Goal: Information Seeking & Learning: Learn about a topic

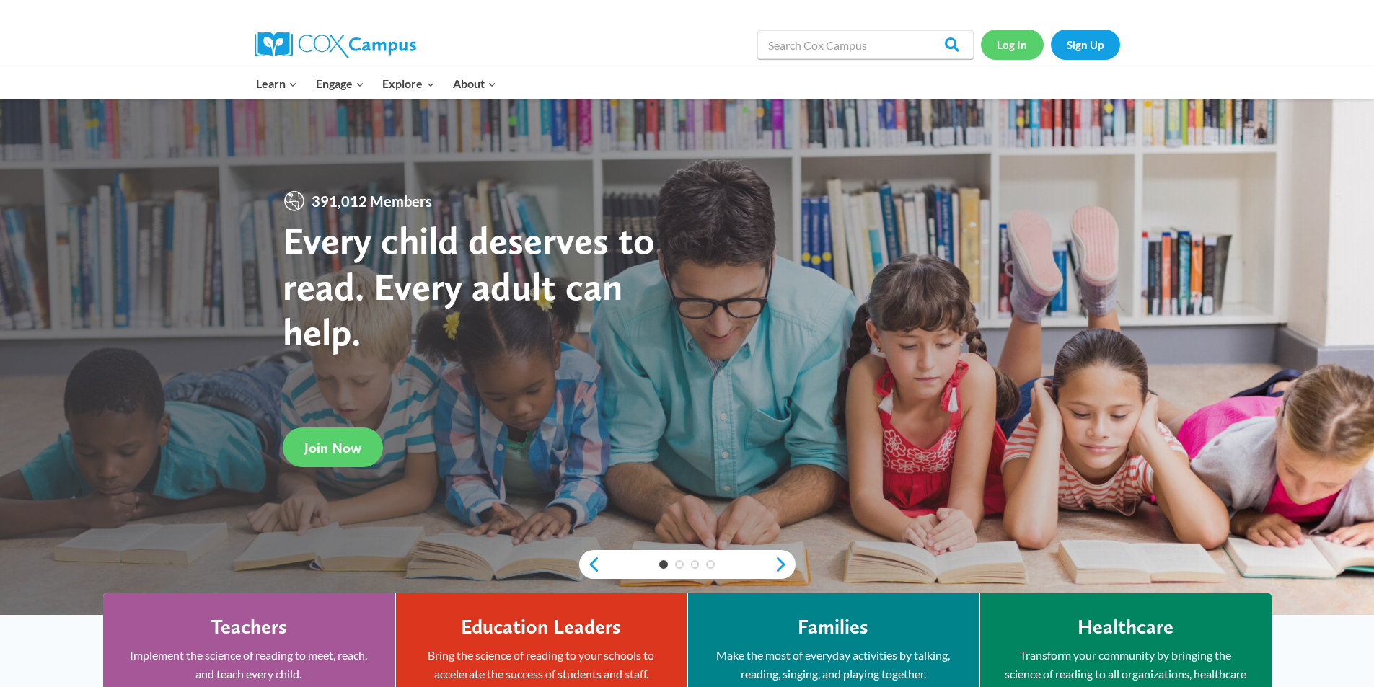
click at [1022, 42] on link "Log In" at bounding box center [1012, 45] width 63 height 30
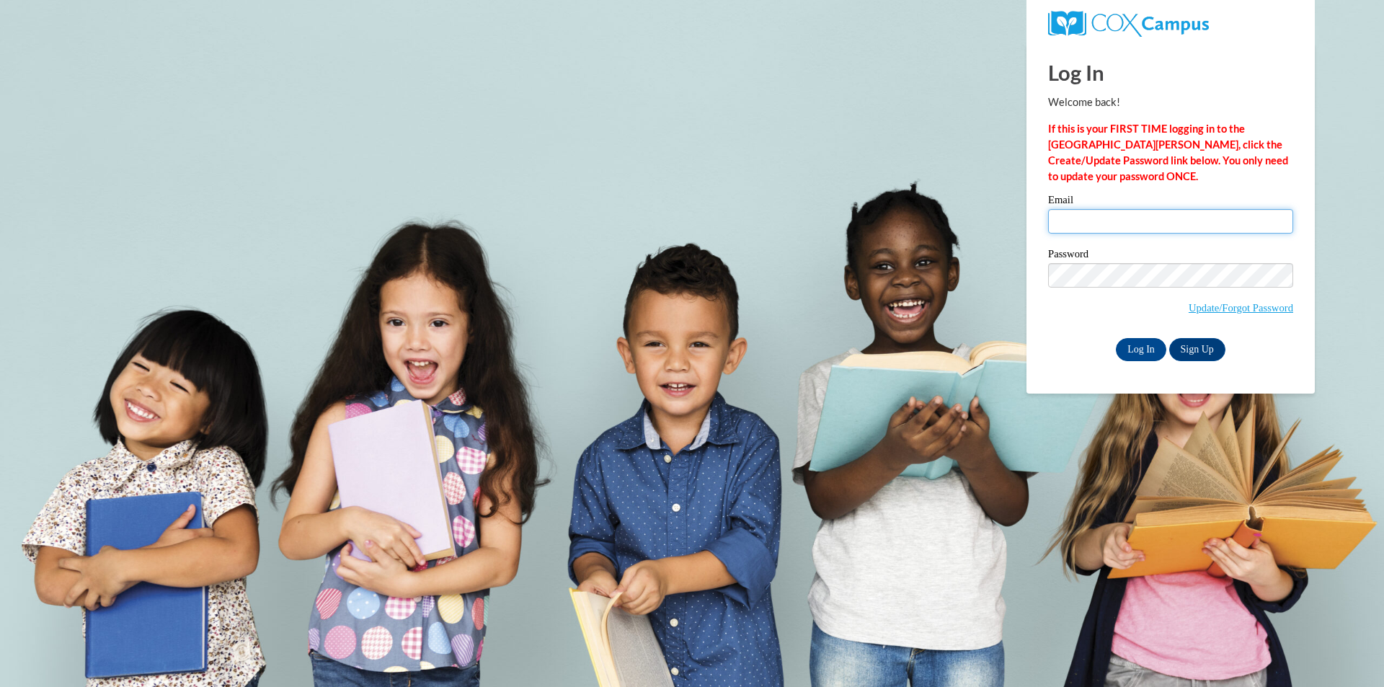
click at [1082, 226] on input "Email" at bounding box center [1170, 221] width 245 height 25
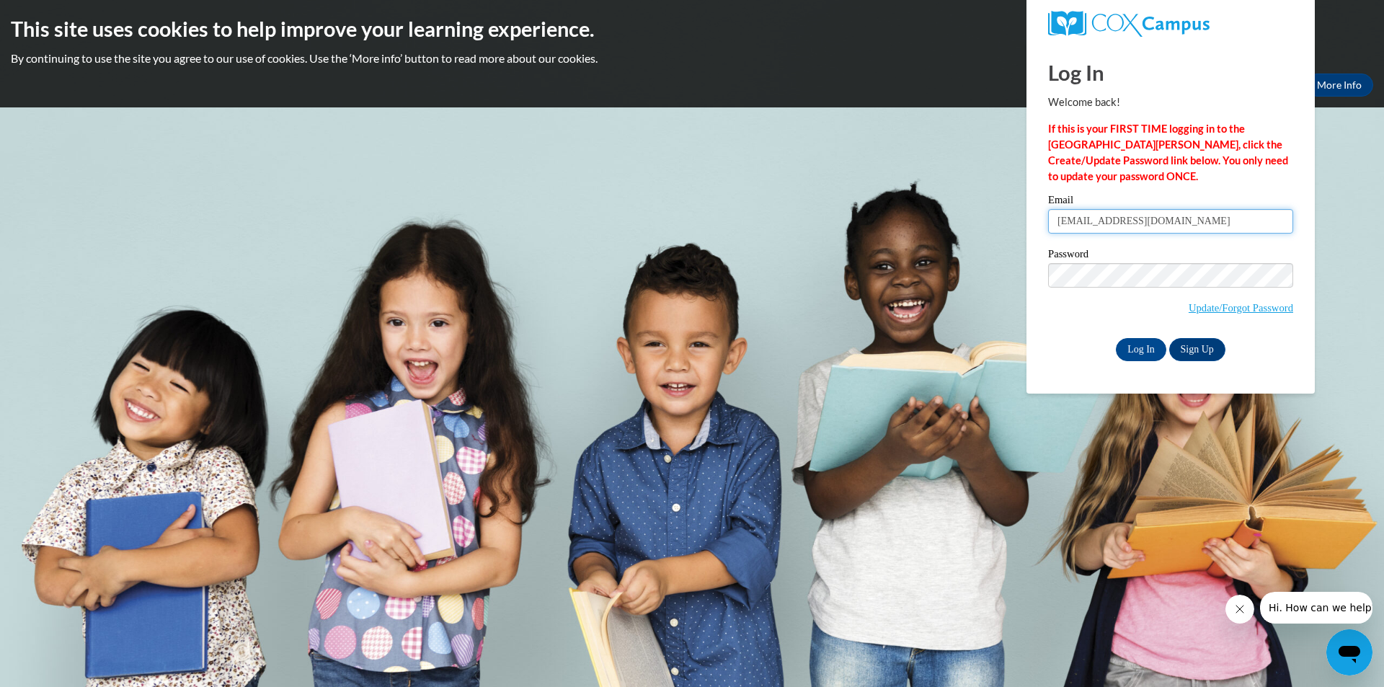
type input "bellanoorbakhsh@icloud.com"
click at [1116, 338] on input "Log In" at bounding box center [1141, 349] width 50 height 23
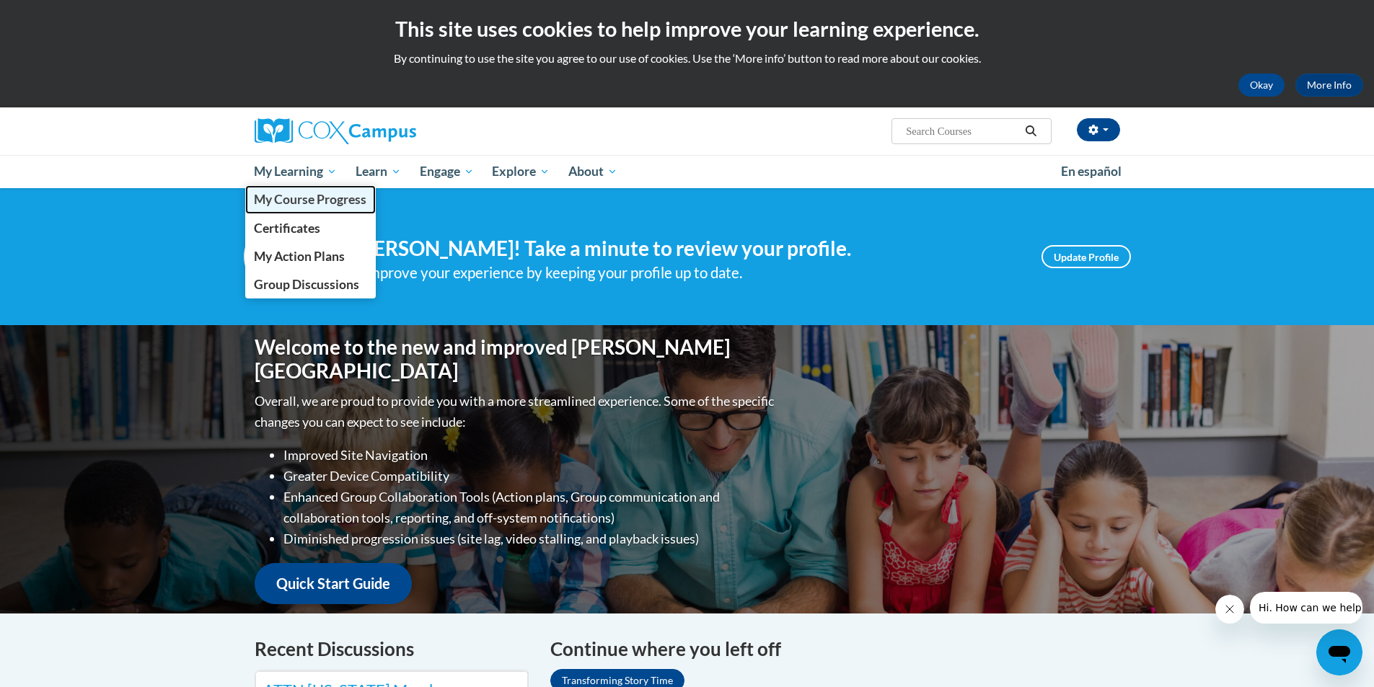
click at [275, 197] on span "My Course Progress" at bounding box center [310, 199] width 112 height 15
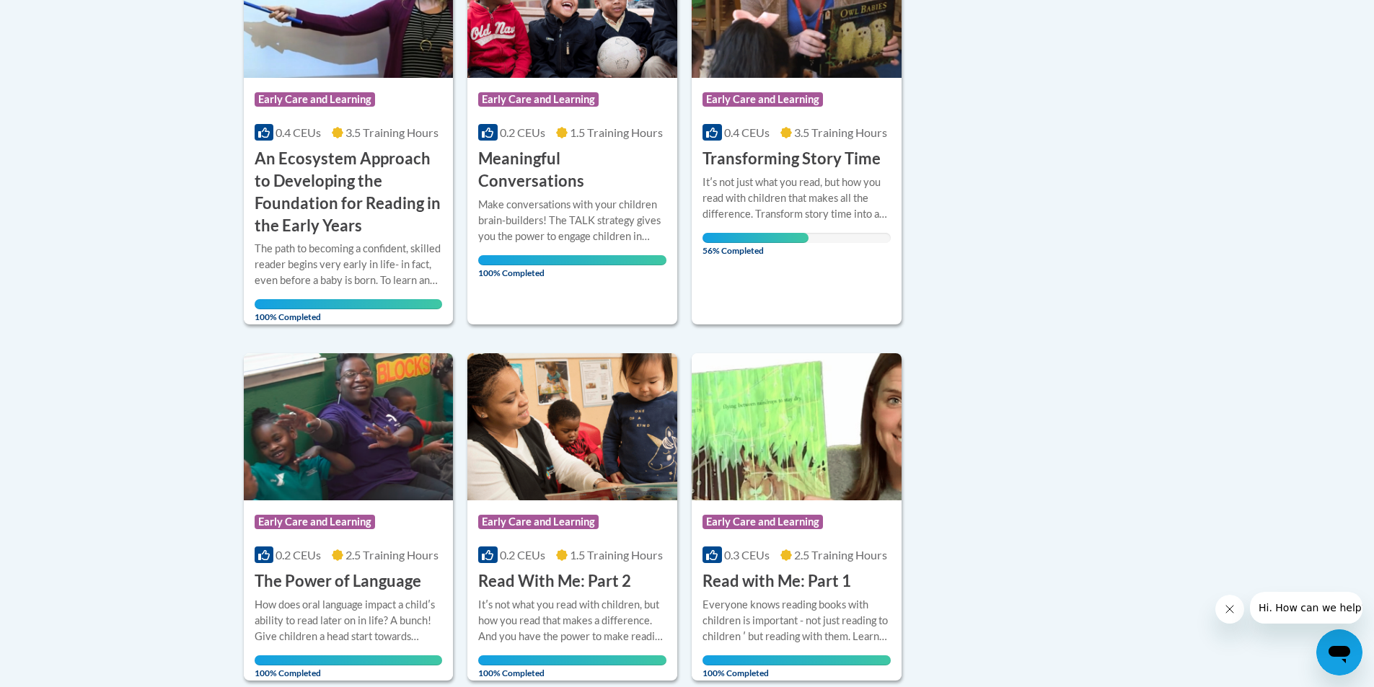
scroll to position [361, 0]
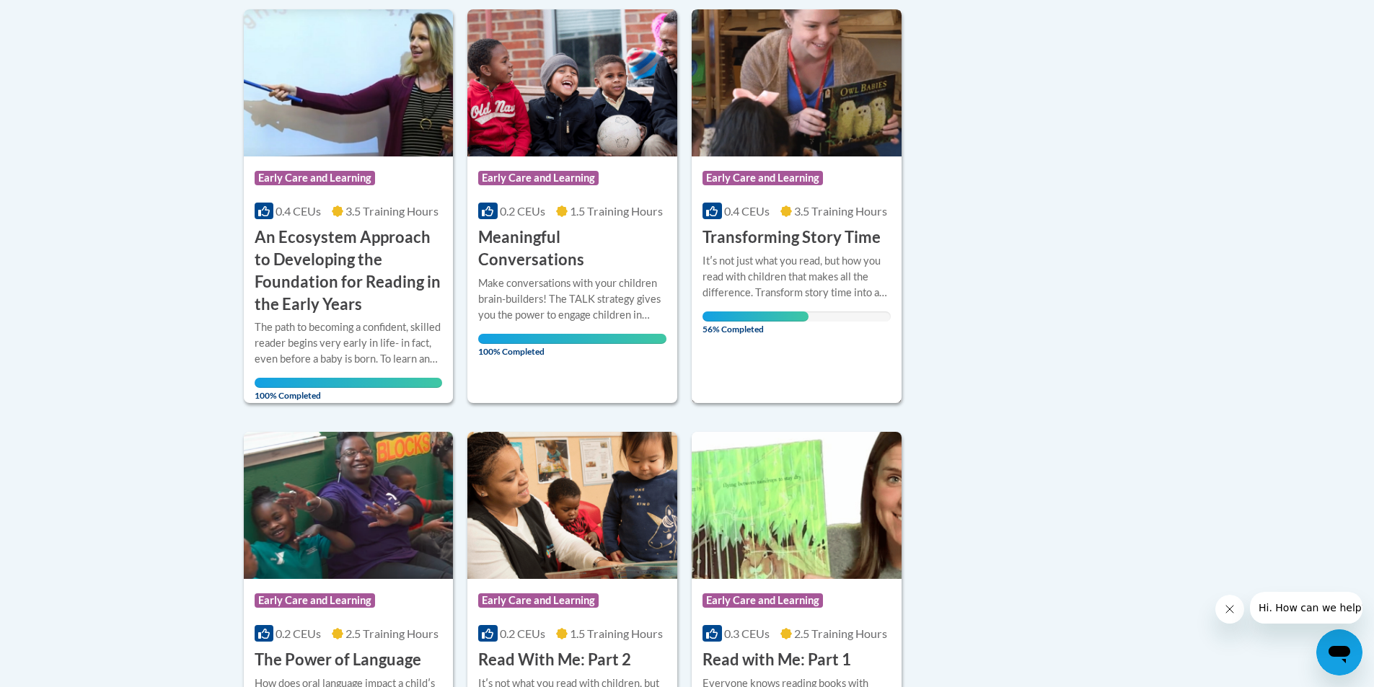
click at [815, 233] on h3 "Transforming Story Time" at bounding box center [791, 237] width 178 height 22
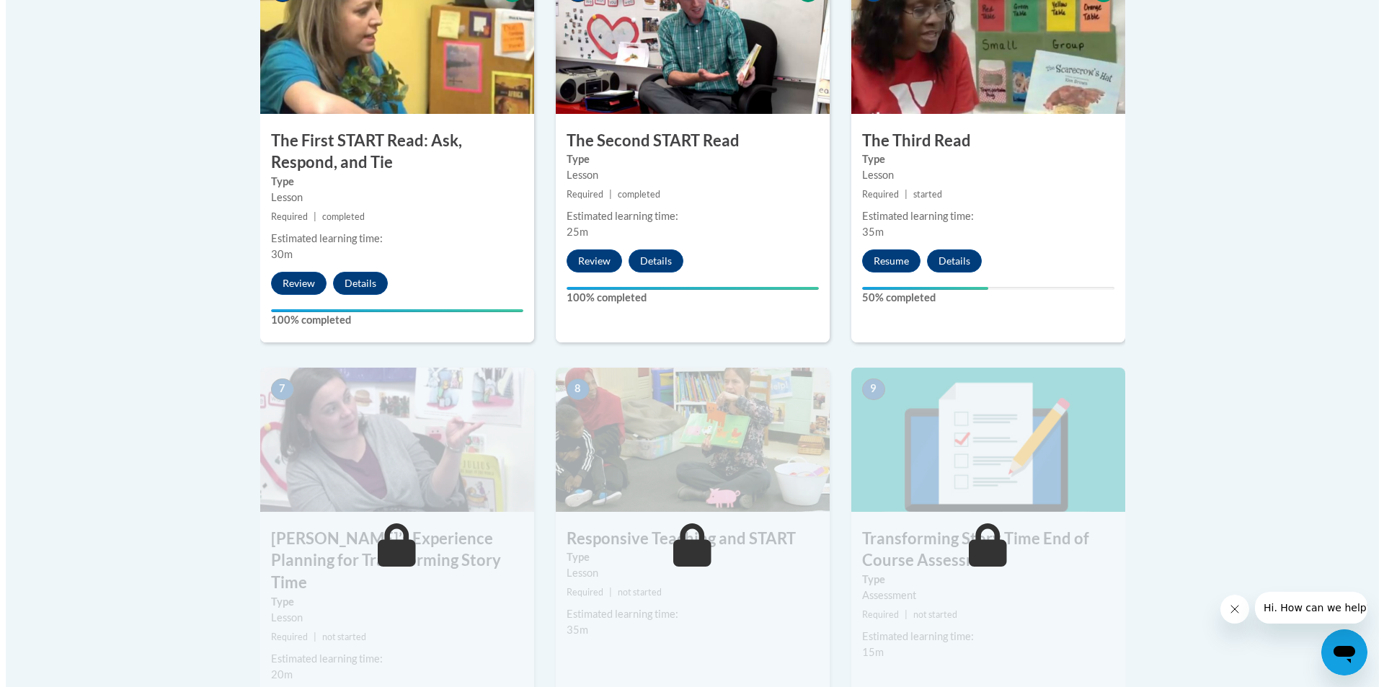
scroll to position [937, 0]
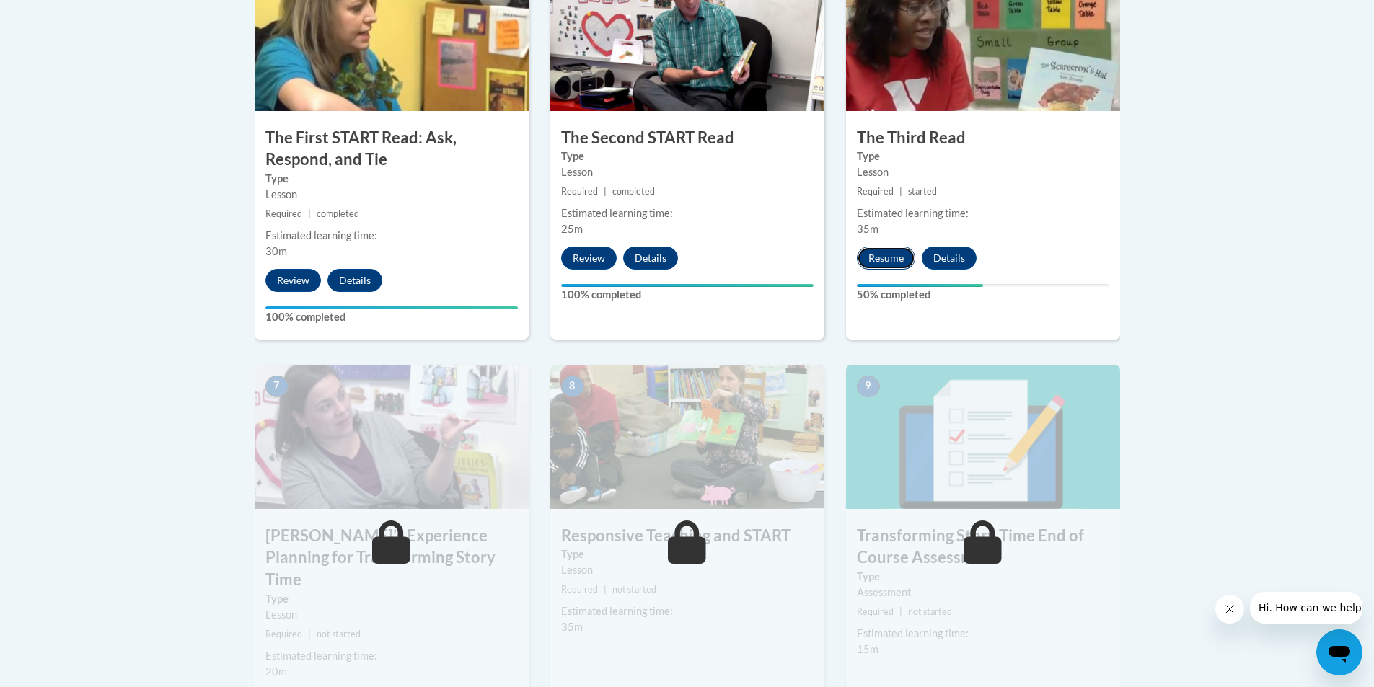
click at [885, 261] on button "Resume" at bounding box center [886, 258] width 58 height 23
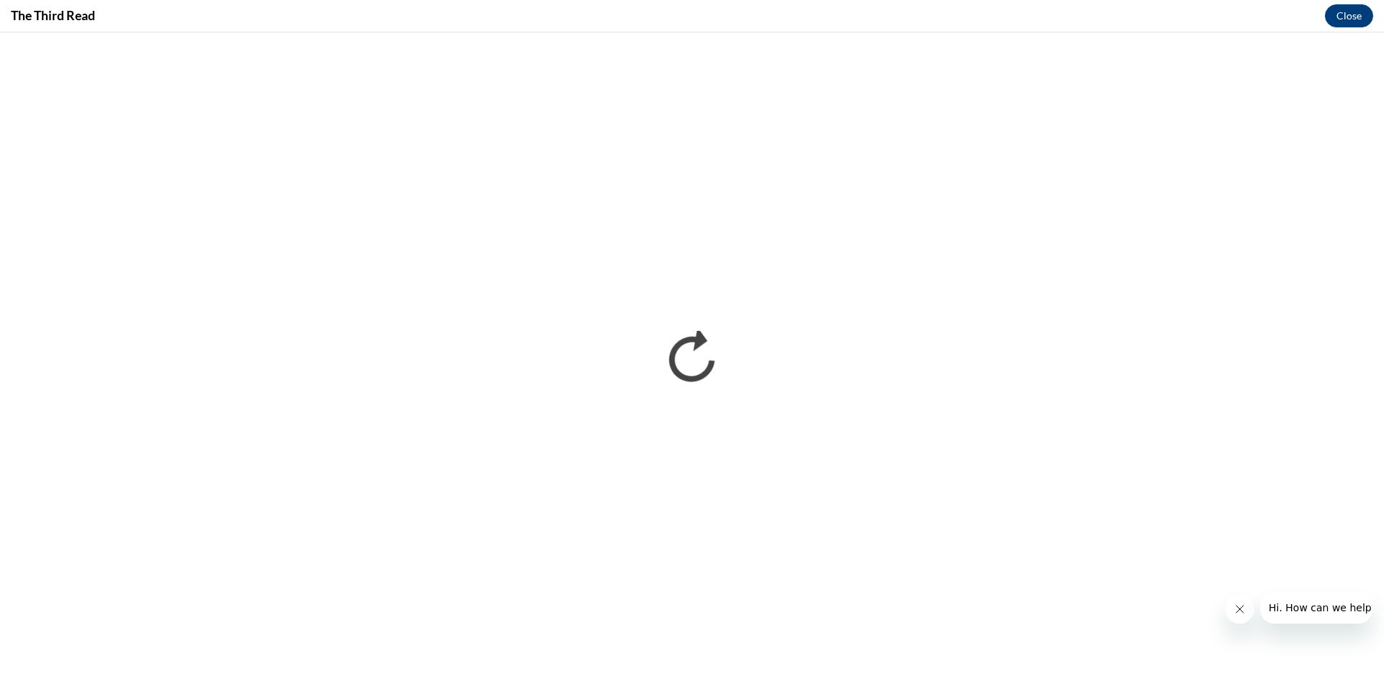
scroll to position [0, 0]
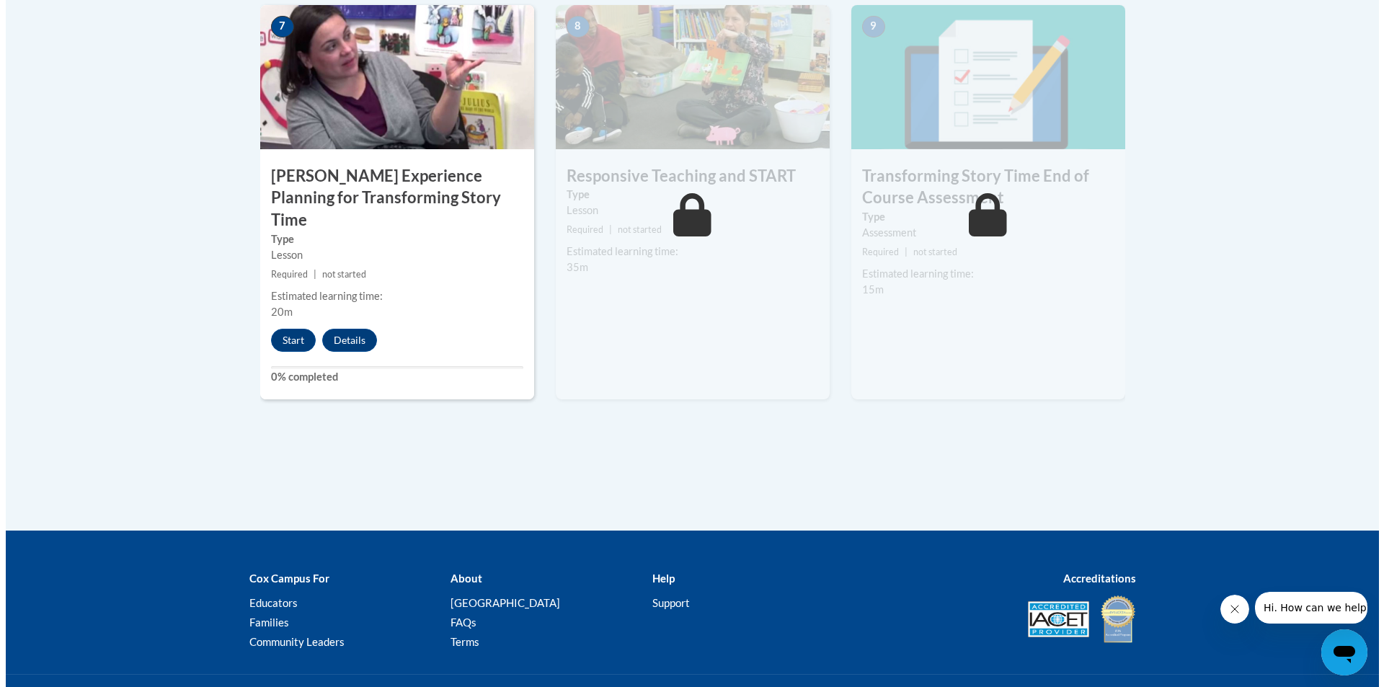
scroll to position [1298, 0]
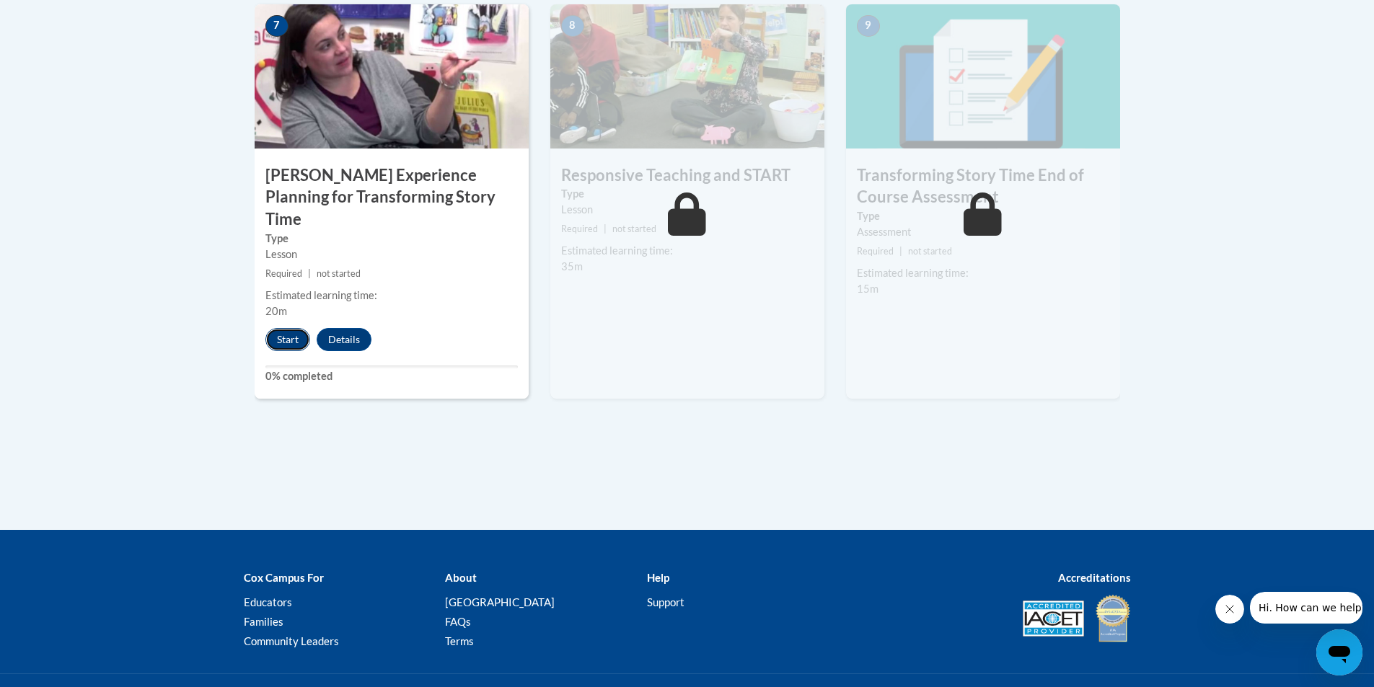
click at [266, 328] on button "Start" at bounding box center [287, 339] width 45 height 23
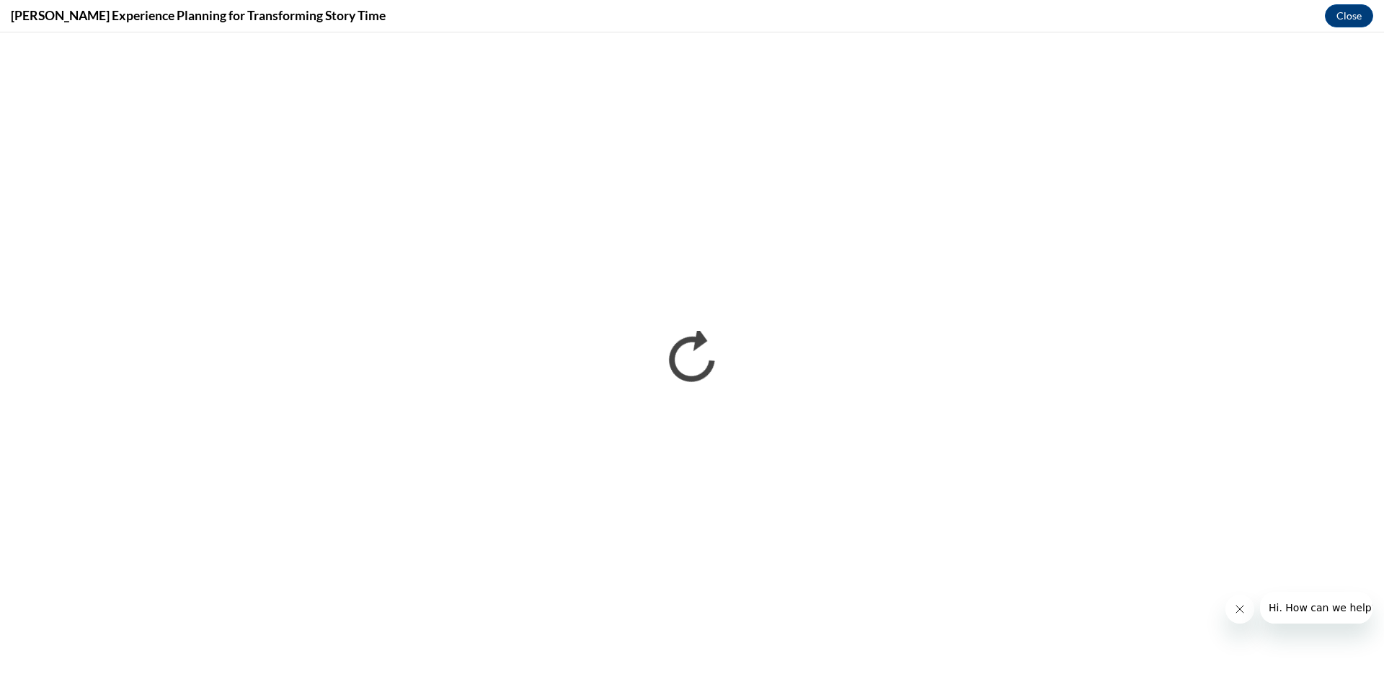
scroll to position [0, 0]
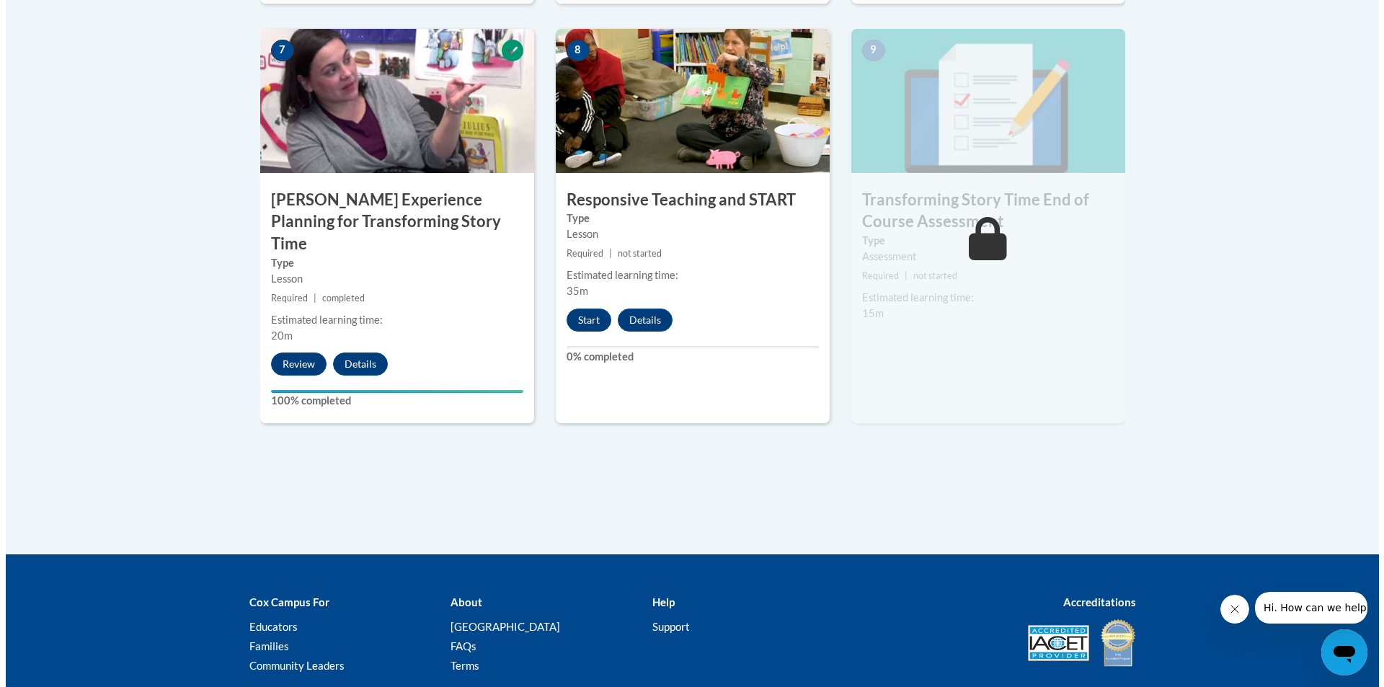
scroll to position [1298, 0]
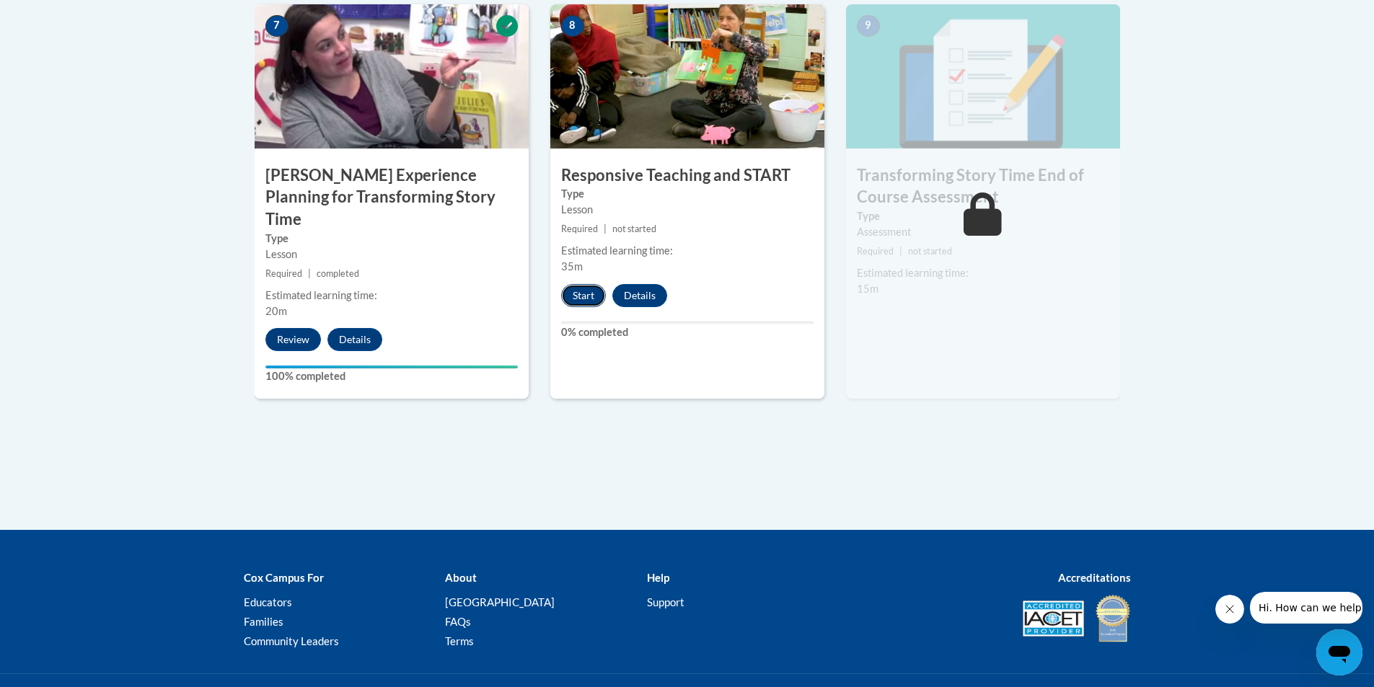
click at [593, 301] on button "Start" at bounding box center [583, 295] width 45 height 23
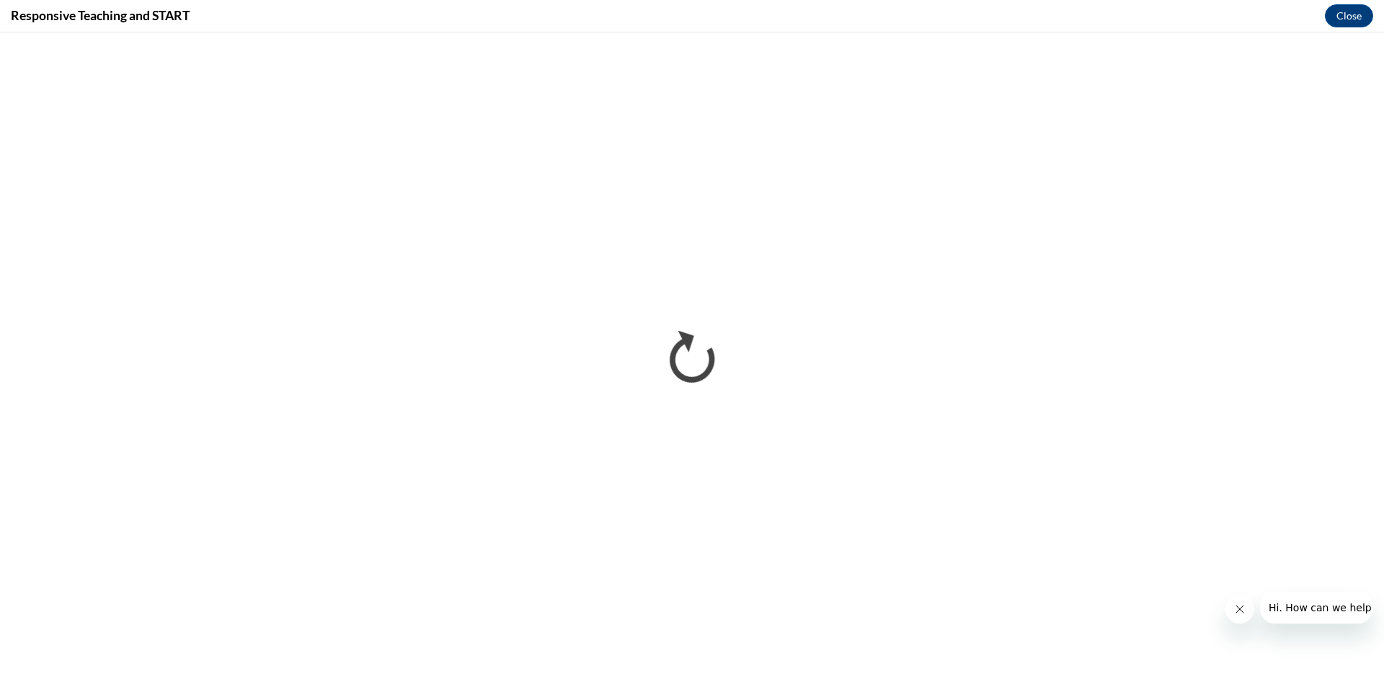
scroll to position [0, 0]
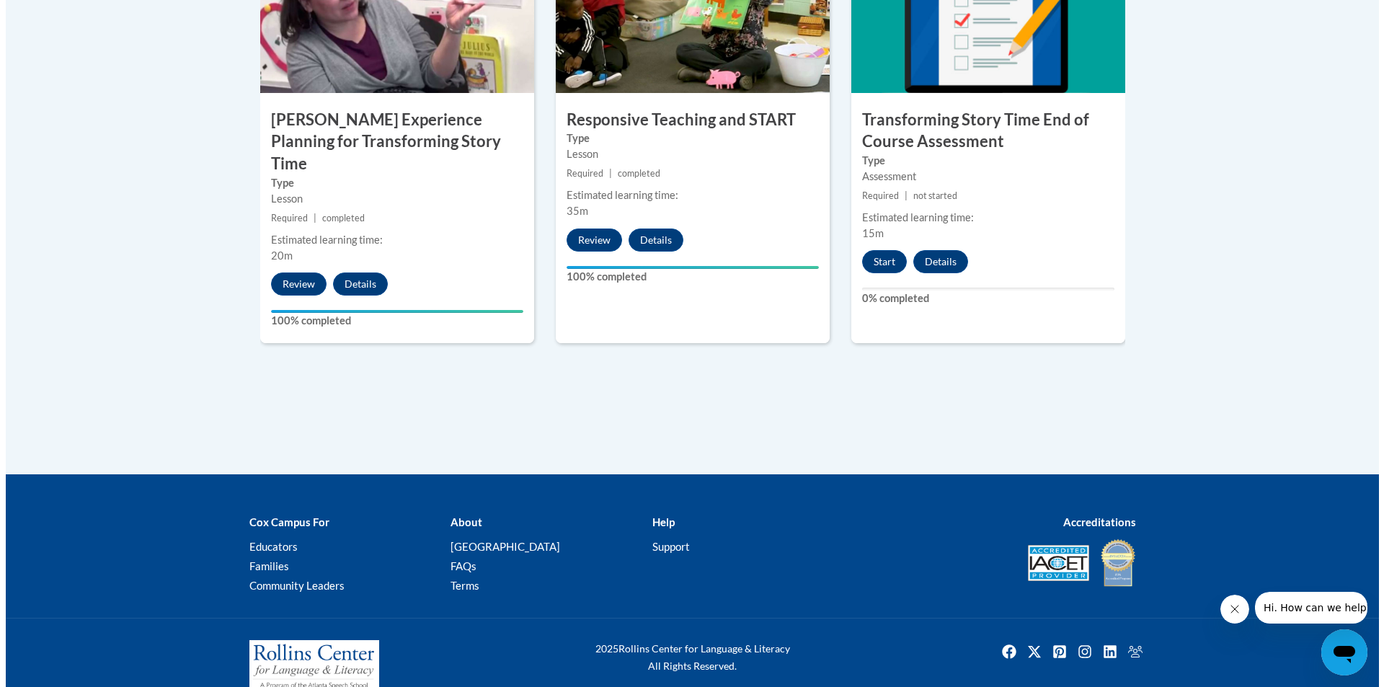
scroll to position [1356, 0]
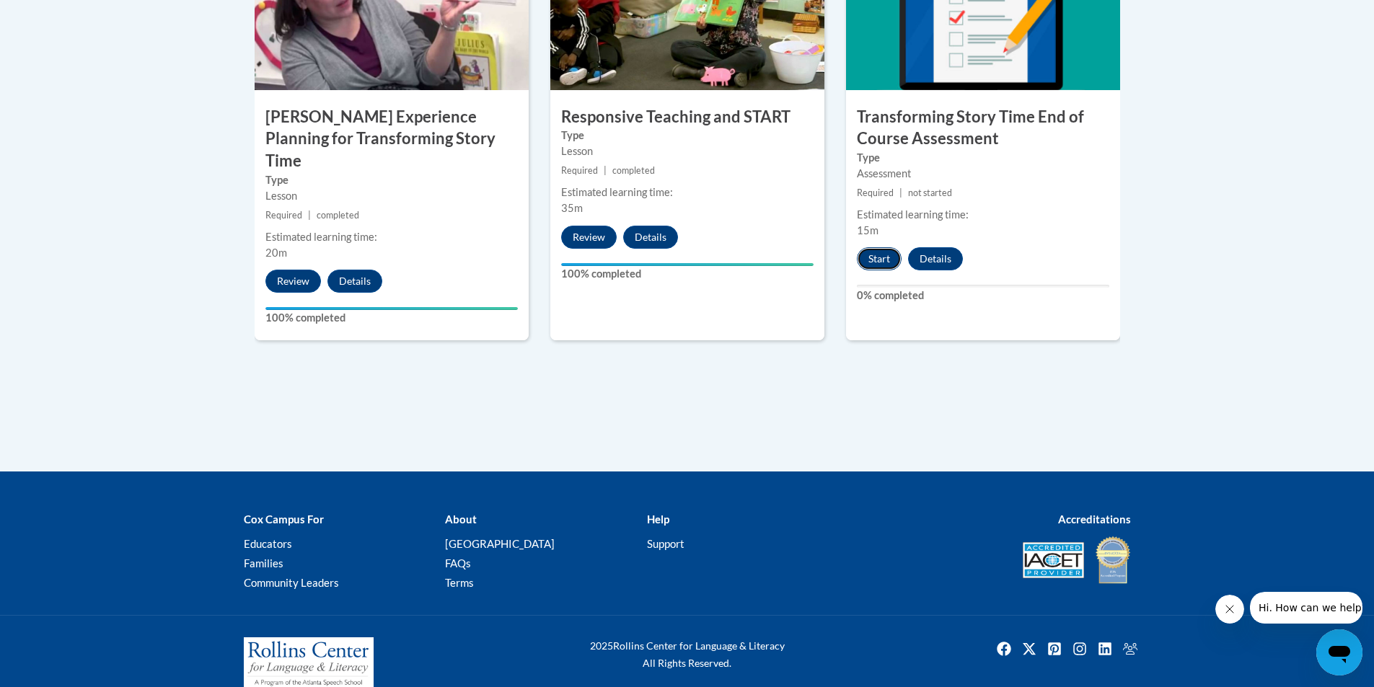
click at [885, 254] on button "Start" at bounding box center [879, 258] width 45 height 23
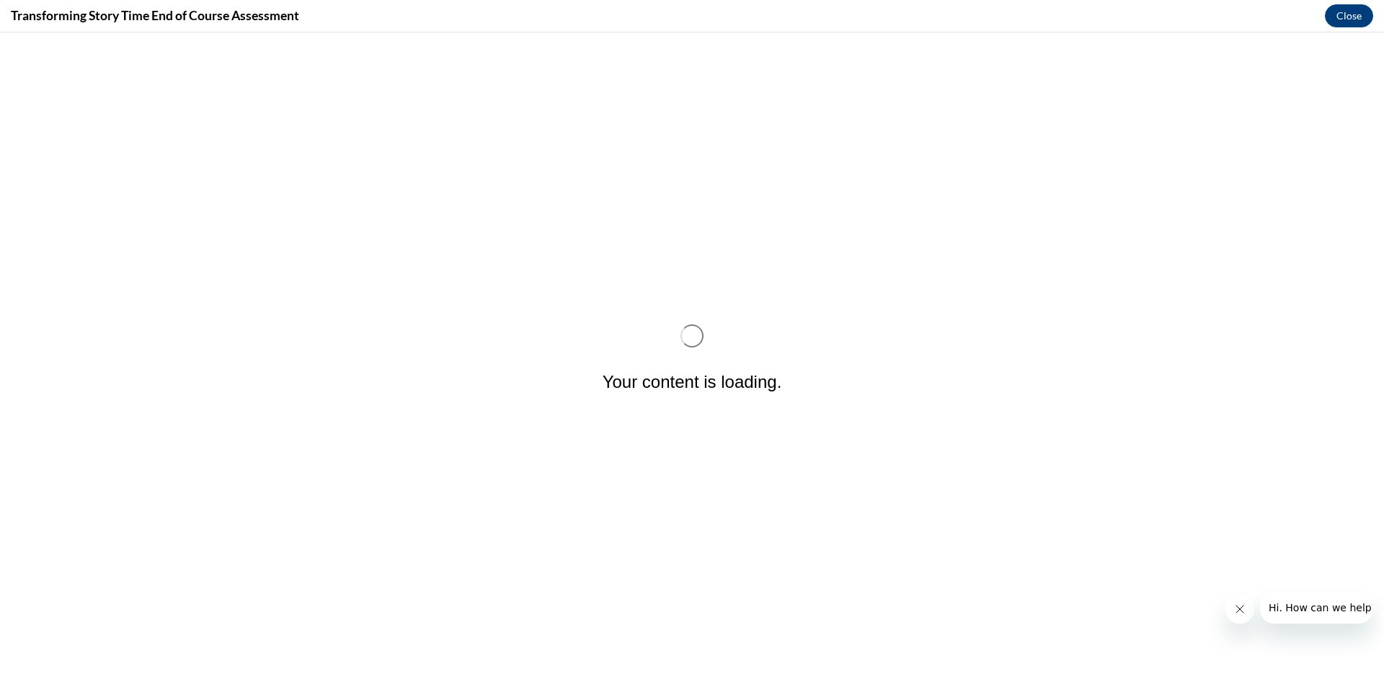
scroll to position [0, 0]
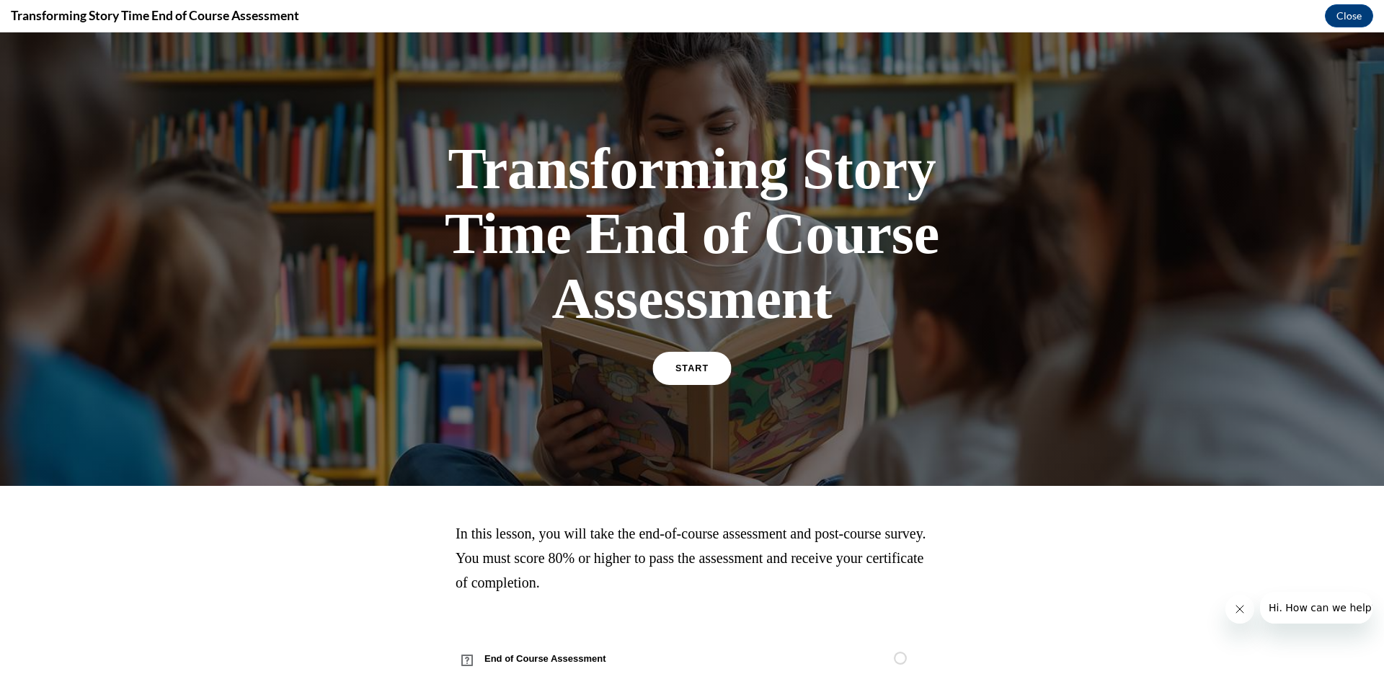
click at [684, 363] on link "START" at bounding box center [692, 368] width 79 height 33
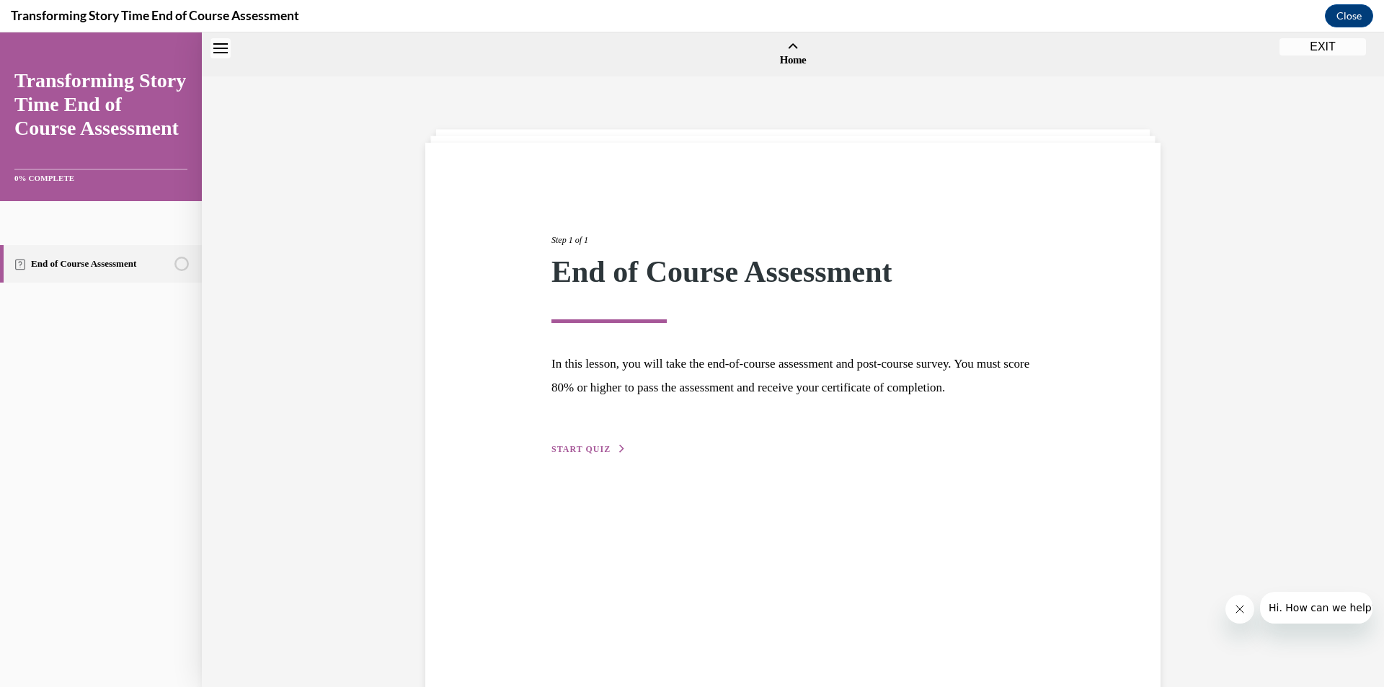
scroll to position [45, 0]
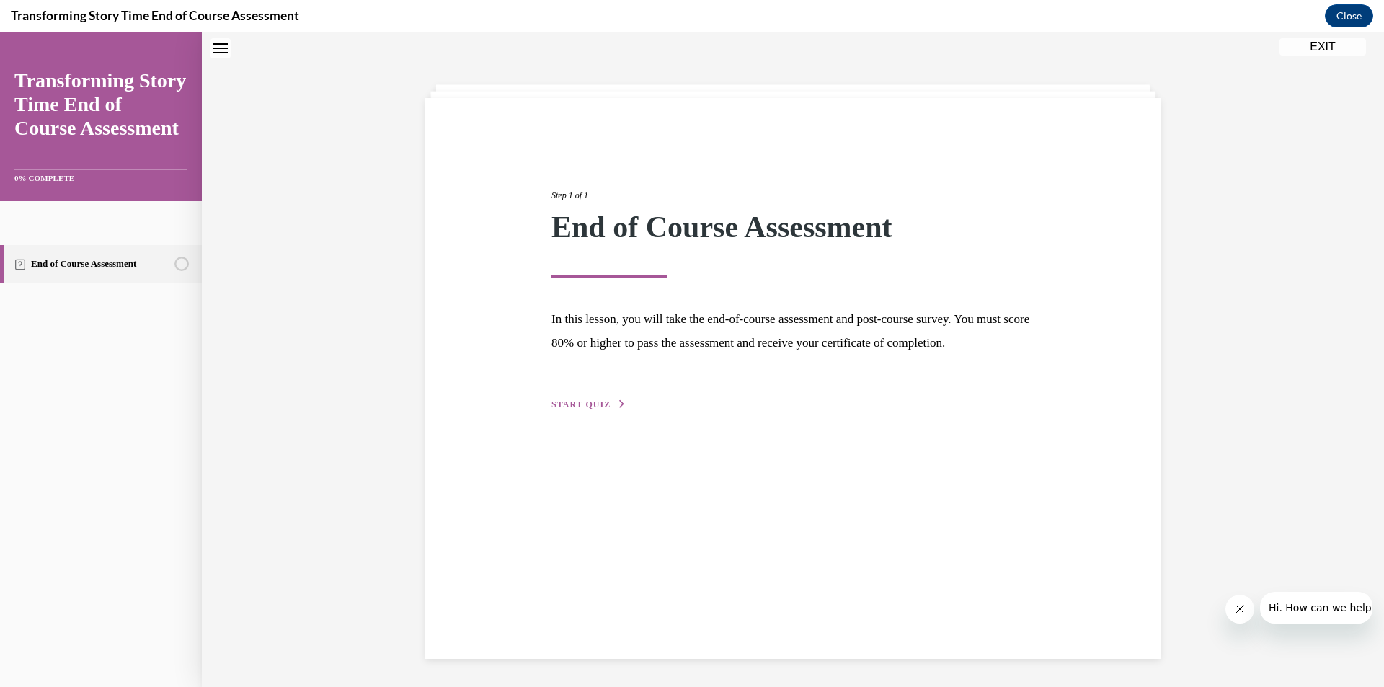
click at [565, 412] on div "Step 1 of 1 End of Course Assessment In this lesson, you will take the end-of-c…" at bounding box center [793, 284] width 505 height 257
click at [565, 410] on span "START QUIZ" at bounding box center [581, 404] width 59 height 10
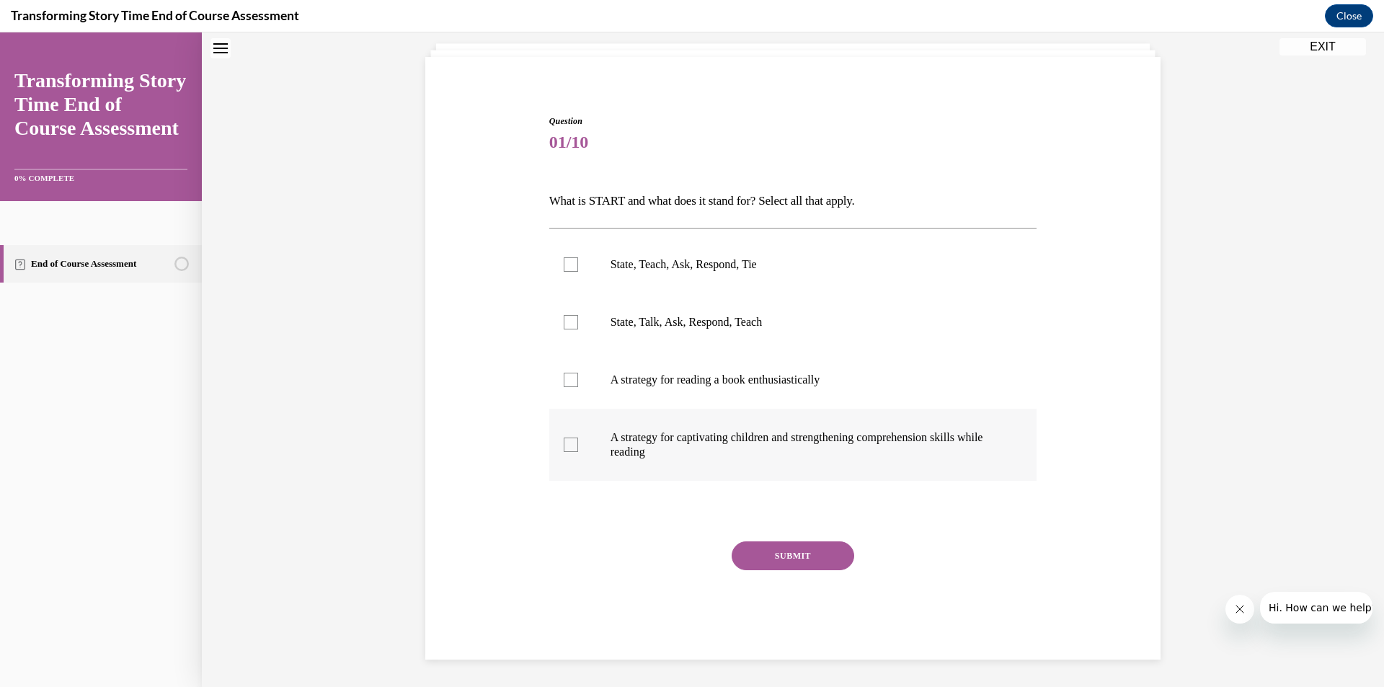
scroll to position [87, 0]
click at [629, 265] on p "State, Teach, Ask, Respond, Tie" at bounding box center [806, 263] width 391 height 14
click at [578, 265] on input "State, Teach, Ask, Respond, Tie" at bounding box center [571, 263] width 14 height 14
checkbox input "true"
click at [753, 560] on button "SUBMIT" at bounding box center [793, 554] width 123 height 29
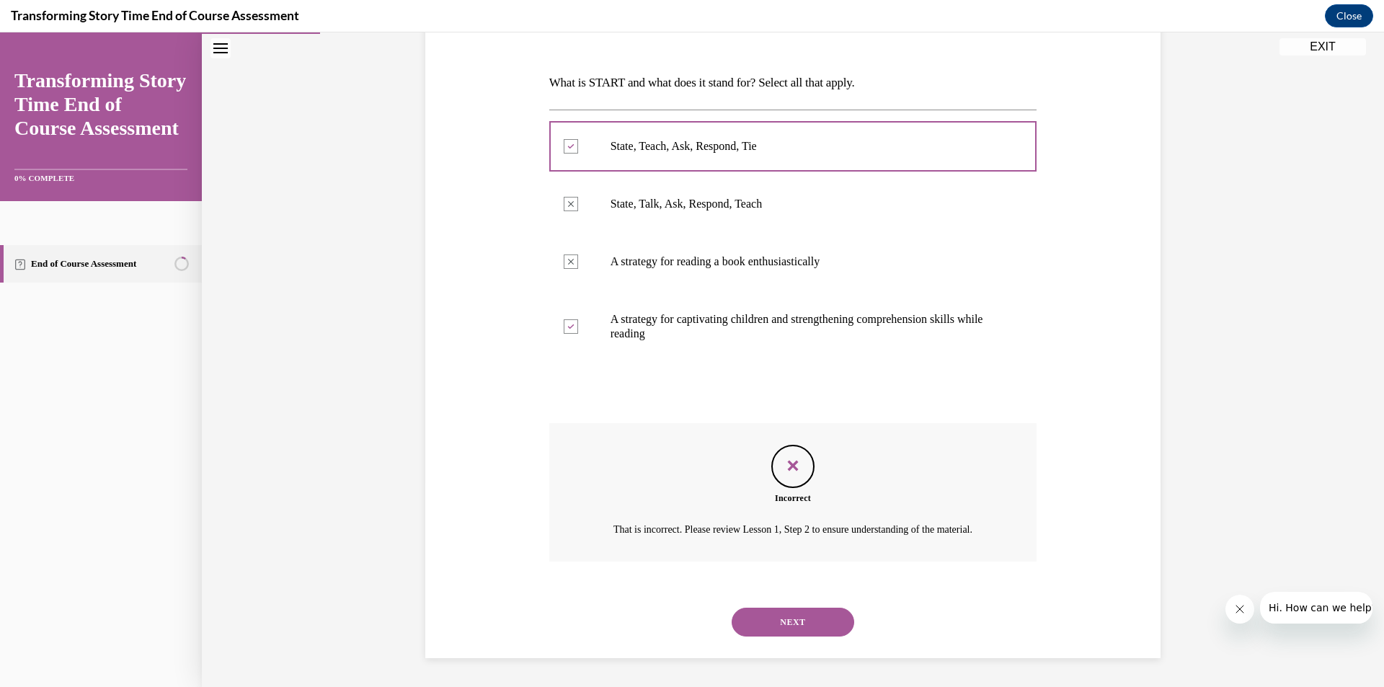
scroll to position [221, 0]
click at [781, 614] on button "NEXT" at bounding box center [793, 622] width 123 height 29
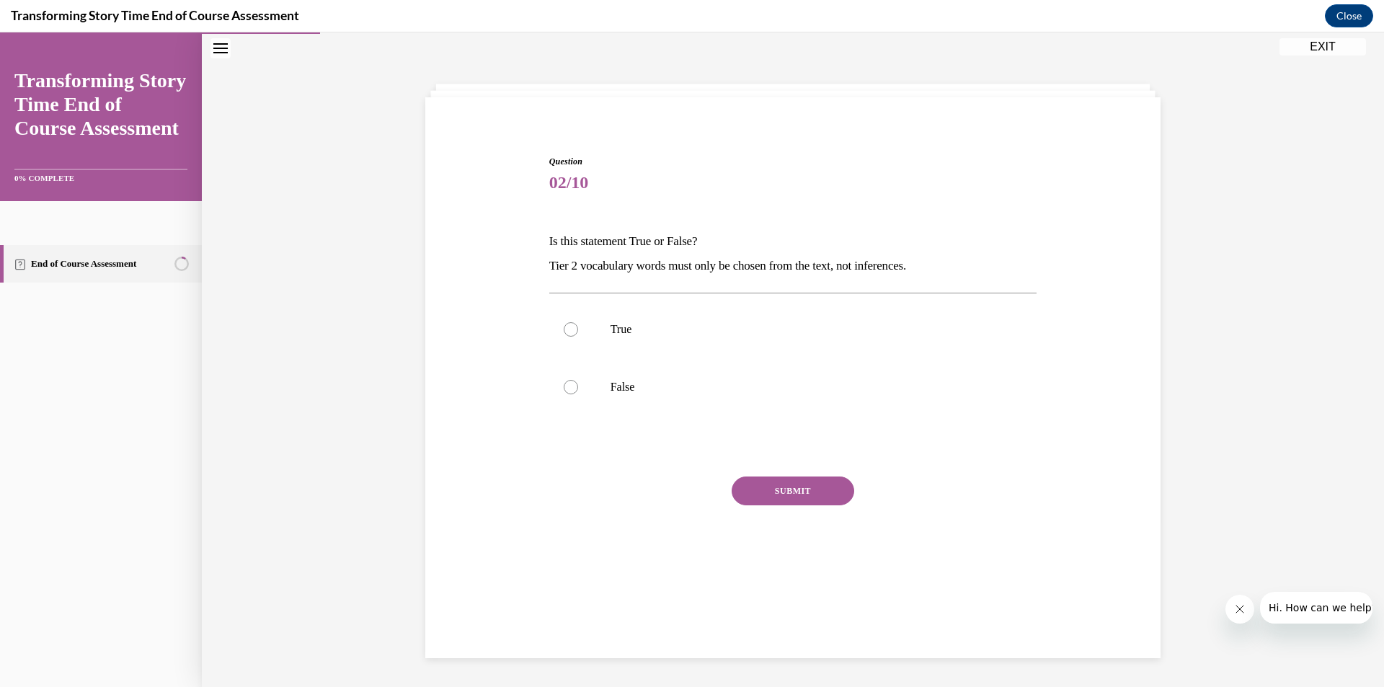
scroll to position [45, 0]
click at [647, 321] on label "True" at bounding box center [793, 330] width 488 height 58
click at [578, 322] on input "True" at bounding box center [571, 329] width 14 height 14
radio input "true"
click at [744, 490] on button "SUBMIT" at bounding box center [793, 491] width 123 height 29
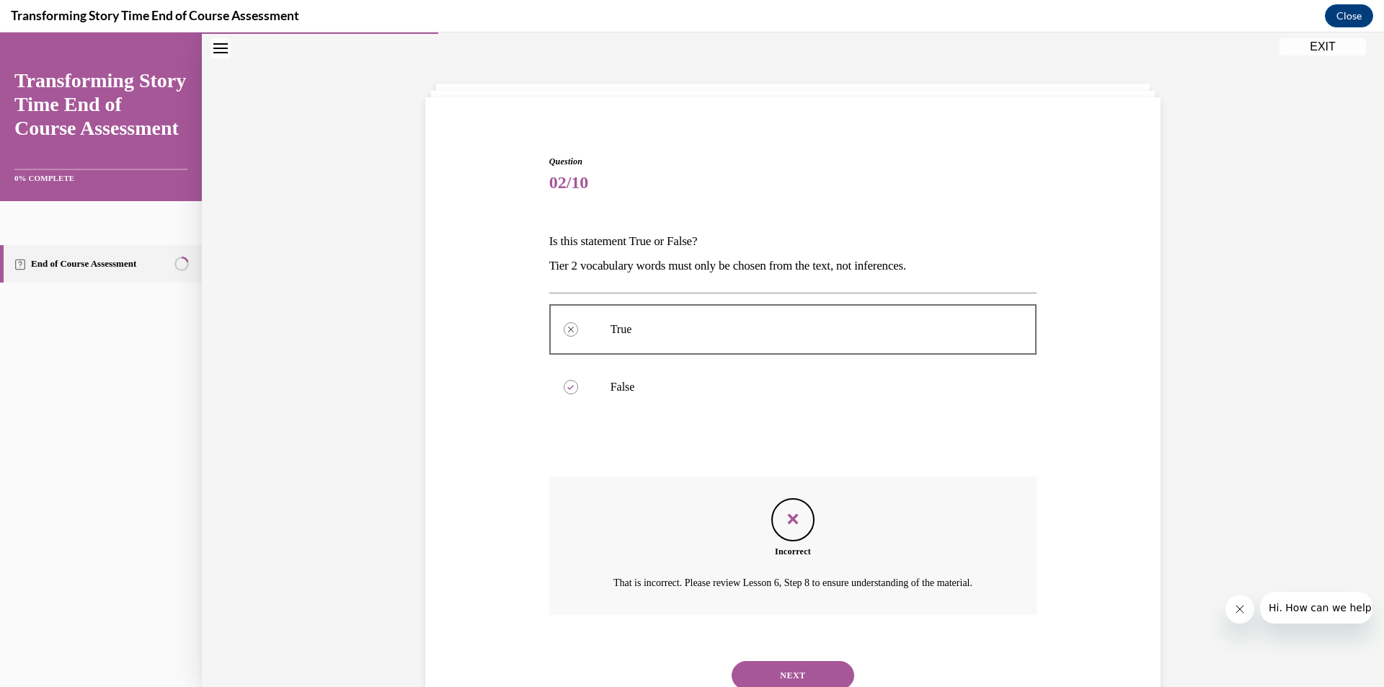
scroll to position [116, 0]
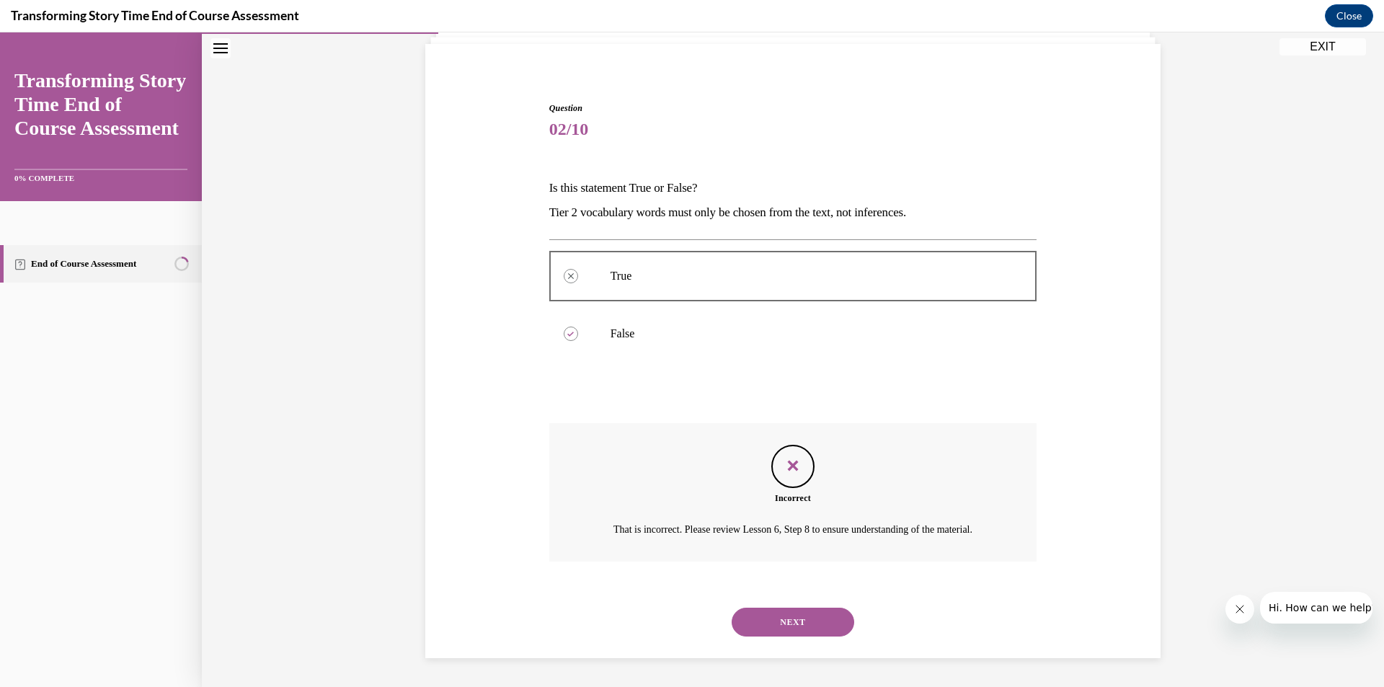
click at [803, 622] on button "NEXT" at bounding box center [793, 622] width 123 height 29
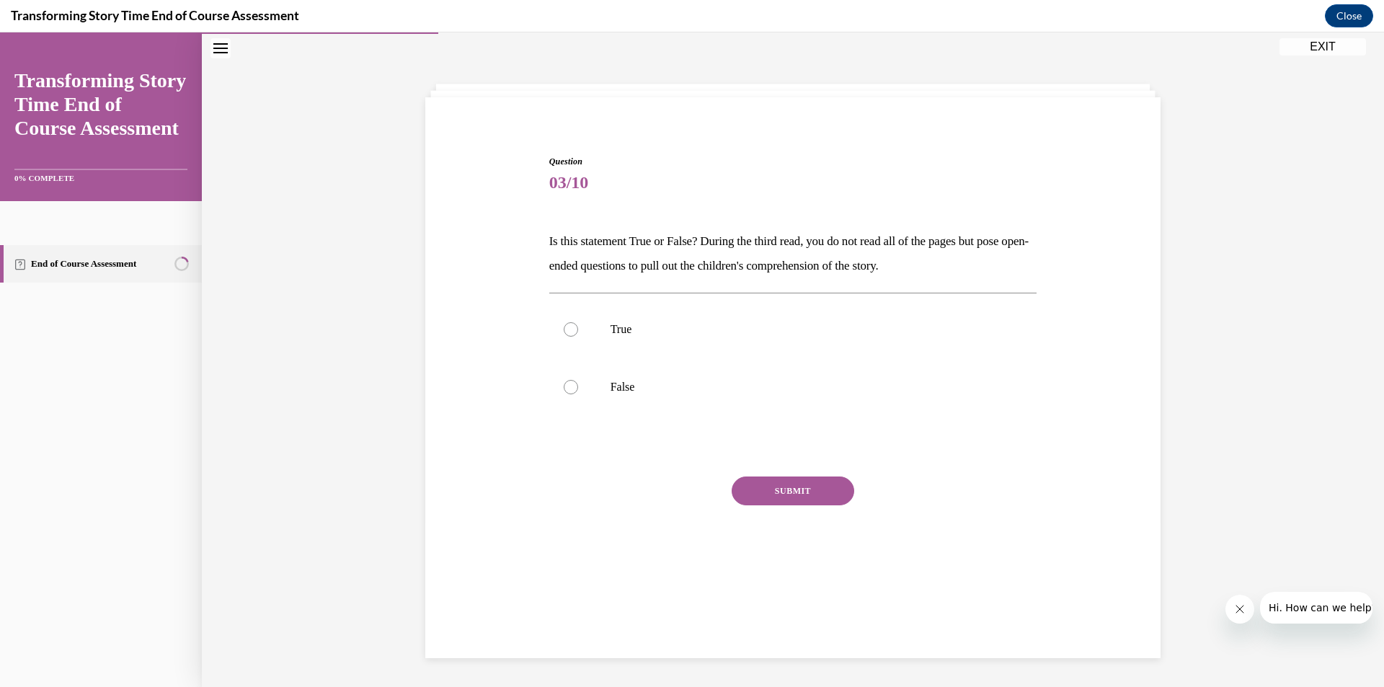
scroll to position [45, 0]
click at [635, 347] on label "True" at bounding box center [793, 330] width 488 height 58
click at [578, 337] on input "True" at bounding box center [571, 329] width 14 height 14
radio input "true"
click at [758, 499] on button "SUBMIT" at bounding box center [793, 491] width 123 height 29
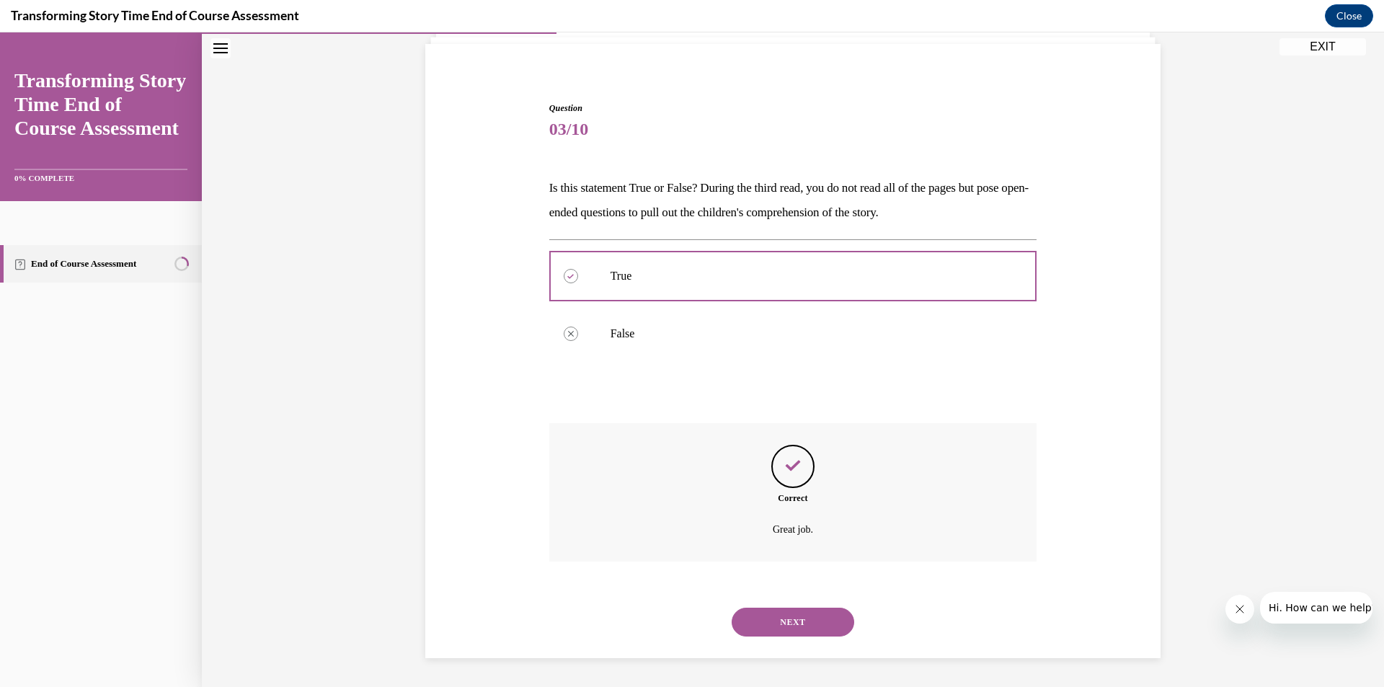
click at [800, 622] on button "NEXT" at bounding box center [793, 622] width 123 height 29
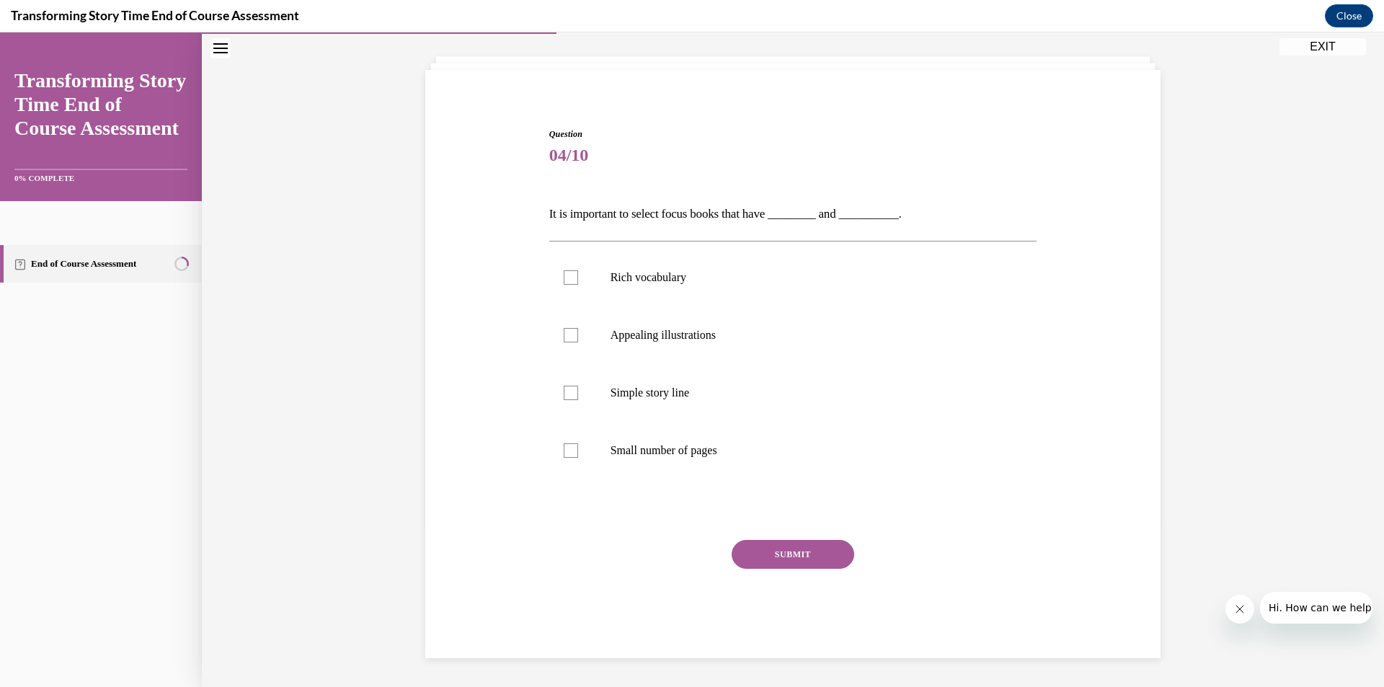
scroll to position [50, 0]
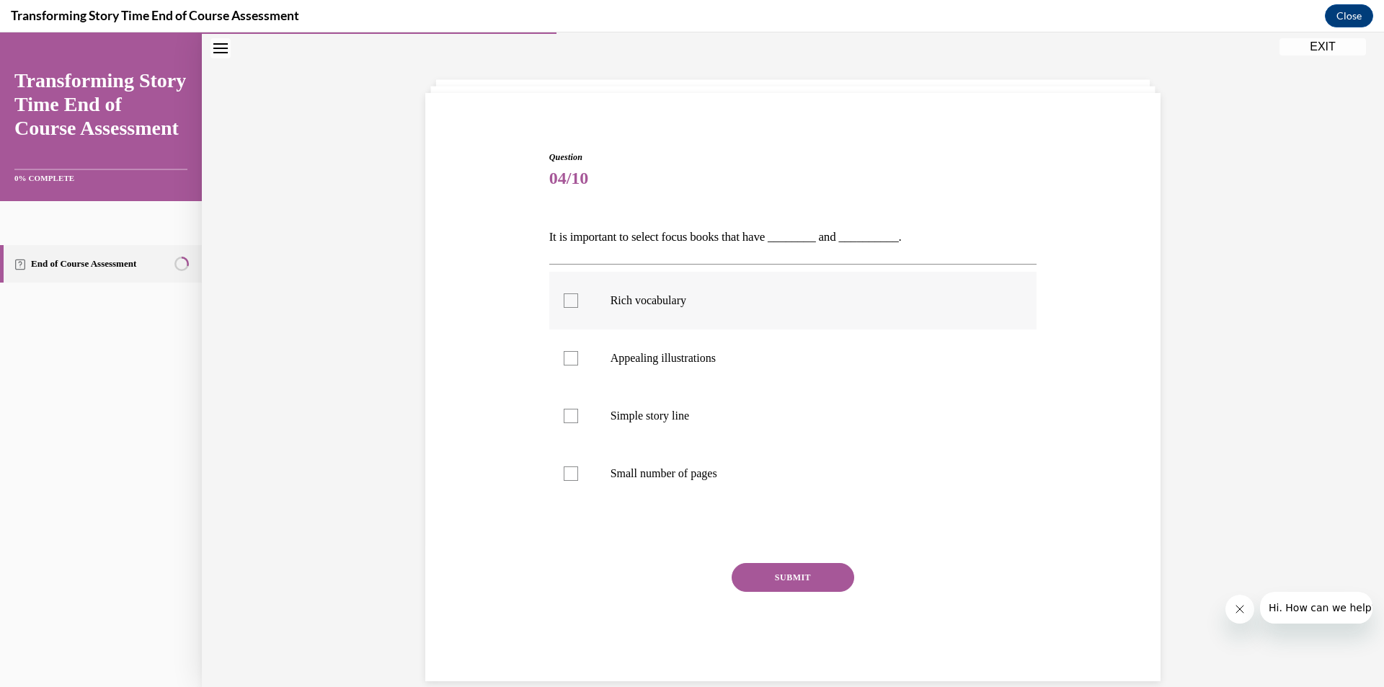
click at [662, 308] on label "Rich vocabulary" at bounding box center [793, 301] width 488 height 58
click at [578, 308] on input "Rich vocabulary" at bounding box center [571, 300] width 14 height 14
checkbox input "true"
click at [663, 370] on label "Appealing illustrations" at bounding box center [793, 359] width 488 height 58
click at [578, 366] on input "Appealing illustrations" at bounding box center [571, 358] width 14 height 14
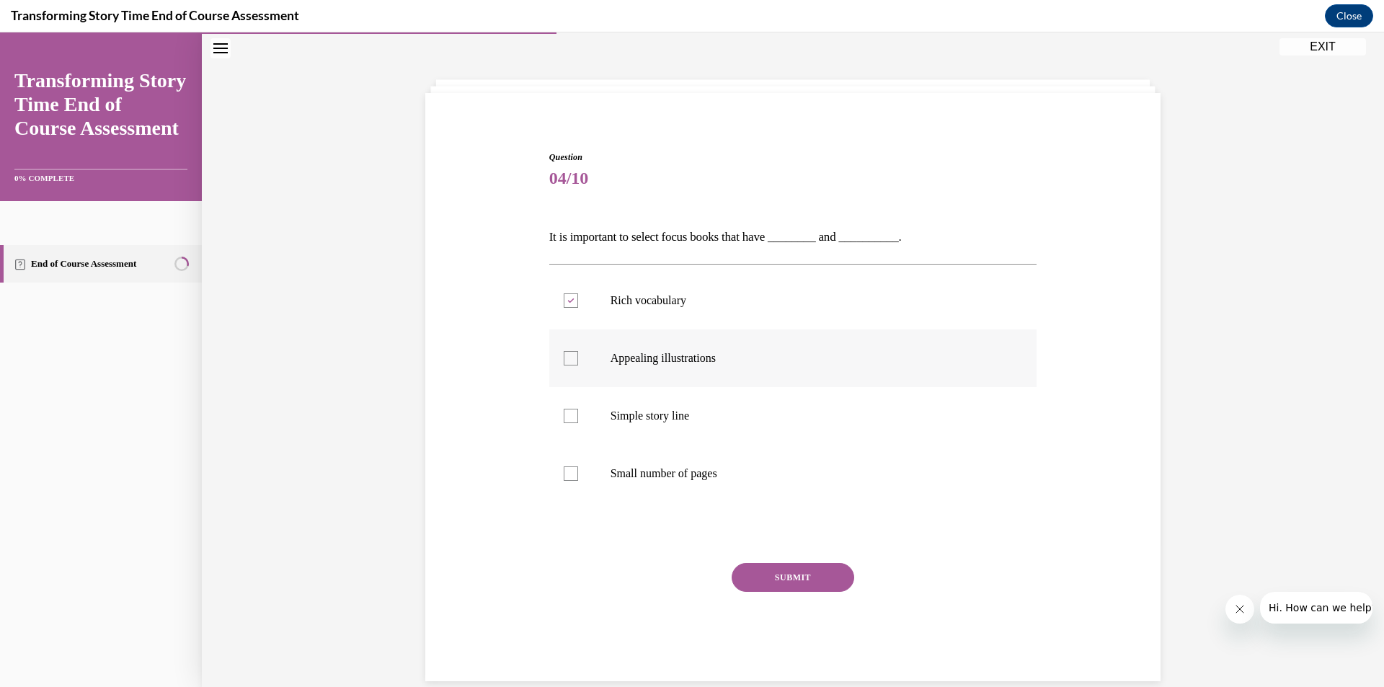
checkbox input "true"
click at [751, 565] on button "SUBMIT" at bounding box center [793, 577] width 123 height 29
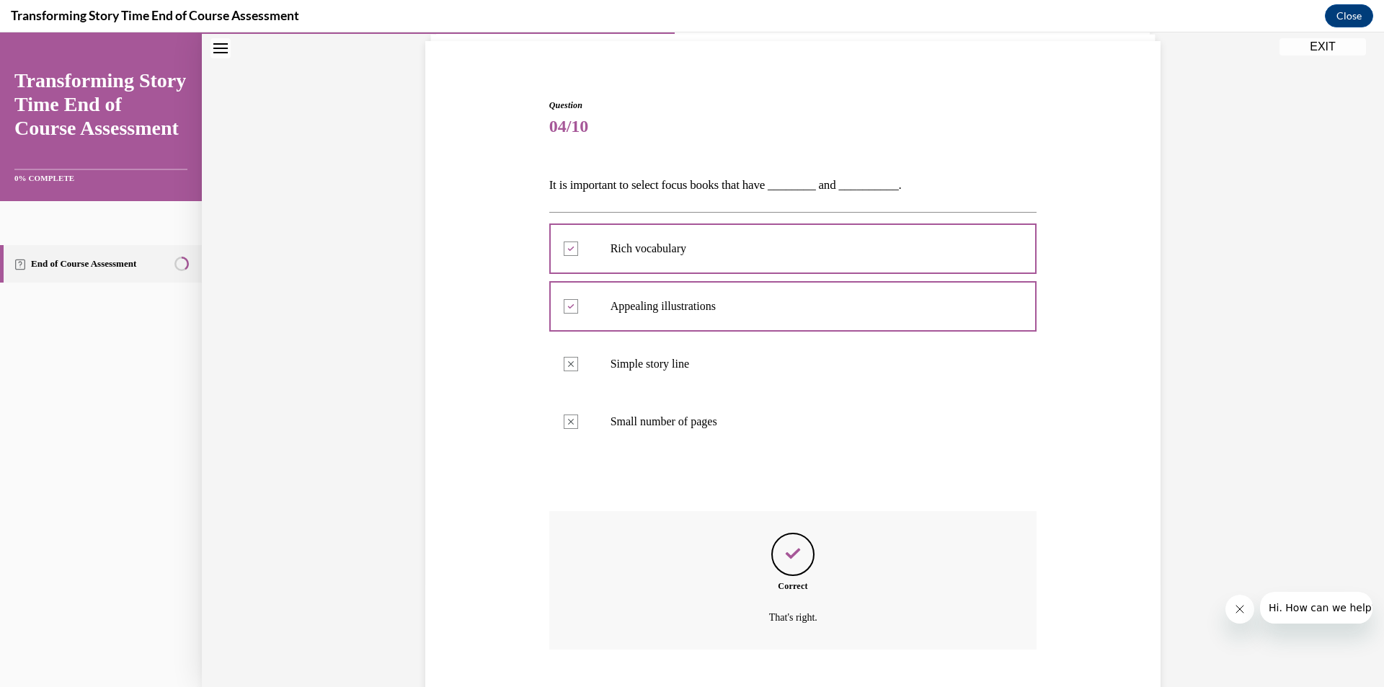
scroll to position [190, 0]
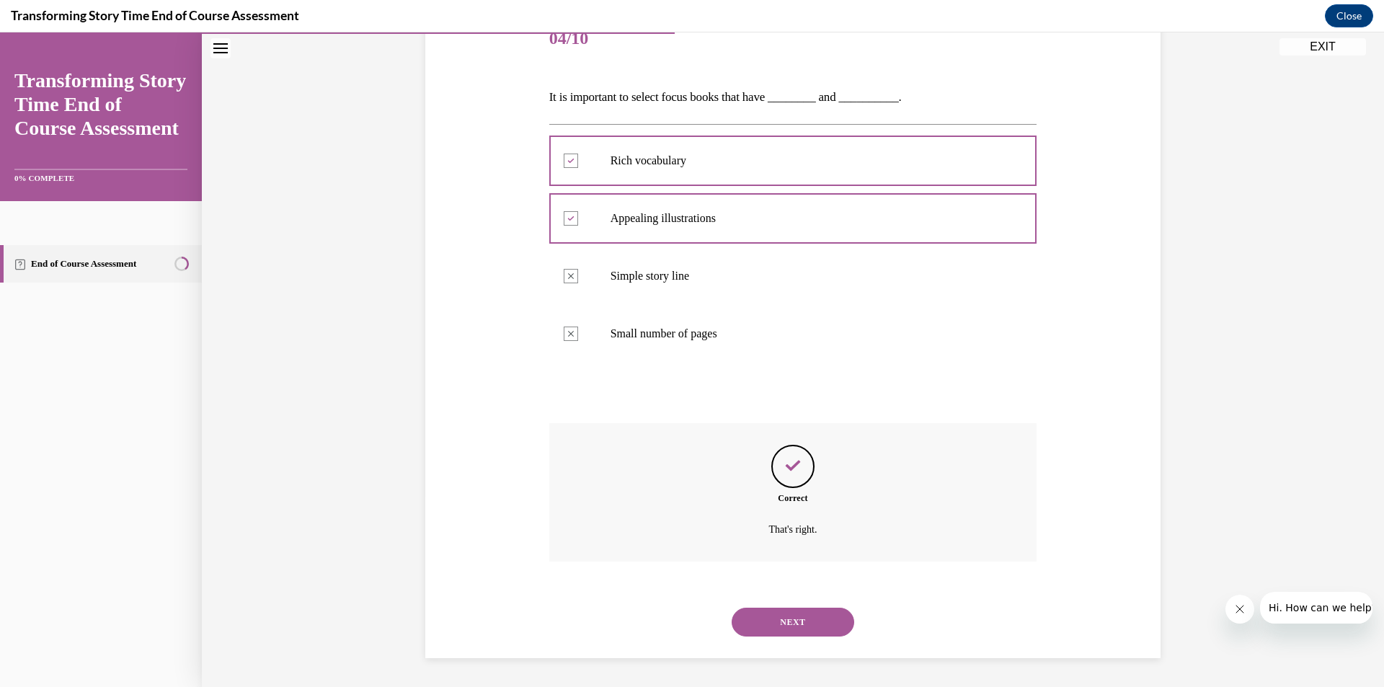
click at [748, 616] on button "NEXT" at bounding box center [793, 622] width 123 height 29
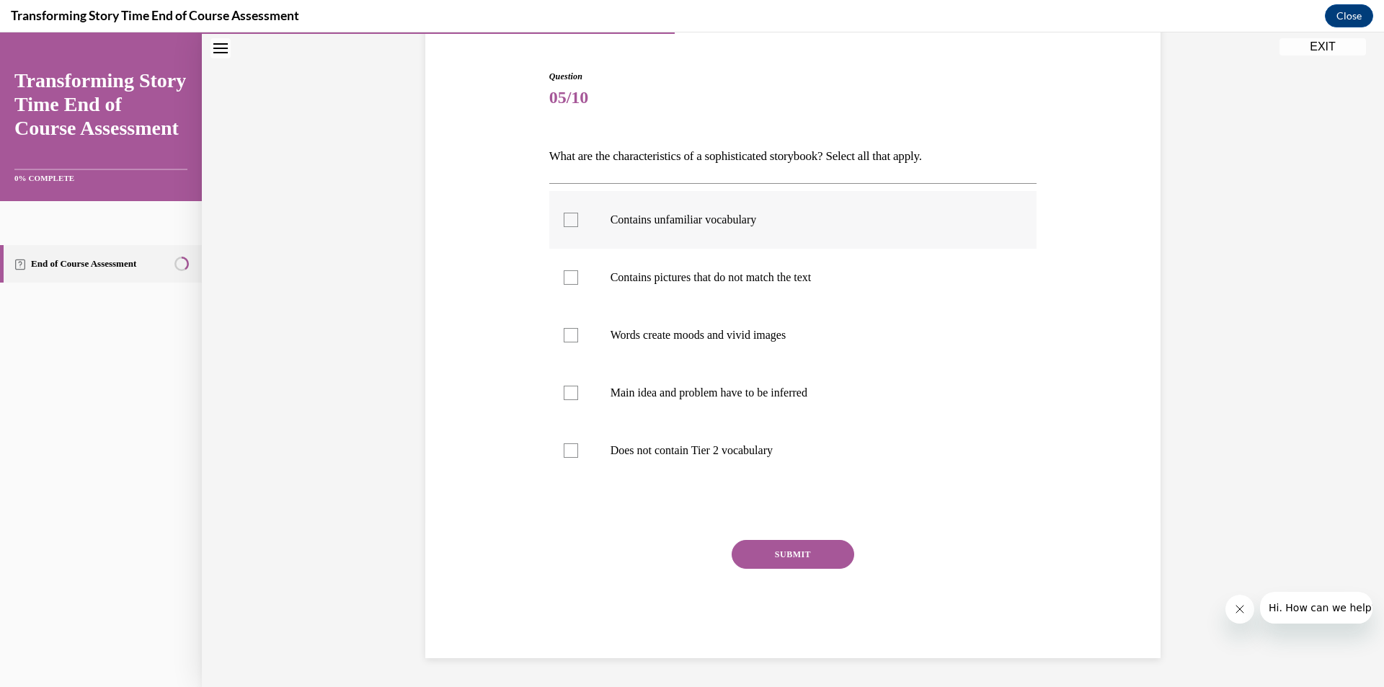
click at [732, 233] on label "Contains unfamiliar vocabulary" at bounding box center [793, 220] width 488 height 58
click at [578, 227] on input "Contains unfamiliar vocabulary" at bounding box center [571, 220] width 14 height 14
checkbox input "true"
click at [722, 335] on p "Words create moods and vivid images" at bounding box center [806, 335] width 391 height 14
click at [578, 335] on input "Words create moods and vivid images" at bounding box center [571, 335] width 14 height 14
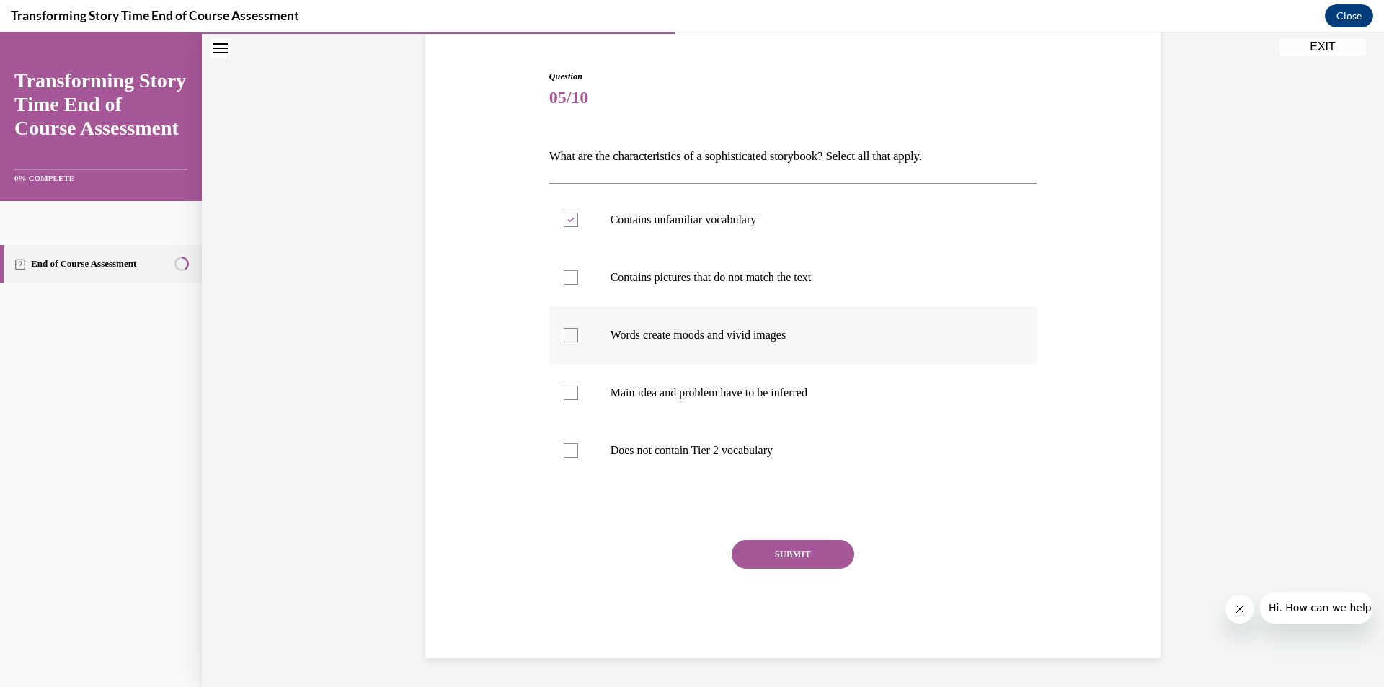
checkbox input "true"
click at [717, 414] on label "Main idea and problem have to be inferred" at bounding box center [793, 393] width 488 height 58
click at [578, 400] on input "Main idea and problem have to be inferred" at bounding box center [571, 393] width 14 height 14
checkbox input "true"
click at [782, 557] on button "SUBMIT" at bounding box center [793, 554] width 123 height 29
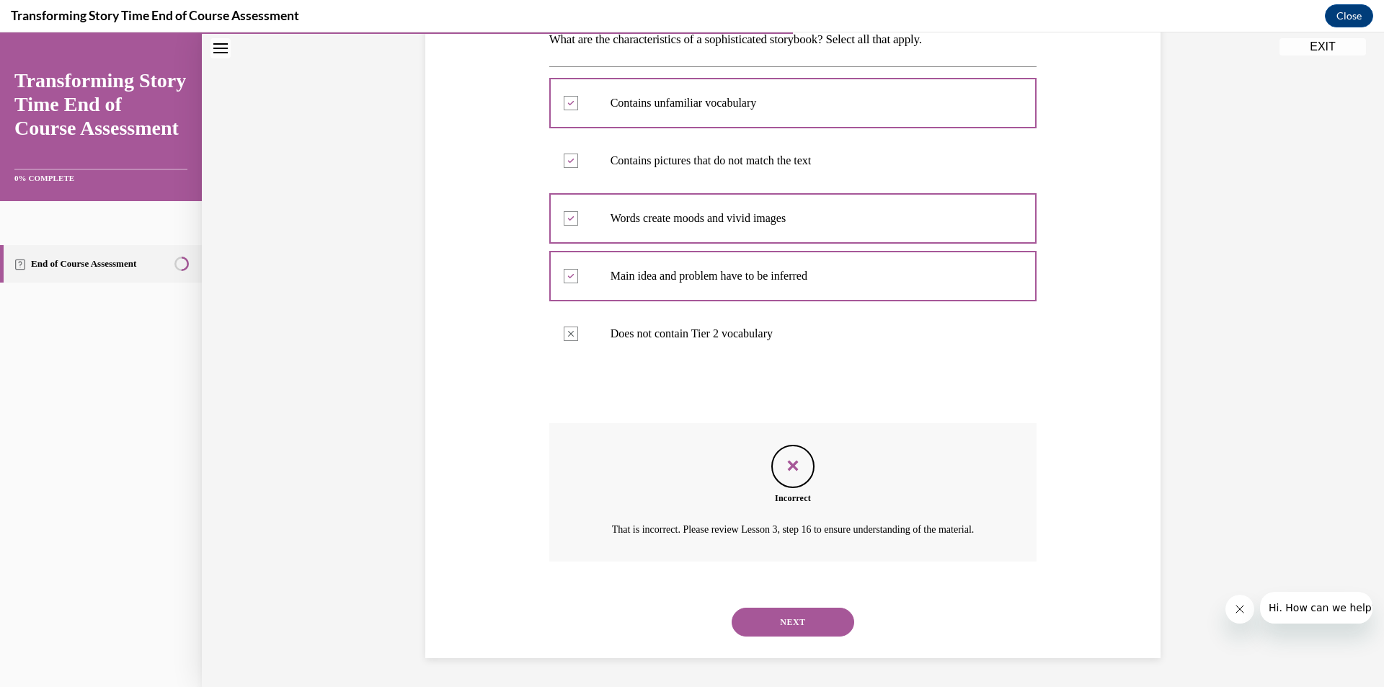
scroll to position [265, 0]
click at [757, 614] on button "NEXT" at bounding box center [793, 622] width 123 height 29
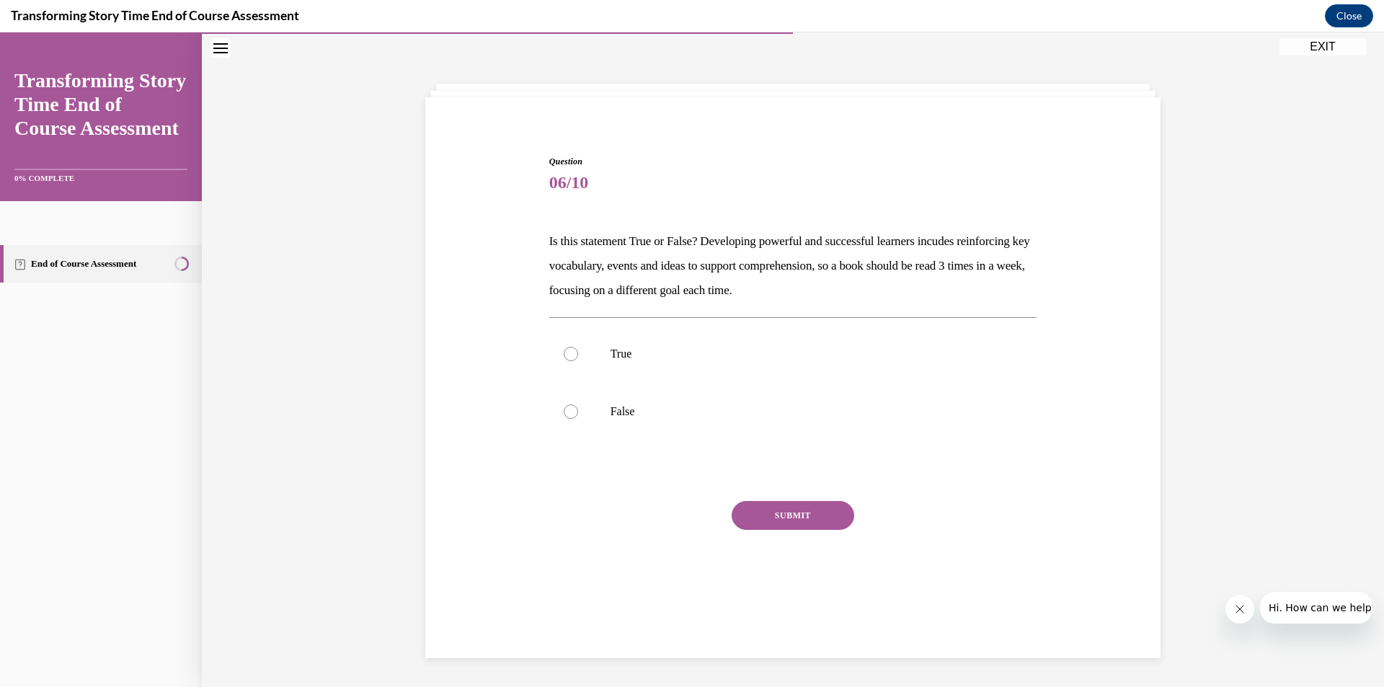
scroll to position [45, 0]
click at [629, 363] on label "True" at bounding box center [793, 354] width 488 height 58
click at [578, 361] on input "True" at bounding box center [571, 354] width 14 height 14
radio input "true"
click at [753, 510] on button "SUBMIT" at bounding box center [793, 515] width 123 height 29
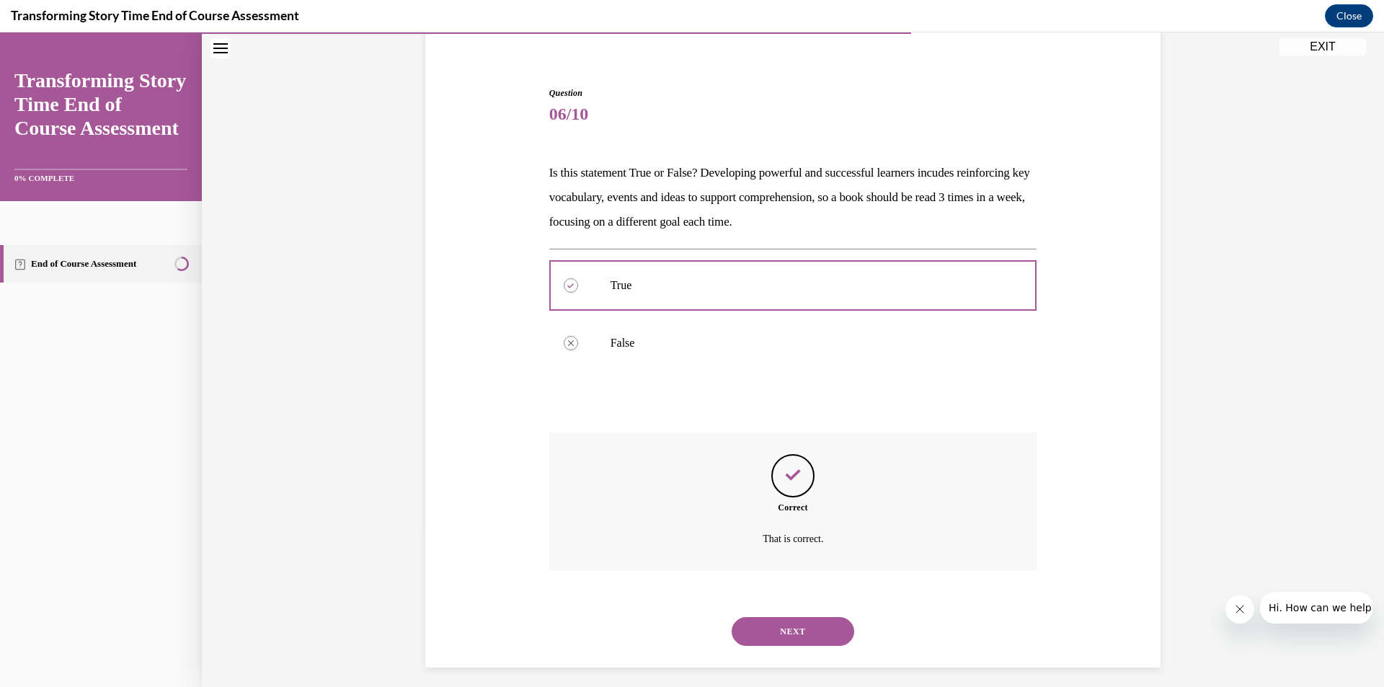
scroll to position [123, 0]
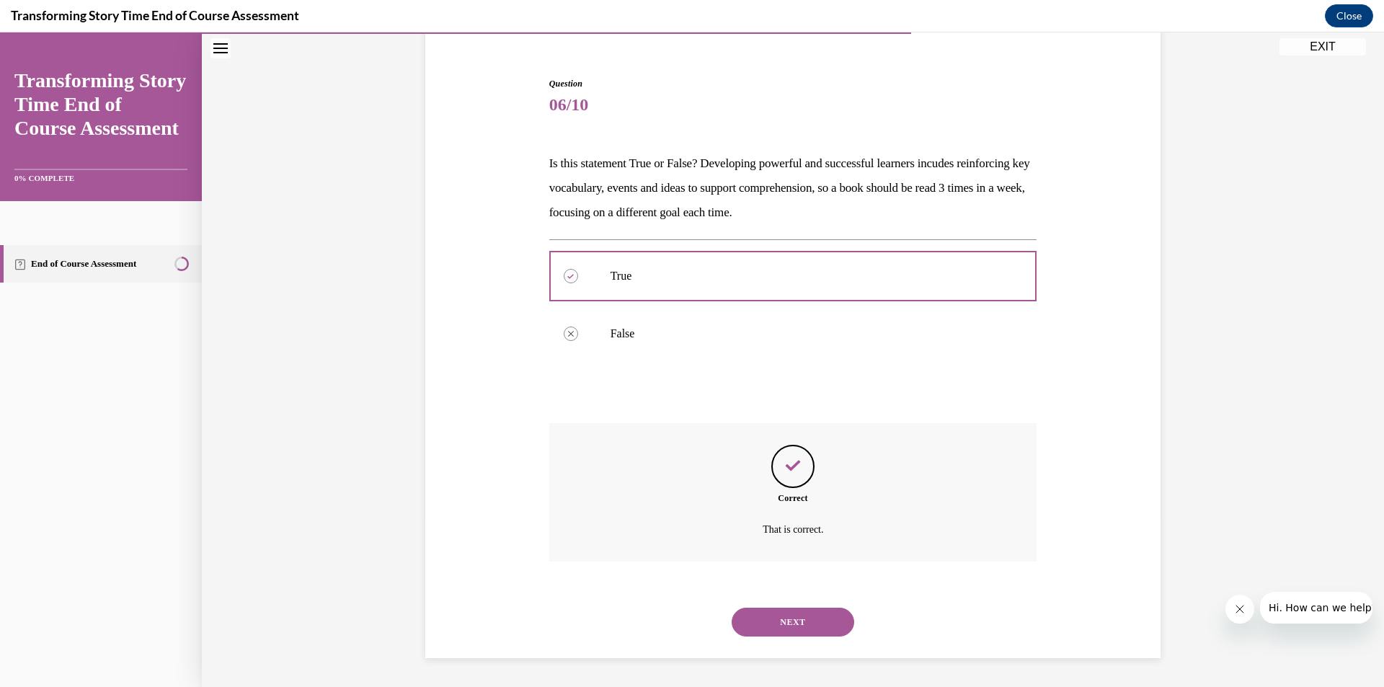
click at [797, 621] on button "NEXT" at bounding box center [793, 622] width 123 height 29
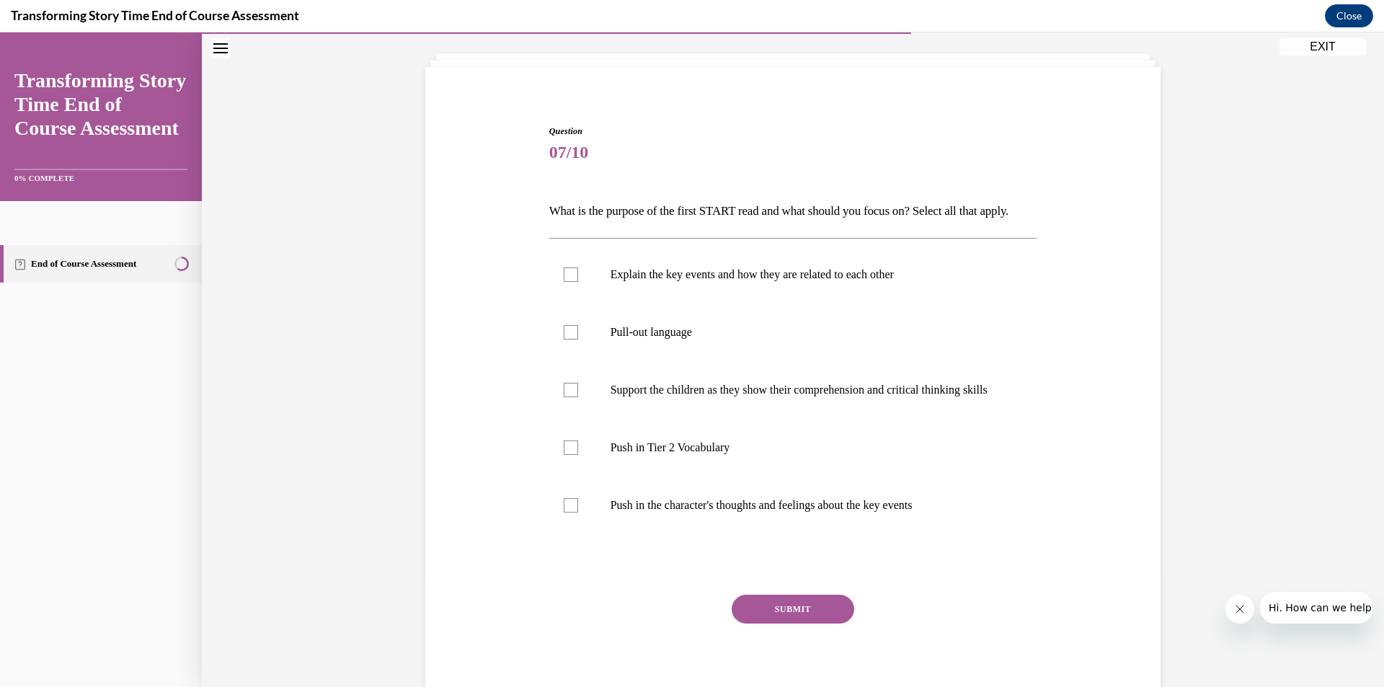
scroll to position [76, 0]
click at [618, 282] on p "Explain the key events and how they are related to each other" at bounding box center [806, 275] width 391 height 14
click at [578, 282] on input "Explain the key events and how they are related to each other" at bounding box center [571, 275] width 14 height 14
checkbox input "true"
click at [631, 361] on label "Pull-out language" at bounding box center [793, 333] width 488 height 58
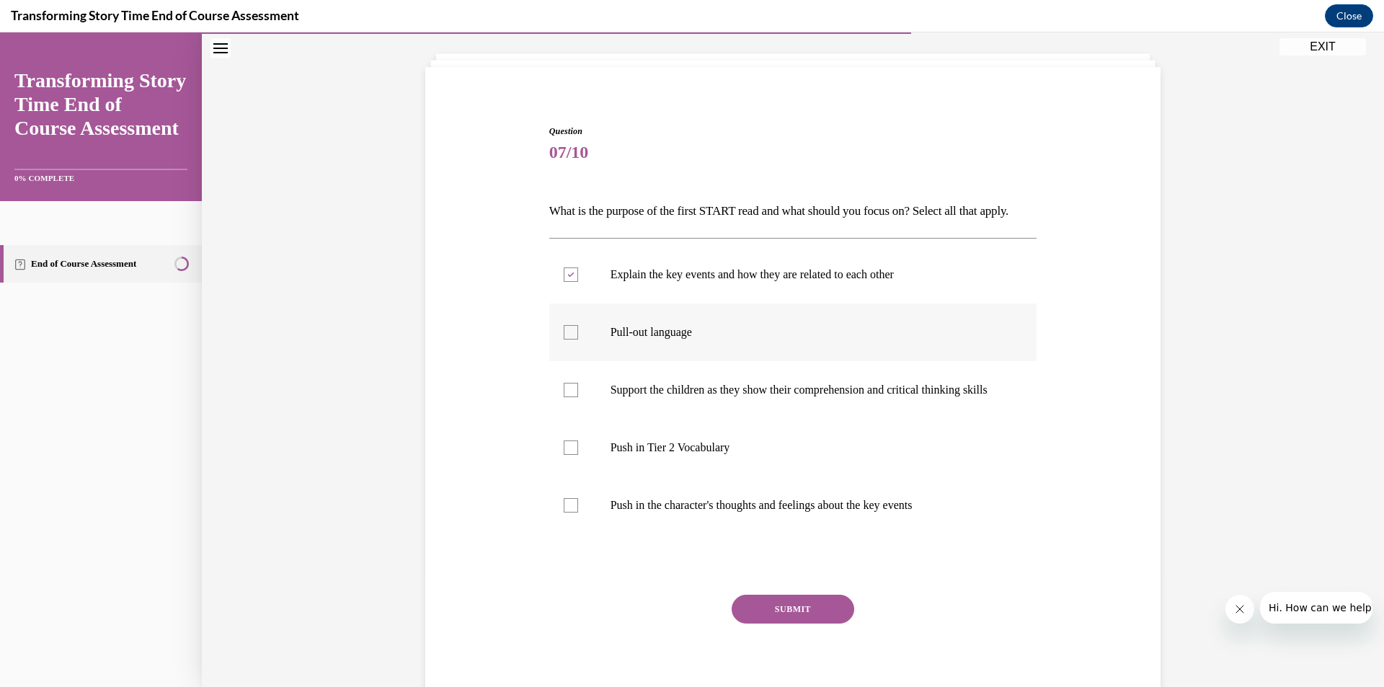
click at [578, 340] on input "Pull-out language" at bounding box center [571, 332] width 14 height 14
checkbox input "true"
click at [652, 476] on label "Push in Tier 2 Vocabulary" at bounding box center [793, 448] width 488 height 58
click at [578, 455] on input "Push in Tier 2 Vocabulary" at bounding box center [571, 448] width 14 height 14
checkbox input "true"
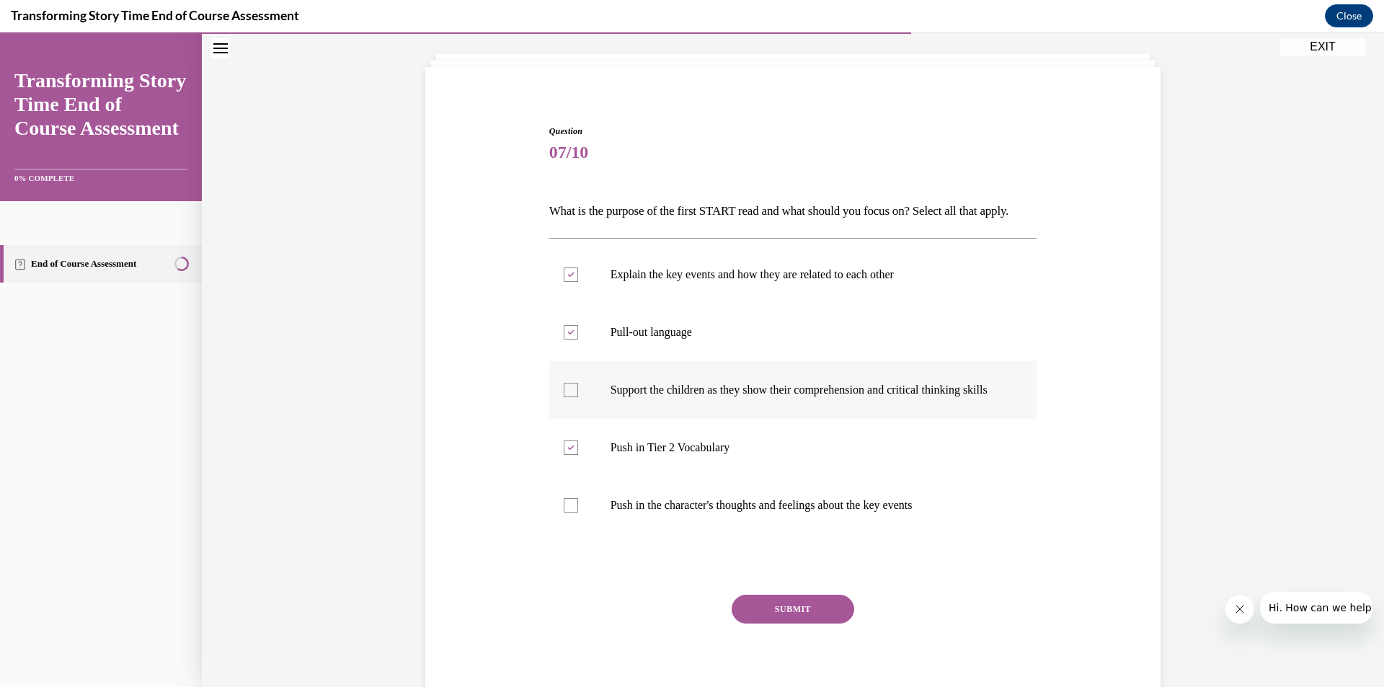
click at [694, 397] on p "Support the children as they show their comprehension and critical thinking ski…" at bounding box center [806, 390] width 391 height 14
click at [578, 397] on input "Support the children as they show their comprehension and critical thinking ski…" at bounding box center [571, 390] width 14 height 14
checkbox input "true"
click at [768, 624] on button "SUBMIT" at bounding box center [793, 609] width 123 height 29
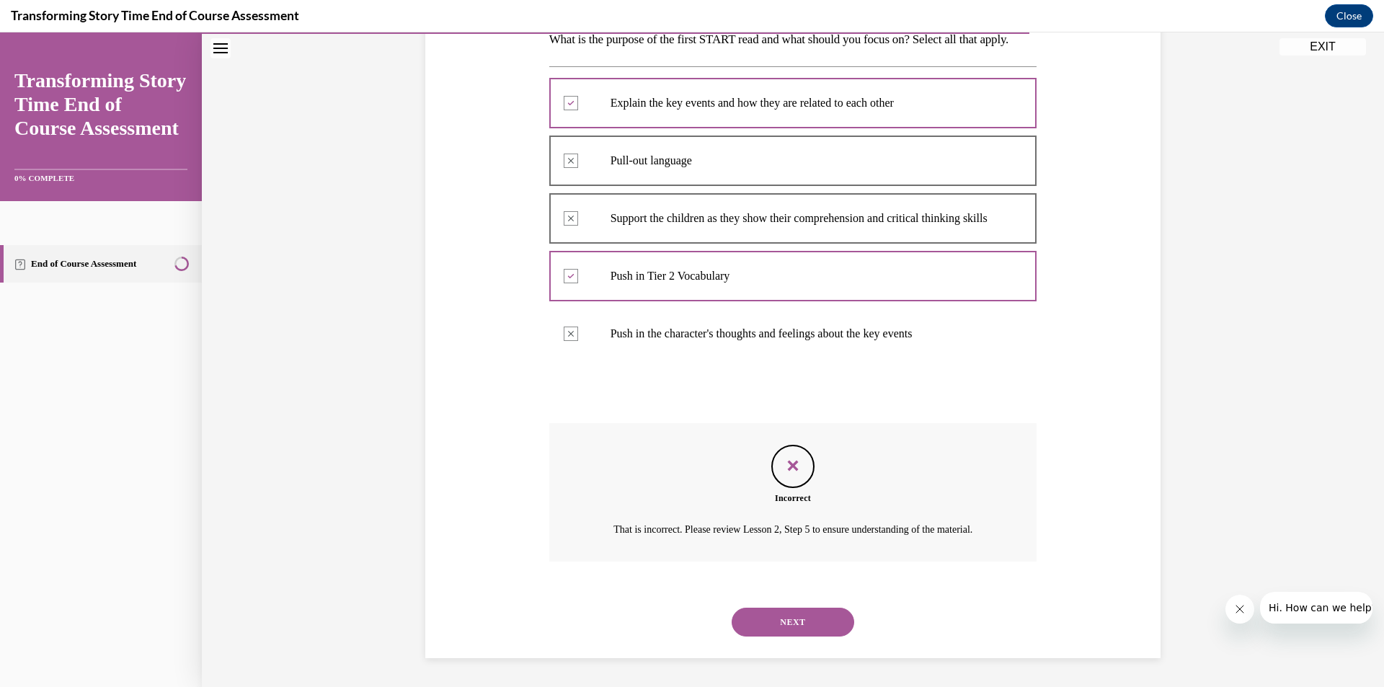
scroll to position [304, 0]
click at [831, 630] on button "NEXT" at bounding box center [793, 622] width 123 height 29
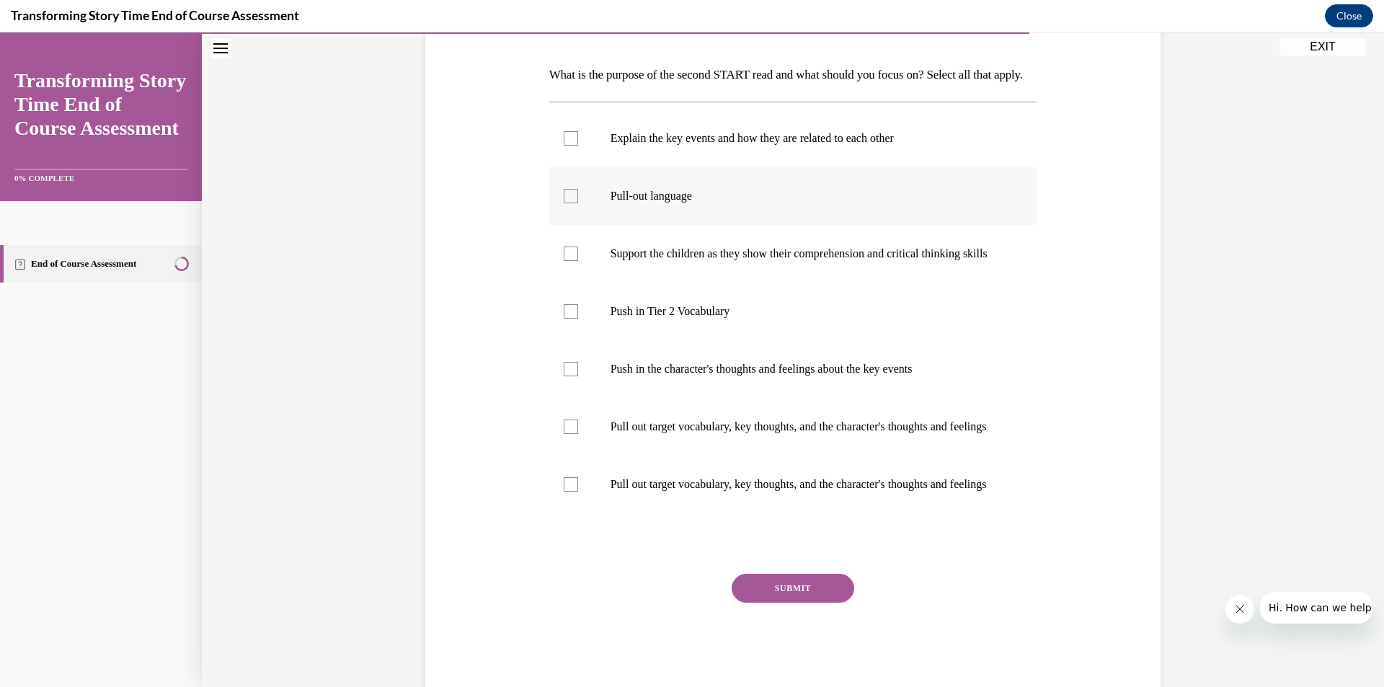
scroll to position [216, 0]
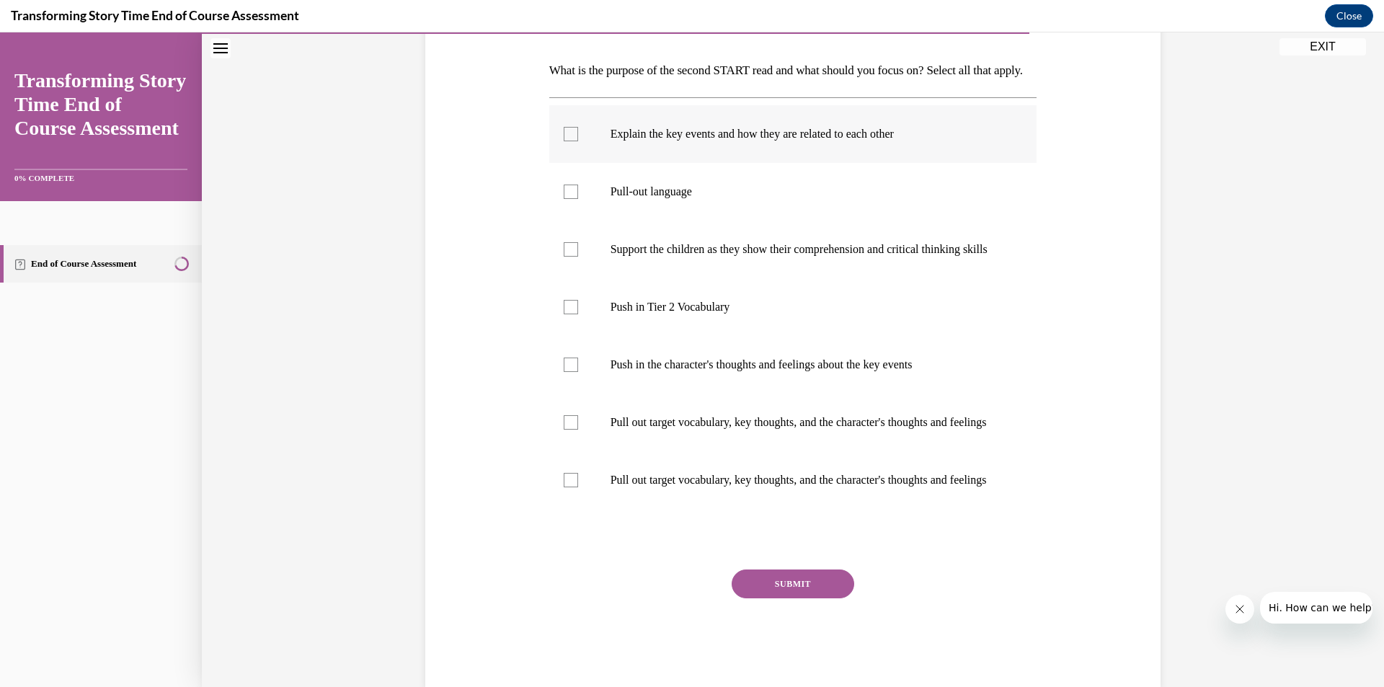
click at [689, 163] on label "Explain the key events and how they are related to each other" at bounding box center [793, 134] width 488 height 58
click at [578, 141] on input "Explain the key events and how they are related to each other" at bounding box center [571, 134] width 14 height 14
checkbox input "true"
click at [653, 221] on label "Pull-out language" at bounding box center [793, 192] width 488 height 58
click at [578, 199] on input "Pull-out language" at bounding box center [571, 192] width 14 height 14
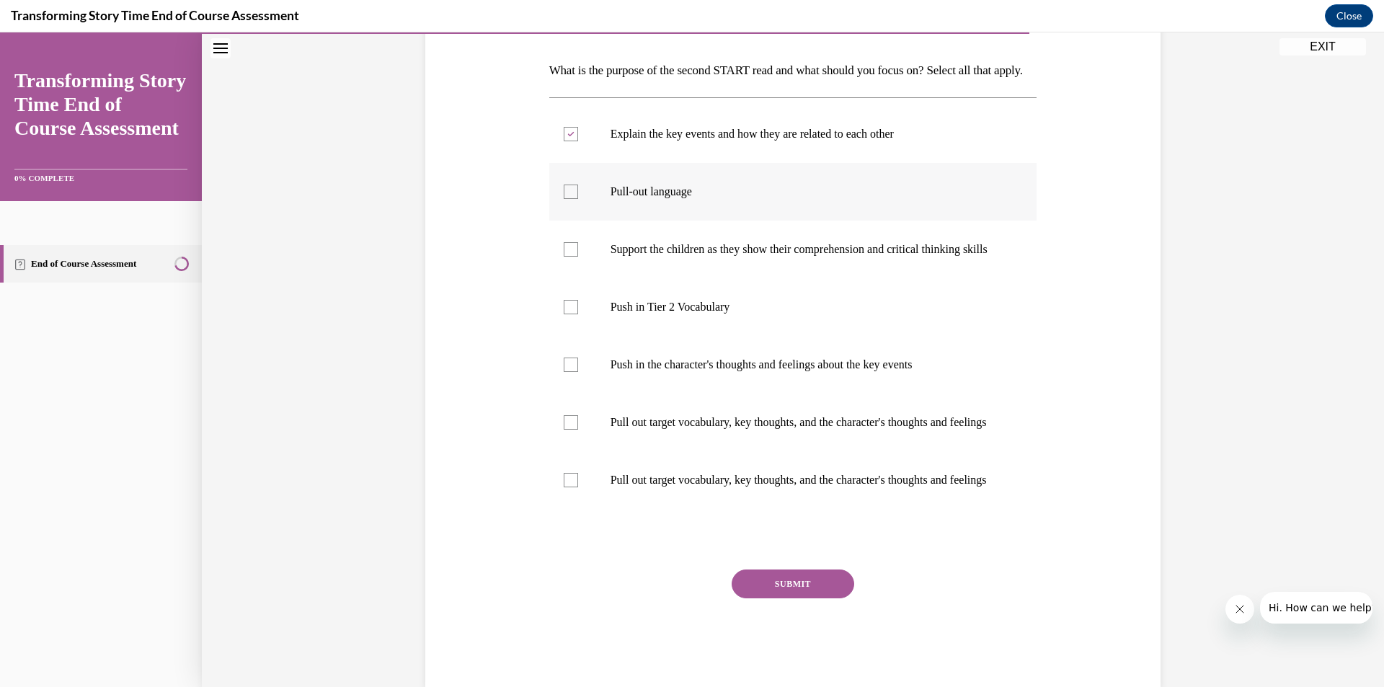
checkbox input "true"
click at [646, 257] on p "Support the children as they show their comprehension and critical thinking ski…" at bounding box center [806, 249] width 391 height 14
click at [578, 257] on input "Support the children as they show their comprehension and critical thinking ski…" at bounding box center [571, 249] width 14 height 14
checkbox input "true"
click at [642, 449] on label "Pull out target vocabulary, key thoughts, and the character's thoughts and feel…" at bounding box center [793, 423] width 488 height 58
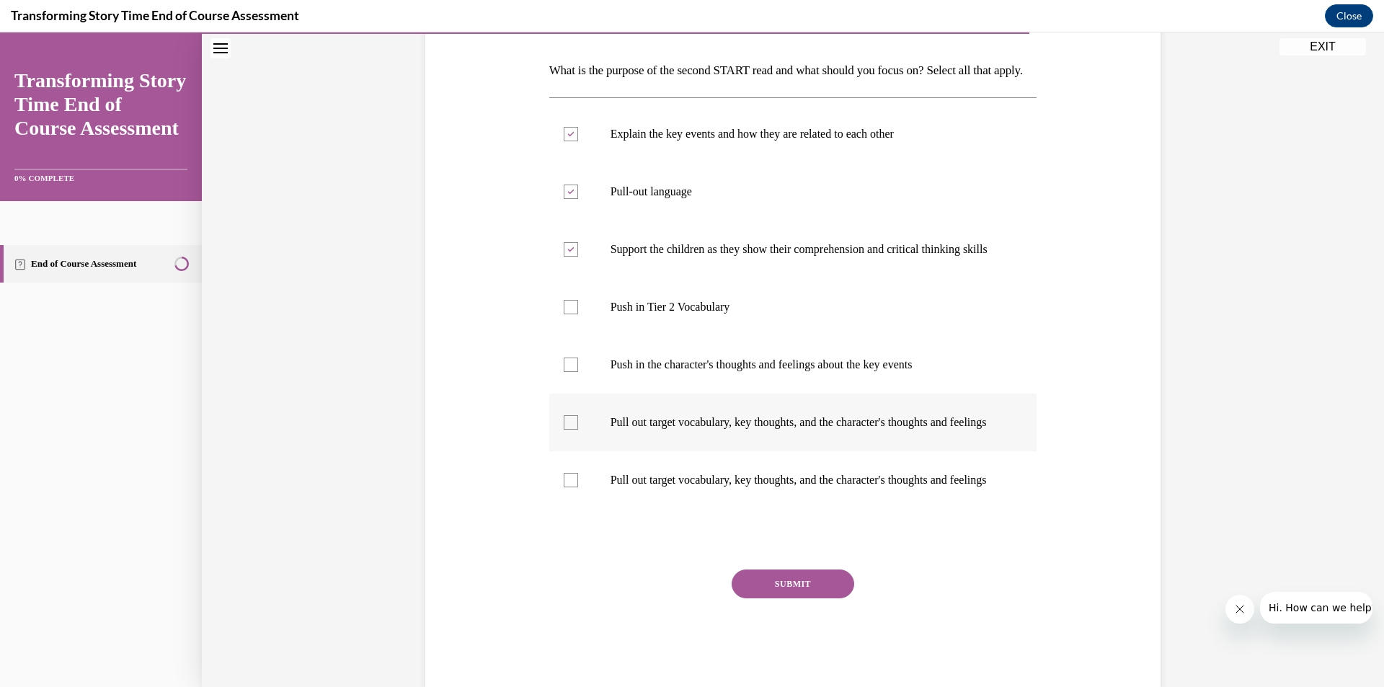
click at [578, 430] on input "Pull out target vocabulary, key thoughts, and the character's thoughts and feel…" at bounding box center [571, 422] width 14 height 14
checkbox input "true"
click at [632, 393] on label "Push in the character's thoughts and feelings about the key events" at bounding box center [793, 365] width 488 height 58
click at [578, 372] on input "Push in the character's thoughts and feelings about the key events" at bounding box center [571, 365] width 14 height 14
checkbox input "true"
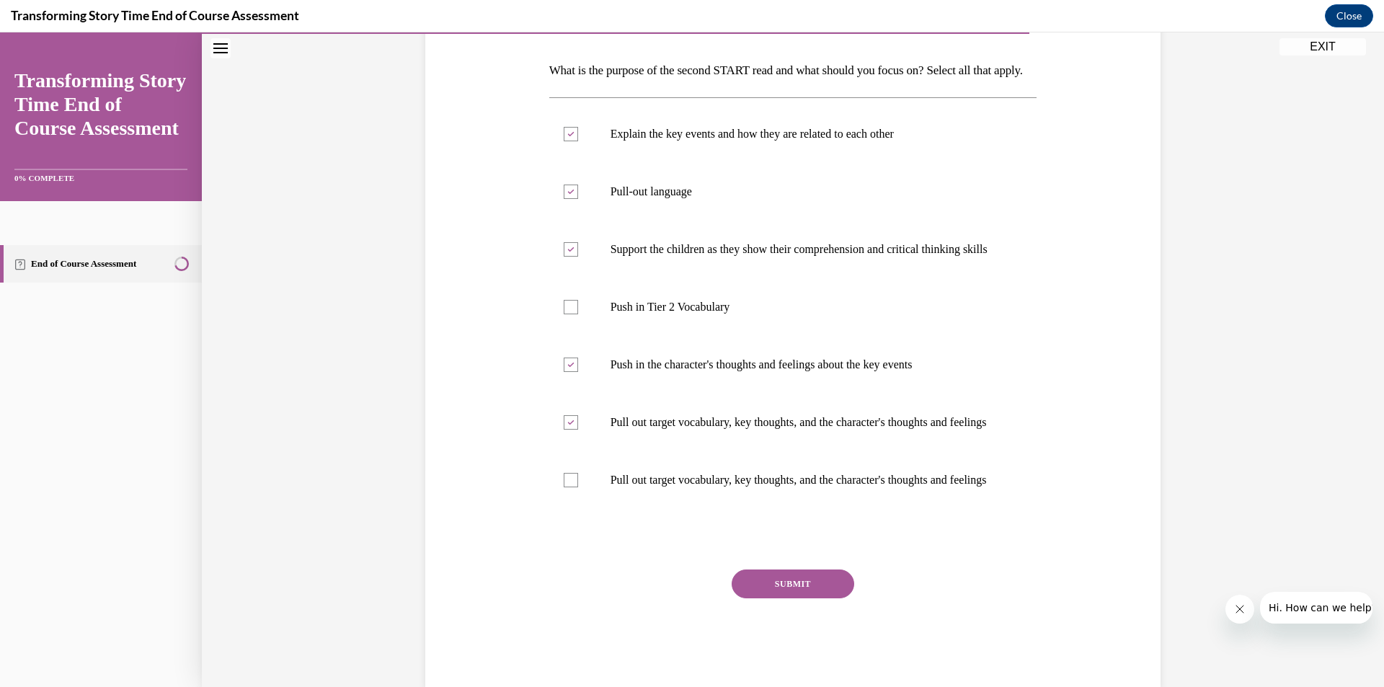
click at [790, 598] on button "SUBMIT" at bounding box center [793, 584] width 123 height 29
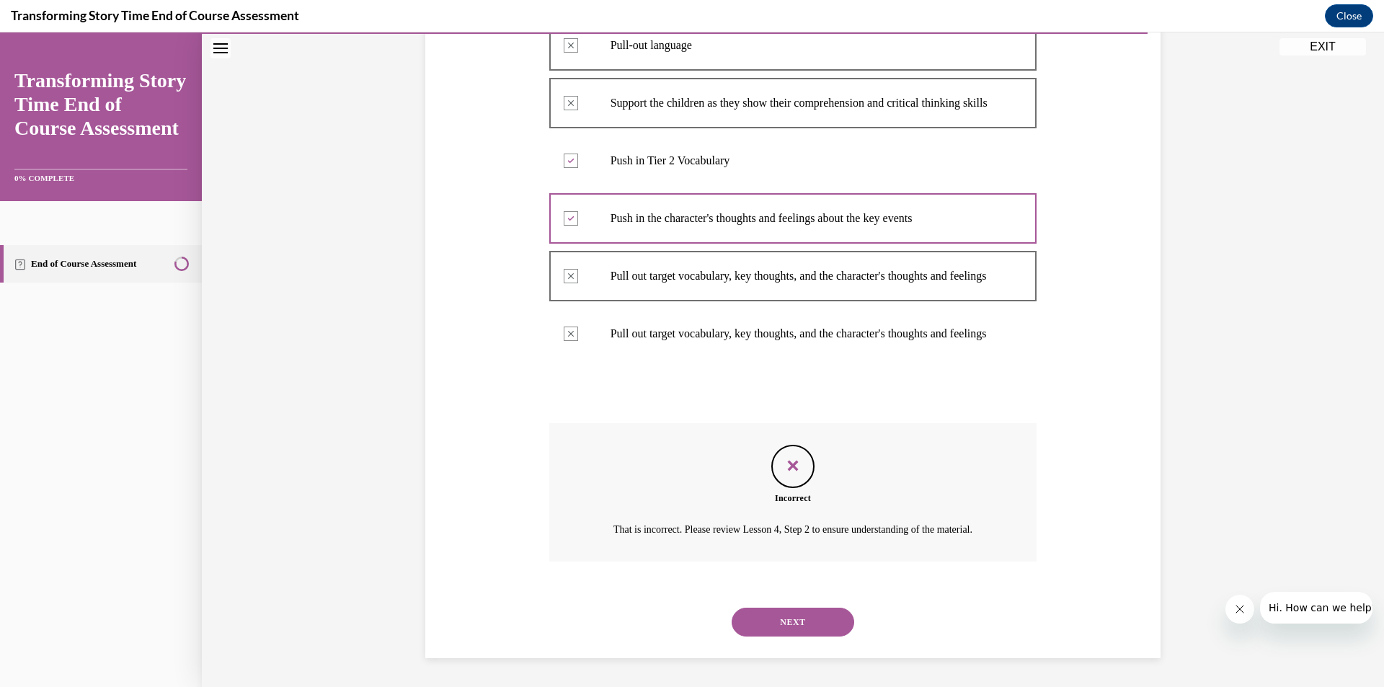
scroll to position [448, 0]
click at [740, 615] on button "NEXT" at bounding box center [793, 622] width 123 height 29
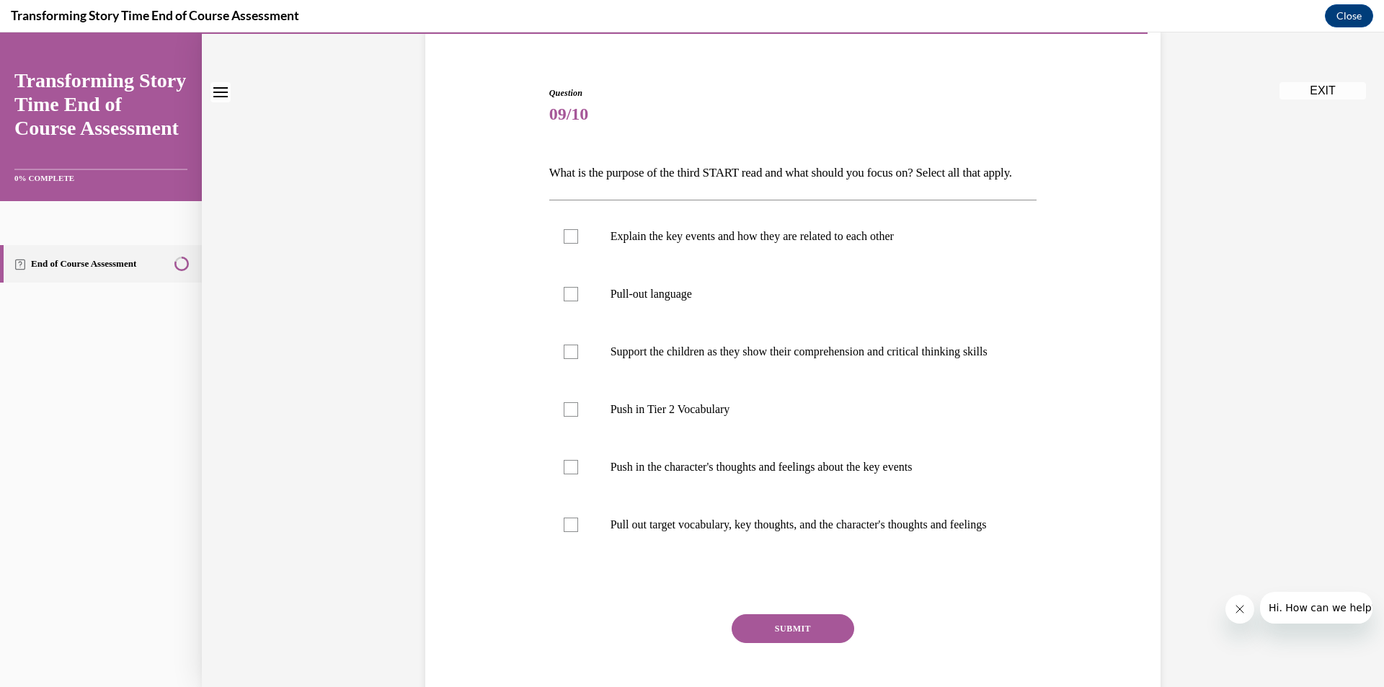
scroll to position [144, 0]
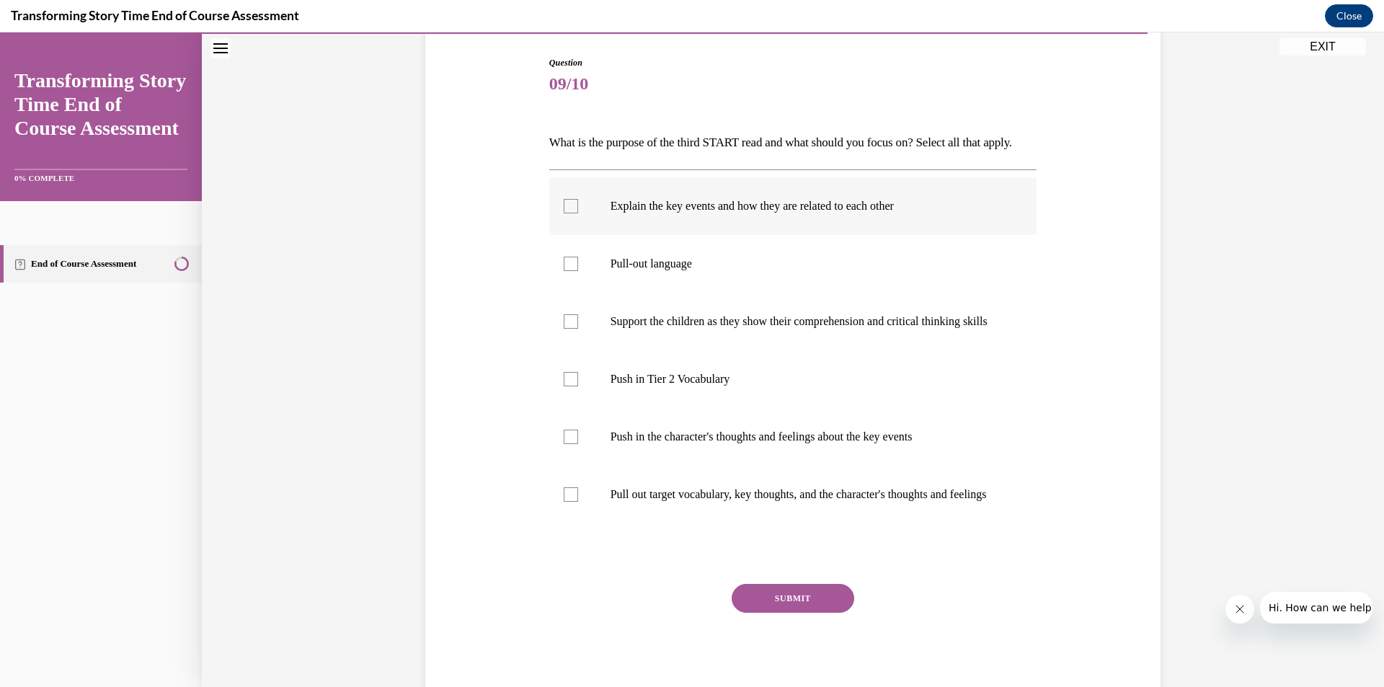
click at [696, 235] on label "Explain the key events and how they are related to each other" at bounding box center [793, 206] width 488 height 58
click at [578, 213] on input "Explain the key events and how they are related to each other" at bounding box center [571, 206] width 14 height 14
checkbox input "true"
click at [657, 386] on p "Push in Tier 2 Vocabulary" at bounding box center [806, 379] width 391 height 14
click at [578, 386] on input "Push in Tier 2 Vocabulary" at bounding box center [571, 379] width 14 height 14
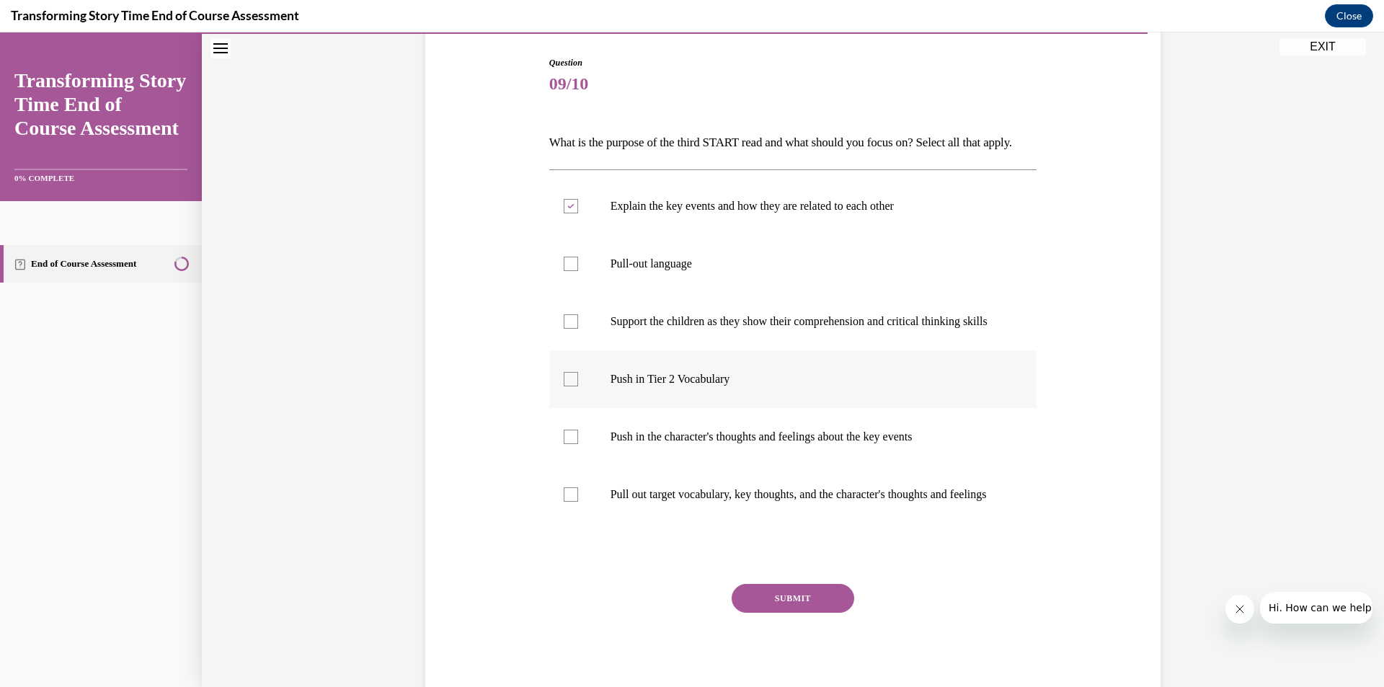
checkbox input "true"
click at [776, 613] on button "SUBMIT" at bounding box center [793, 598] width 123 height 29
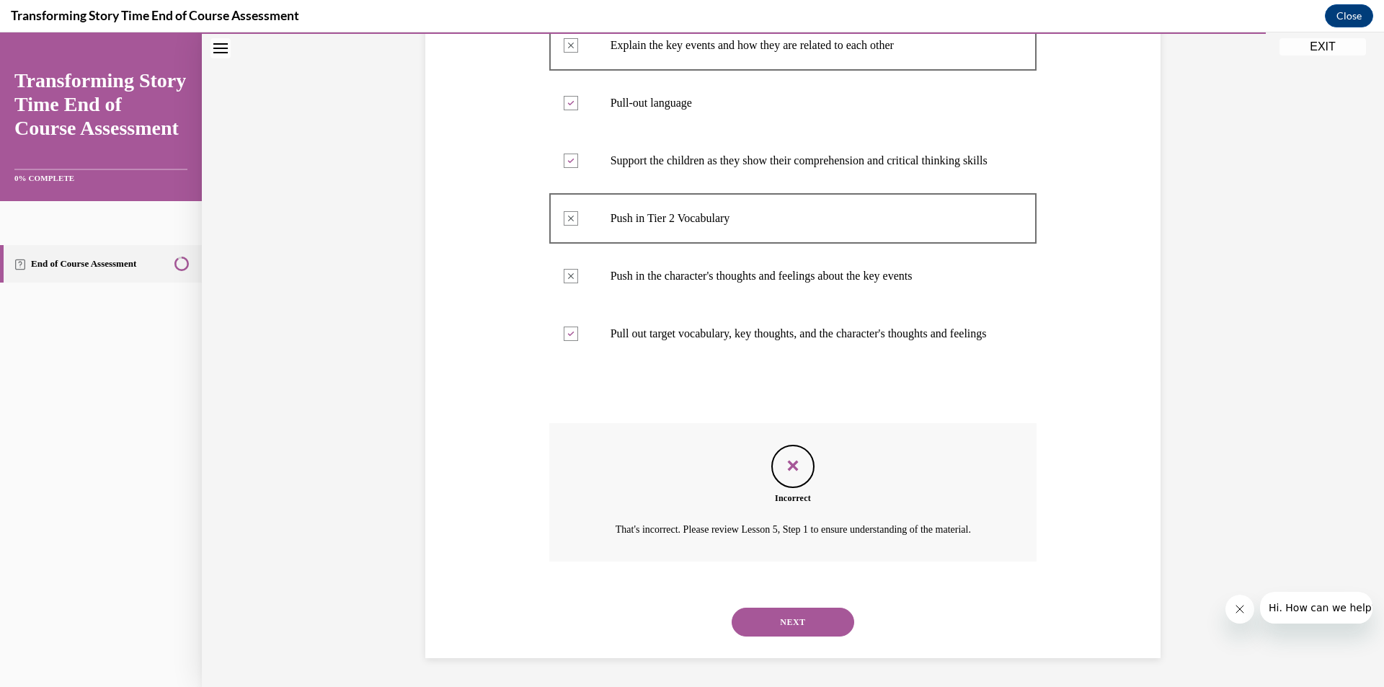
scroll to position [376, 0]
click at [824, 625] on button "NEXT" at bounding box center [793, 622] width 123 height 29
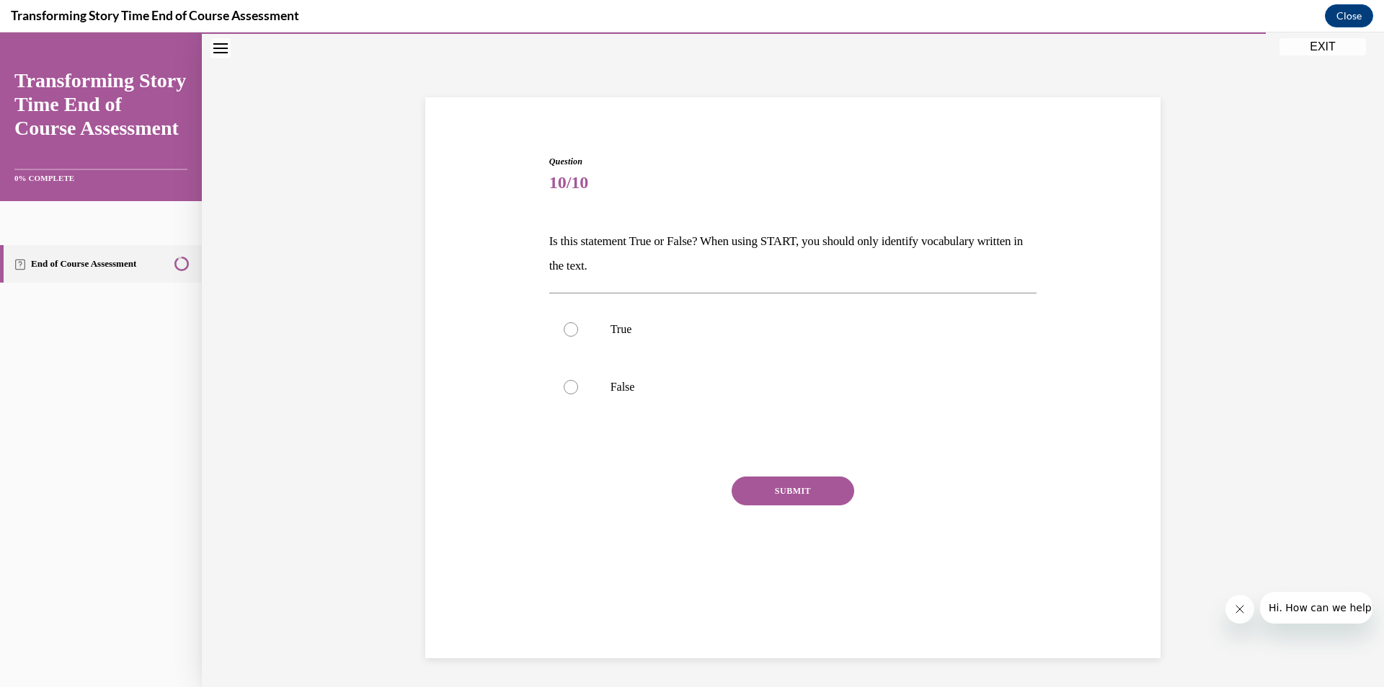
scroll to position [45, 0]
click at [646, 354] on label "True" at bounding box center [793, 330] width 488 height 58
click at [578, 337] on input "True" at bounding box center [571, 329] width 14 height 14
radio input "true"
drag, startPoint x: 697, startPoint y: 404, endPoint x: 705, endPoint y: 401, distance: 8.7
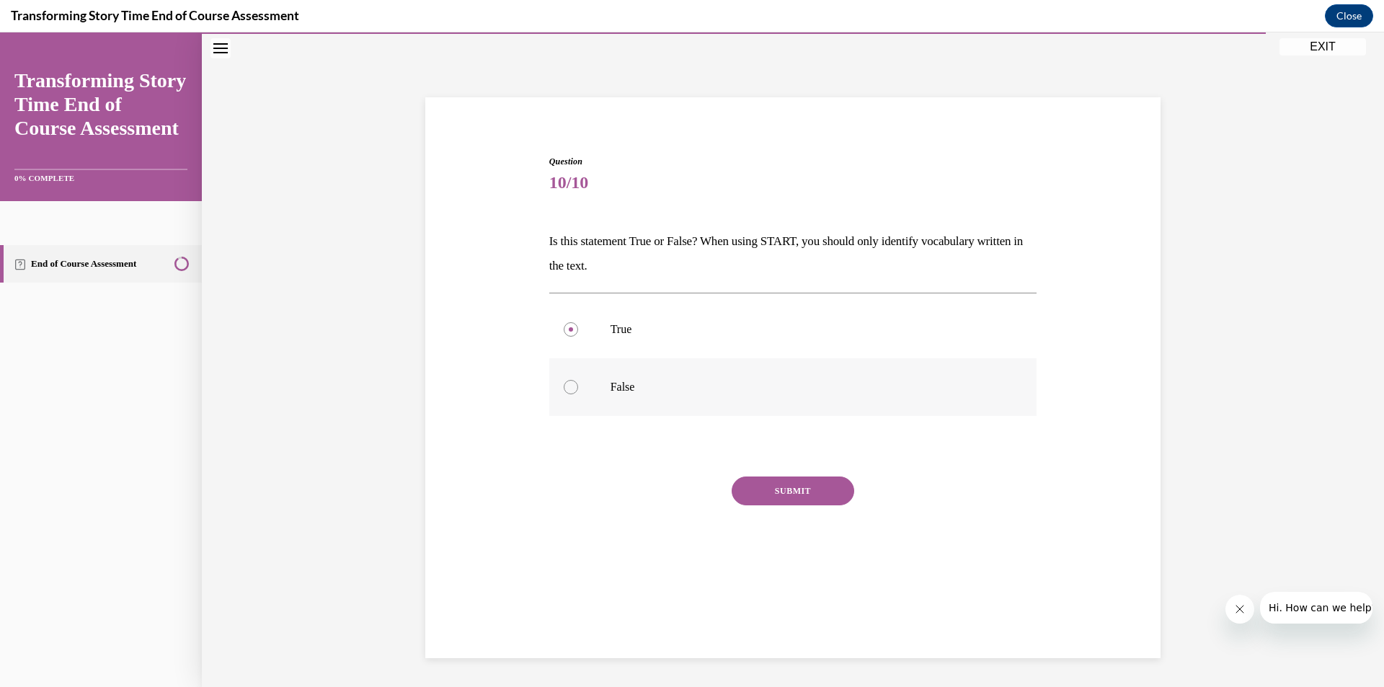
click at [698, 404] on label "False" at bounding box center [793, 387] width 488 height 58
click at [578, 394] on input "False" at bounding box center [571, 387] width 14 height 14
radio input "true"
click at [780, 495] on button "SUBMIT" at bounding box center [793, 491] width 123 height 29
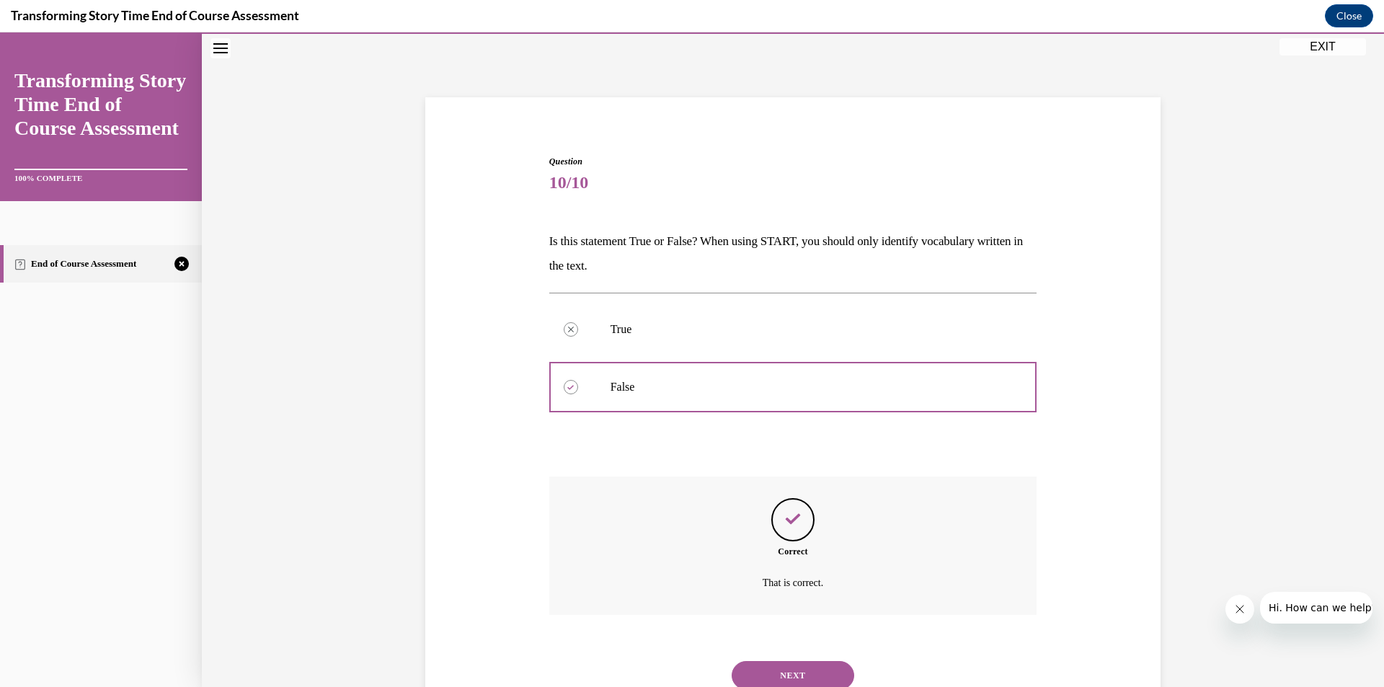
scroll to position [99, 0]
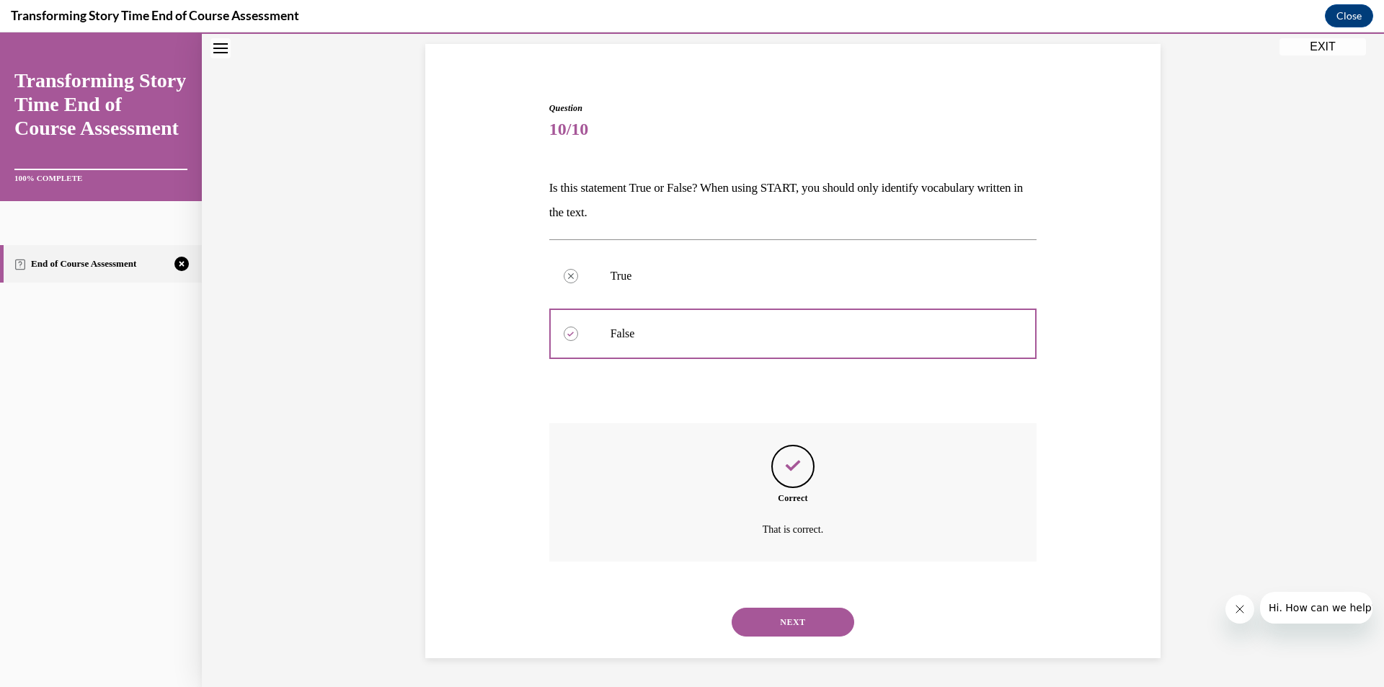
click at [836, 622] on button "NEXT" at bounding box center [793, 622] width 123 height 29
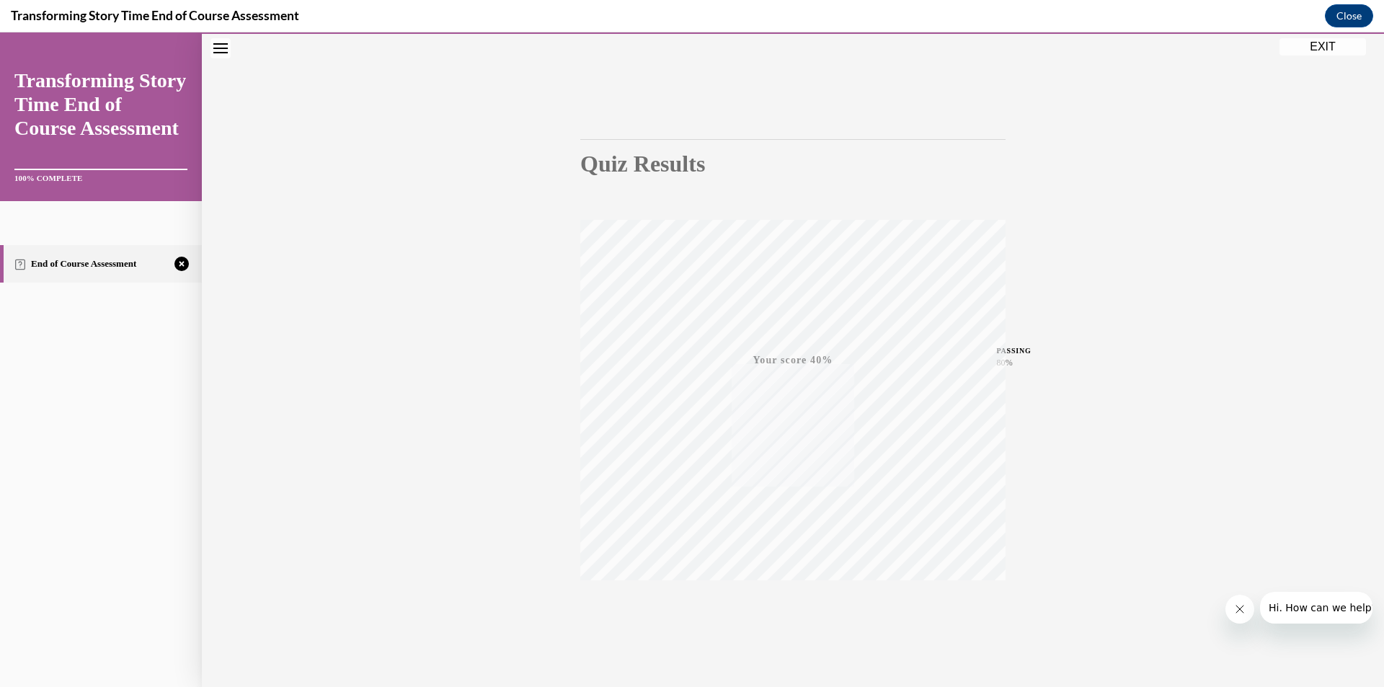
scroll to position [84, 0]
click at [795, 609] on button "TAKE AGAIN" at bounding box center [794, 589] width 86 height 65
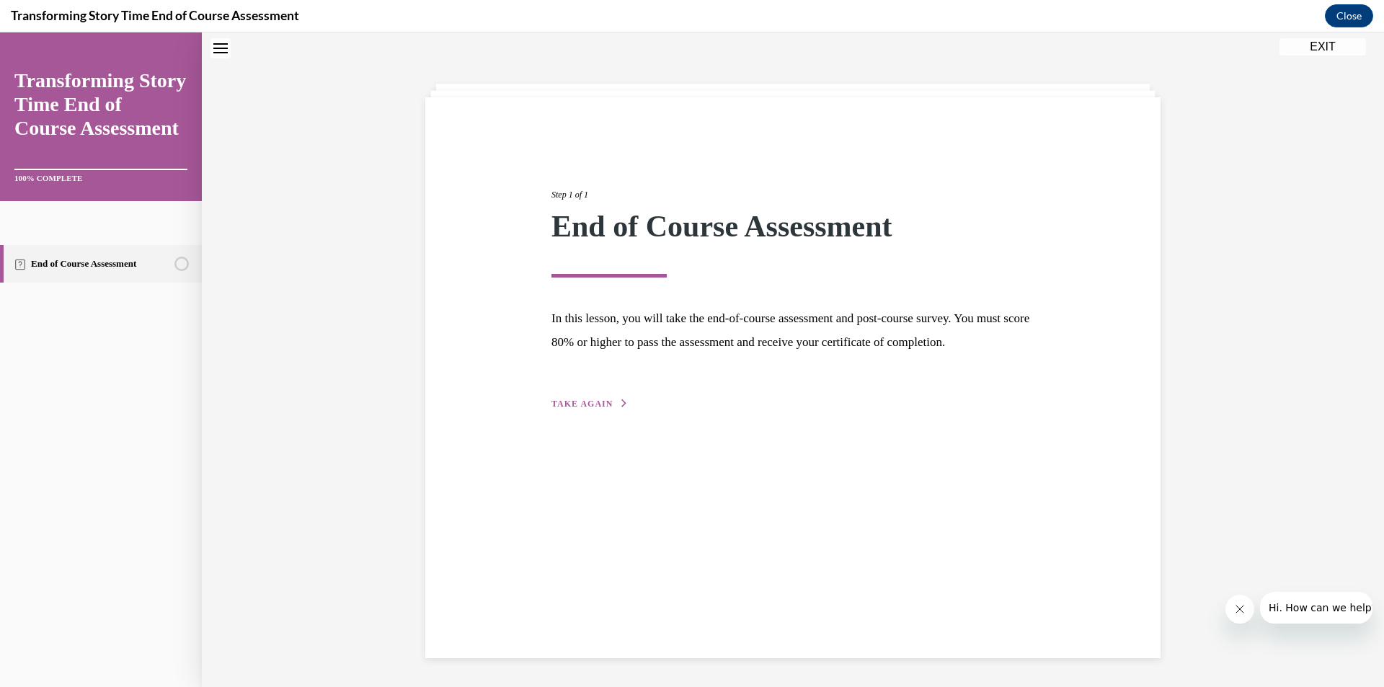
scroll to position [45, 0]
click at [564, 409] on span "TAKE AGAIN" at bounding box center [582, 404] width 61 height 10
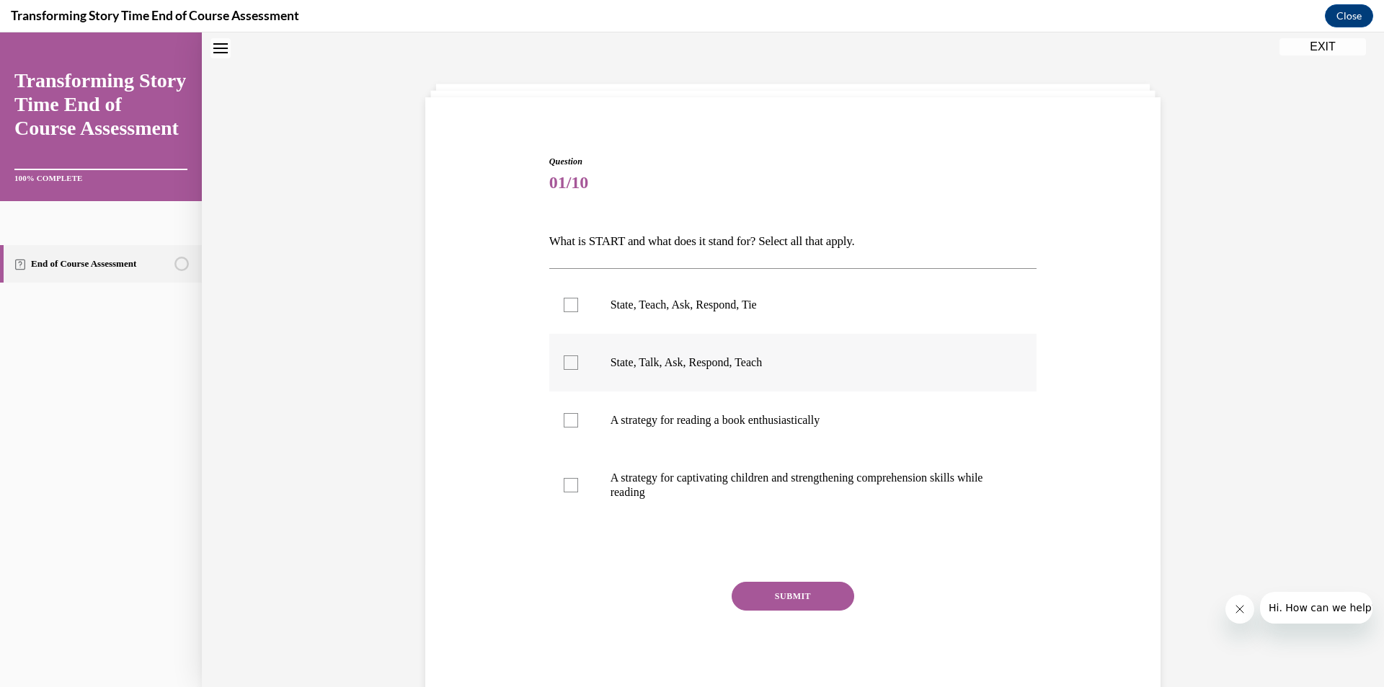
click at [682, 368] on p "State, Talk, Ask, Respond, Teach" at bounding box center [806, 362] width 391 height 14
click at [578, 368] on input "State, Talk, Ask, Respond, Teach" at bounding box center [571, 362] width 14 height 14
checkbox input "true"
click at [691, 500] on label "A strategy for captivating children and strengthening comprehension skills whil…" at bounding box center [793, 485] width 488 height 72
click at [578, 492] on input "A strategy for captivating children and strengthening comprehension skills whil…" at bounding box center [571, 485] width 14 height 14
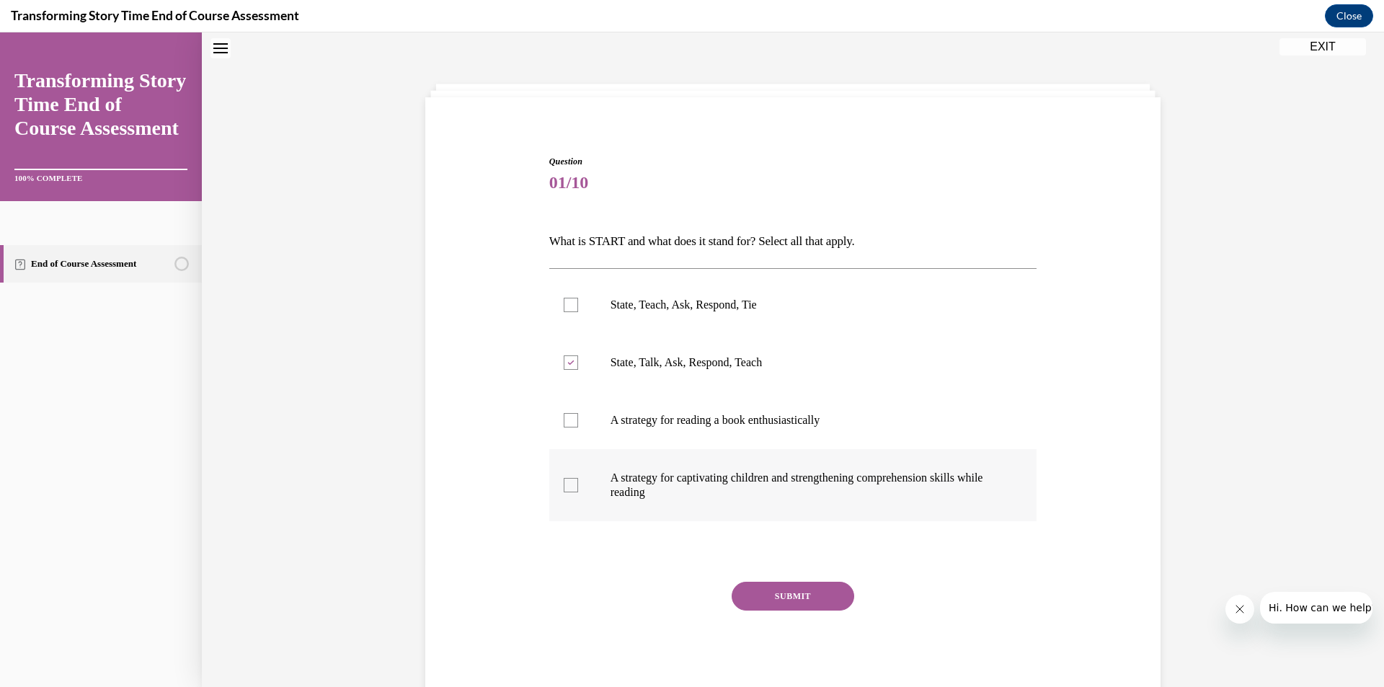
checkbox input "true"
click at [735, 607] on button "SUBMIT" at bounding box center [793, 596] width 123 height 29
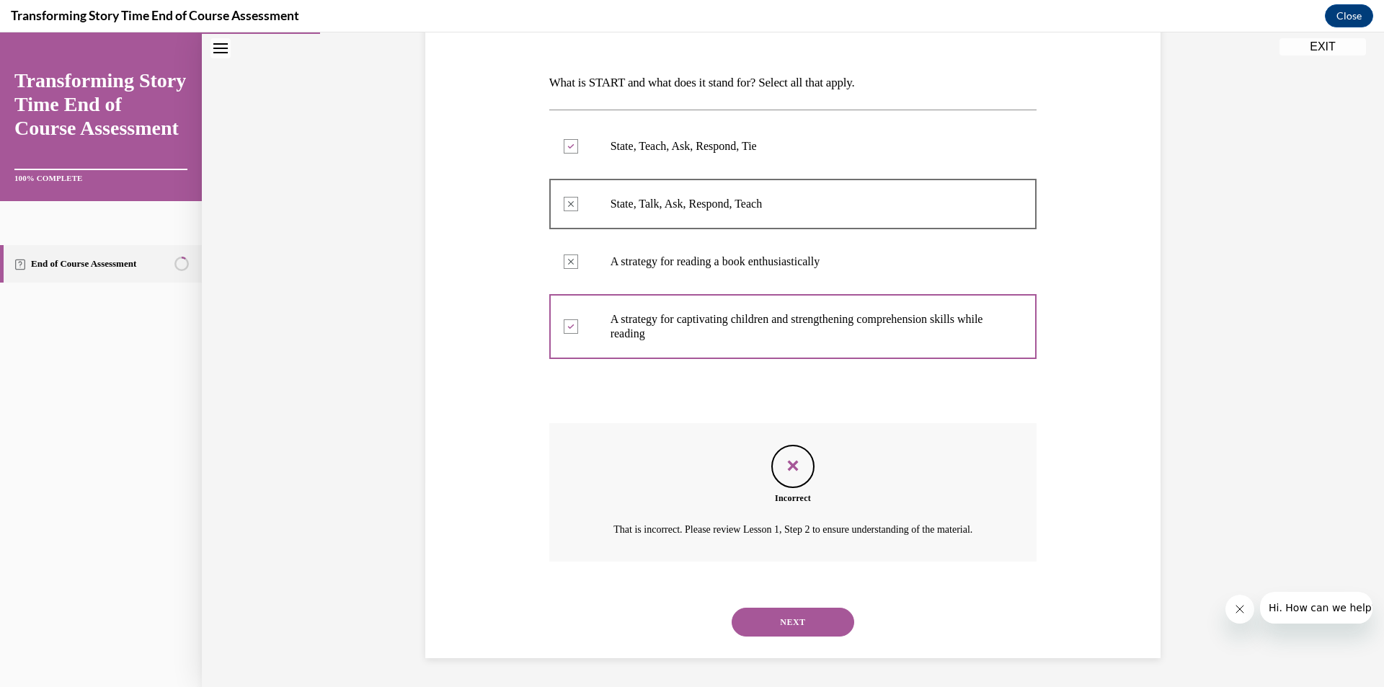
scroll to position [221, 0]
click at [759, 624] on button "NEXT" at bounding box center [793, 622] width 123 height 29
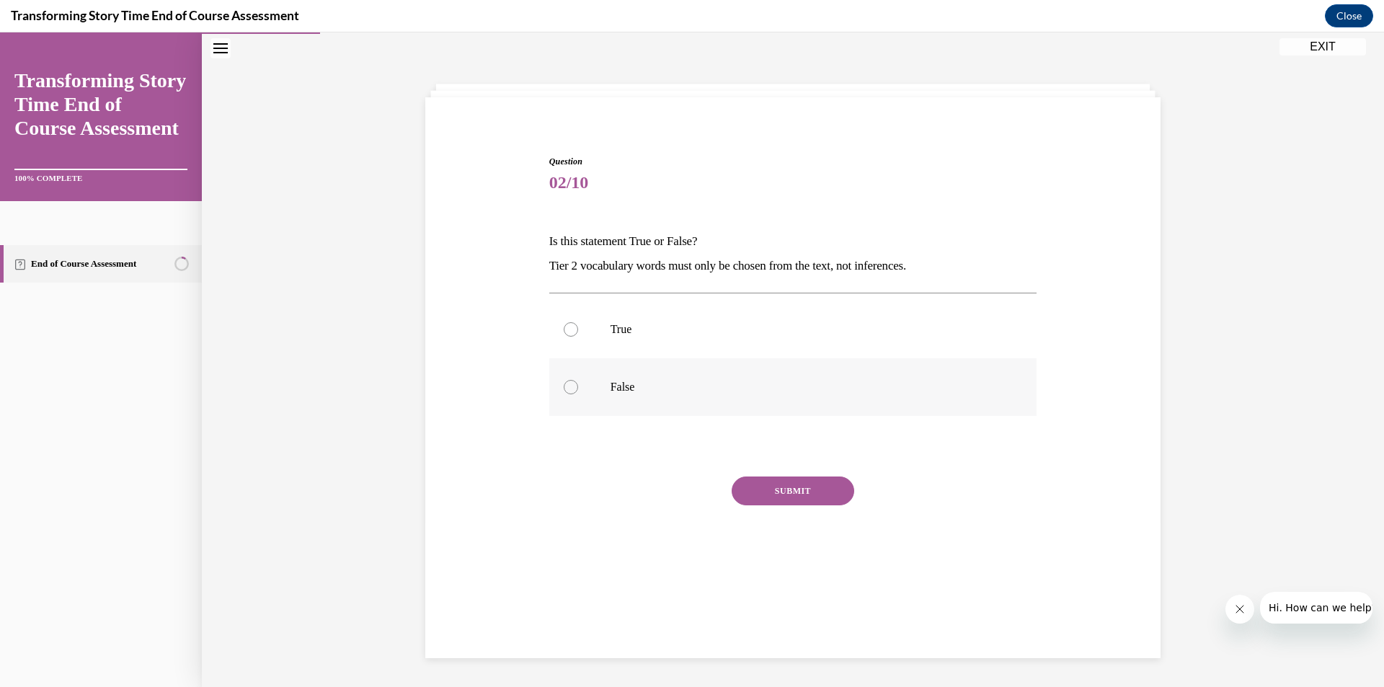
click at [636, 384] on p "False" at bounding box center [806, 387] width 391 height 14
click at [578, 384] on input "False" at bounding box center [571, 387] width 14 height 14
radio input "true"
click at [837, 492] on button "SUBMIT" at bounding box center [793, 491] width 123 height 29
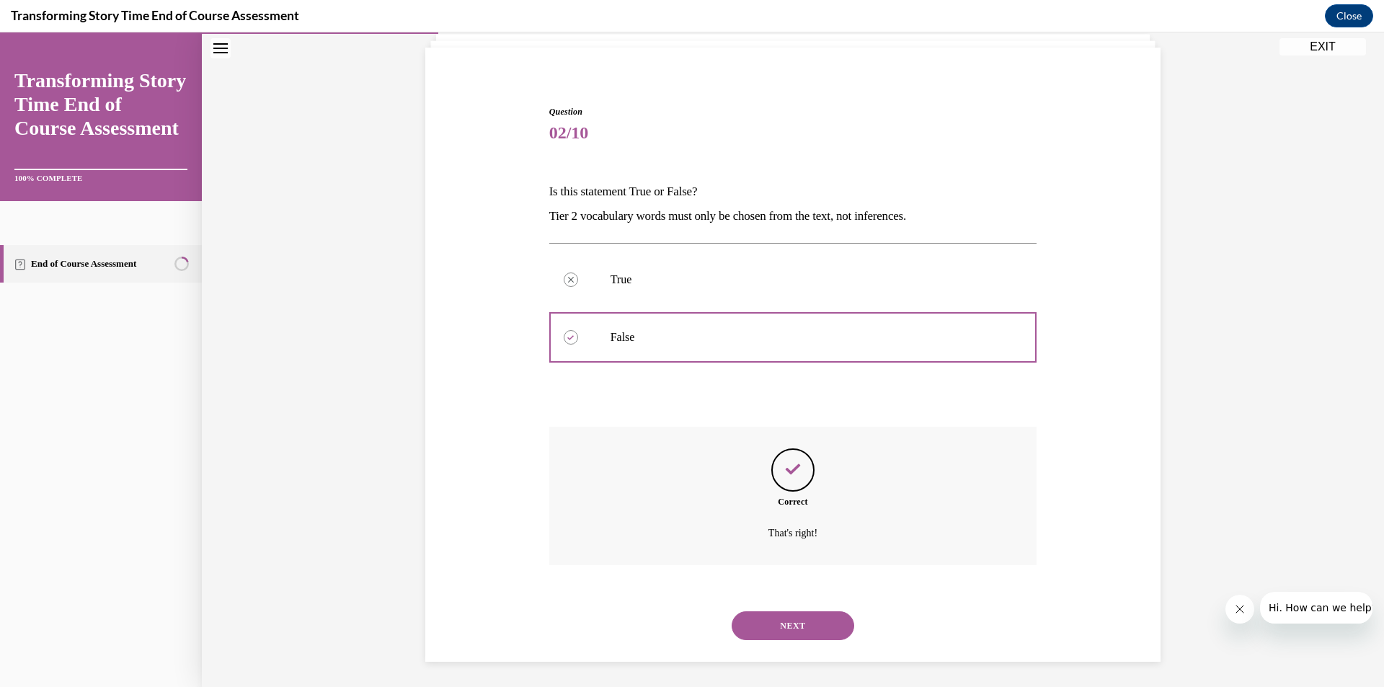
scroll to position [99, 0]
click at [760, 619] on button "NEXT" at bounding box center [793, 622] width 123 height 29
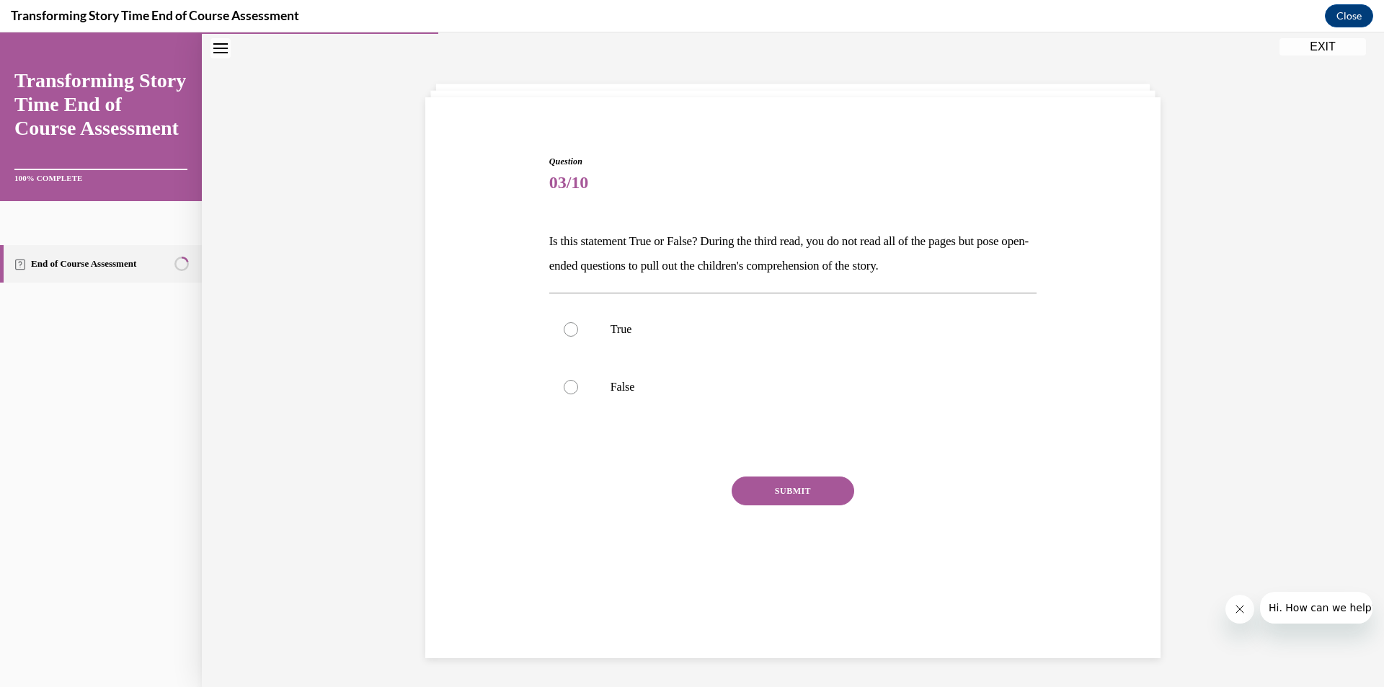
scroll to position [45, 0]
click at [653, 327] on p "True" at bounding box center [806, 329] width 391 height 14
click at [578, 327] on input "True" at bounding box center [571, 329] width 14 height 14
radio input "true"
click at [777, 498] on button "SUBMIT" at bounding box center [793, 491] width 123 height 29
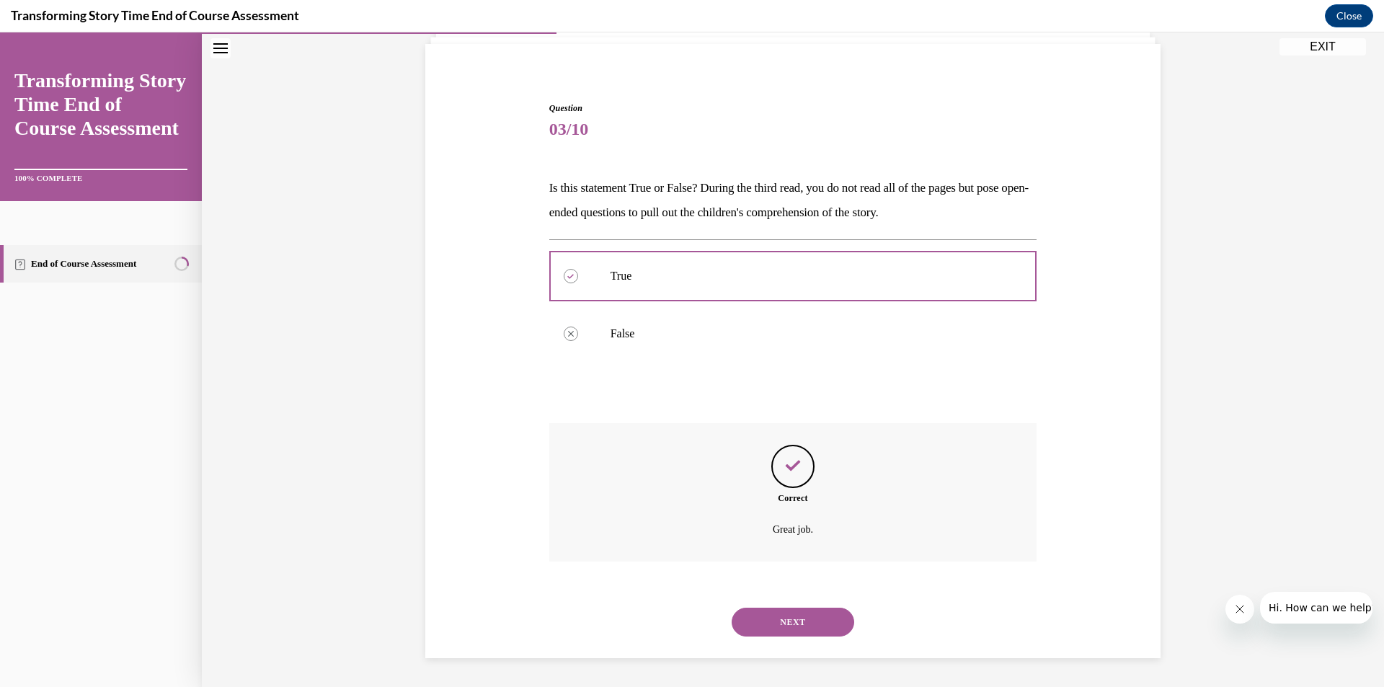
click at [777, 620] on button "NEXT" at bounding box center [793, 622] width 123 height 29
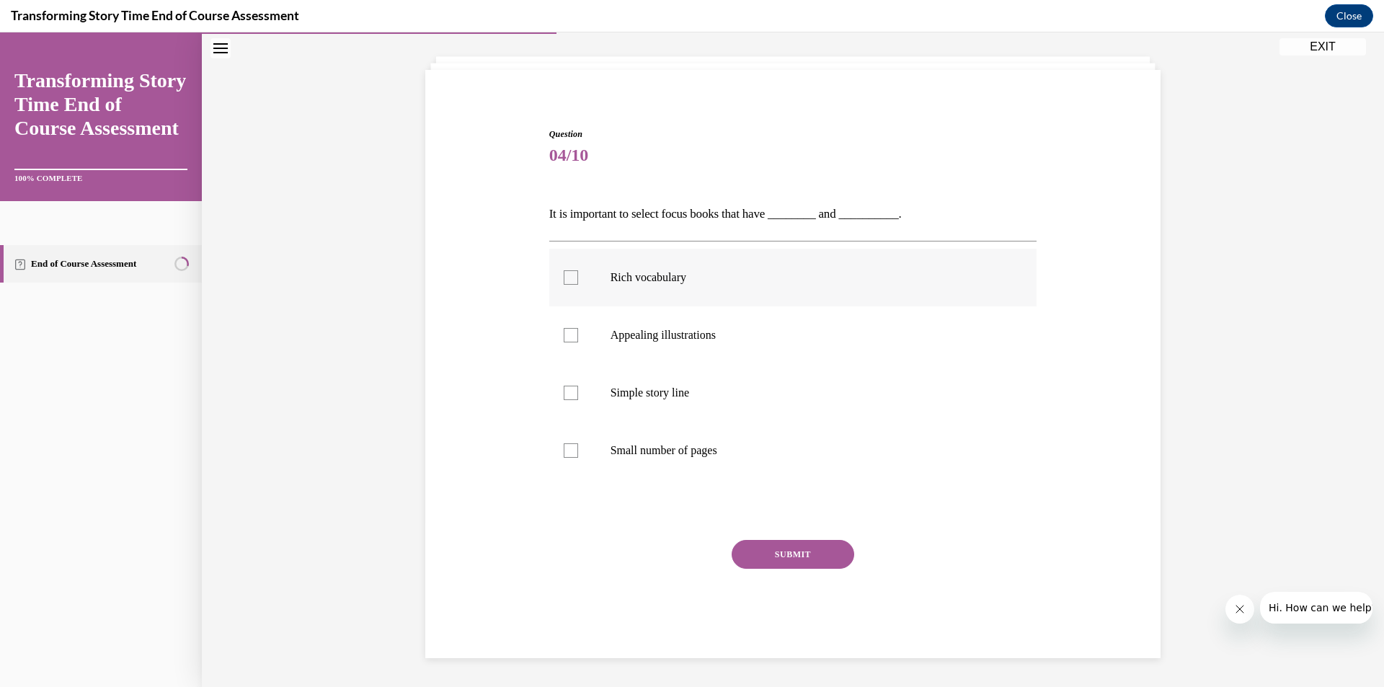
scroll to position [50, 0]
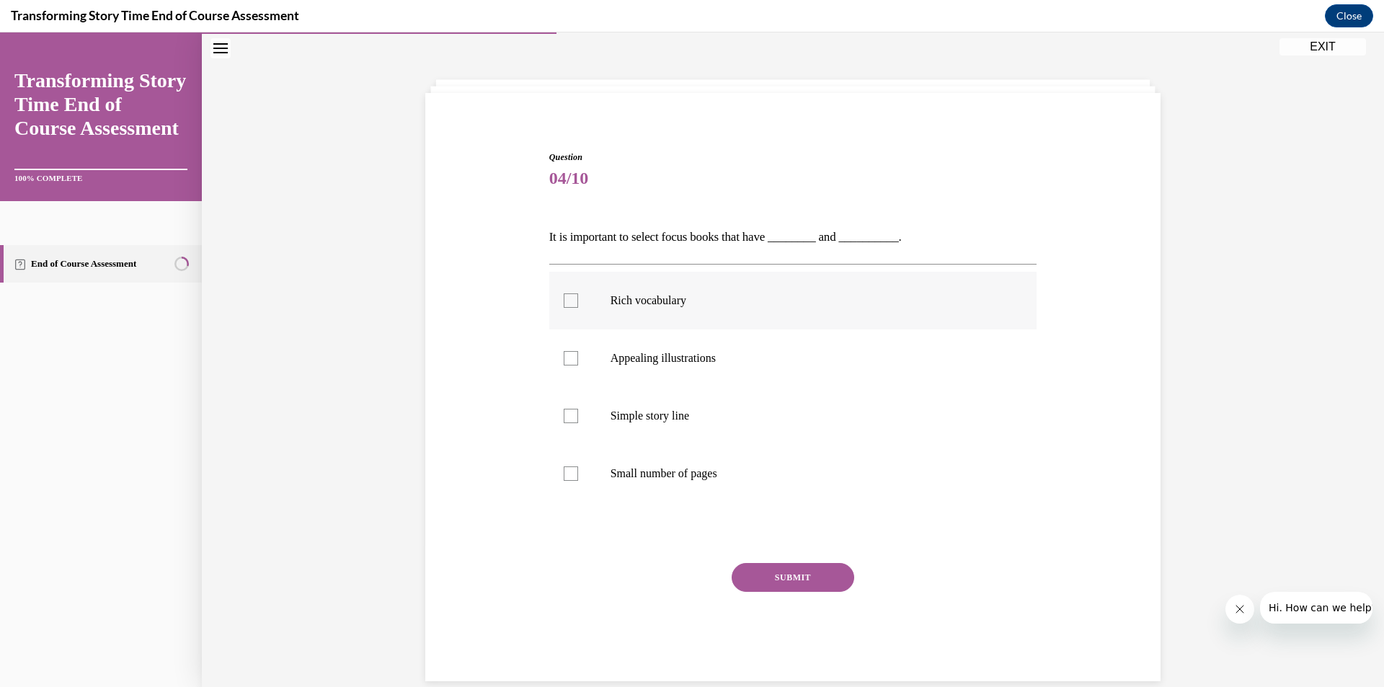
click at [611, 321] on label "Rich vocabulary" at bounding box center [793, 301] width 488 height 58
click at [578, 308] on input "Rich vocabulary" at bounding box center [571, 300] width 14 height 14
checkbox input "true"
click at [629, 381] on label "Appealing illustrations" at bounding box center [793, 359] width 488 height 58
click at [578, 366] on input "Appealing illustrations" at bounding box center [571, 358] width 14 height 14
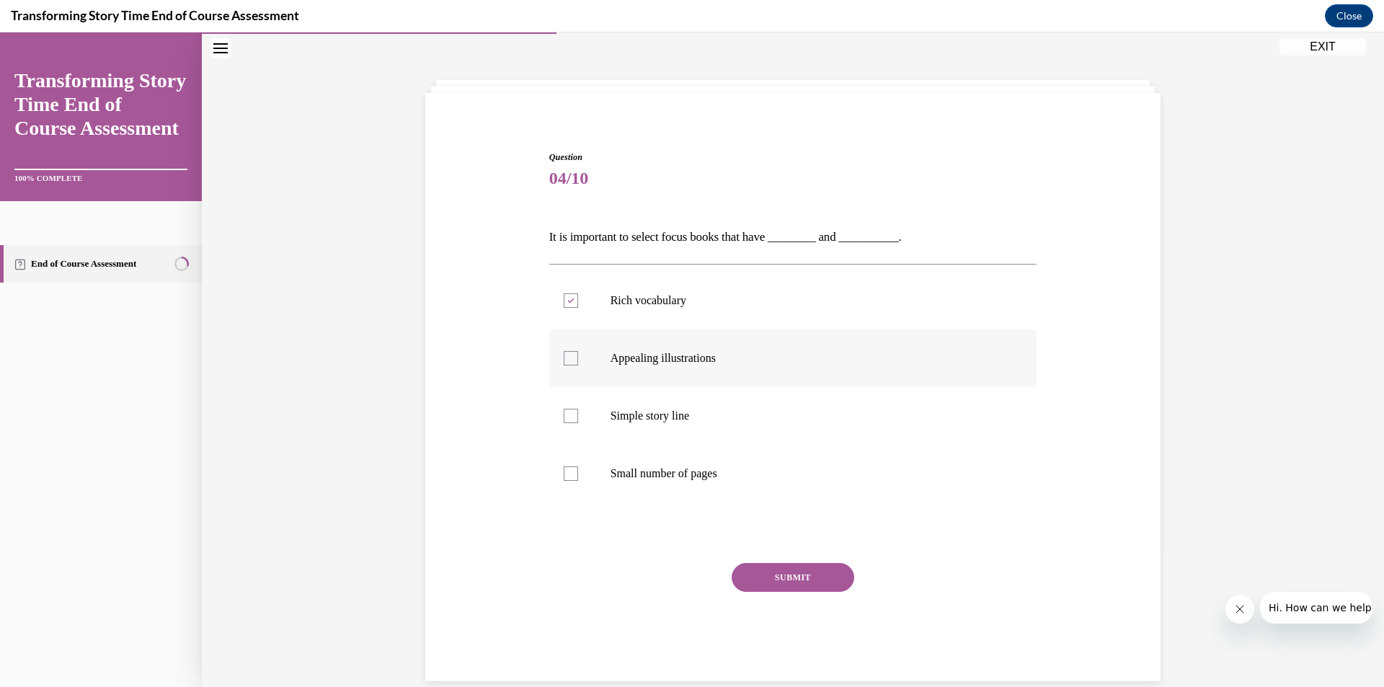
checkbox input "true"
click at [806, 575] on button "SUBMIT" at bounding box center [793, 577] width 123 height 29
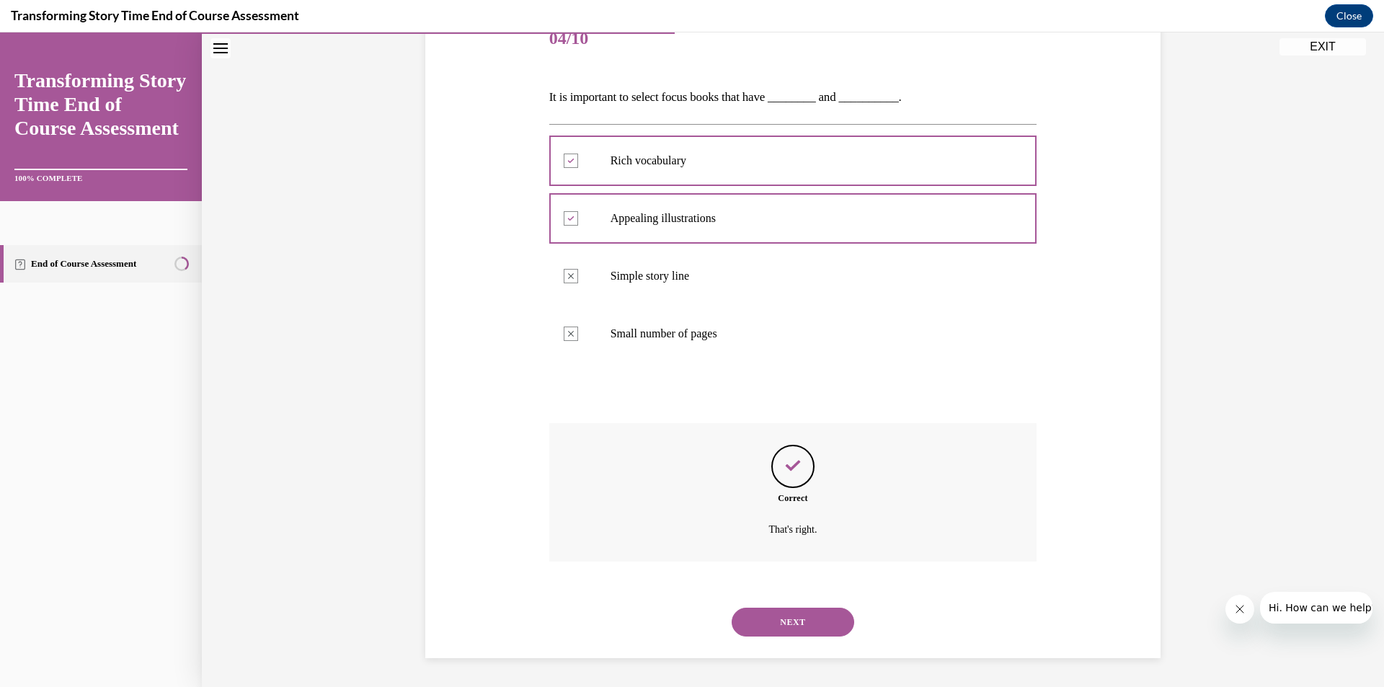
click at [772, 629] on button "NEXT" at bounding box center [793, 622] width 123 height 29
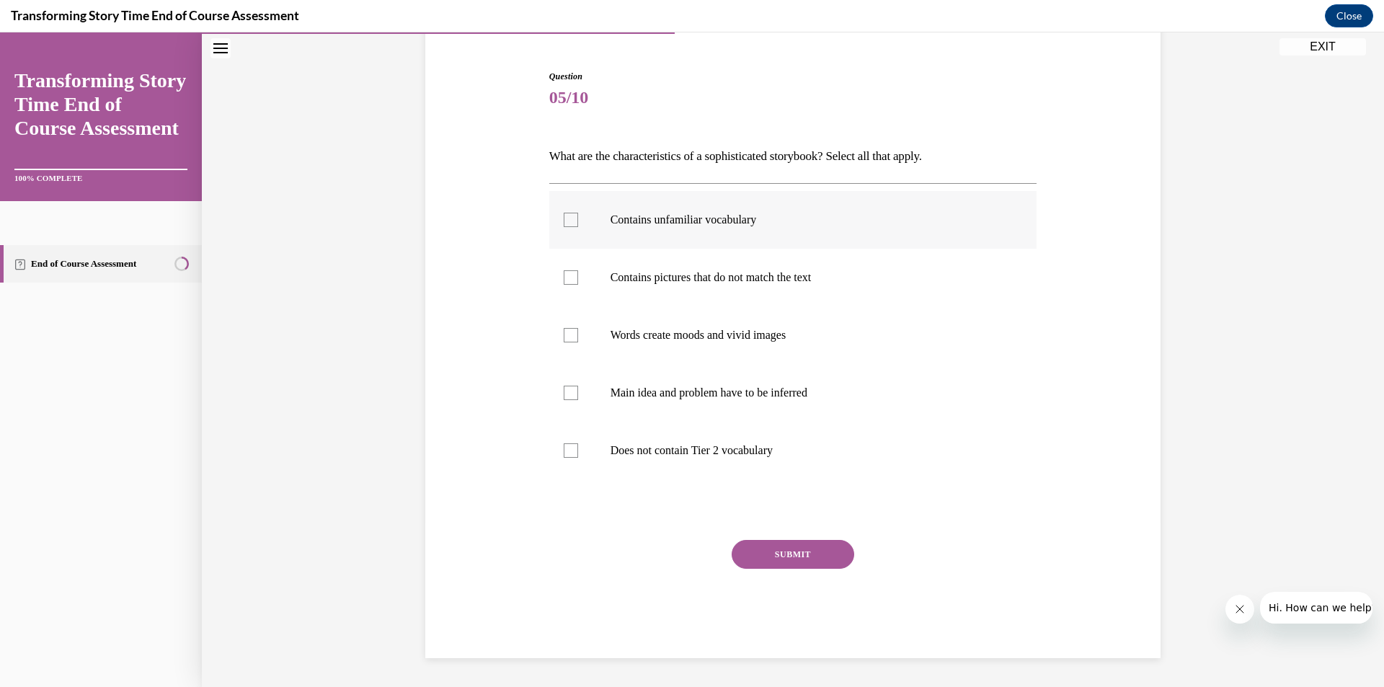
click at [657, 225] on p "Contains unfamiliar vocabulary" at bounding box center [806, 220] width 391 height 14
click at [578, 225] on input "Contains unfamiliar vocabulary" at bounding box center [571, 220] width 14 height 14
checkbox input "true"
drag, startPoint x: 647, startPoint y: 347, endPoint x: 645, endPoint y: 391, distance: 44.0
click at [647, 349] on label "Words create moods and vivid images" at bounding box center [793, 335] width 488 height 58
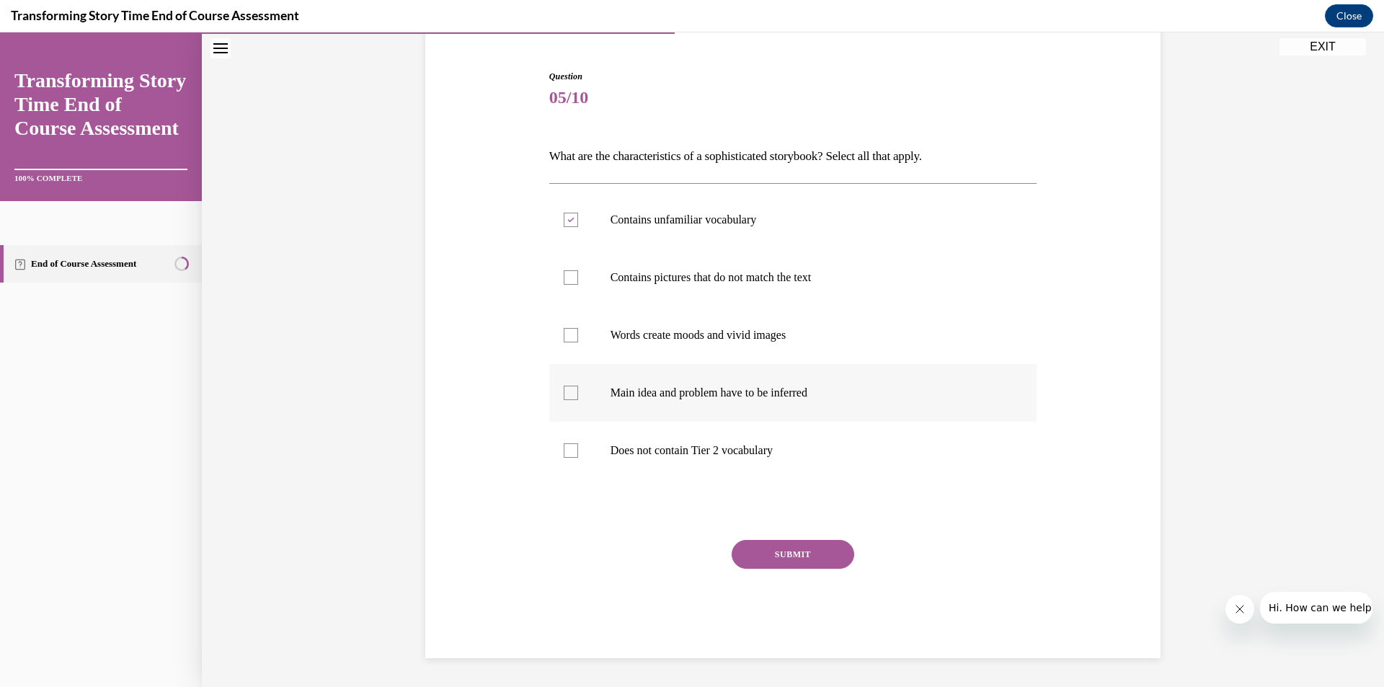
click at [578, 342] on input "Words create moods and vivid images" at bounding box center [571, 335] width 14 height 14
checkbox input "true"
click at [645, 397] on p "Main idea and problem have to be inferred" at bounding box center [806, 393] width 391 height 14
click at [578, 397] on input "Main idea and problem have to be inferred" at bounding box center [571, 393] width 14 height 14
checkbox input "true"
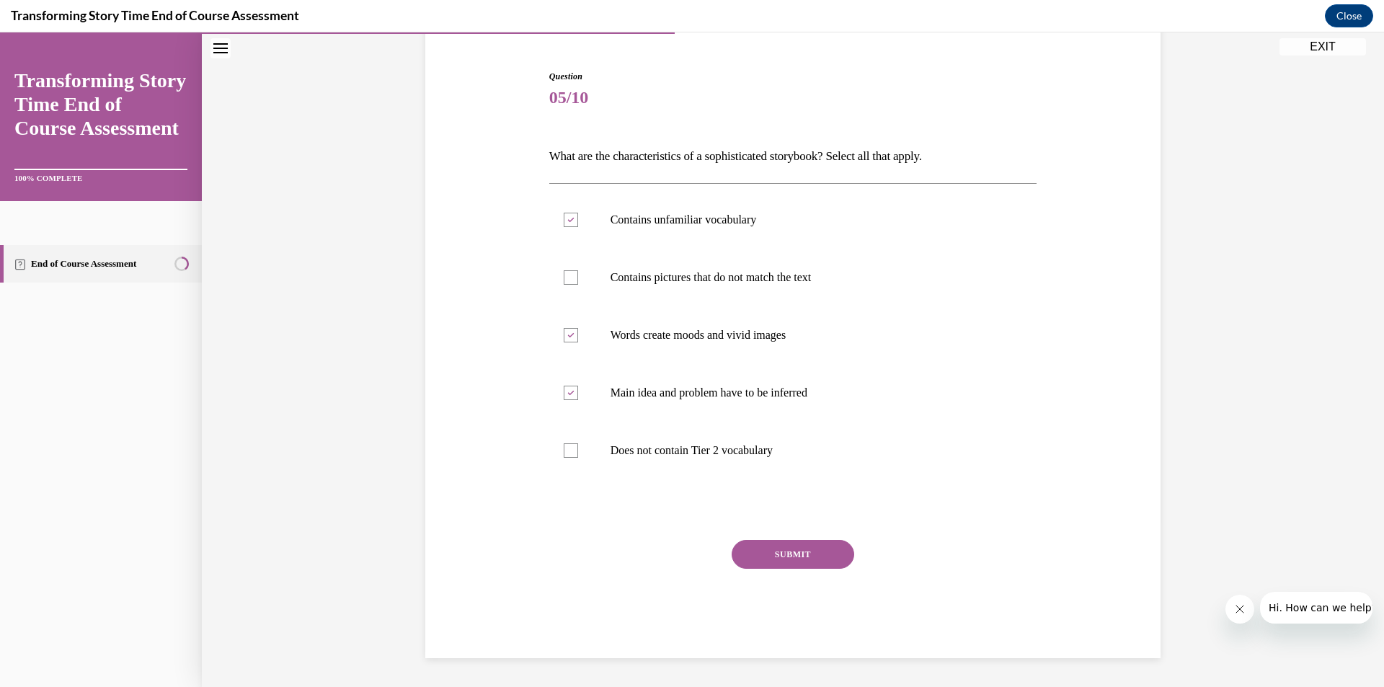
click at [800, 556] on button "SUBMIT" at bounding box center [793, 554] width 123 height 29
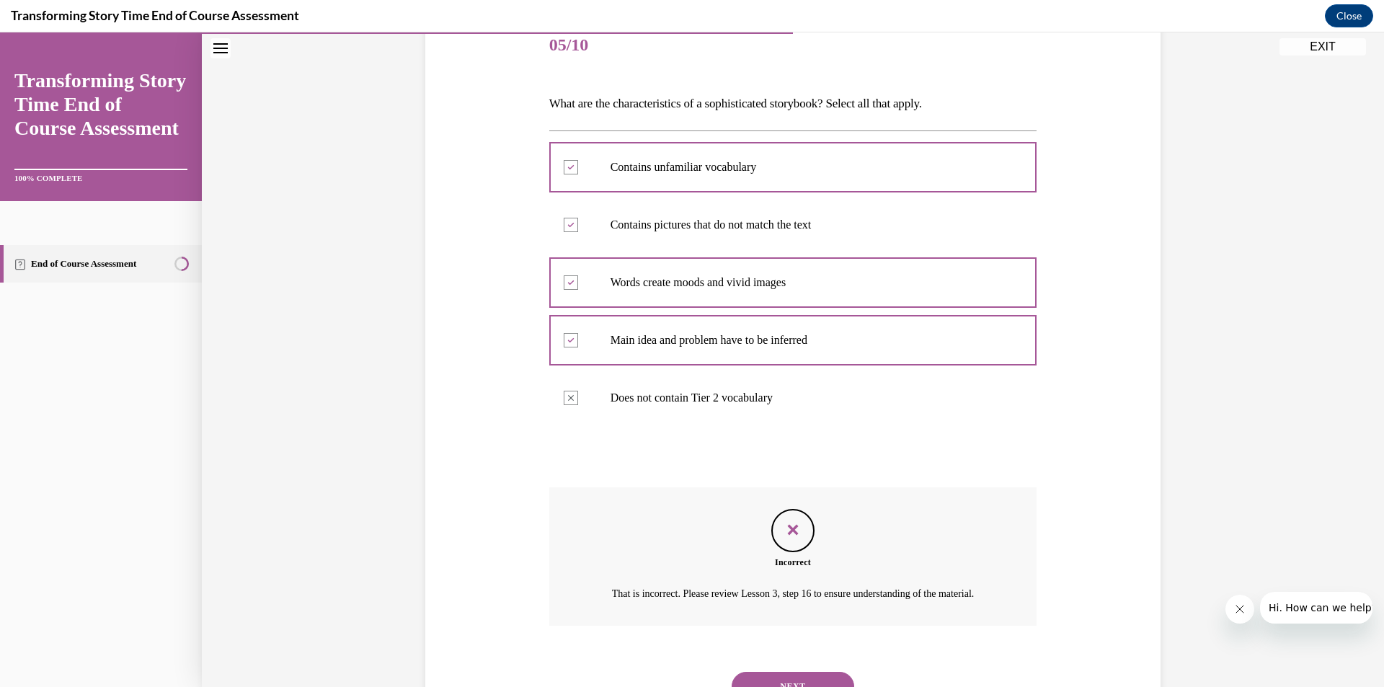
scroll to position [120, 0]
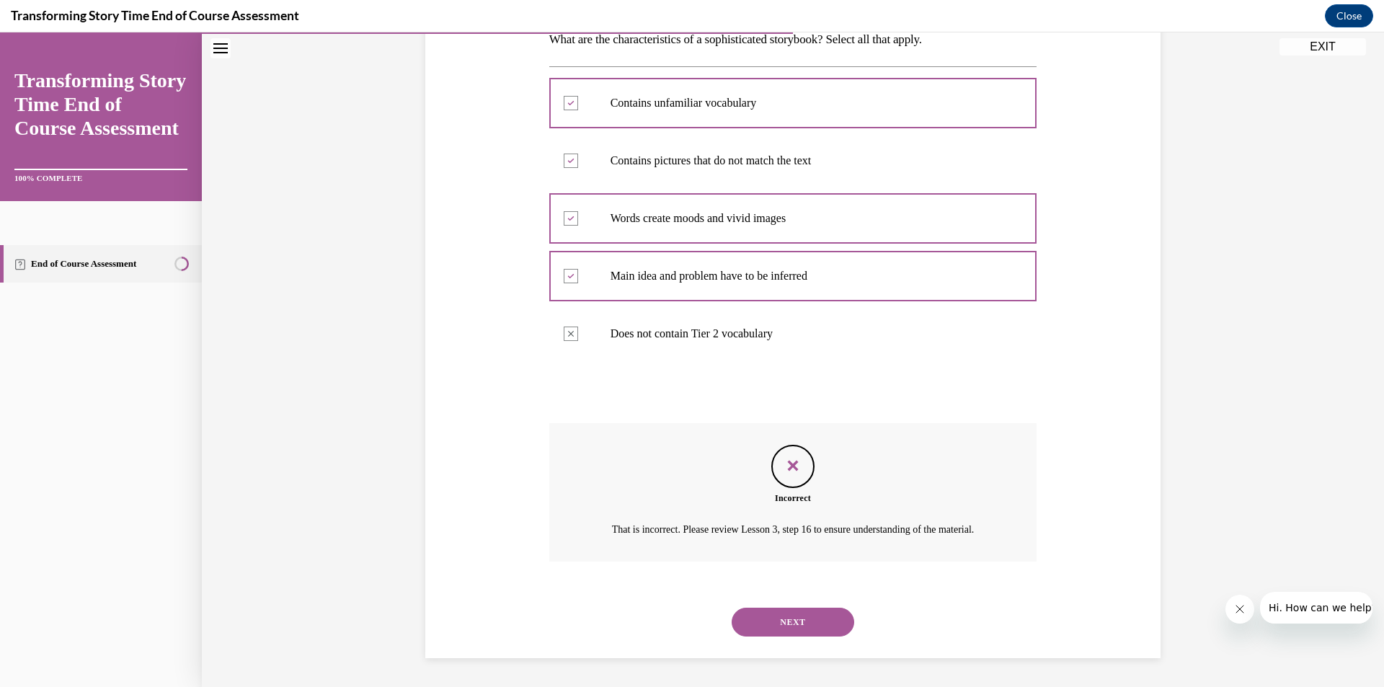
click at [801, 615] on button "NEXT" at bounding box center [793, 622] width 123 height 29
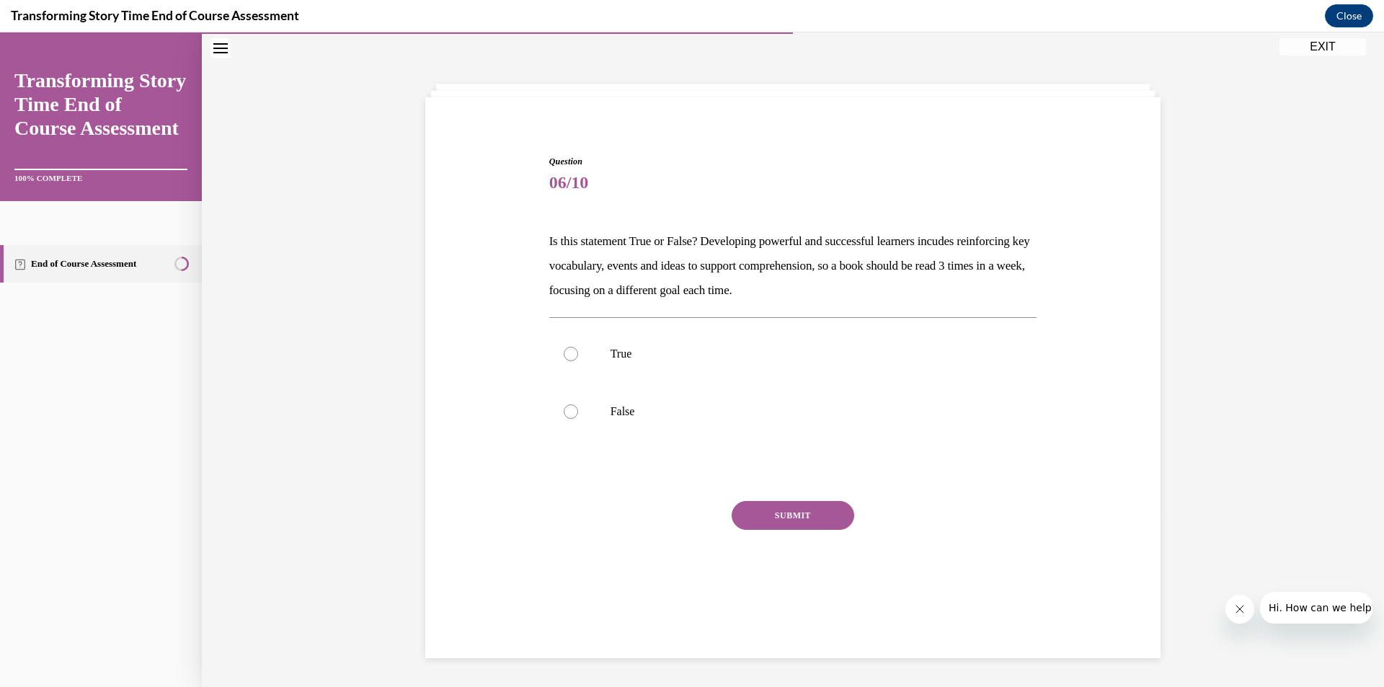
scroll to position [45, 0]
click at [603, 353] on label "True" at bounding box center [793, 354] width 488 height 58
click at [578, 353] on input "True" at bounding box center [571, 354] width 14 height 14
radio input "true"
click at [784, 516] on button "SUBMIT" at bounding box center [793, 515] width 123 height 29
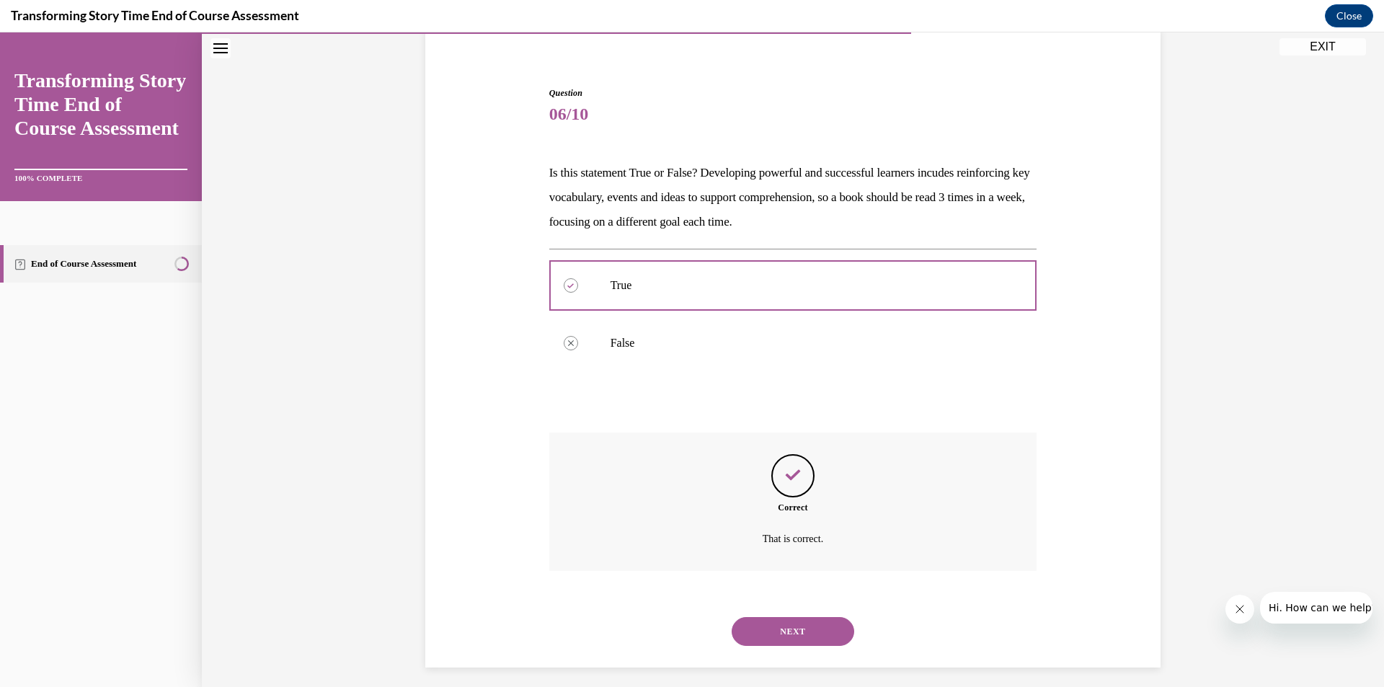
scroll to position [123, 0]
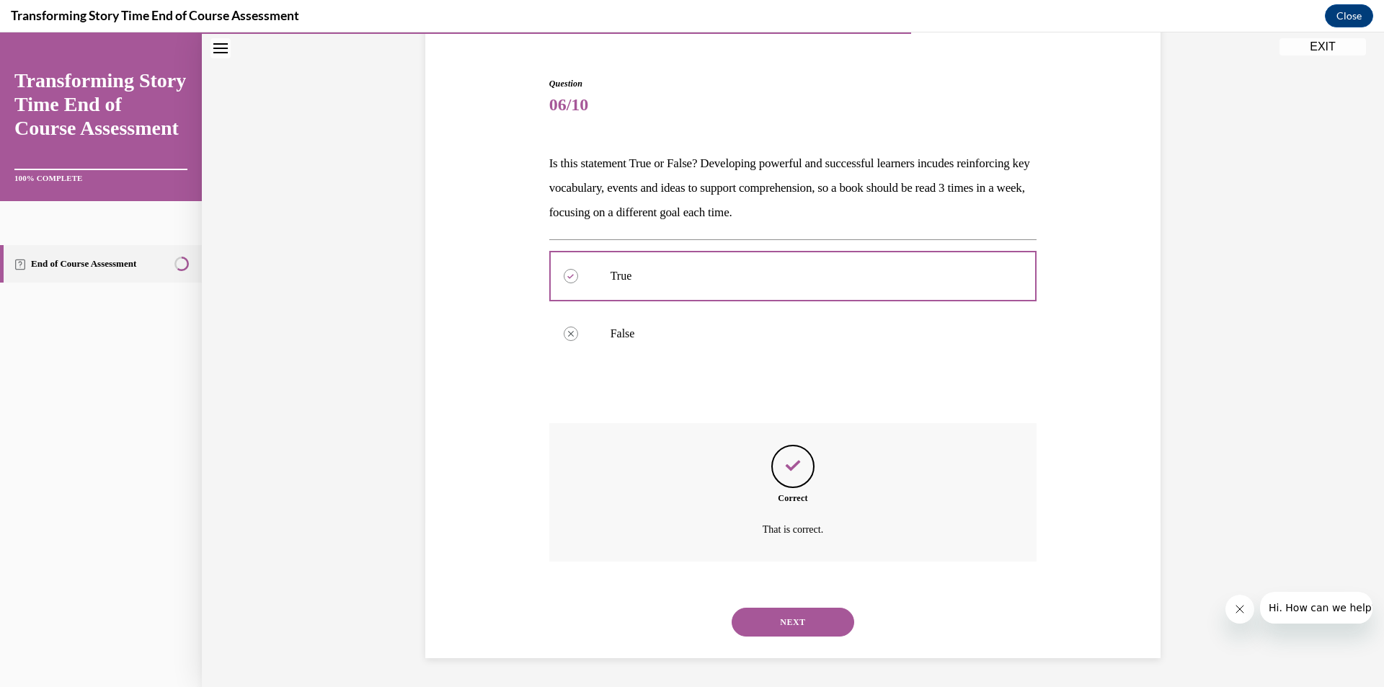
click at [817, 623] on button "NEXT" at bounding box center [793, 622] width 123 height 29
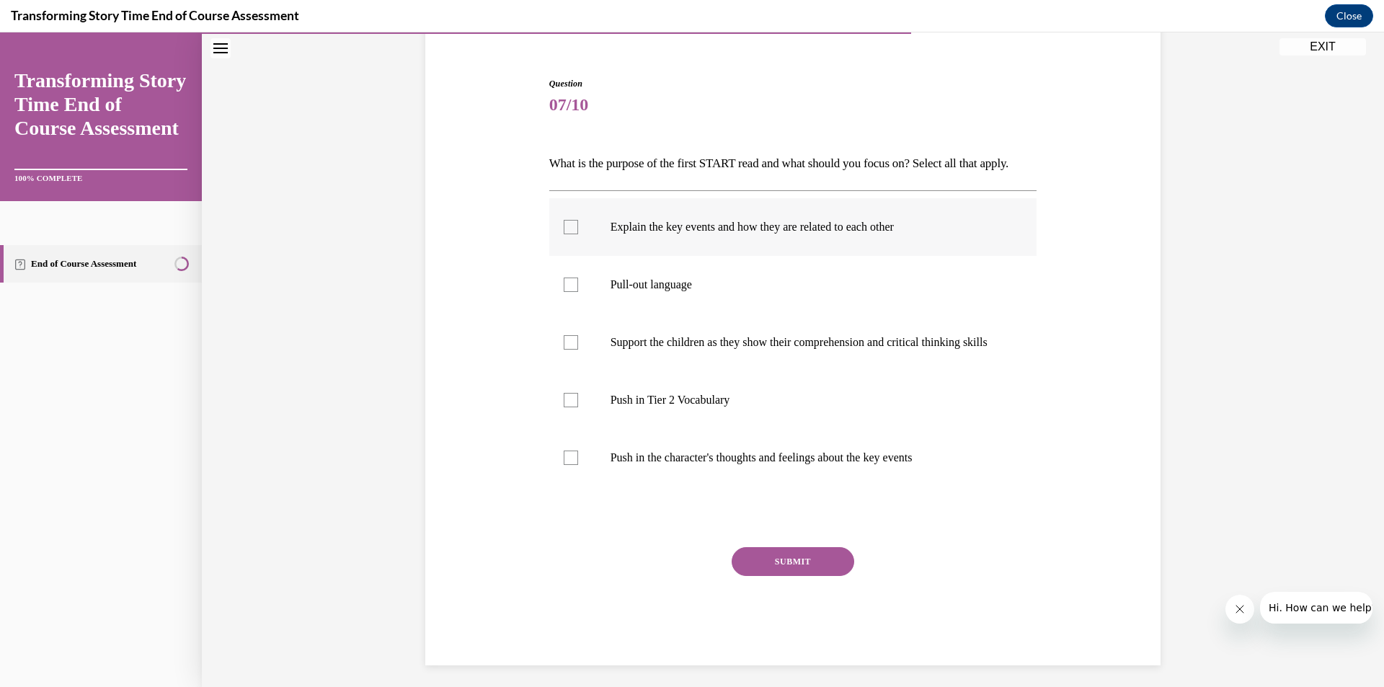
scroll to position [76, 0]
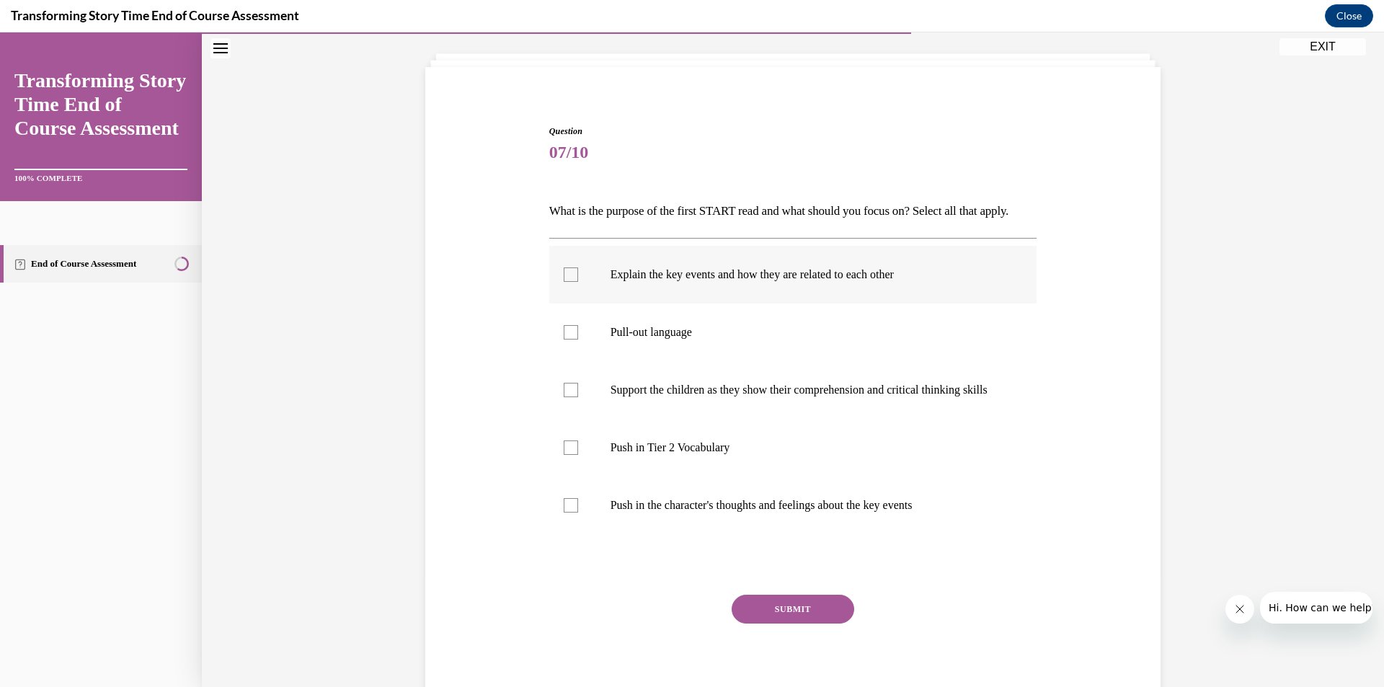
click at [615, 282] on p "Explain the key events and how they are related to each other" at bounding box center [806, 275] width 391 height 14
click at [578, 282] on input "Explain the key events and how they are related to each other" at bounding box center [571, 275] width 14 height 14
checkbox input "true"
click at [619, 397] on p "Support the children as they show their comprehension and critical thinking ski…" at bounding box center [806, 390] width 391 height 14
click at [578, 397] on input "Support the children as they show their comprehension and critical thinking ski…" at bounding box center [571, 390] width 14 height 14
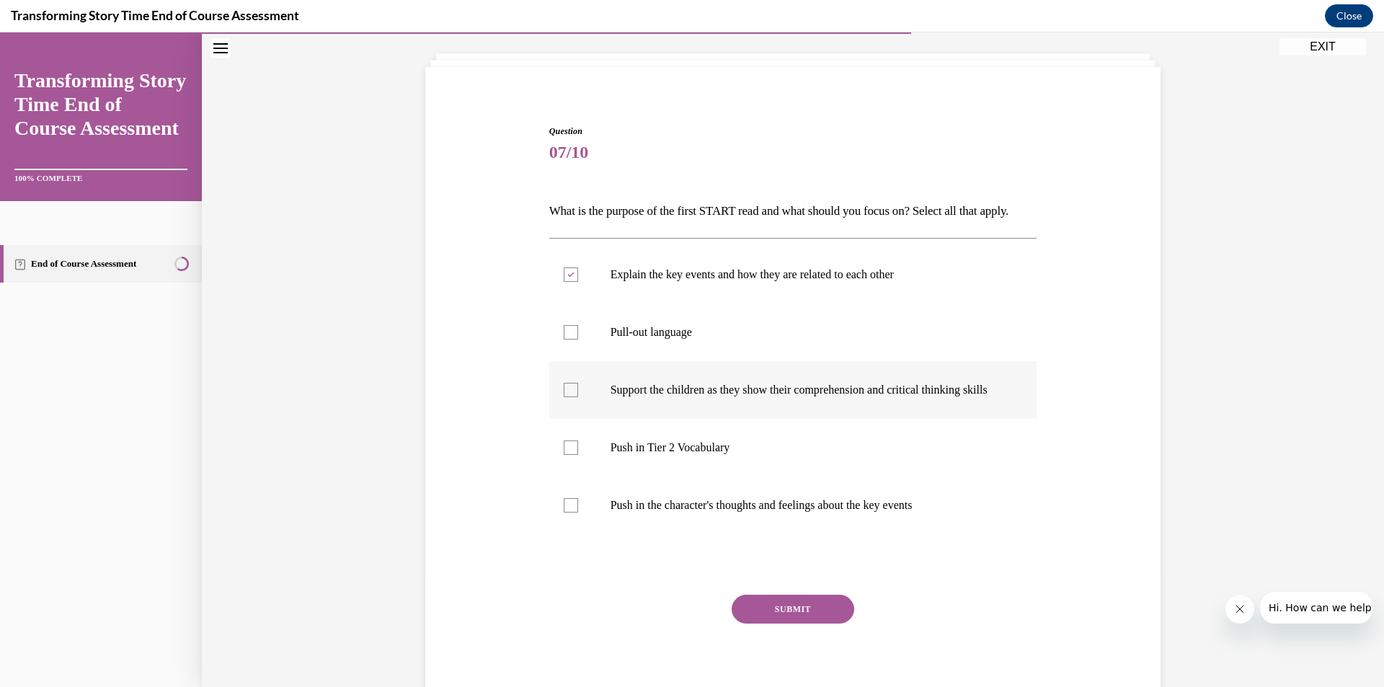
checkbox input "true"
click at [627, 455] on p "Push in Tier 2 Vocabulary" at bounding box center [806, 448] width 391 height 14
click at [578, 455] on input "Push in Tier 2 Vocabulary" at bounding box center [571, 448] width 14 height 14
checkbox input "true"
click at [759, 624] on button "SUBMIT" at bounding box center [793, 609] width 123 height 29
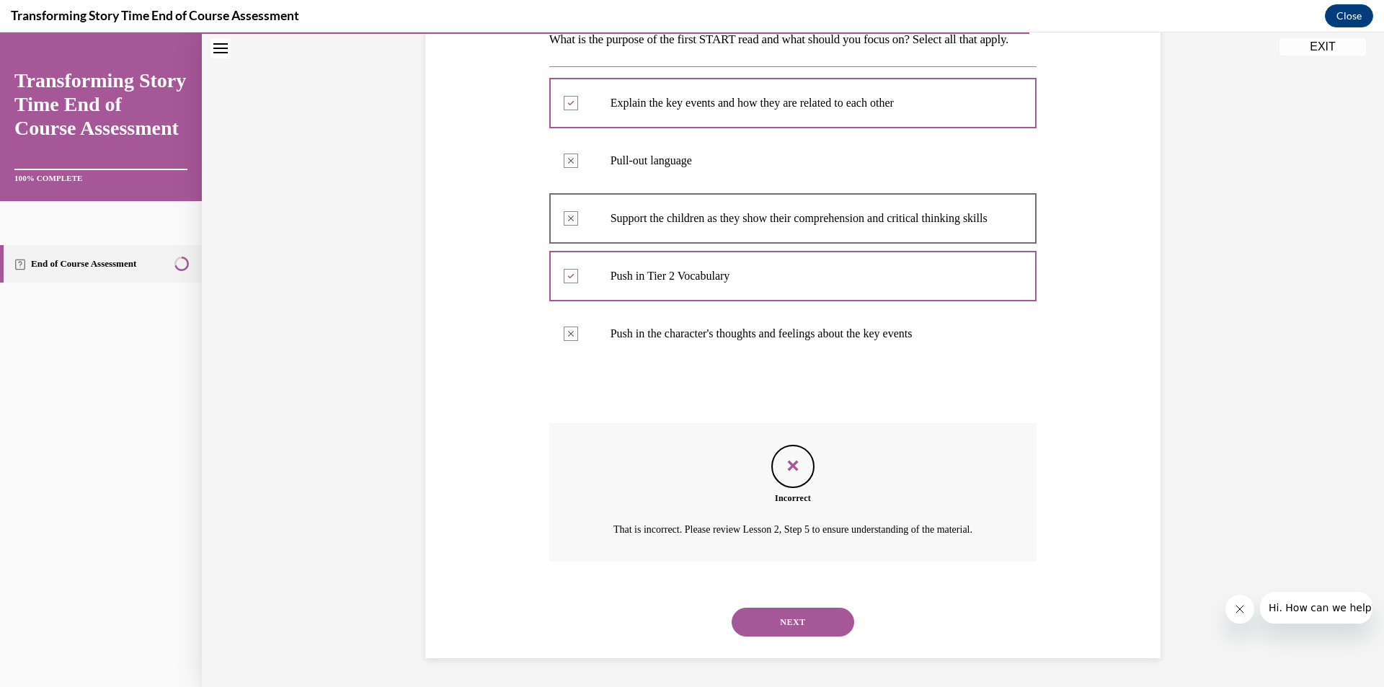
scroll to position [304, 0]
click at [788, 635] on button "NEXT" at bounding box center [793, 622] width 123 height 29
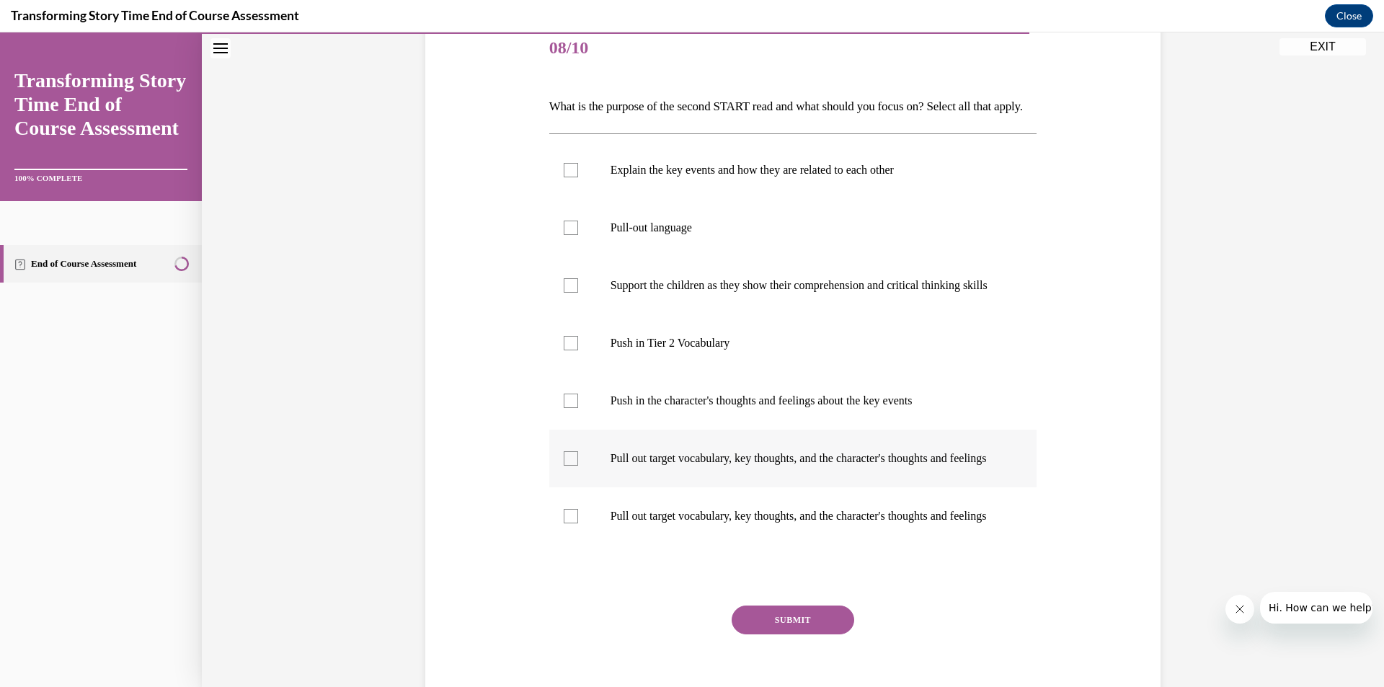
scroll to position [187, 0]
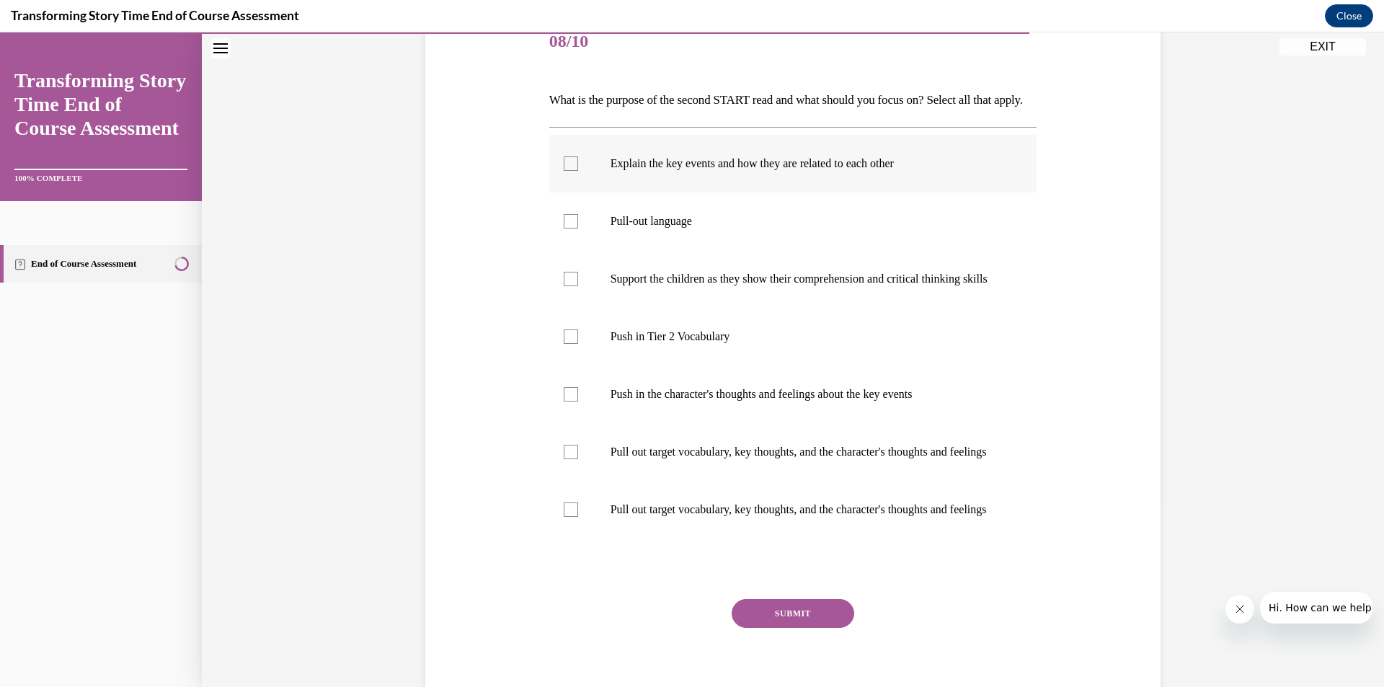
click at [759, 193] on label "Explain the key events and how they are related to each other" at bounding box center [793, 164] width 488 height 58
click at [578, 171] on input "Explain the key events and how they are related to each other" at bounding box center [571, 163] width 14 height 14
checkbox input "true"
click at [746, 250] on label "Pull-out language" at bounding box center [793, 222] width 488 height 58
click at [578, 229] on input "Pull-out language" at bounding box center [571, 221] width 14 height 14
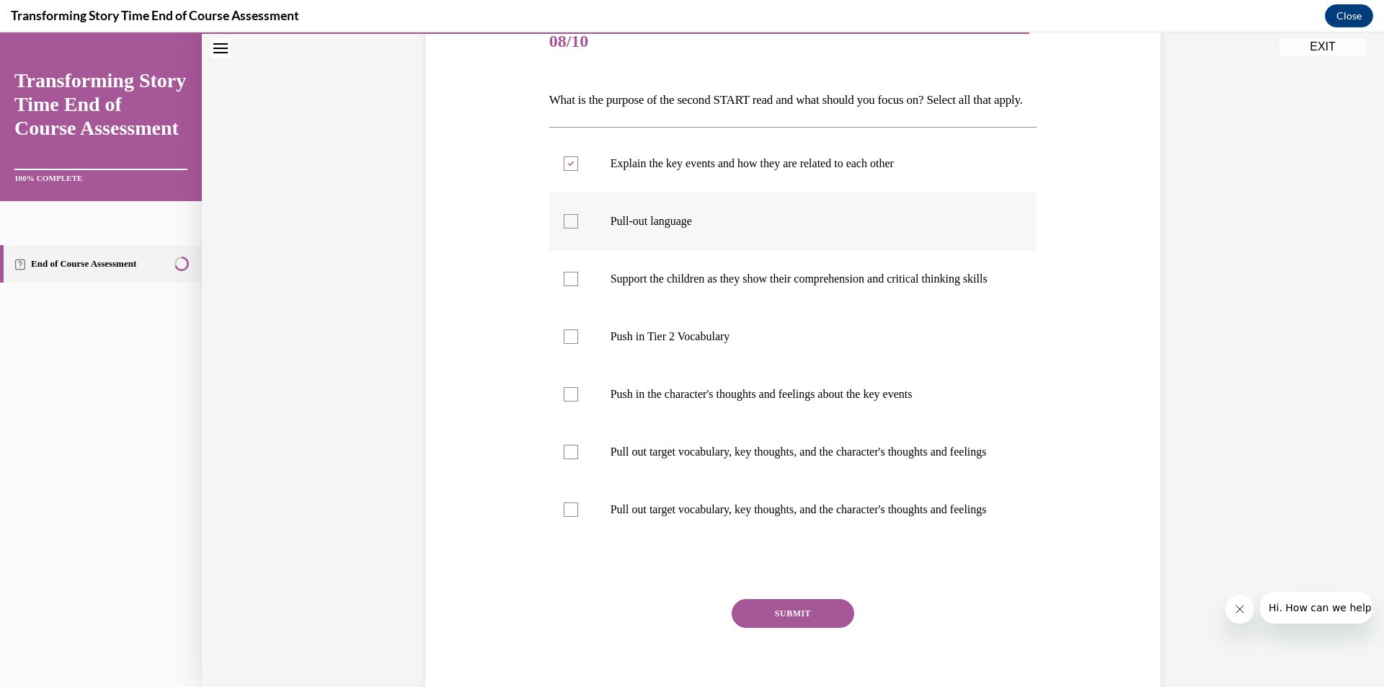
checkbox input "true"
click at [722, 344] on p "Push in Tier 2 Vocabulary" at bounding box center [806, 337] width 391 height 14
click at [578, 344] on input "Push in Tier 2 Vocabulary" at bounding box center [571, 337] width 14 height 14
click at [697, 366] on label "Push in Tier 2 Vocabulary" at bounding box center [793, 337] width 488 height 58
click at [578, 344] on input "Push in Tier 2 Vocabulary" at bounding box center [571, 337] width 14 height 14
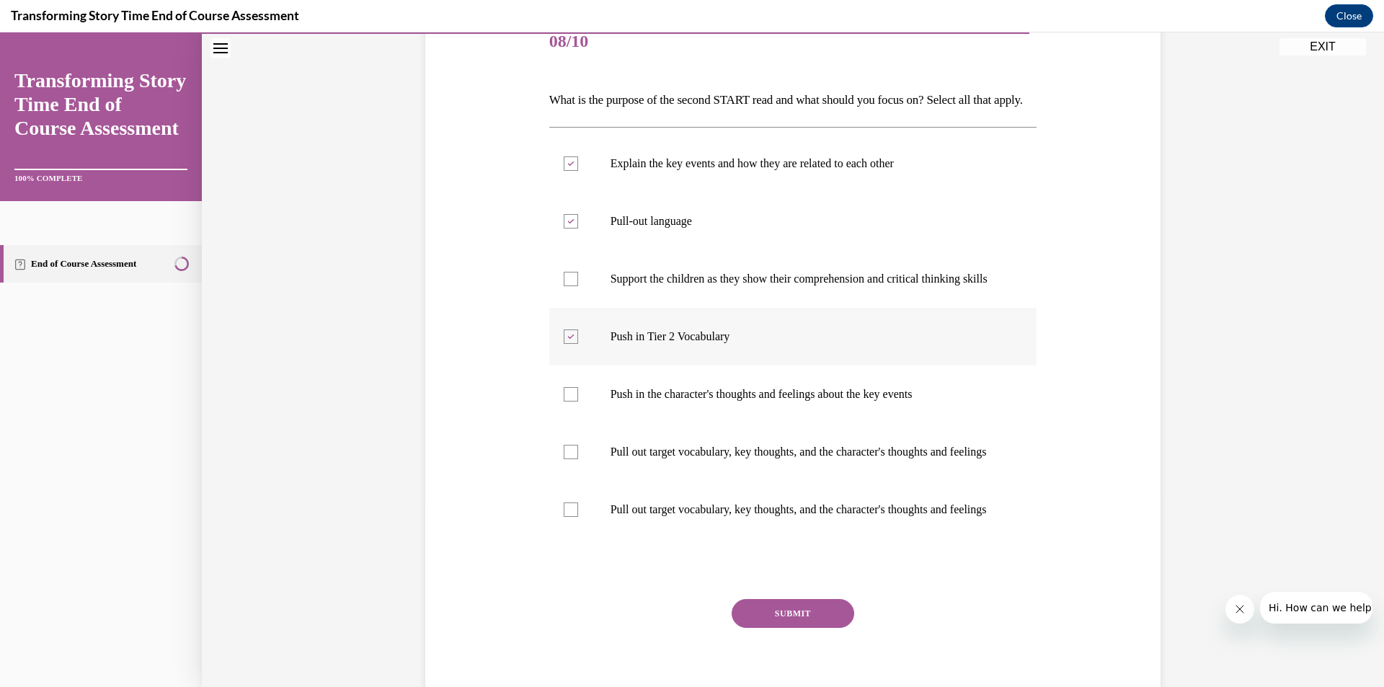
checkbox input "false"
drag, startPoint x: 694, startPoint y: 440, endPoint x: 691, endPoint y: 471, distance: 31.1
click at [694, 423] on label "Push in the character's thoughts and feelings about the key events" at bounding box center [793, 395] width 488 height 58
click at [578, 402] on input "Push in the character's thoughts and feelings about the key events" at bounding box center [571, 394] width 14 height 14
checkbox input "true"
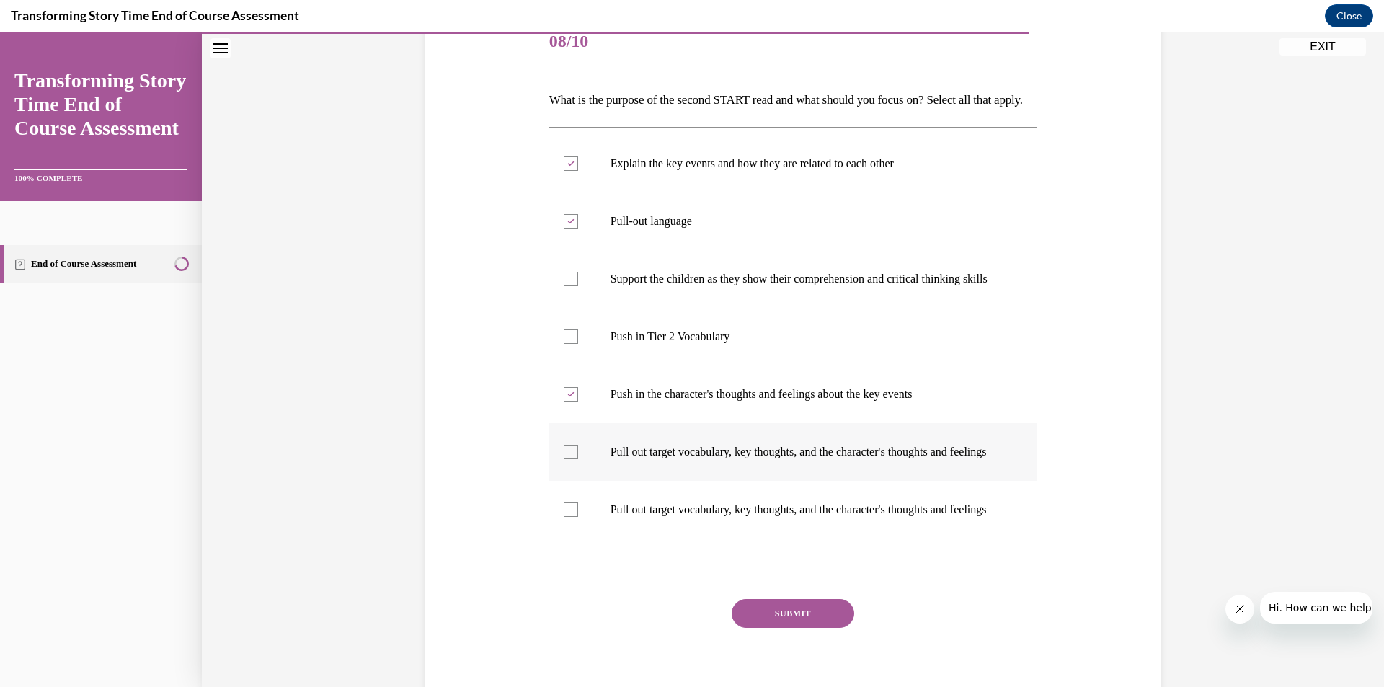
click at [691, 459] on p "Pull out target vocabulary, key thoughts, and the character's thoughts and feel…" at bounding box center [806, 452] width 391 height 14
click at [578, 459] on input "Pull out target vocabulary, key thoughts, and the character's thoughts and feel…" at bounding box center [571, 452] width 14 height 14
checkbox input "true"
click at [748, 628] on button "SUBMIT" at bounding box center [793, 613] width 123 height 29
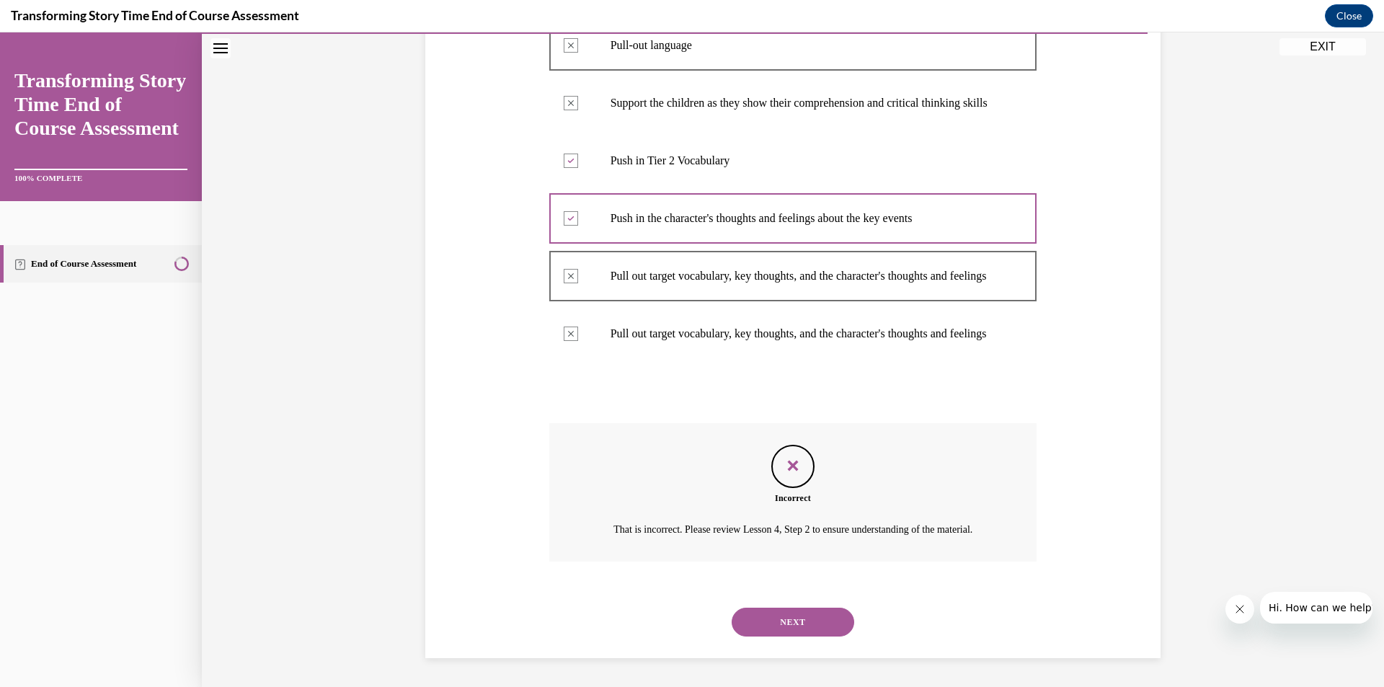
scroll to position [448, 0]
click at [739, 633] on button "NEXT" at bounding box center [793, 622] width 123 height 29
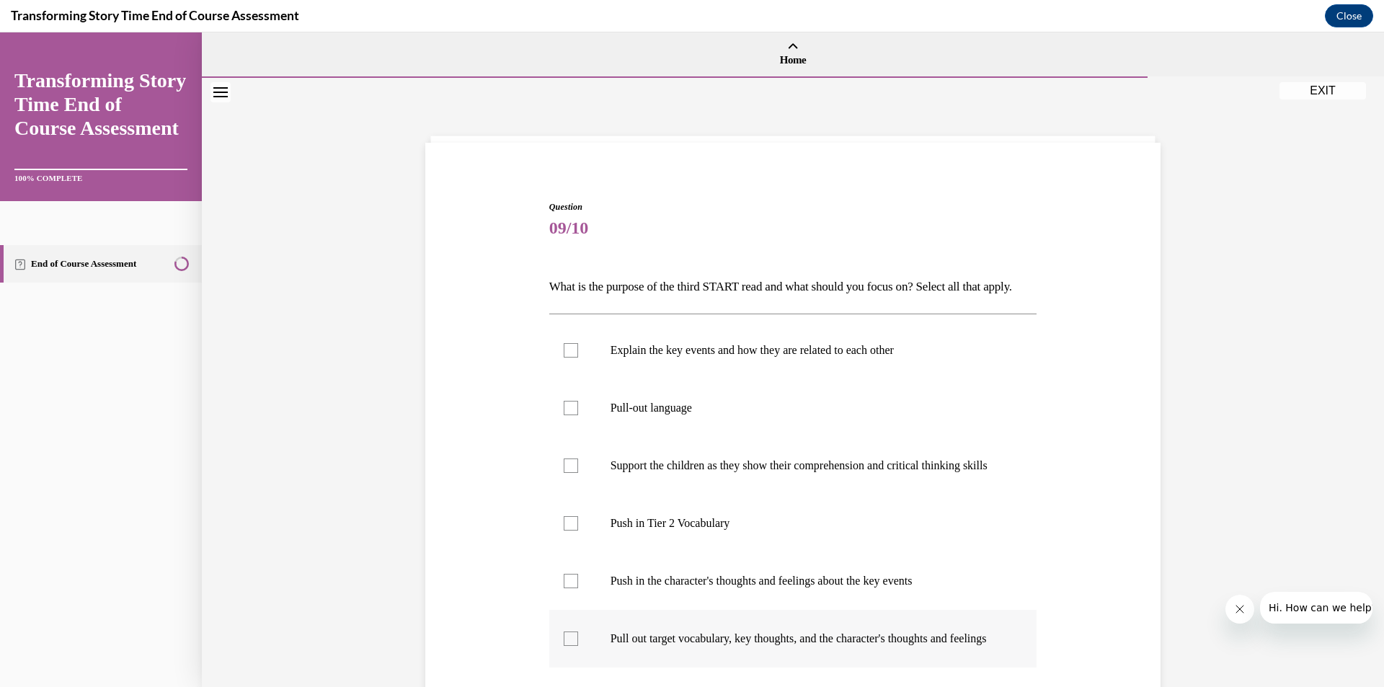
scroll to position [144, 0]
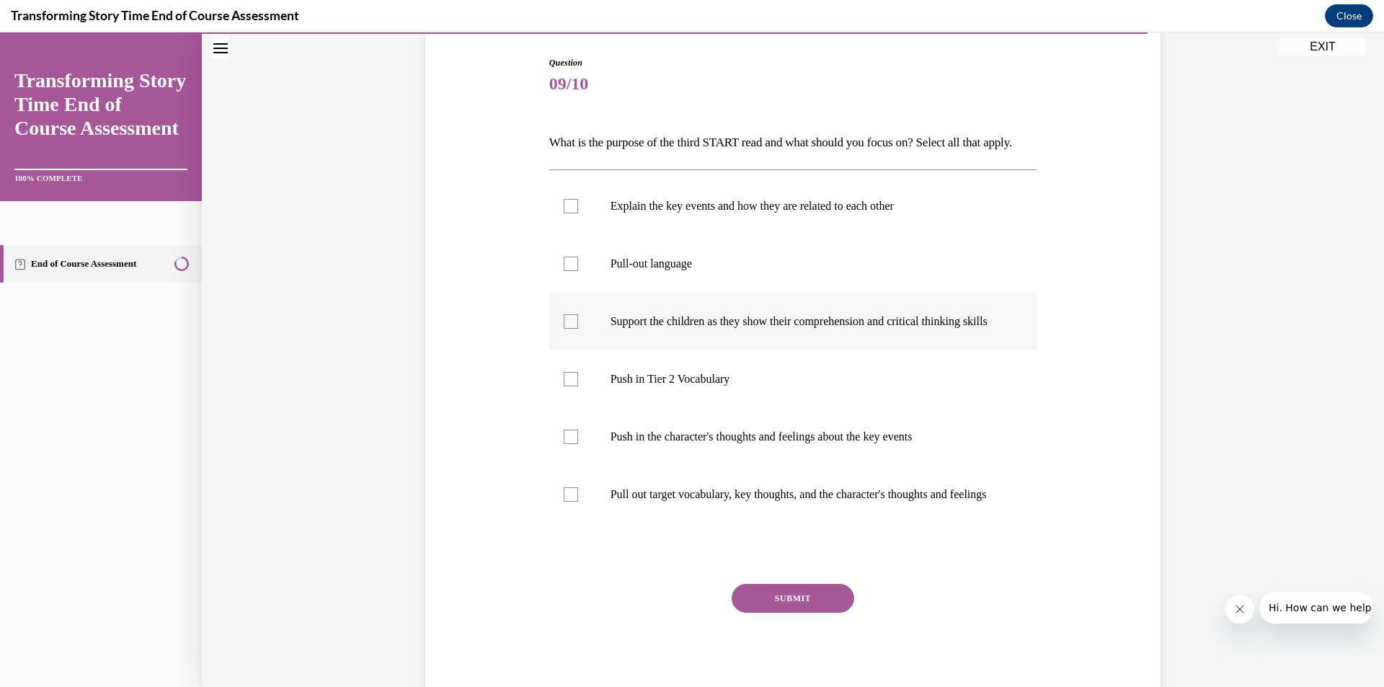
click at [730, 319] on ul "Explain the key events and how they are related to each other Pull-out language…" at bounding box center [793, 350] width 488 height 346
drag, startPoint x: 733, startPoint y: 389, endPoint x: 735, endPoint y: 427, distance: 37.6
click at [733, 392] on label "Push in Tier 2 Vocabulary" at bounding box center [793, 379] width 488 height 58
click at [578, 386] on input "Push in Tier 2 Vocabulary" at bounding box center [571, 379] width 14 height 14
checkbox input "true"
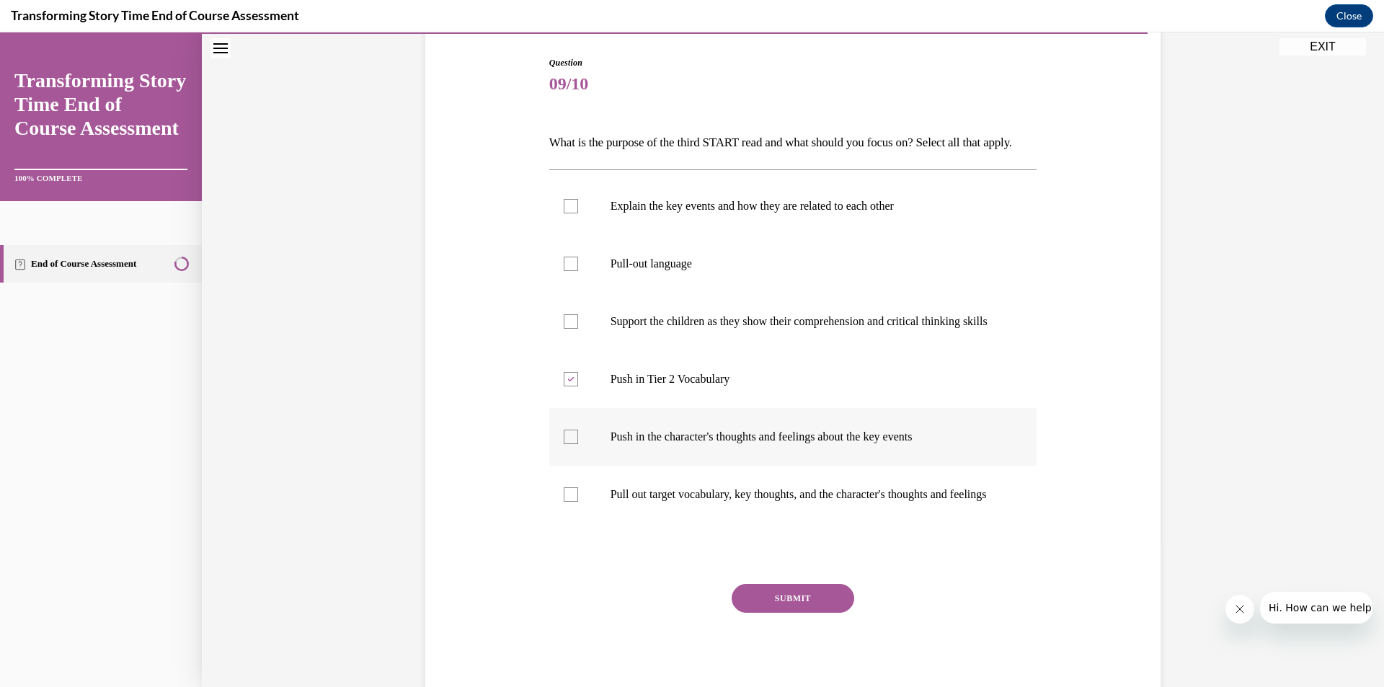
click at [735, 448] on ul "Explain the key events and how they are related to each other Pull-out language…" at bounding box center [793, 350] width 488 height 346
click at [745, 466] on label "Push in the character's thoughts and feelings about the key events" at bounding box center [793, 437] width 488 height 58
click at [578, 444] on input "Push in the character's thoughts and feelings about the key events" at bounding box center [571, 437] width 14 height 14
checkbox input "true"
click at [784, 613] on button "SUBMIT" at bounding box center [793, 598] width 123 height 29
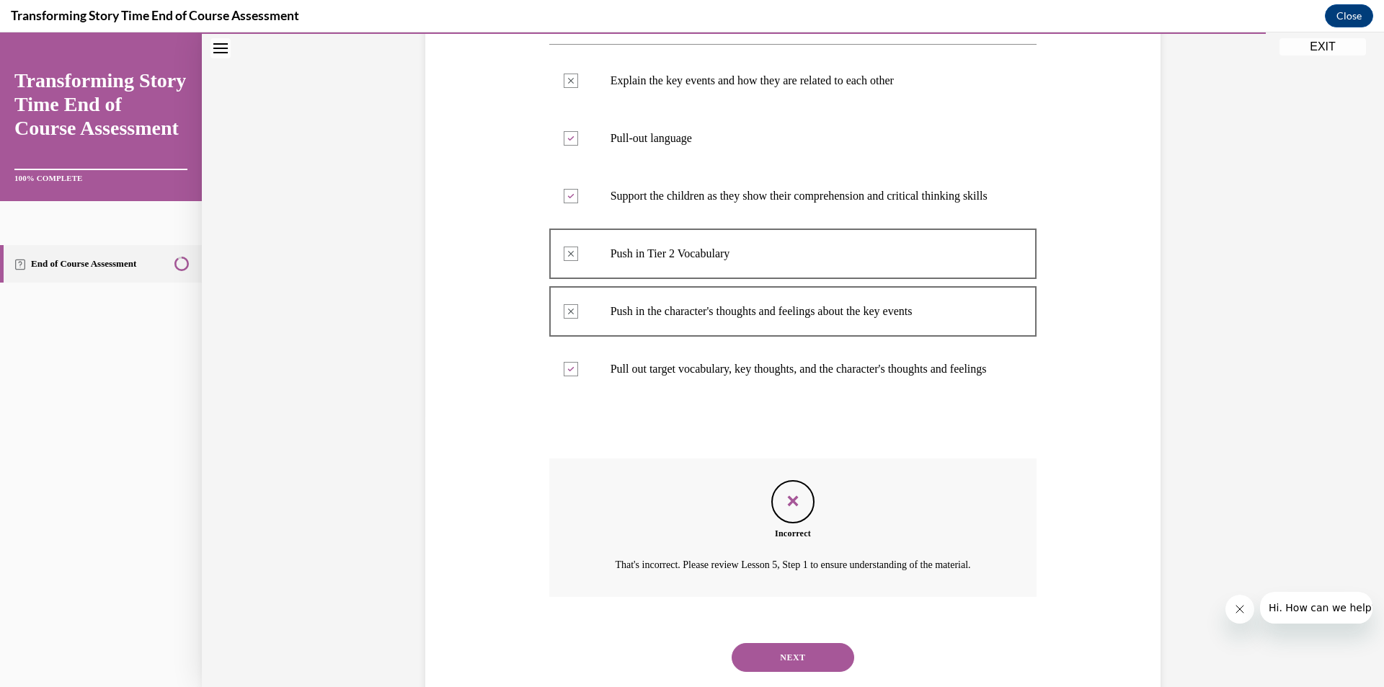
scroll to position [376, 0]
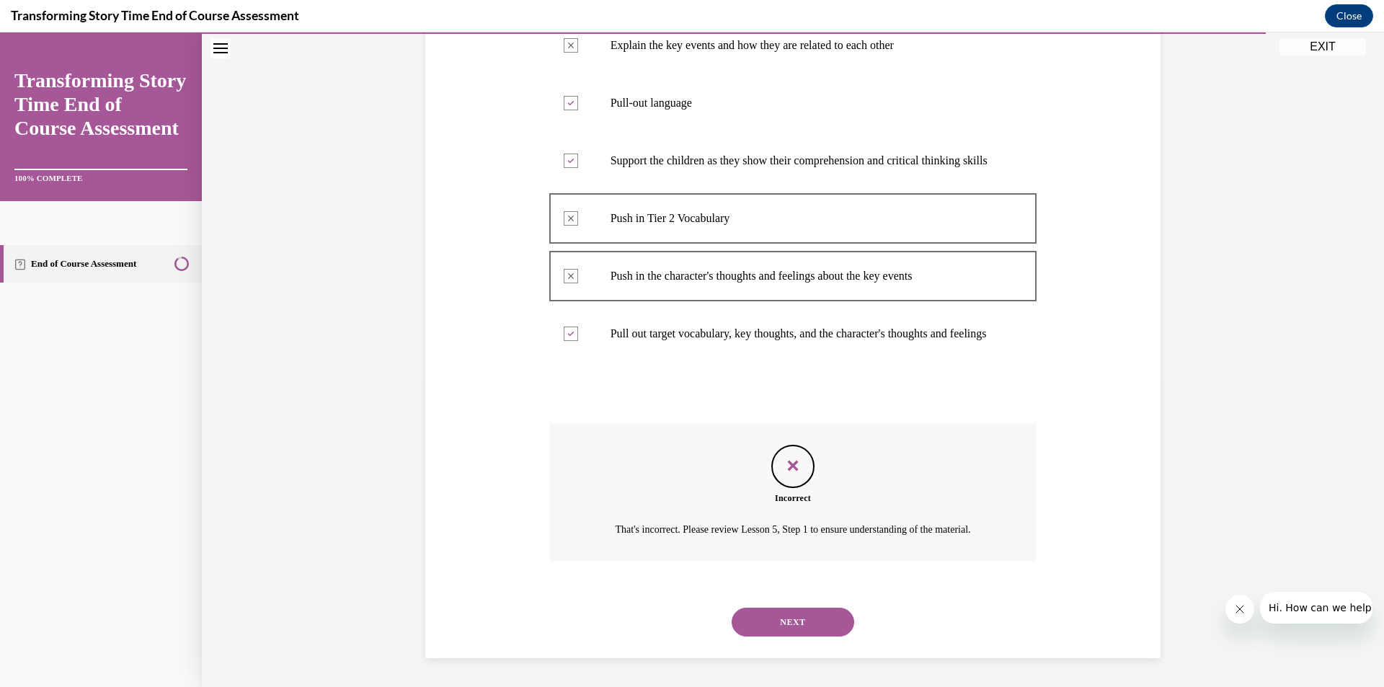
click at [819, 634] on button "NEXT" at bounding box center [793, 622] width 123 height 29
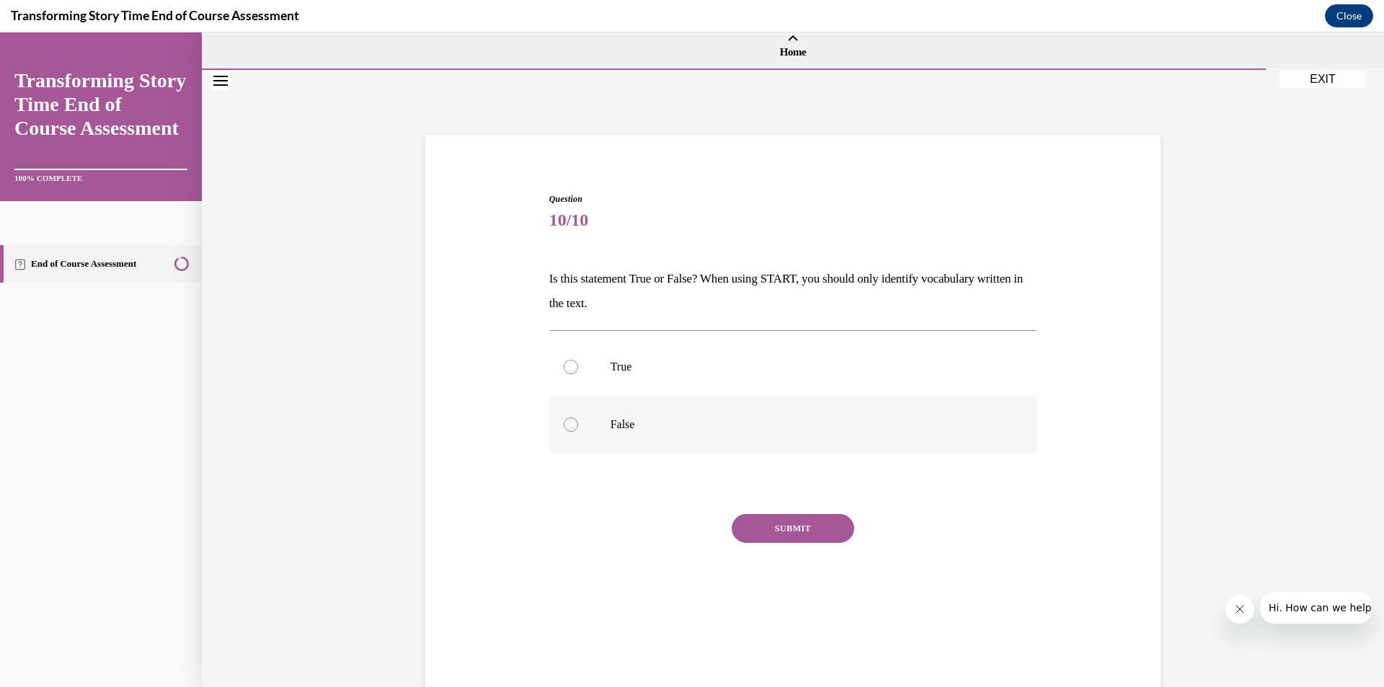
scroll to position [0, 0]
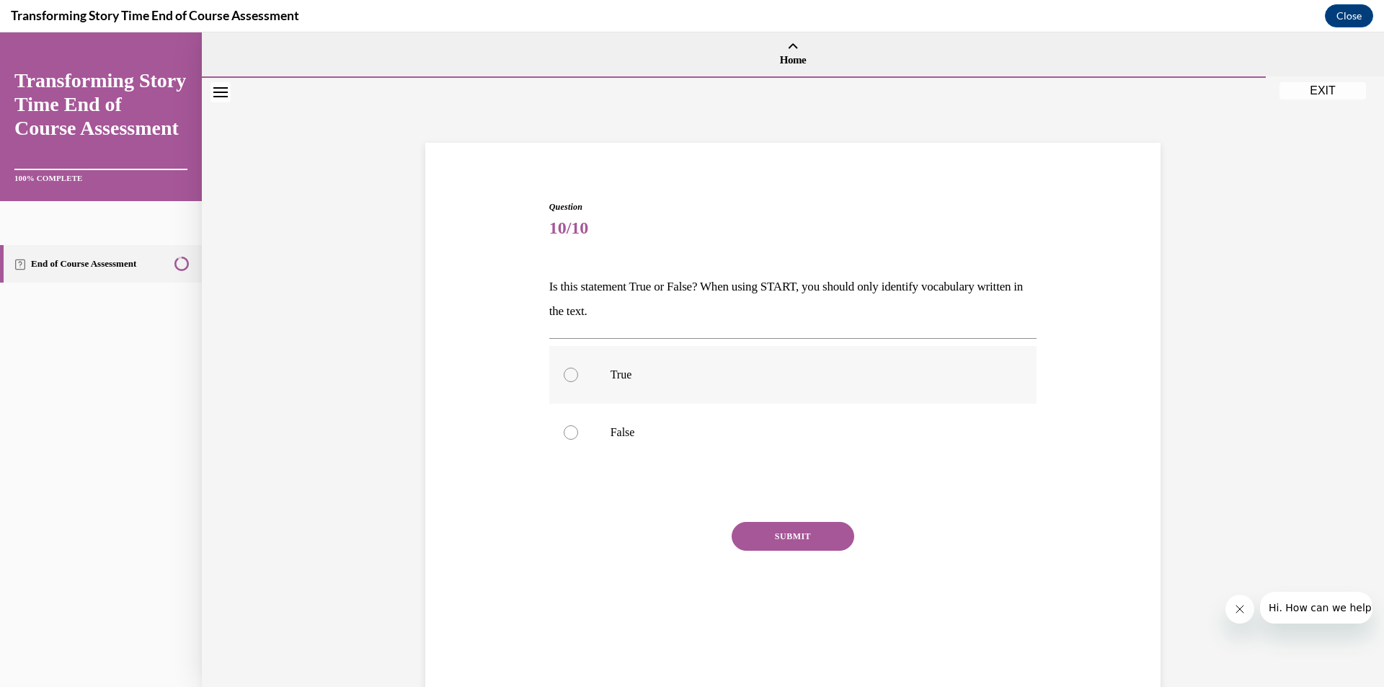
click at [651, 364] on label "True" at bounding box center [793, 375] width 488 height 58
click at [578, 368] on input "True" at bounding box center [571, 375] width 14 height 14
radio input "true"
drag, startPoint x: 590, startPoint y: 415, endPoint x: 663, endPoint y: 492, distance: 106.6
click at [590, 419] on label "False" at bounding box center [793, 433] width 488 height 58
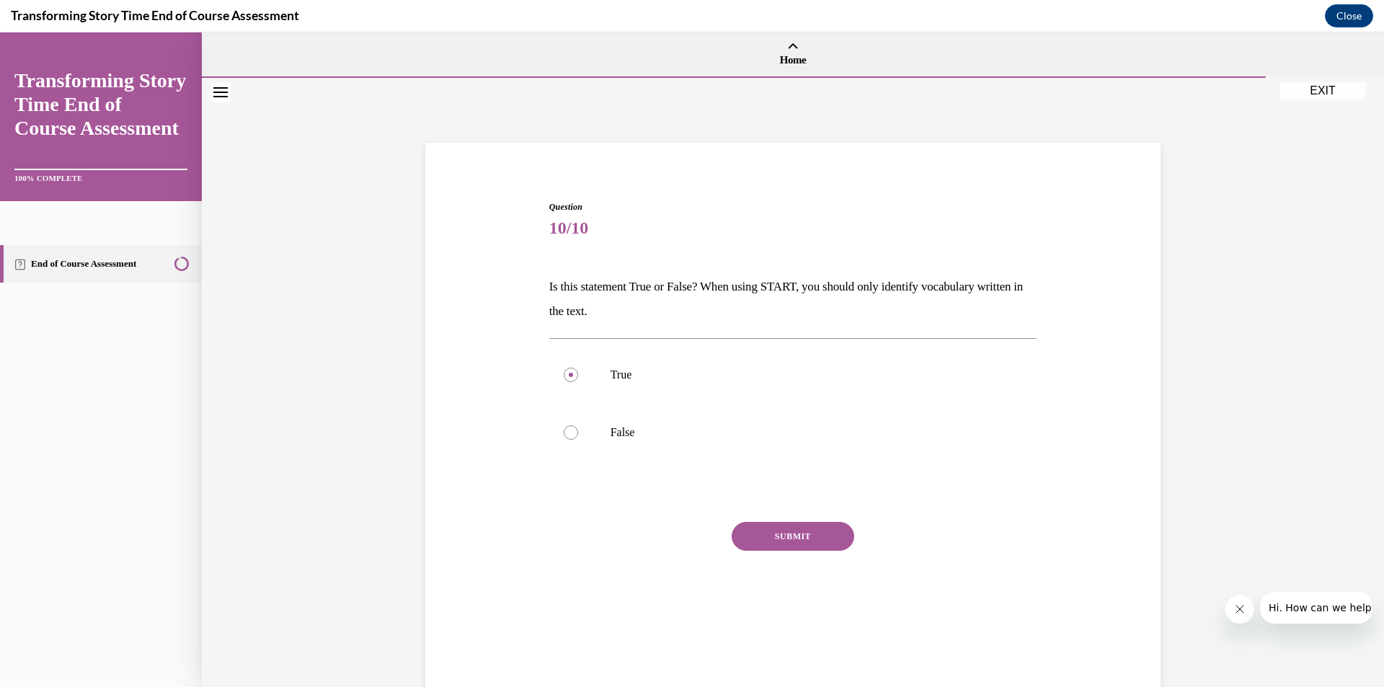
click at [578, 425] on input "False" at bounding box center [571, 432] width 14 height 14
radio input "true"
click at [772, 535] on button "SUBMIT" at bounding box center [793, 536] width 123 height 29
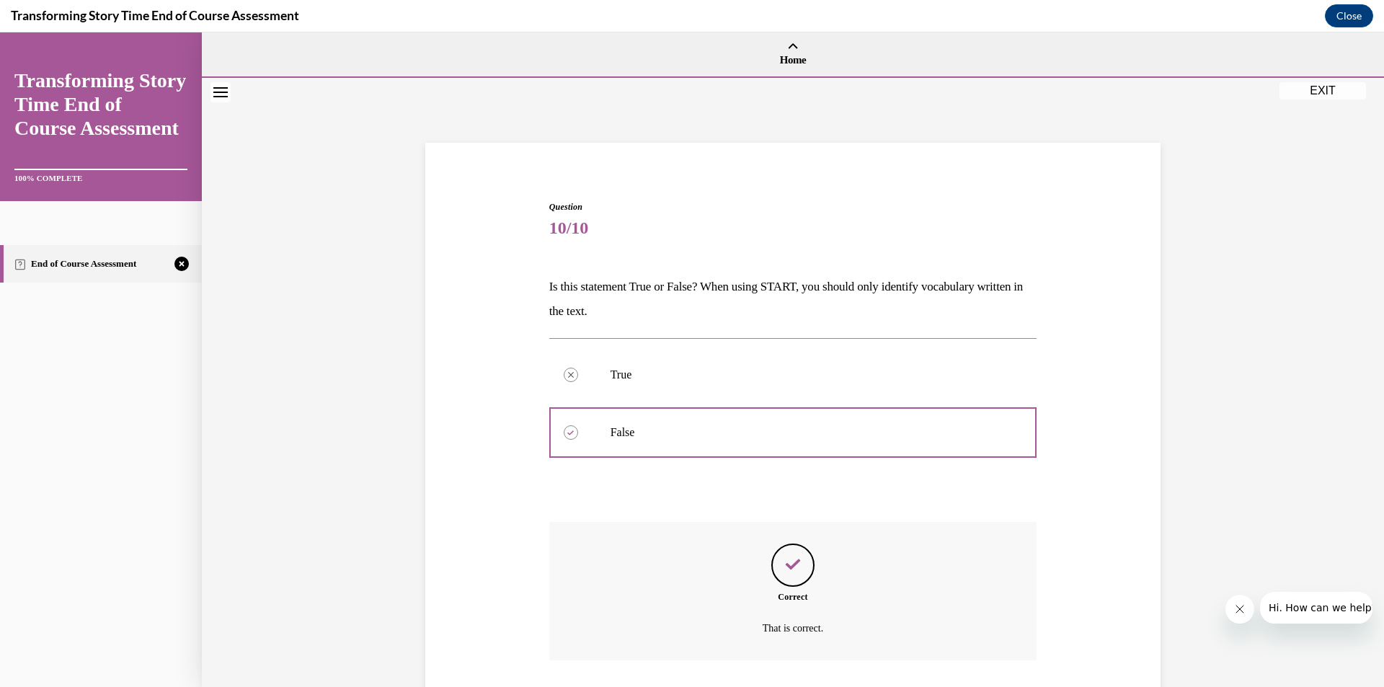
scroll to position [99, 0]
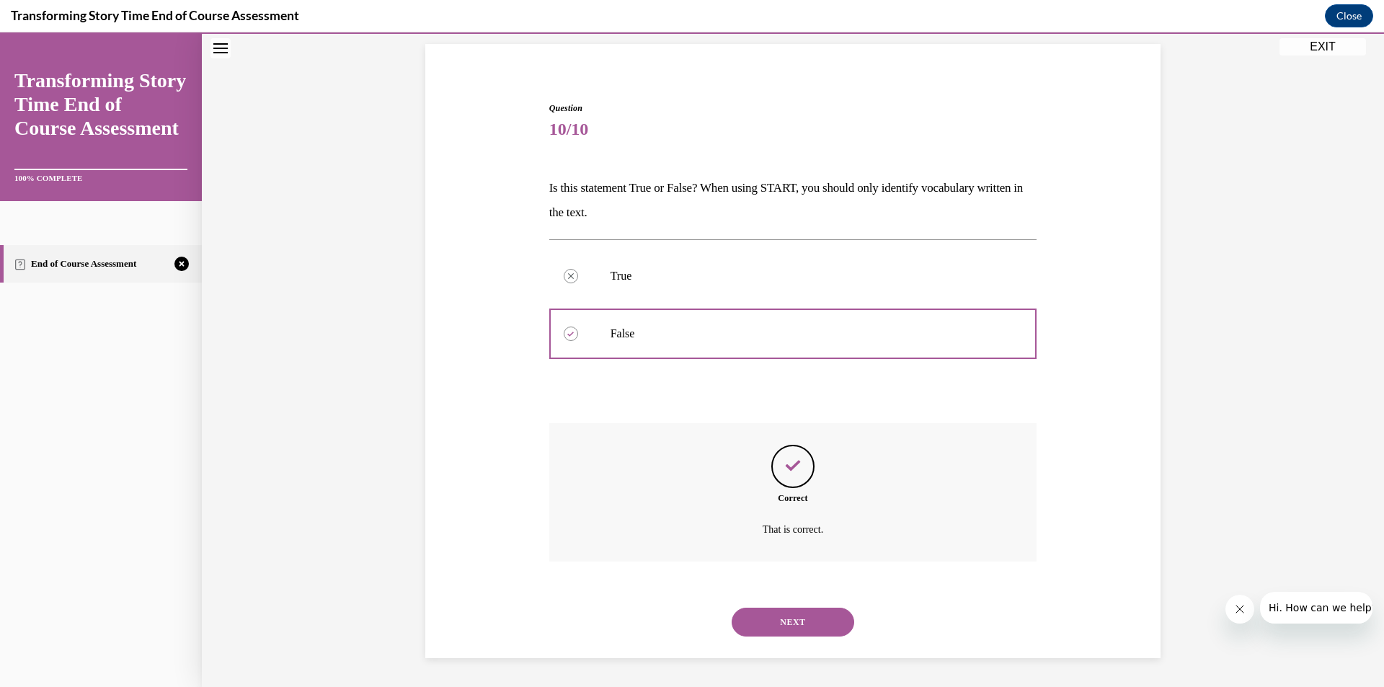
click at [766, 619] on button "NEXT" at bounding box center [793, 622] width 123 height 29
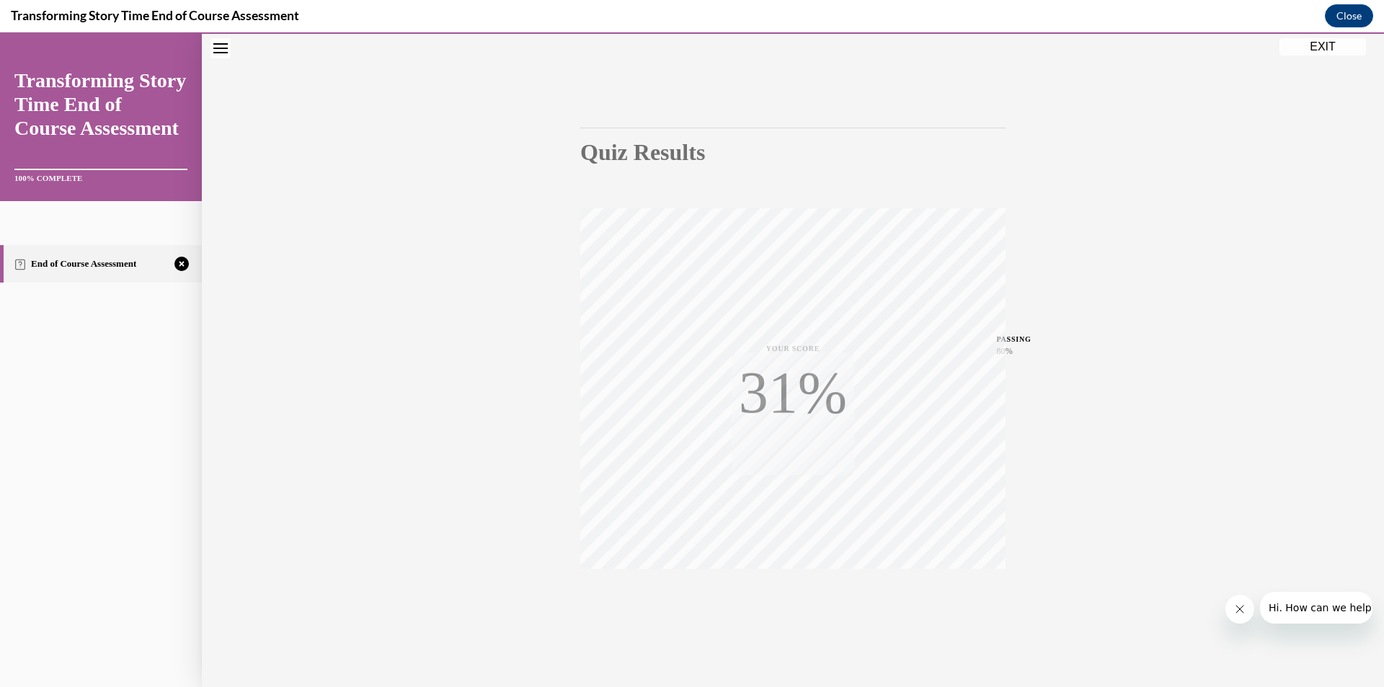
scroll to position [84, 0]
click at [797, 609] on button "TAKE AGAIN" at bounding box center [794, 589] width 86 height 65
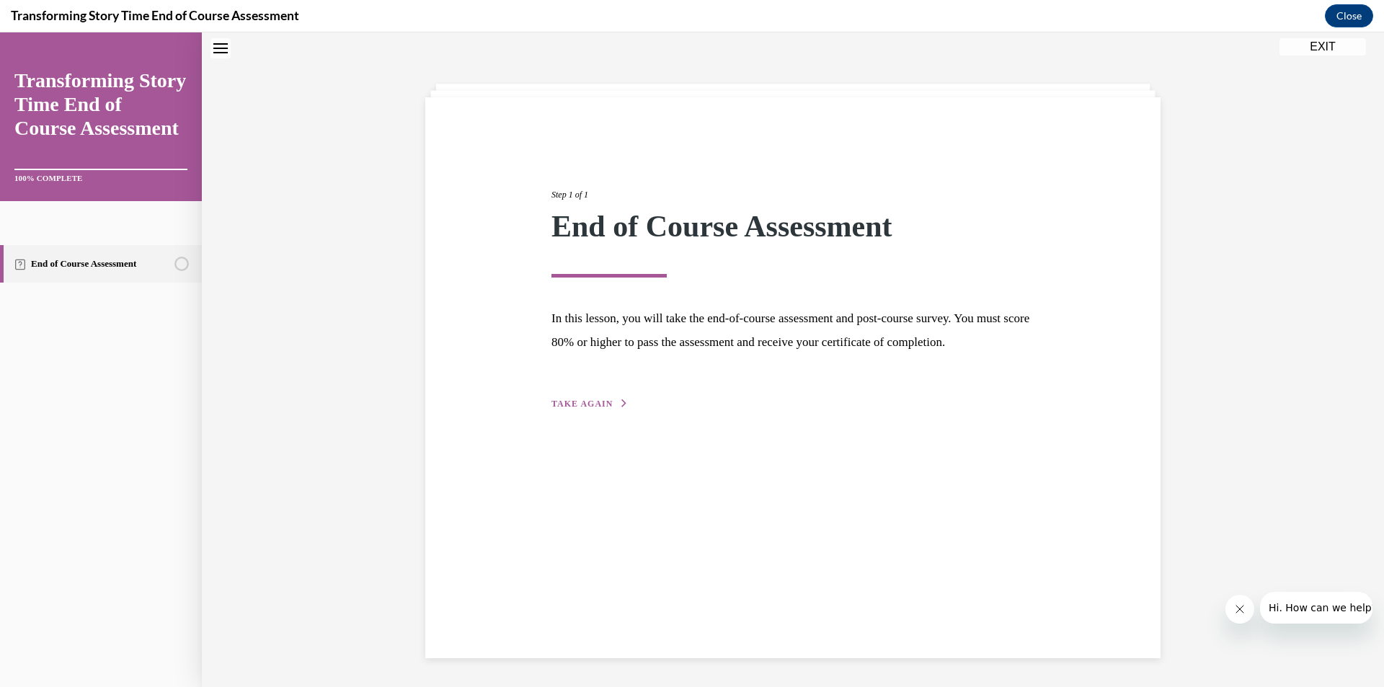
click at [609, 410] on button "TAKE AGAIN" at bounding box center [590, 403] width 77 height 13
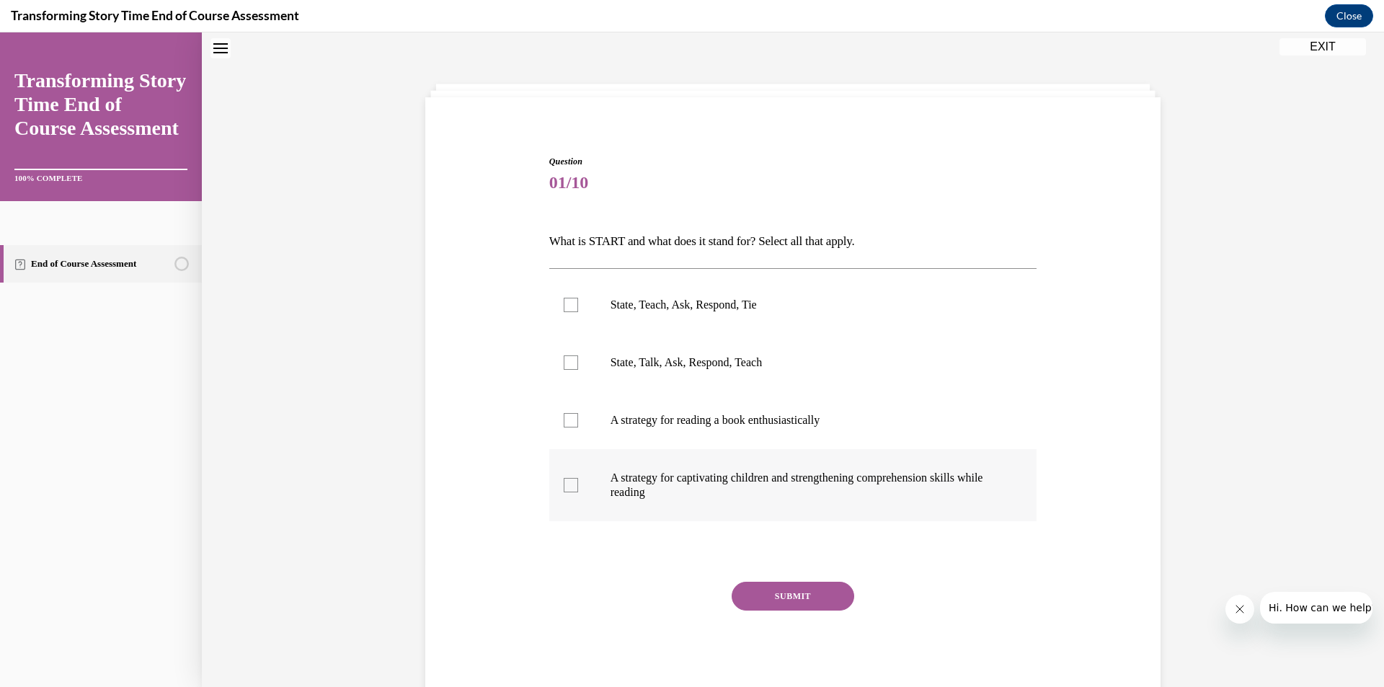
click at [681, 477] on p "A strategy for captivating children and strengthening comprehension skills whil…" at bounding box center [806, 485] width 391 height 29
click at [578, 478] on input "A strategy for captivating children and strengthening comprehension skills whil…" at bounding box center [571, 485] width 14 height 14
checkbox input "true"
click at [655, 371] on label "State, Talk, Ask, Respond, Teach" at bounding box center [793, 363] width 488 height 58
click at [578, 370] on input "State, Talk, Ask, Respond, Teach" at bounding box center [571, 362] width 14 height 14
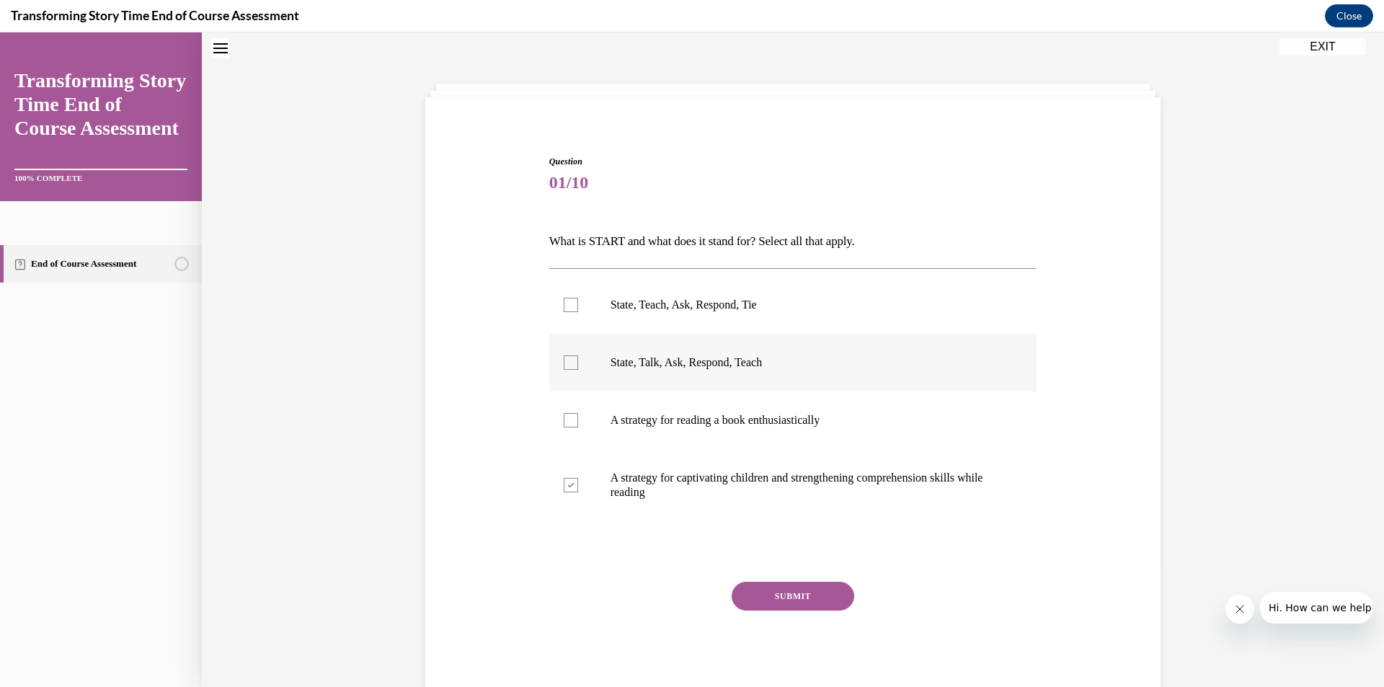
checkbox input "true"
click at [779, 596] on button "SUBMIT" at bounding box center [793, 596] width 123 height 29
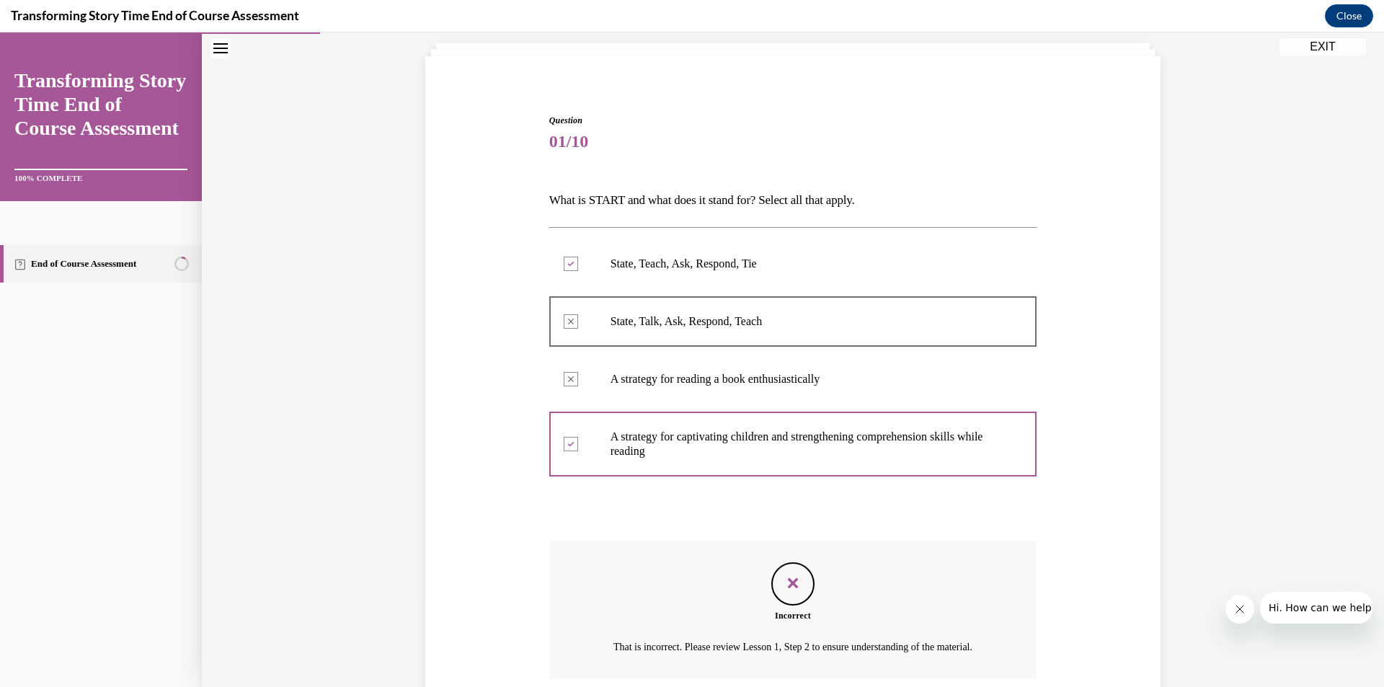
scroll to position [77, 0]
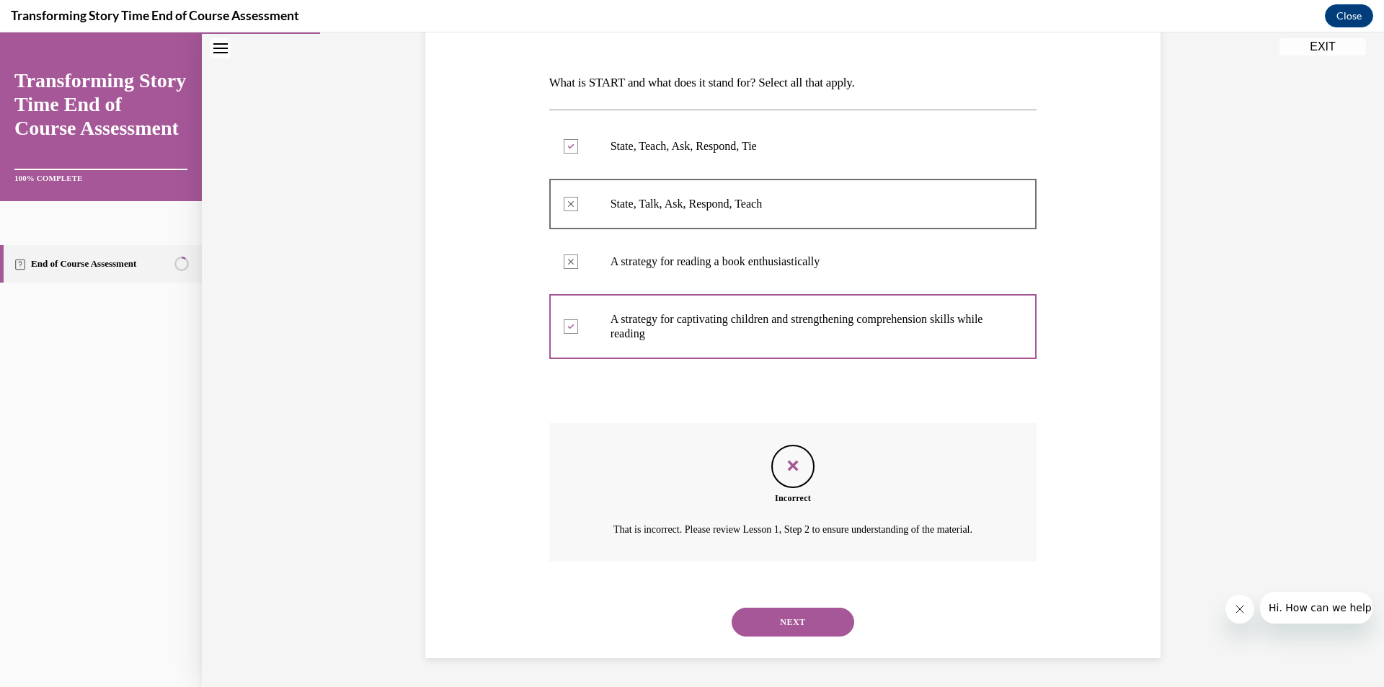
click at [789, 615] on button "NEXT" at bounding box center [793, 622] width 123 height 29
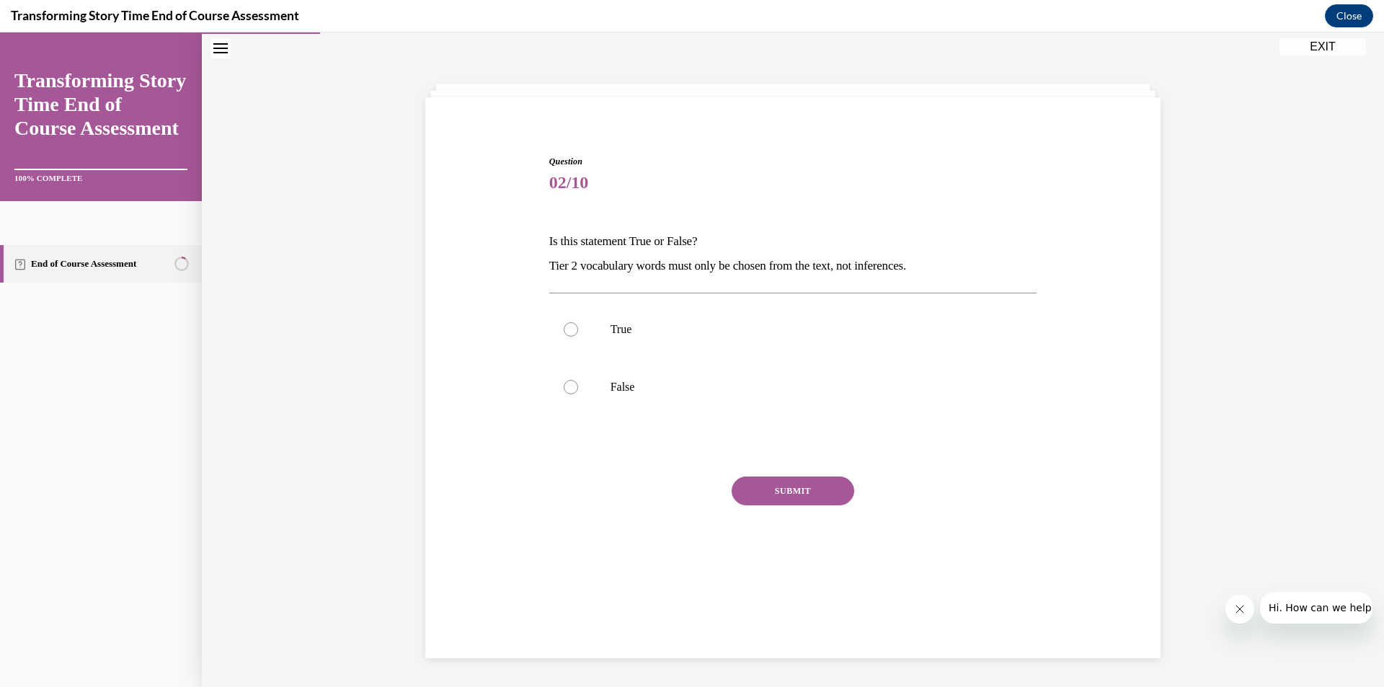
scroll to position [45, 0]
click at [615, 335] on p "True" at bounding box center [806, 329] width 391 height 14
click at [578, 335] on input "True" at bounding box center [571, 329] width 14 height 14
radio input "true"
click at [646, 398] on label "False" at bounding box center [793, 387] width 488 height 58
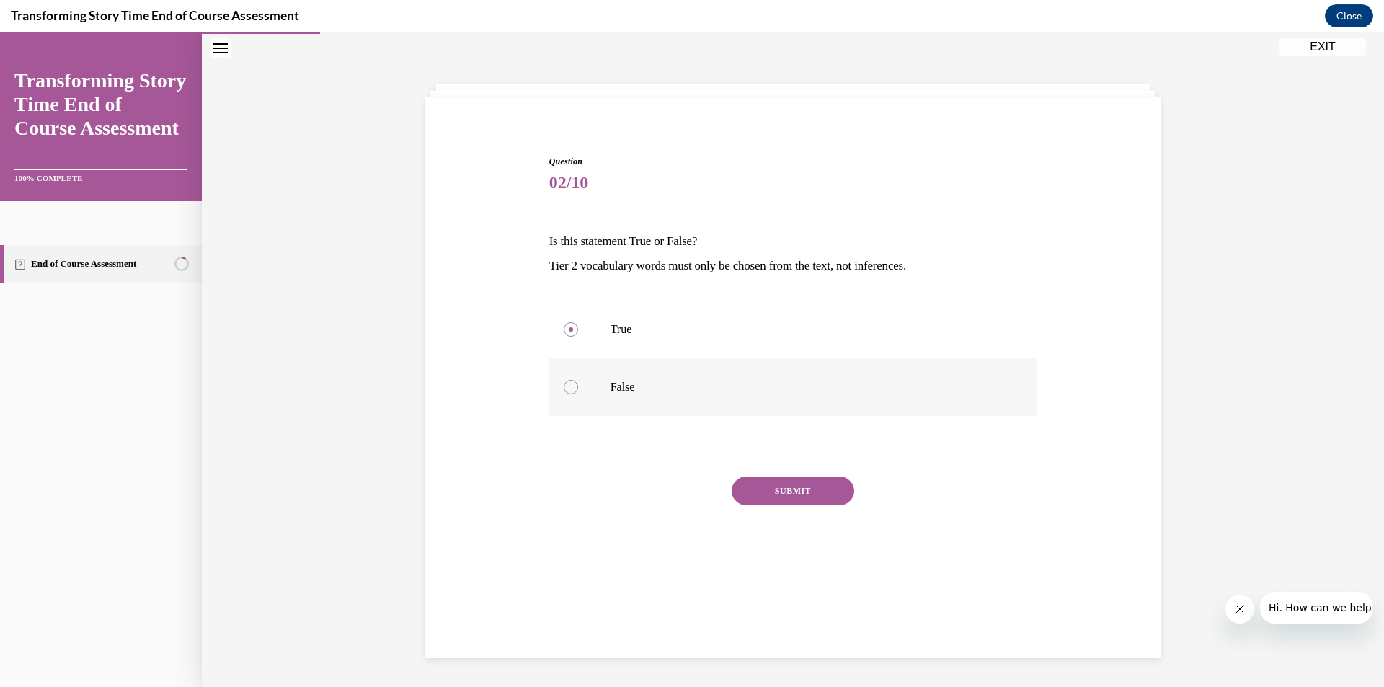
click at [578, 394] on input "False" at bounding box center [571, 387] width 14 height 14
radio input "true"
click at [653, 324] on p "True" at bounding box center [806, 329] width 391 height 14
click at [578, 324] on input "True" at bounding box center [571, 329] width 14 height 14
radio input "true"
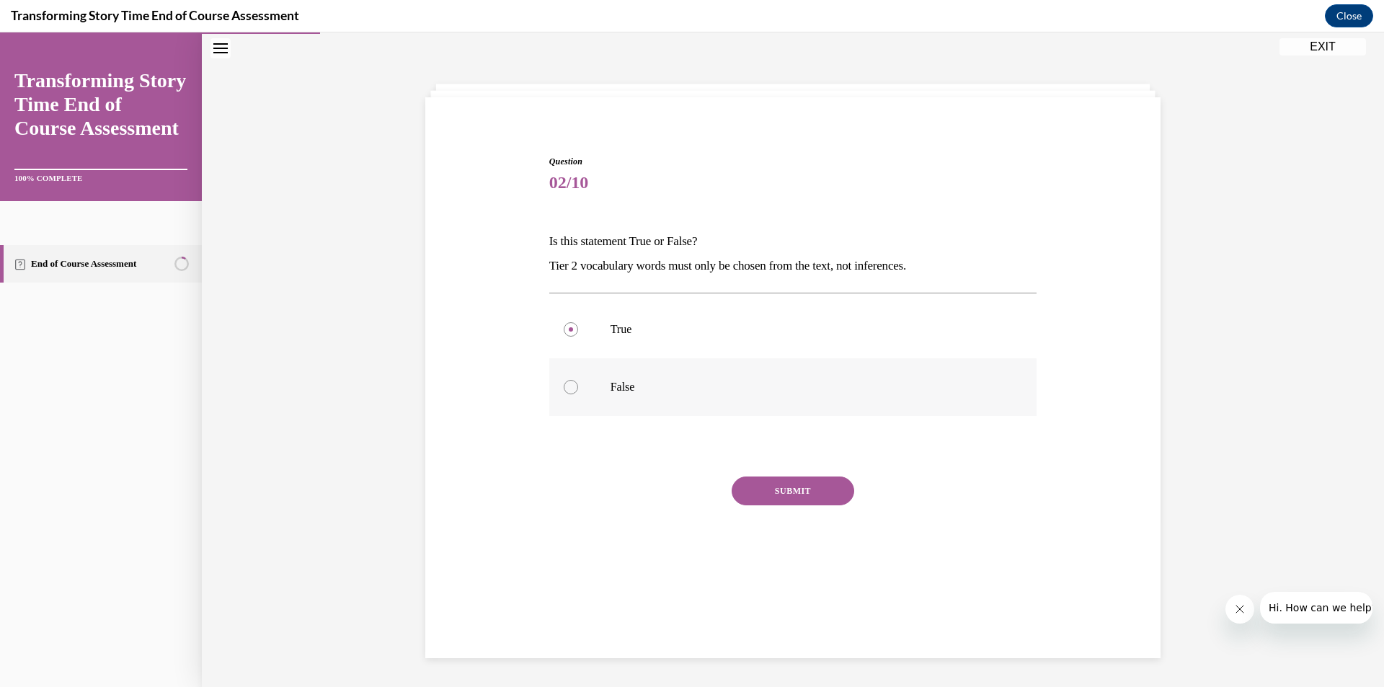
drag, startPoint x: 657, startPoint y: 384, endPoint x: 680, endPoint y: 414, distance: 37.5
click at [657, 386] on p "False" at bounding box center [806, 387] width 391 height 14
click at [578, 386] on input "False" at bounding box center [571, 387] width 14 height 14
radio input "true"
click at [774, 486] on button "SUBMIT" at bounding box center [793, 491] width 123 height 29
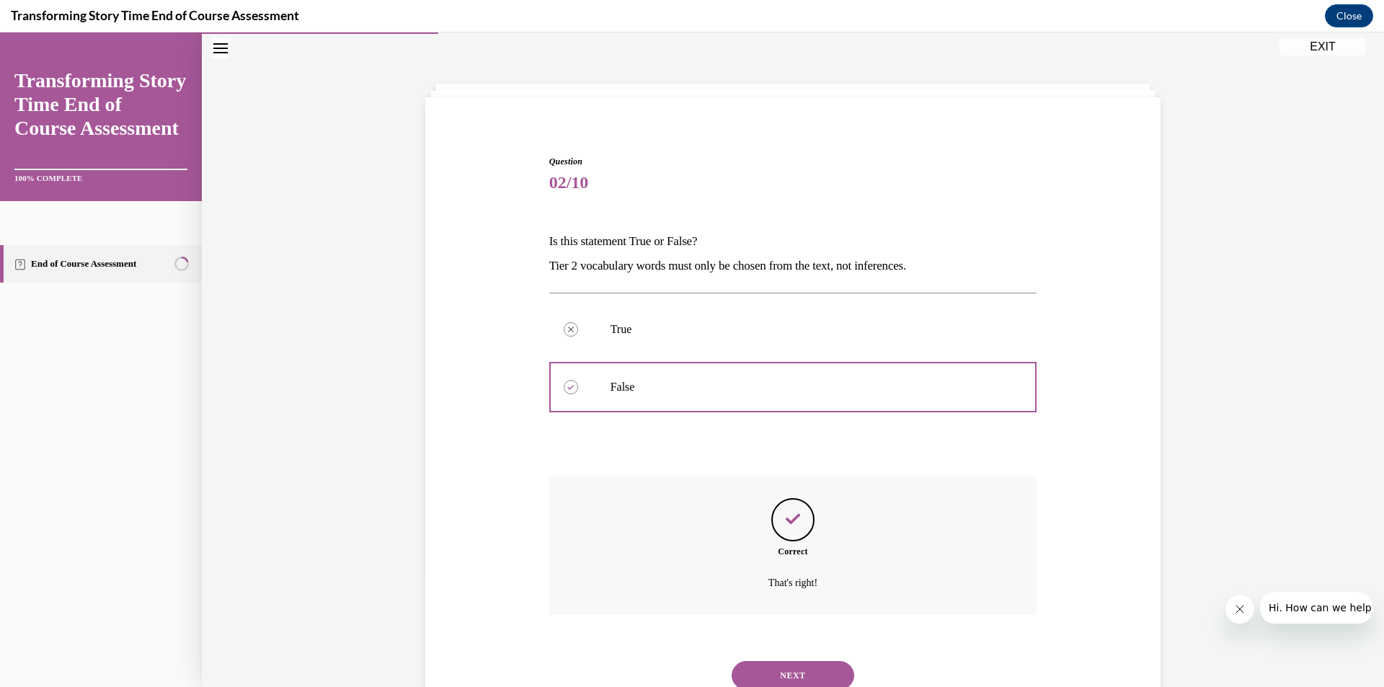
scroll to position [99, 0]
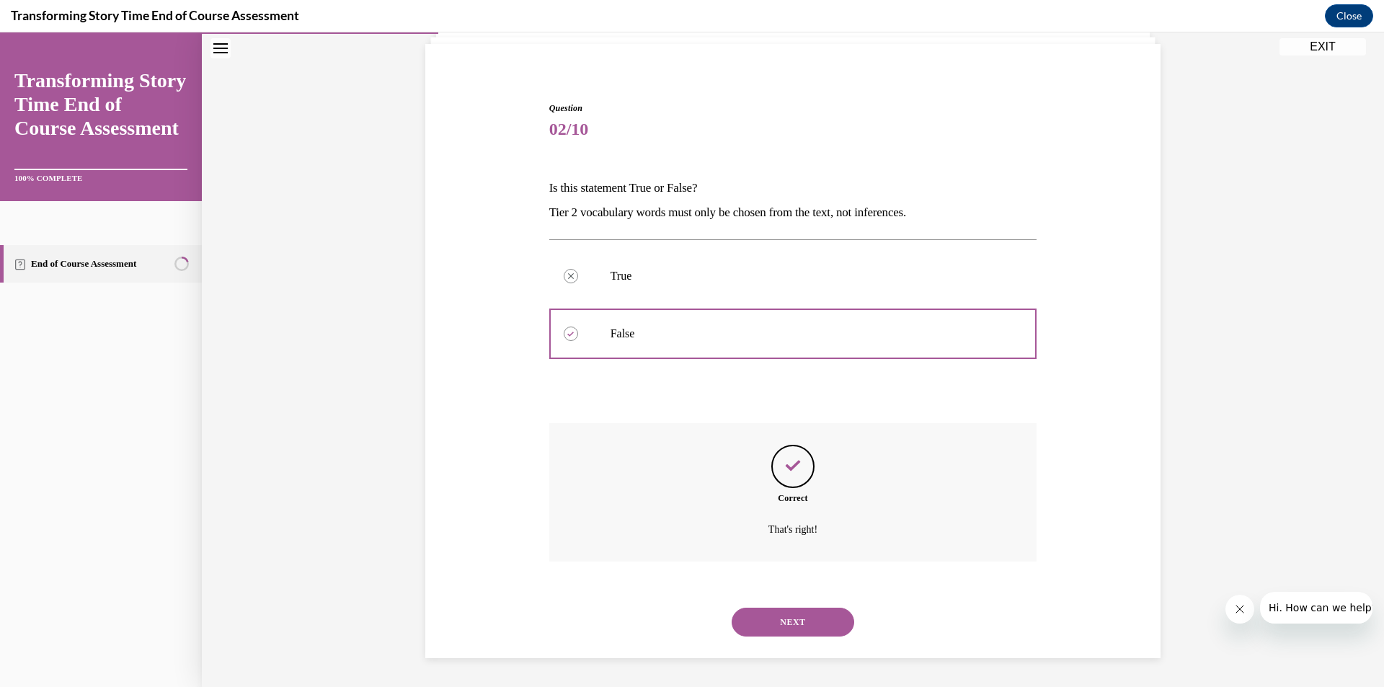
click at [749, 634] on button "NEXT" at bounding box center [793, 622] width 123 height 29
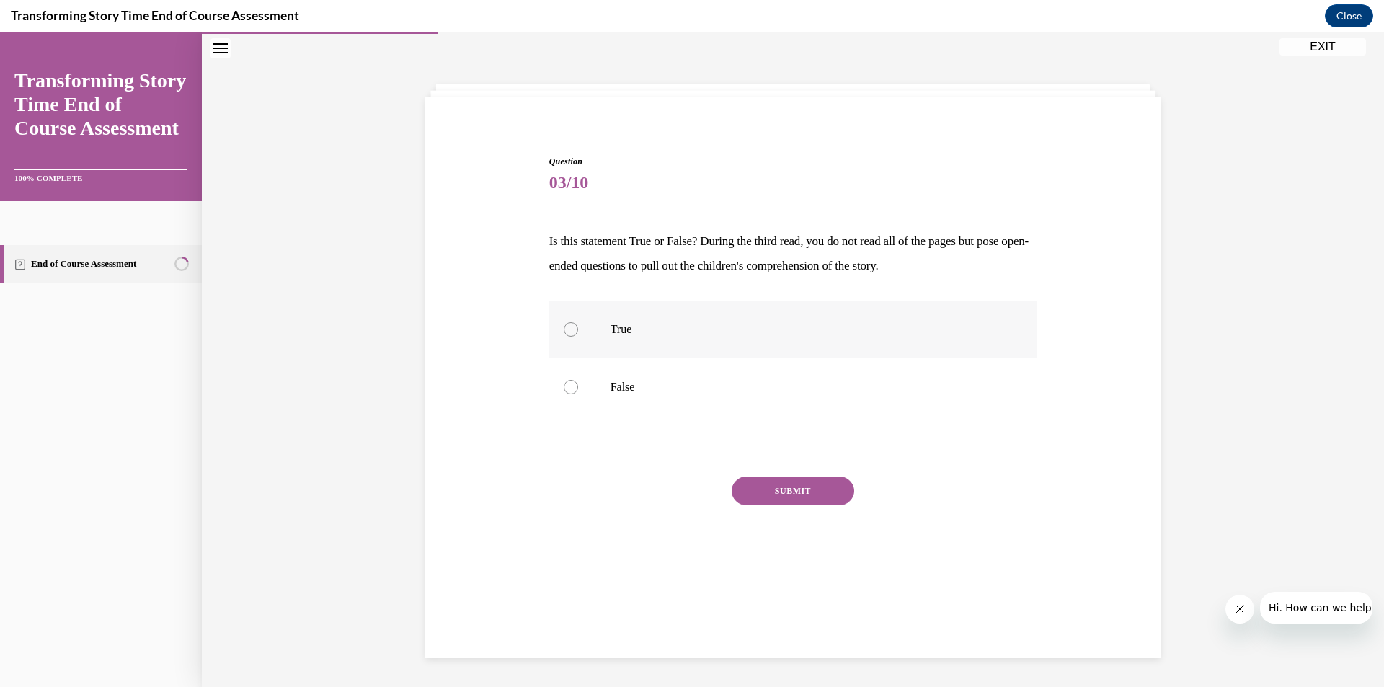
click at [632, 343] on label "True" at bounding box center [793, 330] width 488 height 58
click at [578, 337] on input "True" at bounding box center [571, 329] width 14 height 14
radio input "true"
click at [765, 481] on button "SUBMIT" at bounding box center [793, 491] width 123 height 29
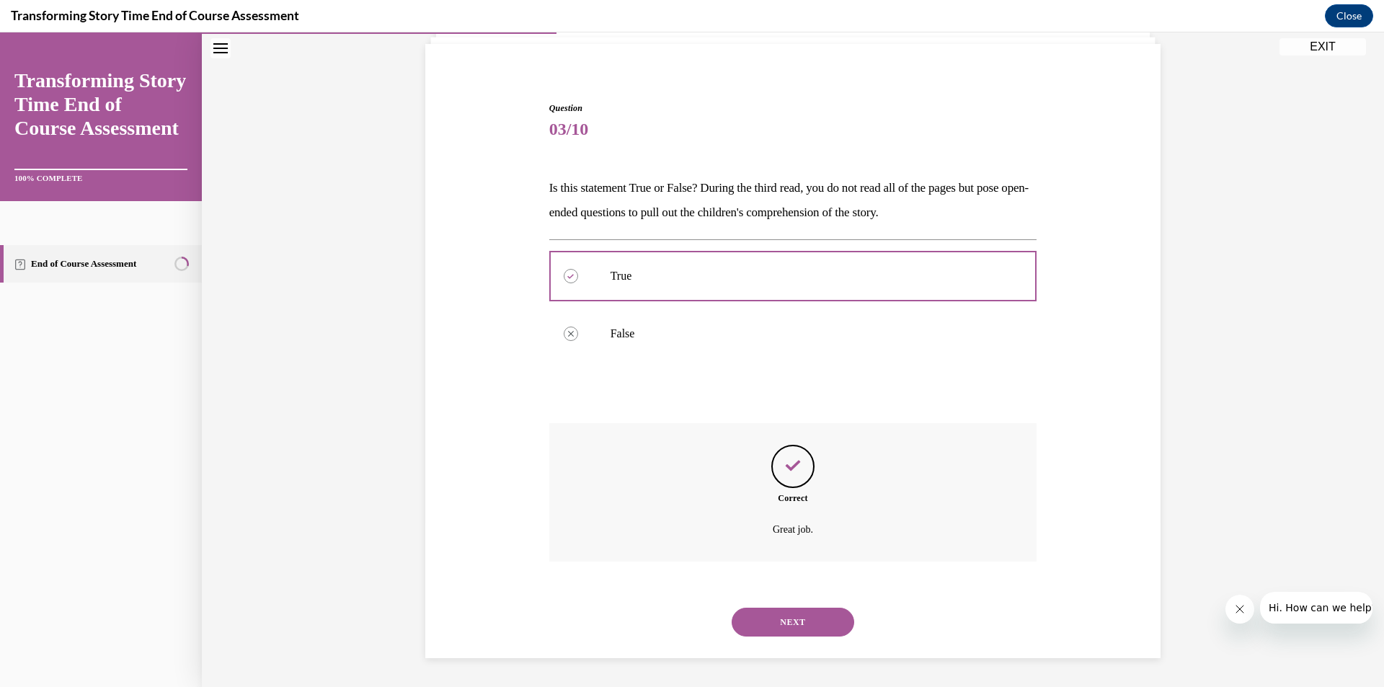
click at [766, 629] on button "NEXT" at bounding box center [793, 622] width 123 height 29
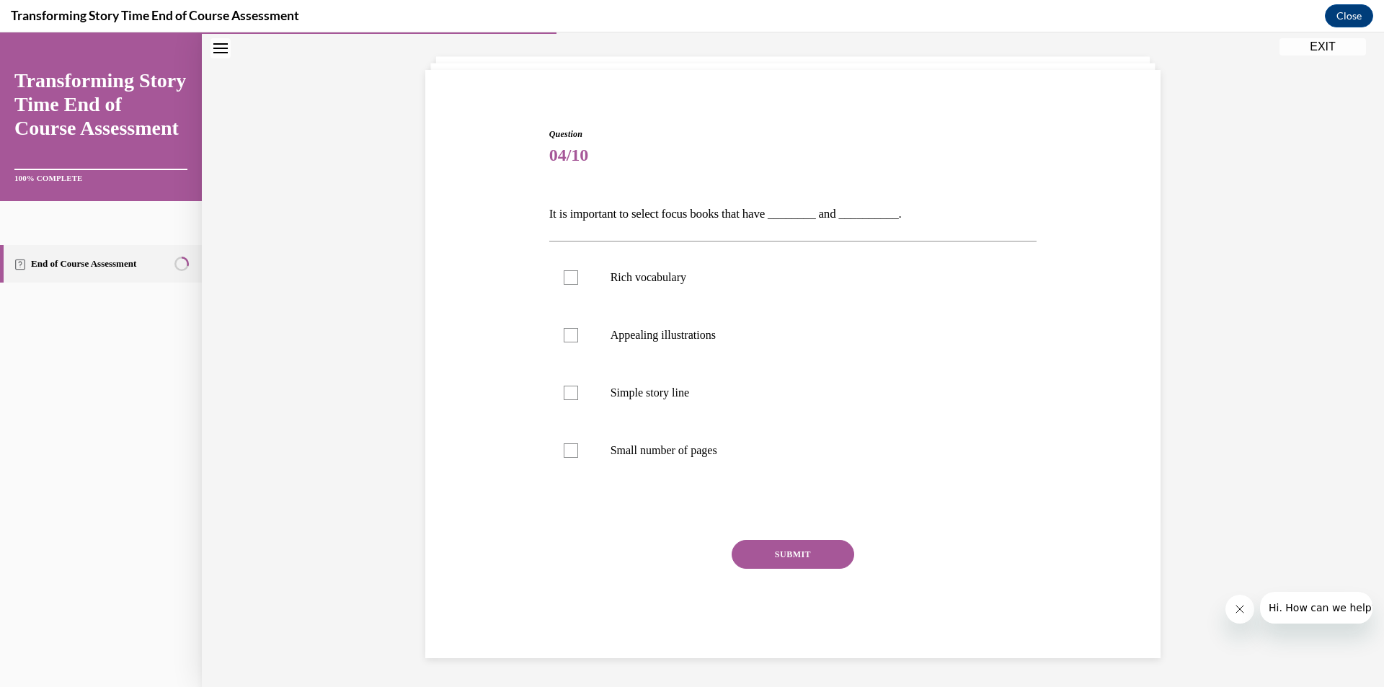
scroll to position [50, 0]
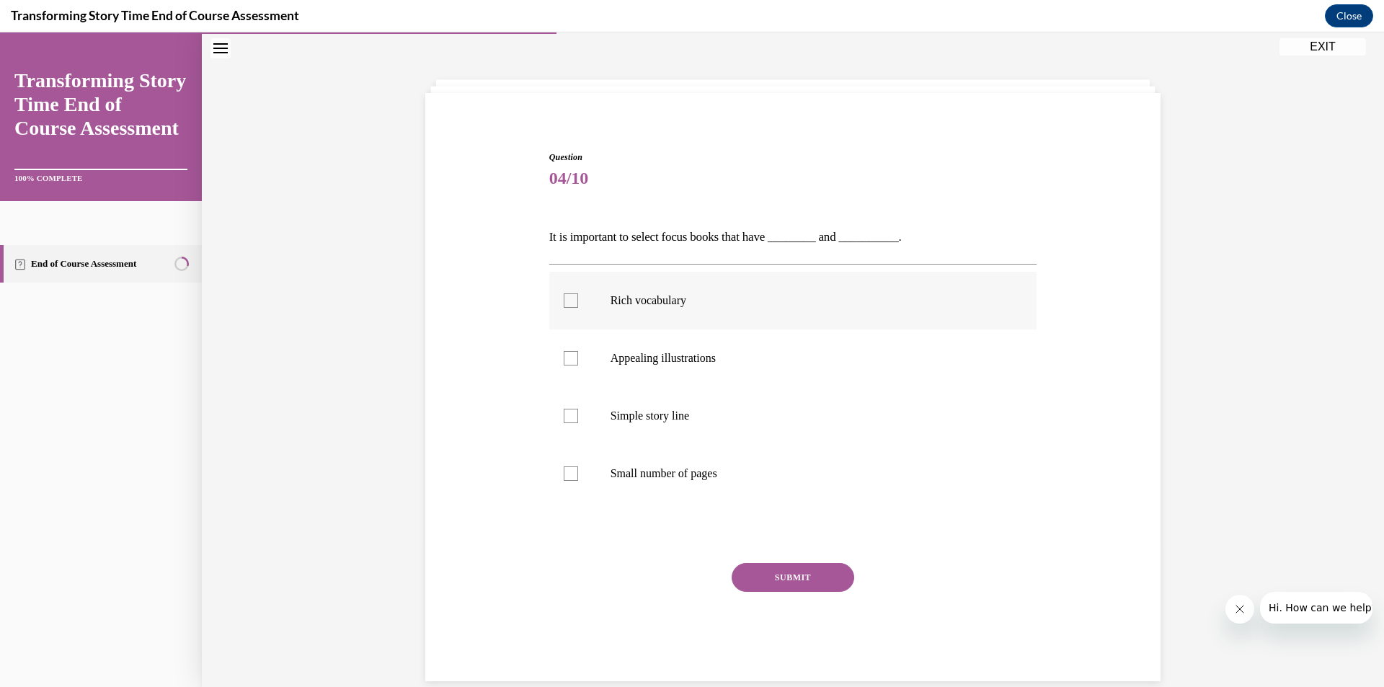
drag, startPoint x: 687, startPoint y: 298, endPoint x: 692, endPoint y: 344, distance: 46.4
click at [688, 306] on p "Rich vocabulary" at bounding box center [806, 300] width 391 height 14
click at [578, 306] on input "Rich vocabulary" at bounding box center [571, 300] width 14 height 14
checkbox input "true"
click at [695, 375] on label "Appealing illustrations" at bounding box center [793, 359] width 488 height 58
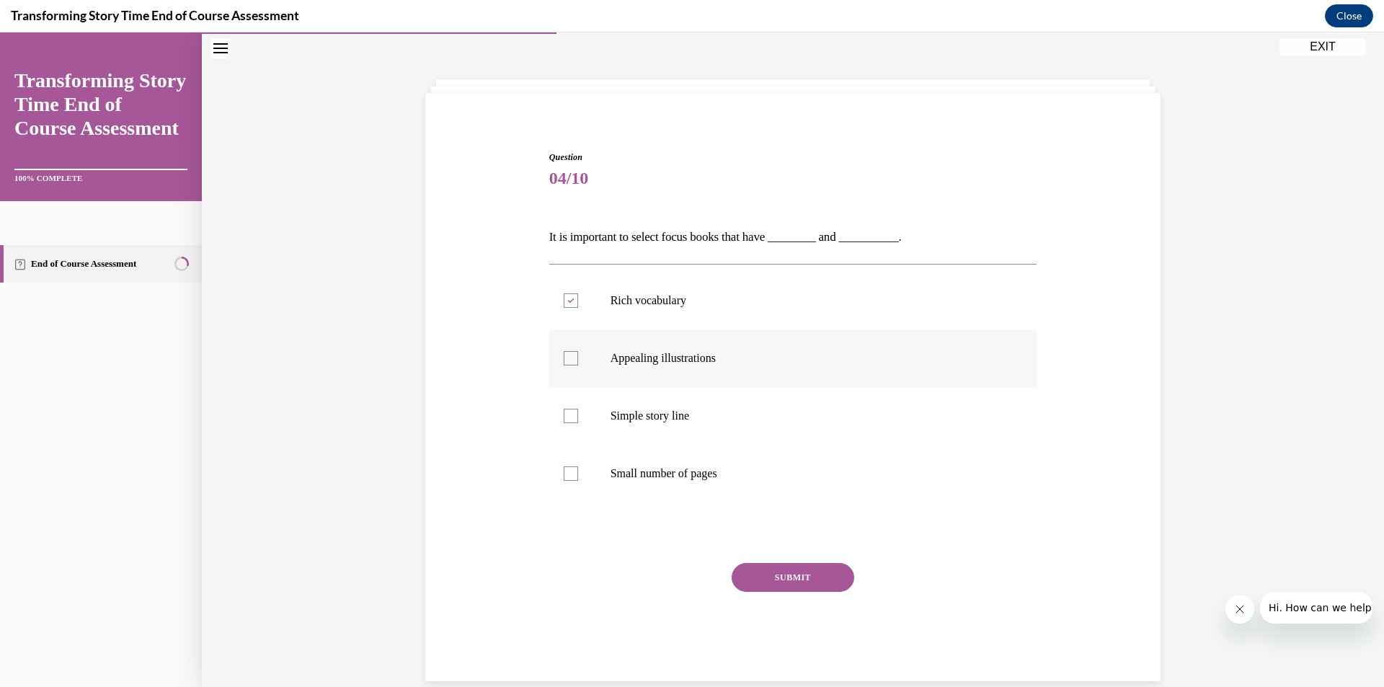
click at [578, 366] on input "Appealing illustrations" at bounding box center [571, 358] width 14 height 14
checkbox input "true"
click at [766, 583] on button "SUBMIT" at bounding box center [793, 577] width 123 height 29
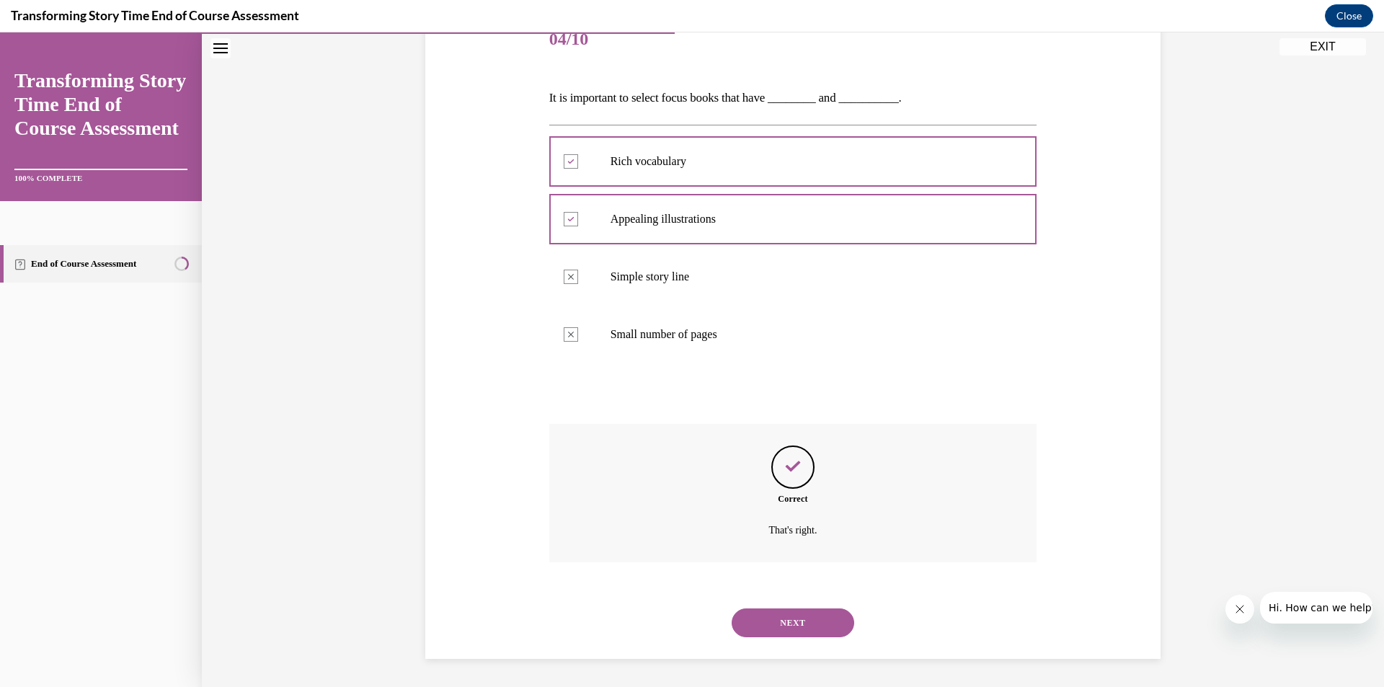
scroll to position [190, 0]
click at [766, 611] on button "NEXT" at bounding box center [793, 622] width 123 height 29
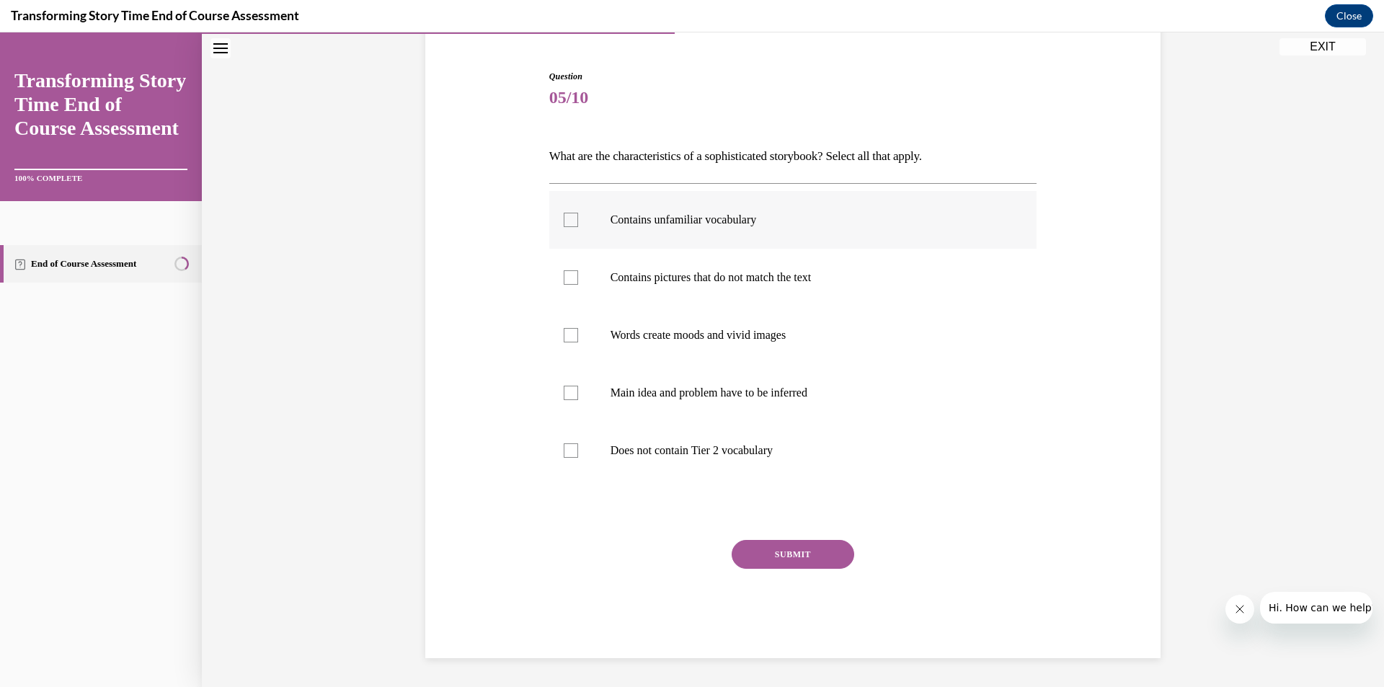
click at [760, 233] on label "Contains unfamiliar vocabulary" at bounding box center [793, 220] width 488 height 58
click at [578, 227] on input "Contains unfamiliar vocabulary" at bounding box center [571, 220] width 14 height 14
checkbox input "true"
click at [749, 352] on label "Words create moods and vivid images" at bounding box center [793, 335] width 488 height 58
click at [578, 342] on input "Words create moods and vivid images" at bounding box center [571, 335] width 14 height 14
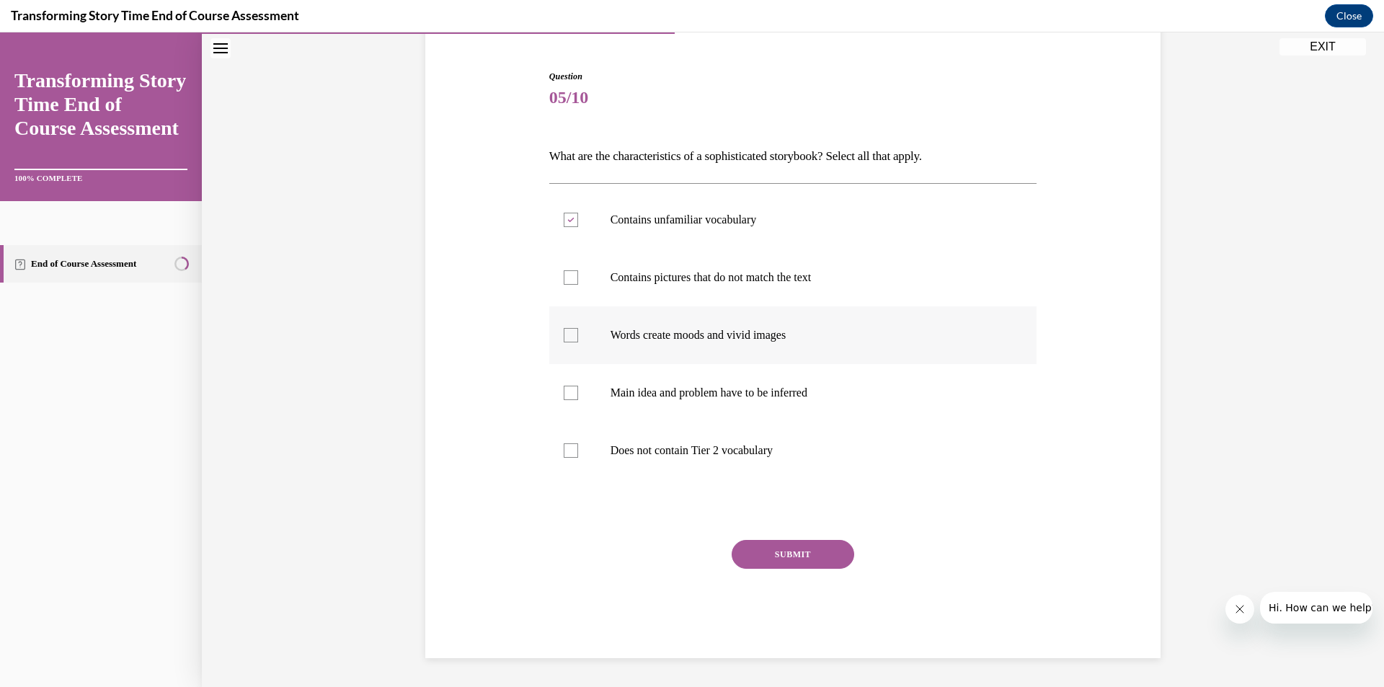
checkbox input "true"
drag, startPoint x: 749, startPoint y: 289, endPoint x: 724, endPoint y: 355, distance: 70.3
click at [749, 291] on label "Contains pictures that do not match the text" at bounding box center [793, 278] width 488 height 58
click at [578, 285] on input "Contains pictures that do not match the text" at bounding box center [571, 277] width 14 height 14
checkbox input "true"
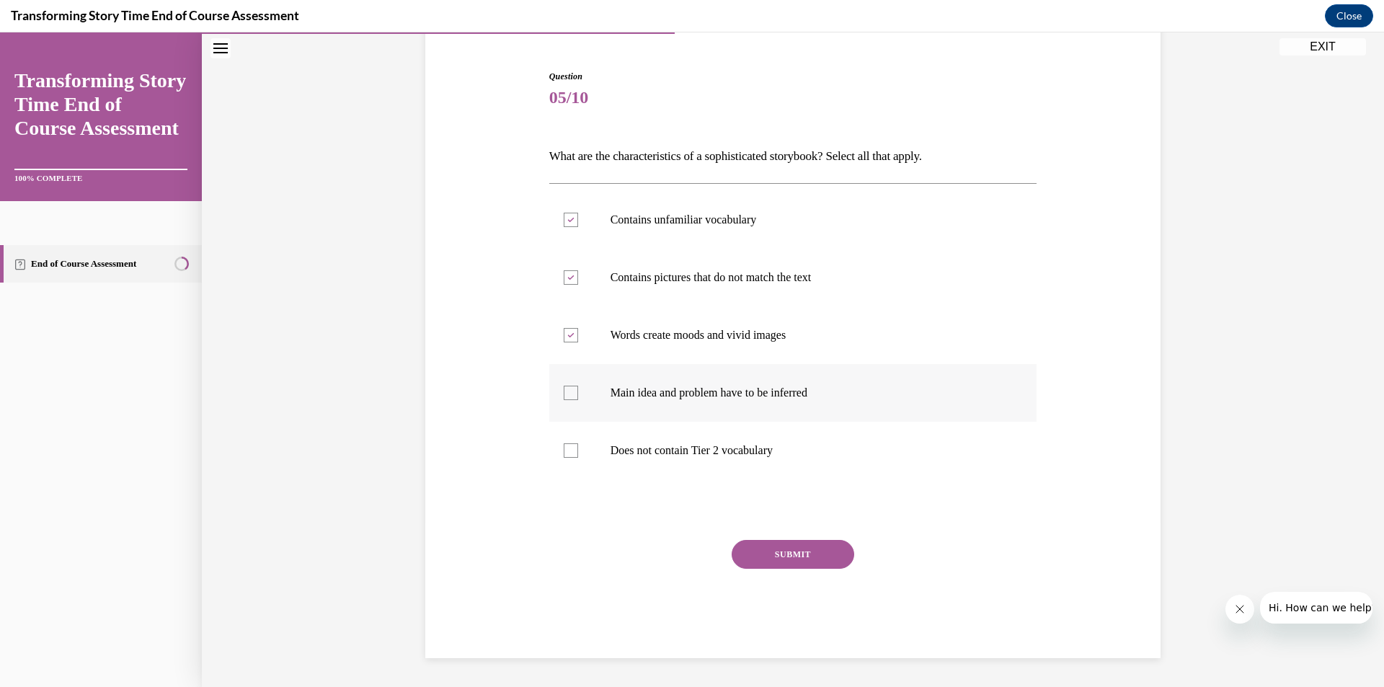
click at [720, 376] on label "Main idea and problem have to be inferred" at bounding box center [793, 393] width 488 height 58
click at [578, 386] on input "Main idea and problem have to be inferred" at bounding box center [571, 393] width 14 height 14
checkbox input "true"
click at [783, 556] on button "SUBMIT" at bounding box center [793, 554] width 123 height 29
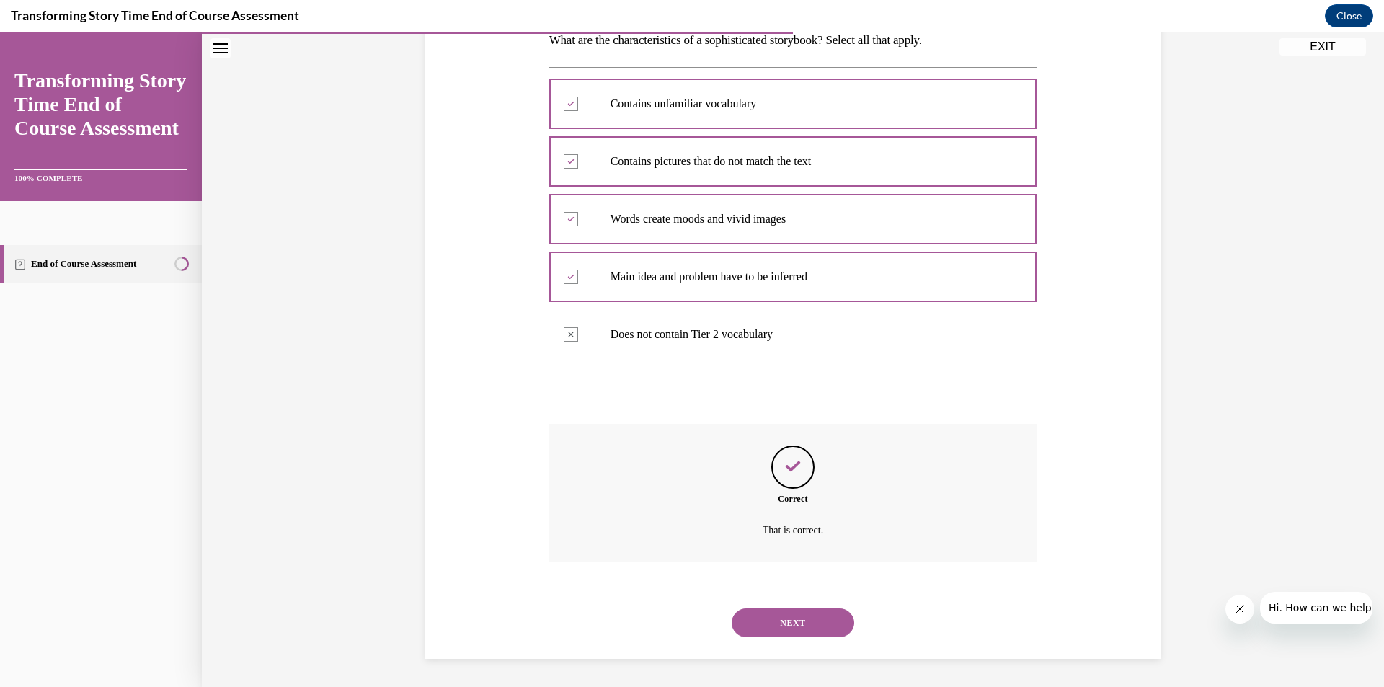
scroll to position [247, 0]
click at [773, 613] on button "NEXT" at bounding box center [793, 622] width 123 height 29
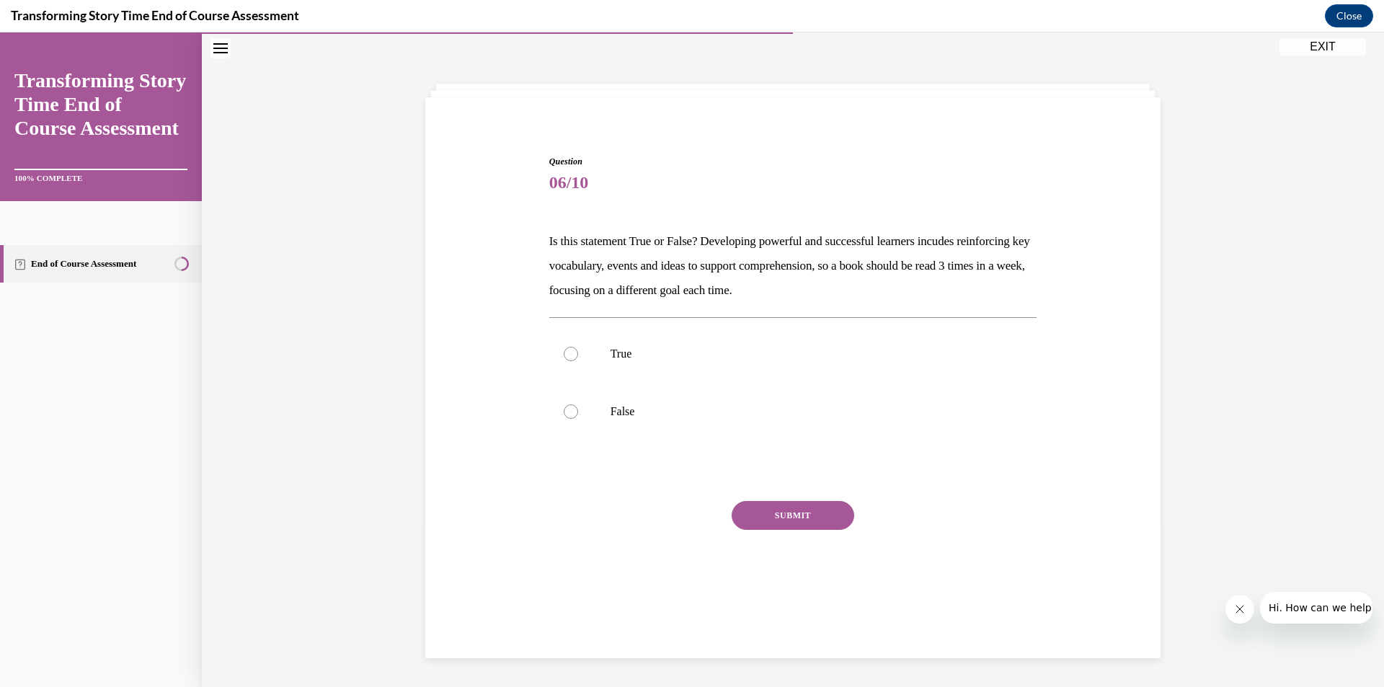
scroll to position [45, 0]
drag, startPoint x: 650, startPoint y: 353, endPoint x: 649, endPoint y: 384, distance: 31.0
click at [650, 355] on p "True" at bounding box center [806, 354] width 391 height 14
click at [578, 355] on input "True" at bounding box center [571, 354] width 14 height 14
radio input "true"
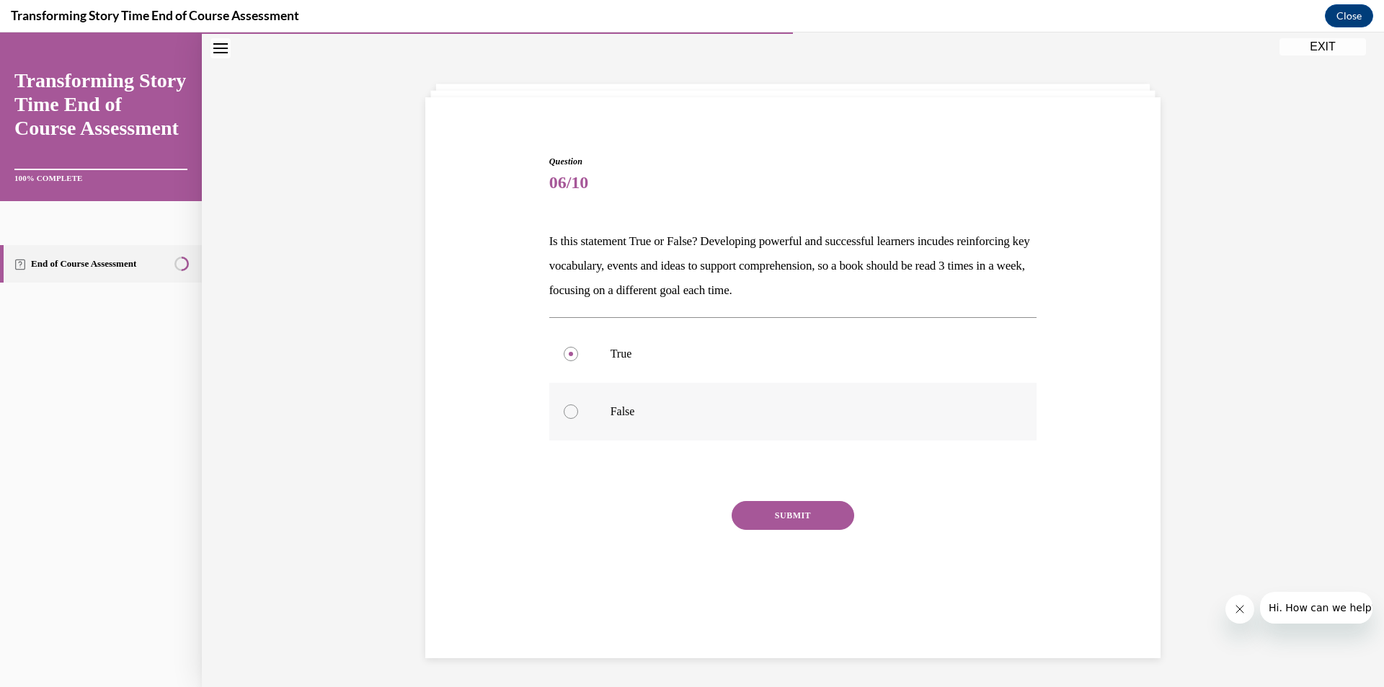
click at [650, 423] on label "False" at bounding box center [793, 412] width 488 height 58
click at [578, 419] on input "False" at bounding box center [571, 411] width 14 height 14
radio input "true"
click at [786, 524] on button "SUBMIT" at bounding box center [793, 515] width 123 height 29
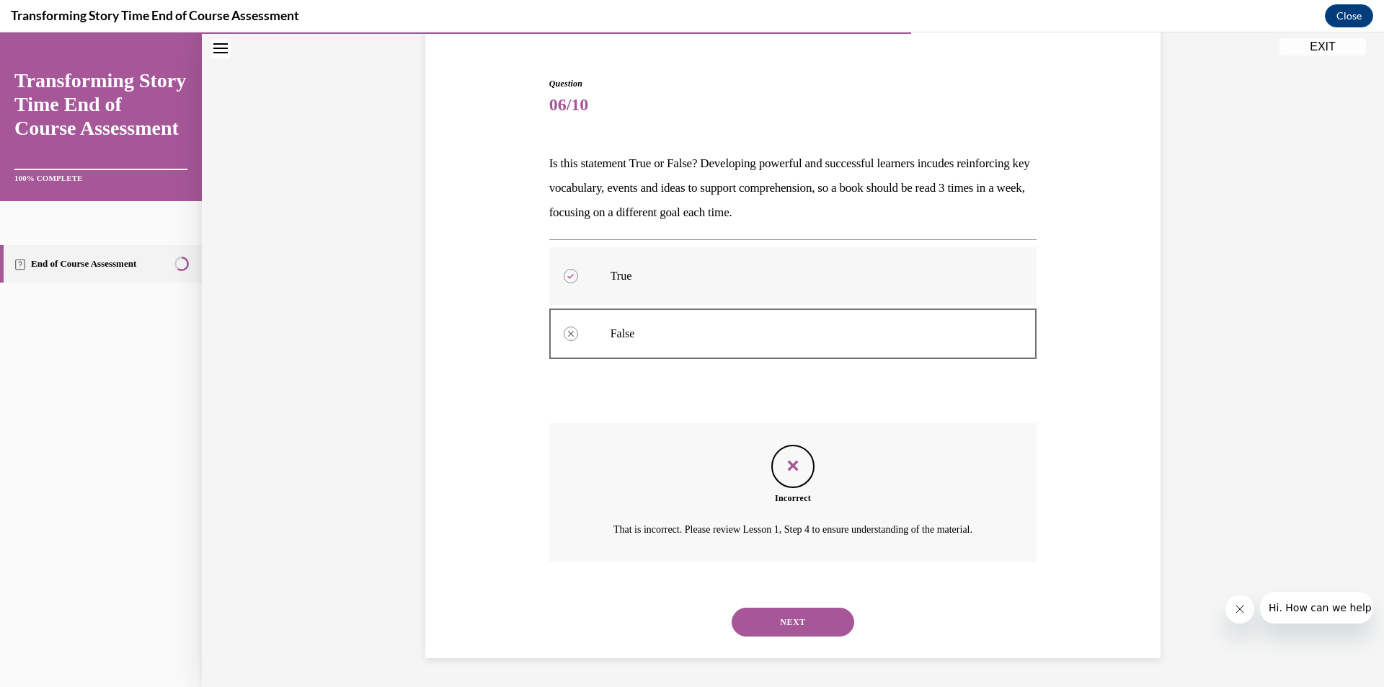
scroll to position [141, 0]
click at [767, 622] on button "NEXT" at bounding box center [793, 622] width 123 height 29
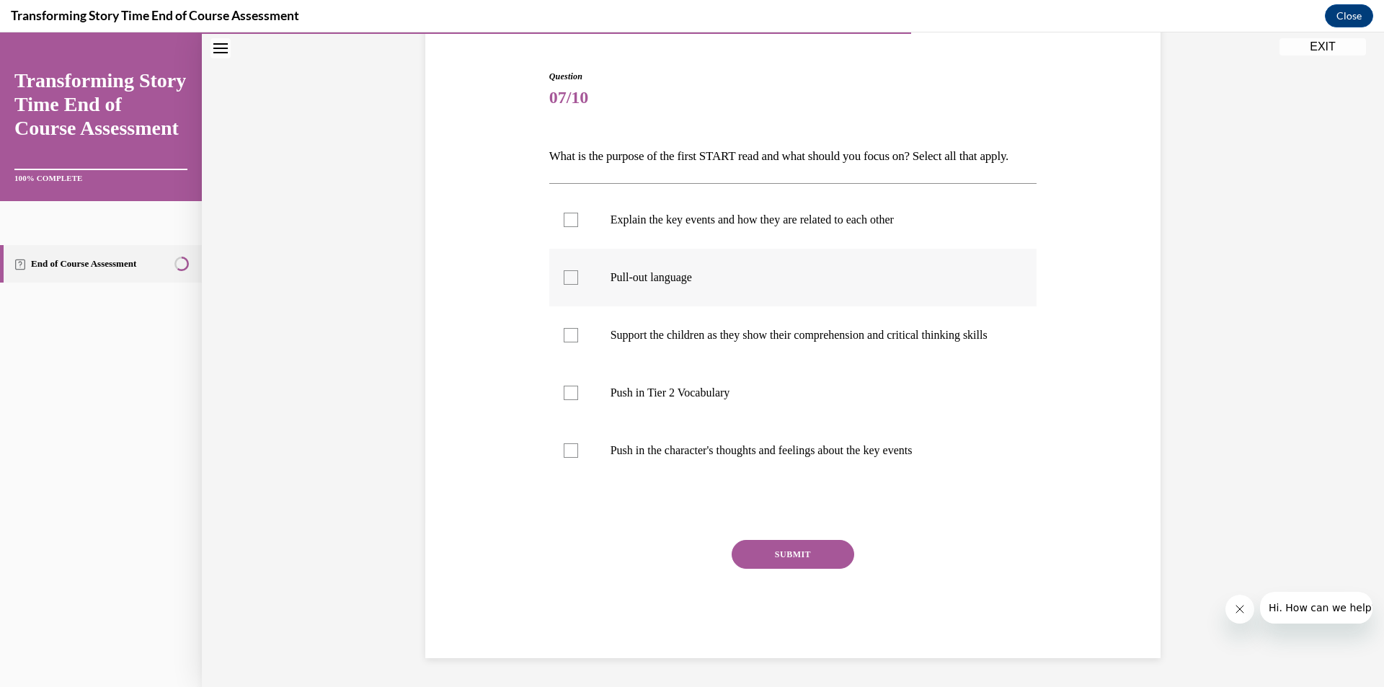
scroll to position [76, 0]
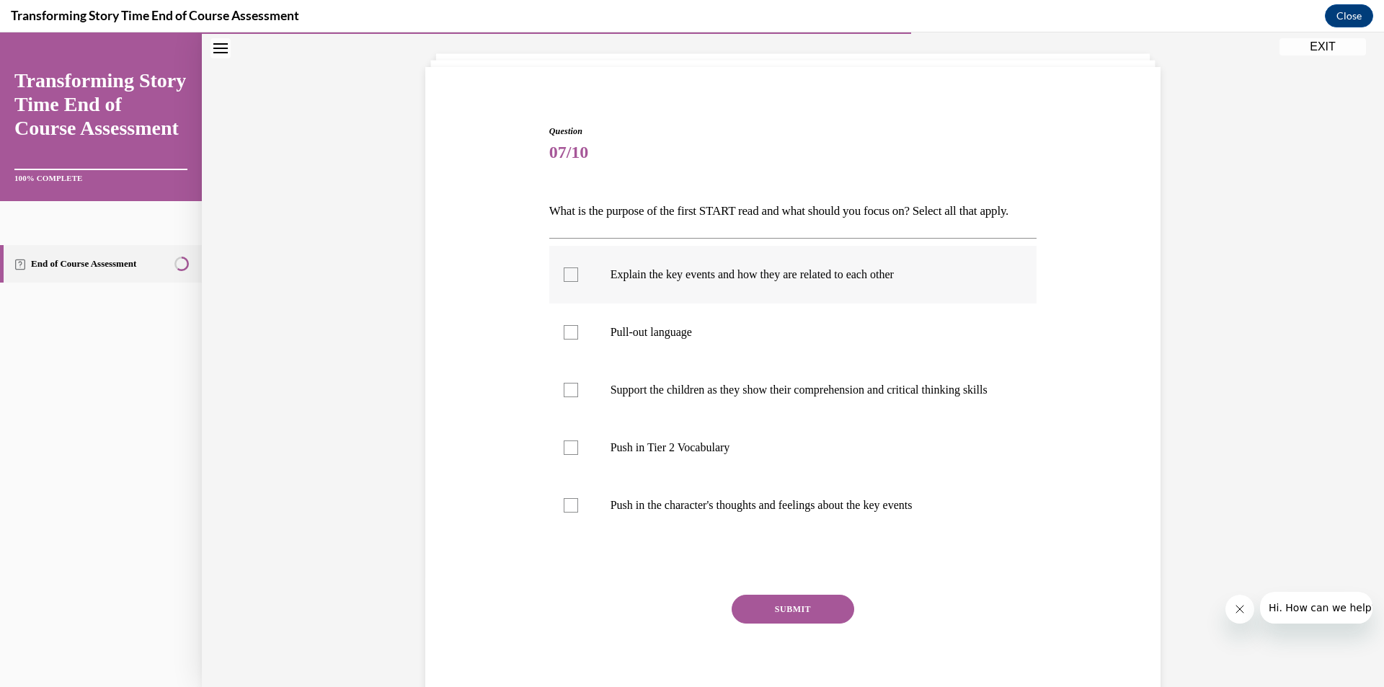
click at [688, 304] on label "Explain the key events and how they are related to each other" at bounding box center [793, 275] width 488 height 58
click at [578, 282] on input "Explain the key events and how they are related to each other" at bounding box center [571, 275] width 14 height 14
checkbox input "true"
drag, startPoint x: 637, startPoint y: 481, endPoint x: 716, endPoint y: 565, distance: 115.3
click at [637, 455] on p "Push in Tier 2 Vocabulary" at bounding box center [806, 448] width 391 height 14
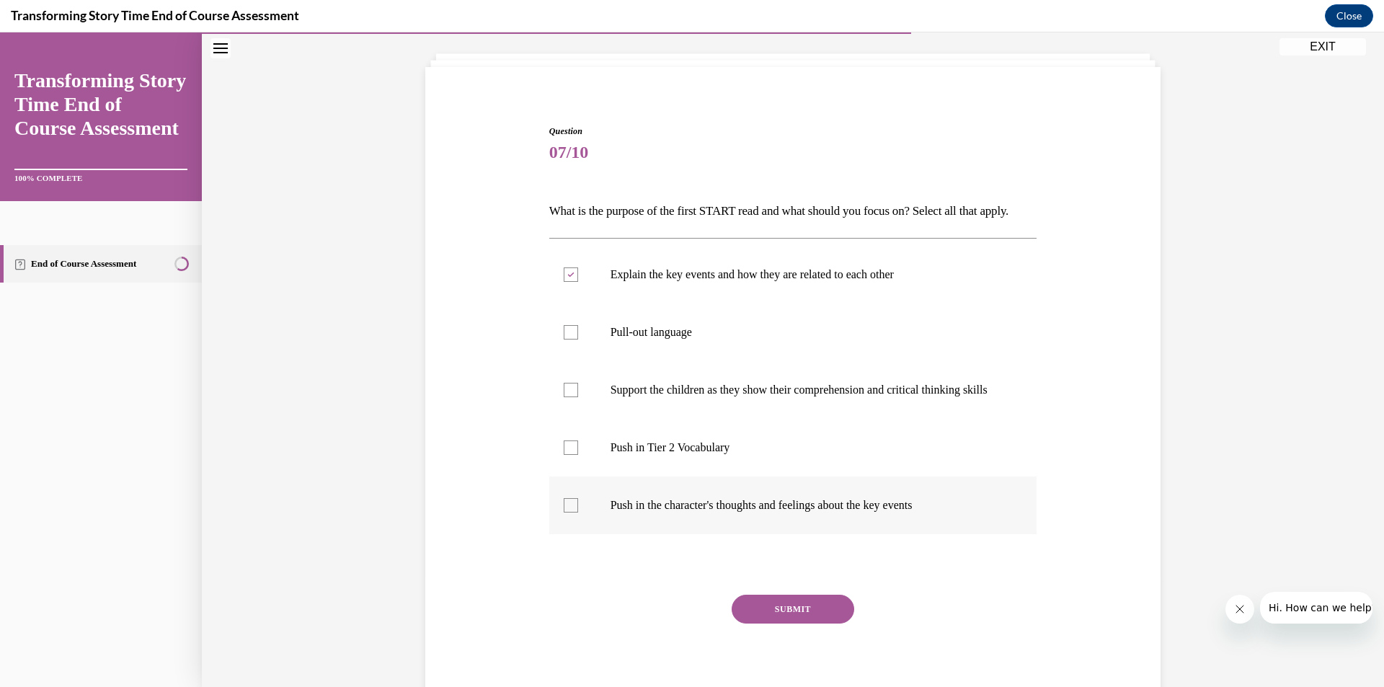
click at [578, 455] on input "Push in Tier 2 Vocabulary" at bounding box center [571, 448] width 14 height 14
checkbox input "true"
click at [805, 631] on div "Question 07/10 What is the purpose of the first START read and what should you …" at bounding box center [793, 419] width 488 height 588
click at [808, 624] on button "SUBMIT" at bounding box center [793, 609] width 123 height 29
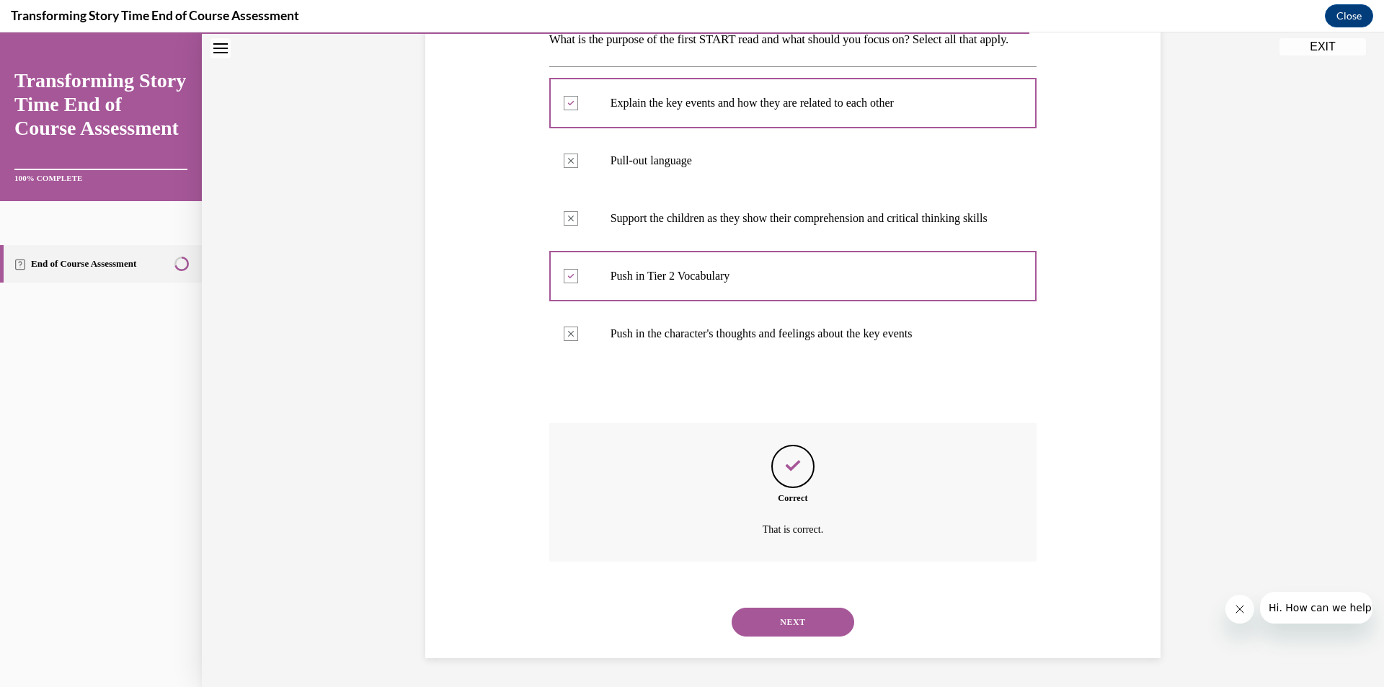
scroll to position [286, 0]
click at [768, 613] on button "NEXT" at bounding box center [793, 622] width 123 height 29
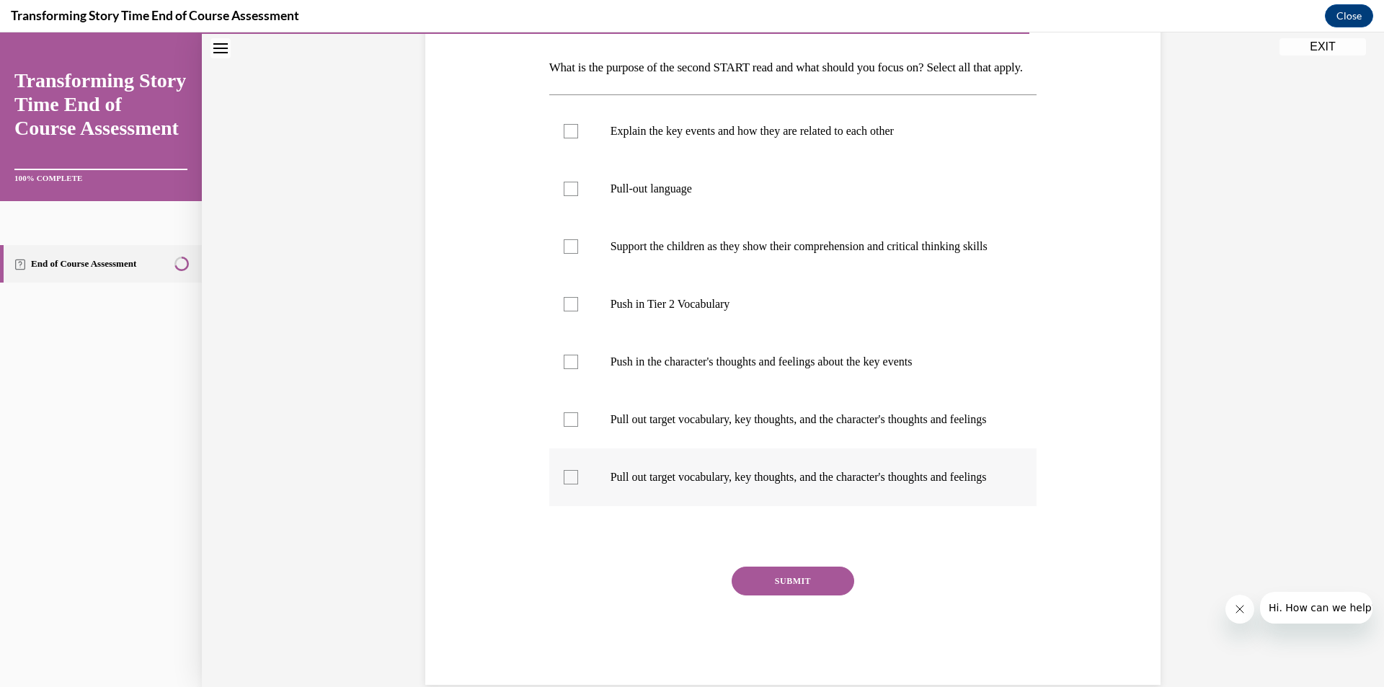
scroll to position [288, 0]
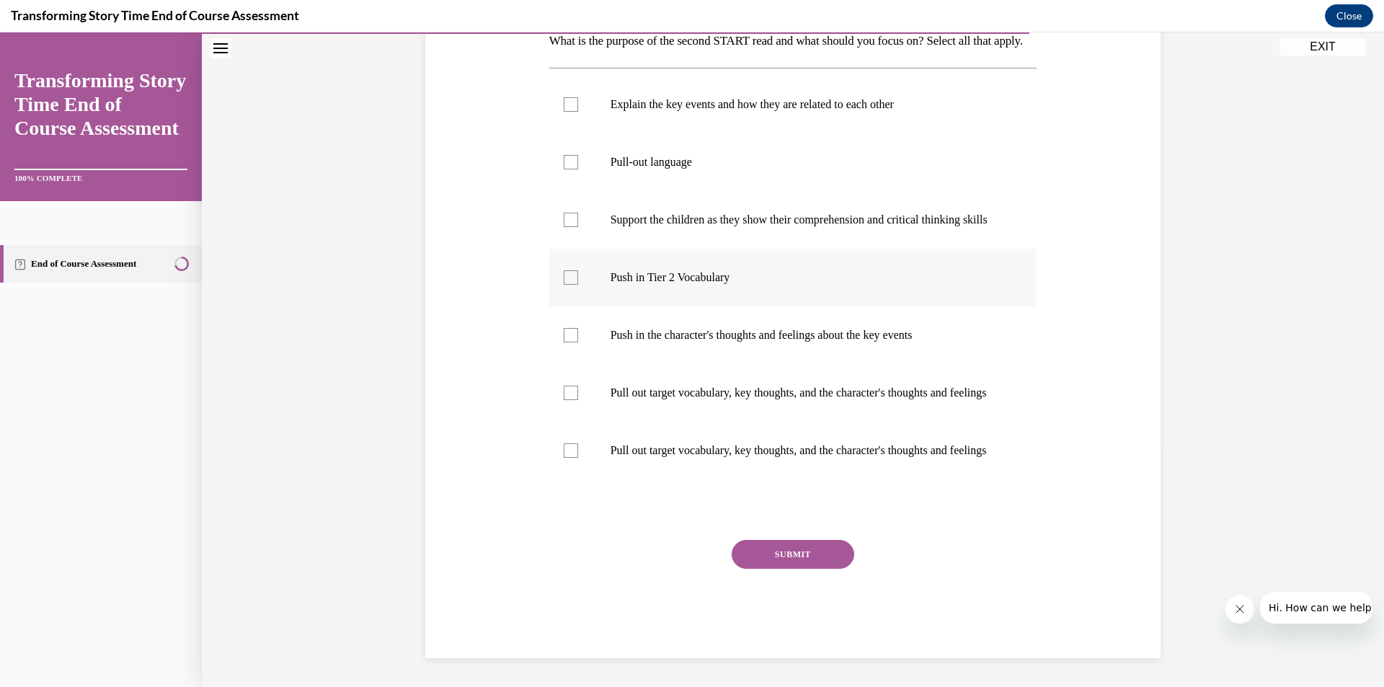
drag, startPoint x: 621, startPoint y: 288, endPoint x: 620, endPoint y: 299, distance: 11.6
click at [621, 294] on label "Push in Tier 2 Vocabulary" at bounding box center [793, 278] width 488 height 58
click at [578, 285] on input "Push in Tier 2 Vocabulary" at bounding box center [571, 277] width 14 height 14
checkbox input "true"
click at [627, 336] on p "Push in the character's thoughts and feelings about the key events" at bounding box center [806, 335] width 391 height 14
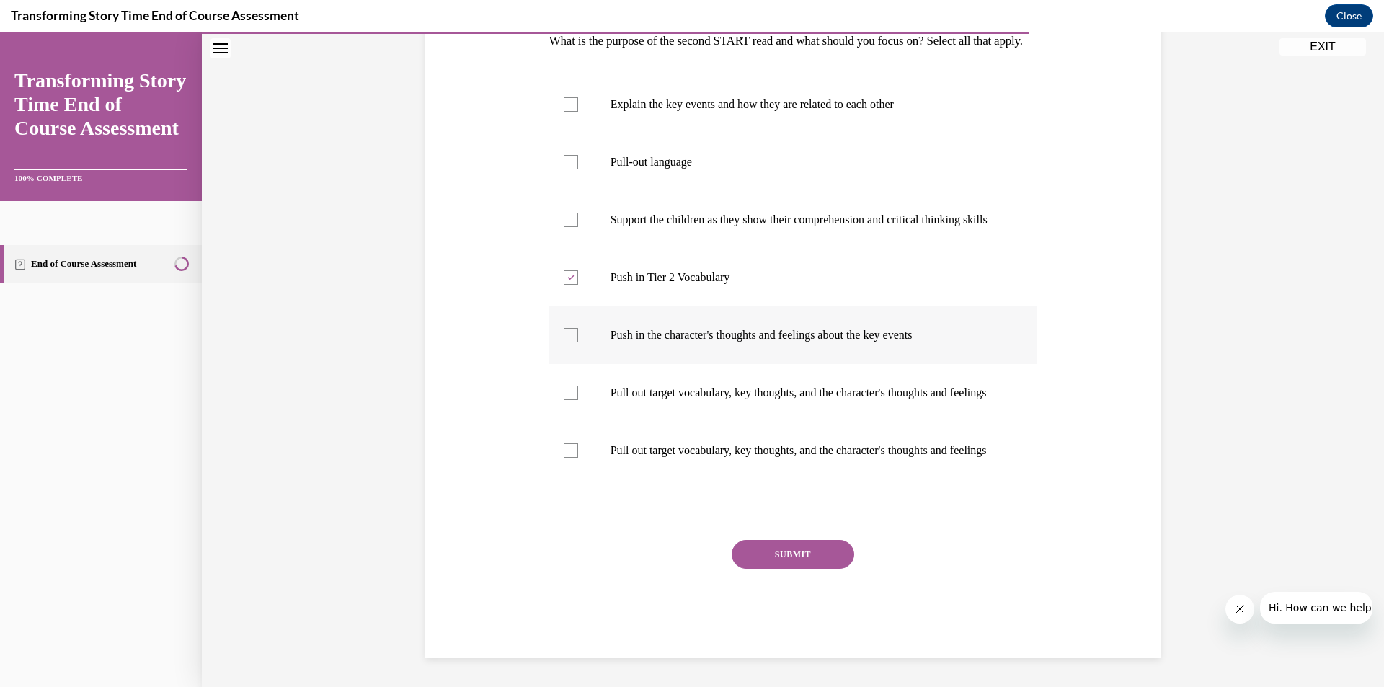
click at [578, 336] on input "Push in the character's thoughts and feelings about the key events" at bounding box center [571, 335] width 14 height 14
checkbox input "true"
click at [803, 569] on button "SUBMIT" at bounding box center [793, 554] width 123 height 29
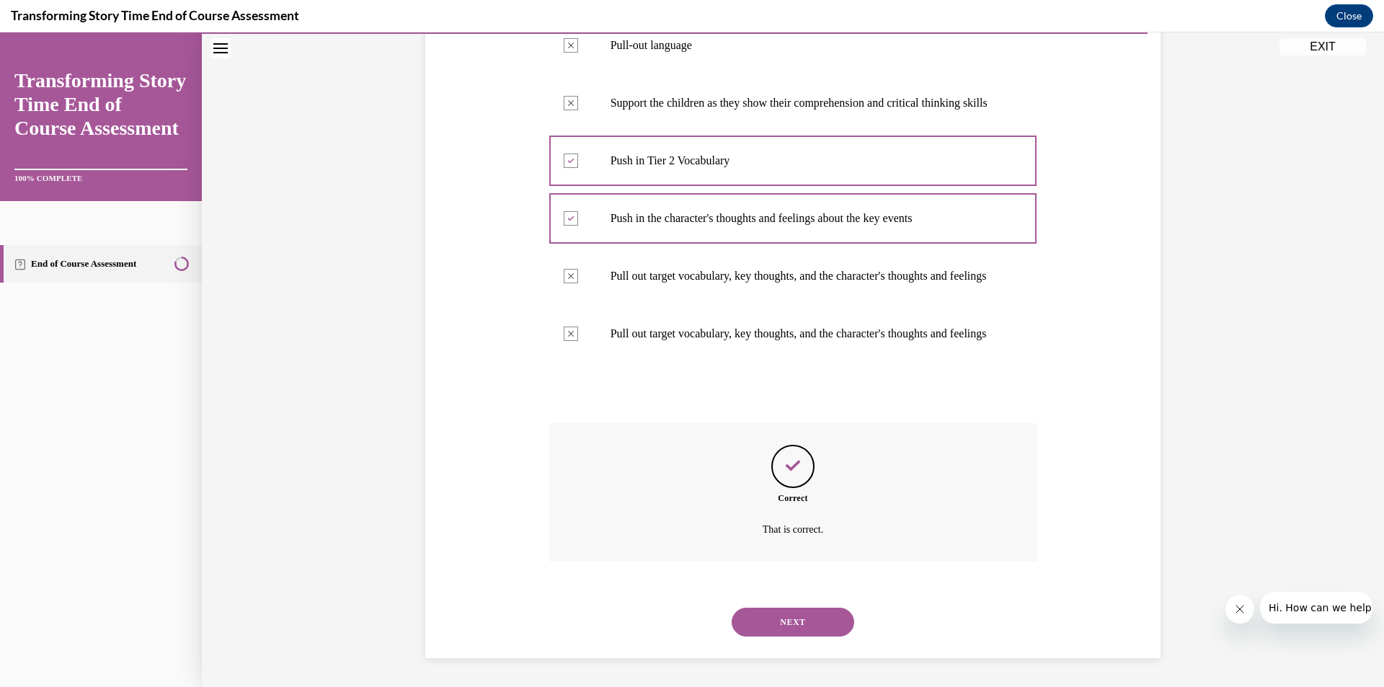
scroll to position [430, 0]
click at [782, 607] on div "NEXT" at bounding box center [793, 622] width 488 height 58
click at [778, 610] on button "NEXT" at bounding box center [793, 622] width 123 height 29
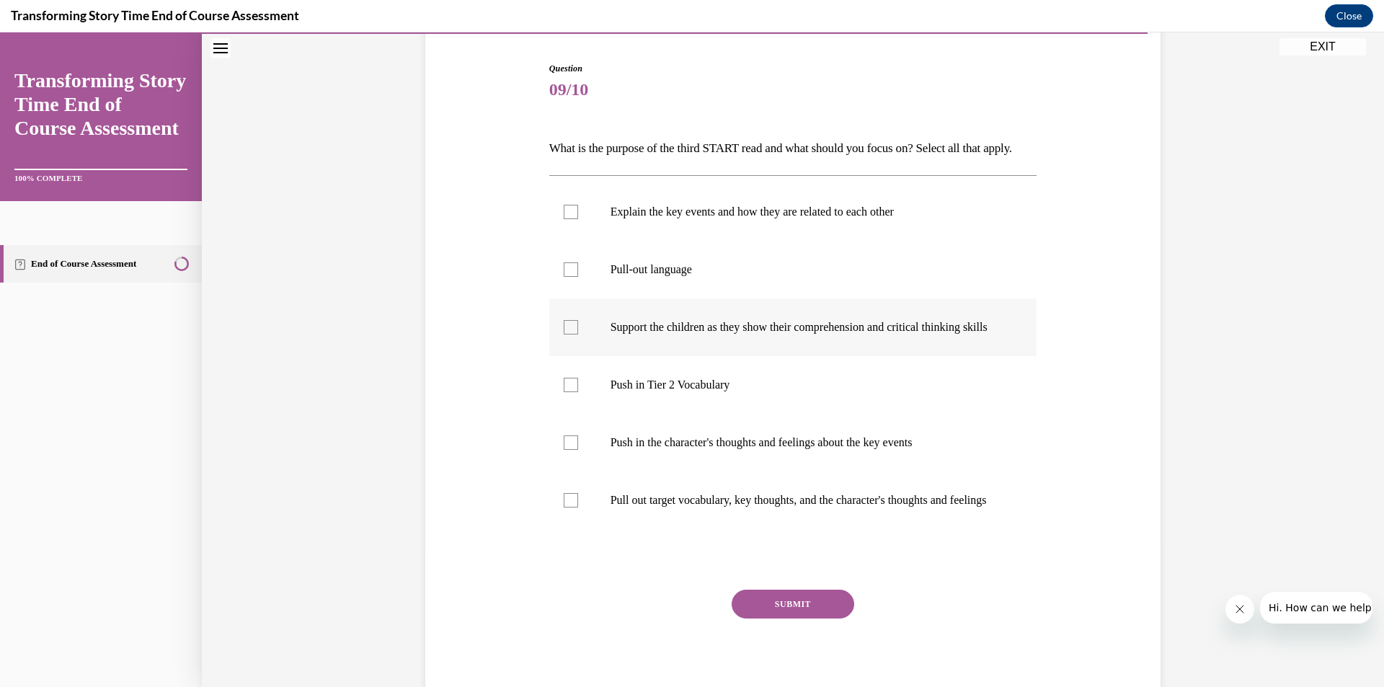
scroll to position [144, 0]
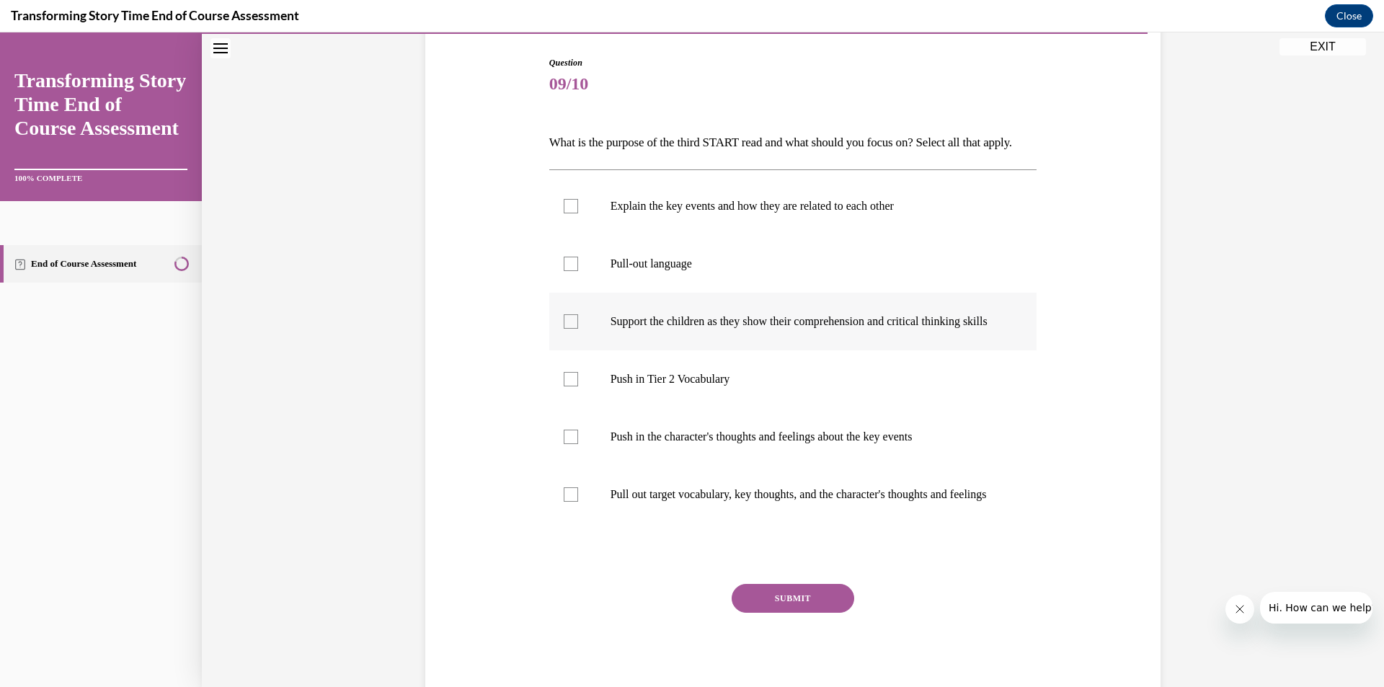
drag, startPoint x: 628, startPoint y: 293, endPoint x: 635, endPoint y: 351, distance: 58.1
click at [628, 293] on label "Pull-out language" at bounding box center [793, 264] width 488 height 58
click at [578, 271] on input "Pull-out language" at bounding box center [571, 264] width 14 height 14
checkbox input "true"
click at [638, 329] on p "Support the children as they show their comprehension and critical thinking ski…" at bounding box center [806, 321] width 391 height 14
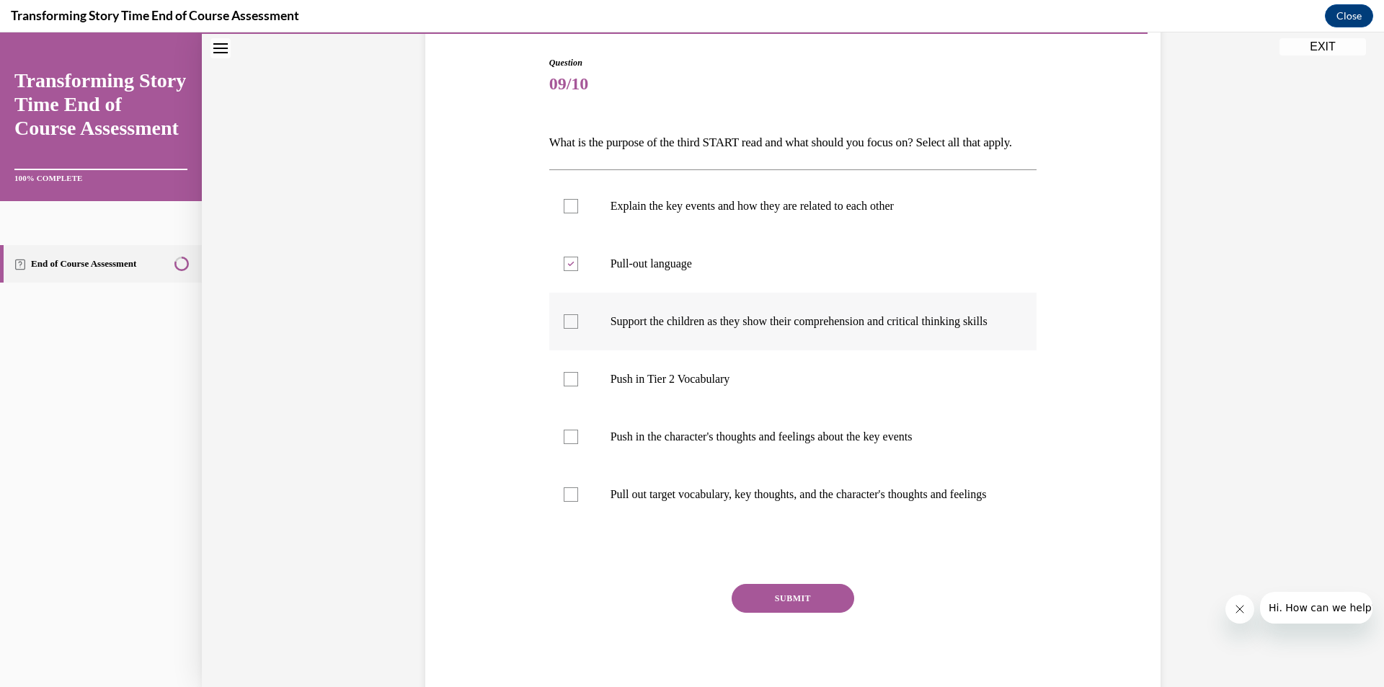
click at [578, 329] on input "Support the children as they show their comprehension and critical thinking ski…" at bounding box center [571, 321] width 14 height 14
checkbox input "true"
drag, startPoint x: 712, startPoint y: 515, endPoint x: 713, endPoint y: 524, distance: 9.5
click at [712, 517] on label "Pull out target vocabulary, key thoughts, and the character's thoughts and feel…" at bounding box center [793, 495] width 488 height 58
click at [578, 502] on input "Pull out target vocabulary, key thoughts, and the character's thoughts and feel…" at bounding box center [571, 494] width 14 height 14
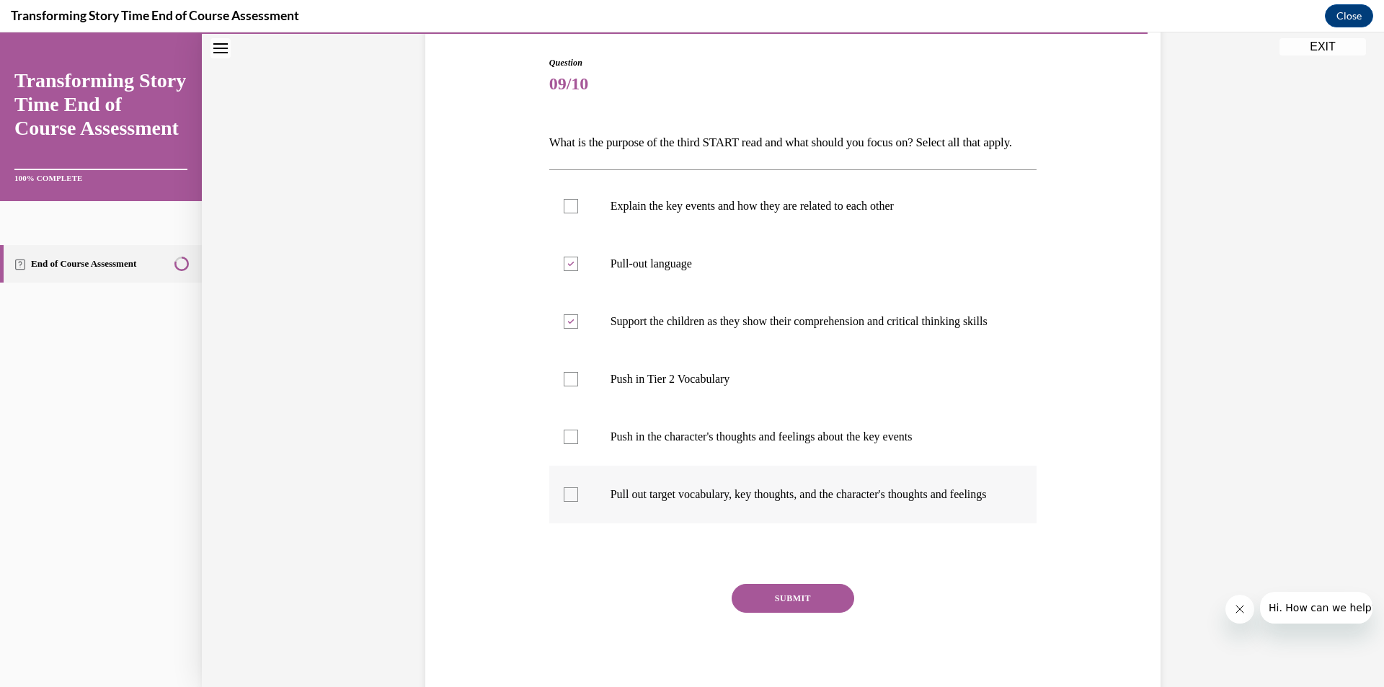
checkbox input "true"
click at [770, 613] on button "SUBMIT" at bounding box center [793, 598] width 123 height 29
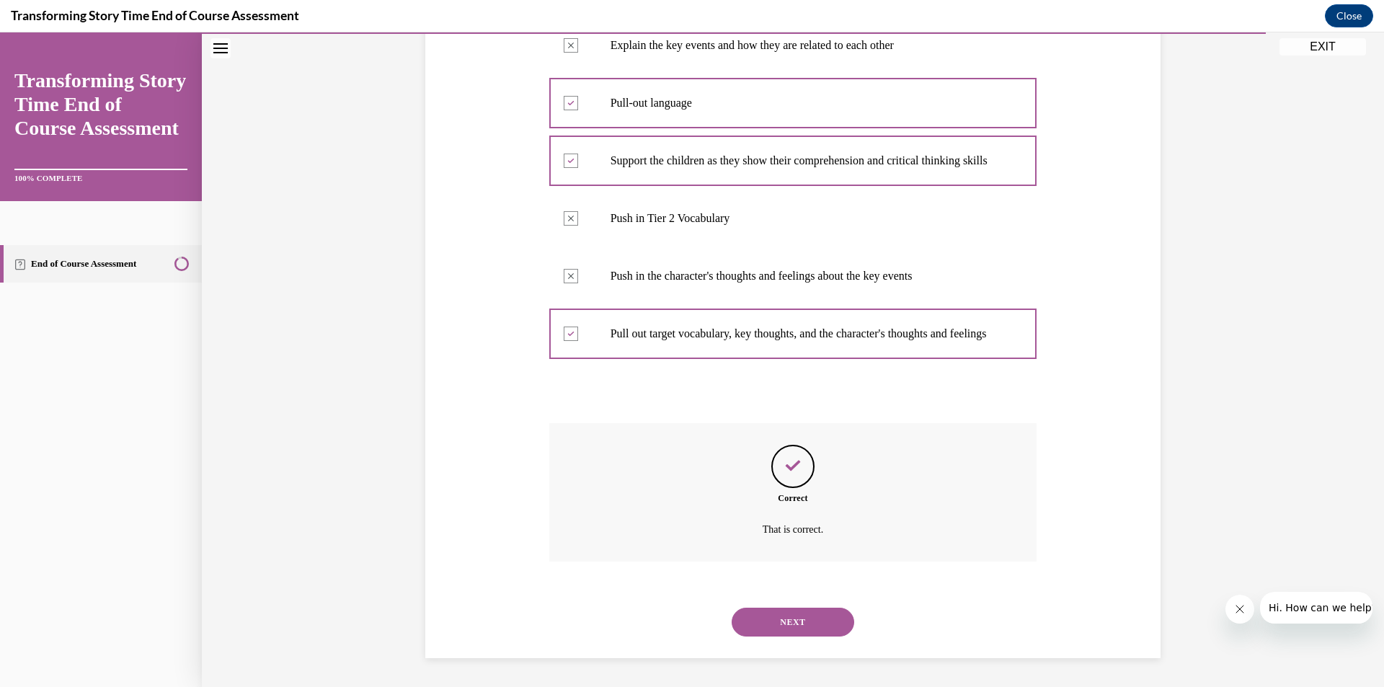
scroll to position [358, 0]
click at [778, 627] on button "NEXT" at bounding box center [793, 622] width 123 height 29
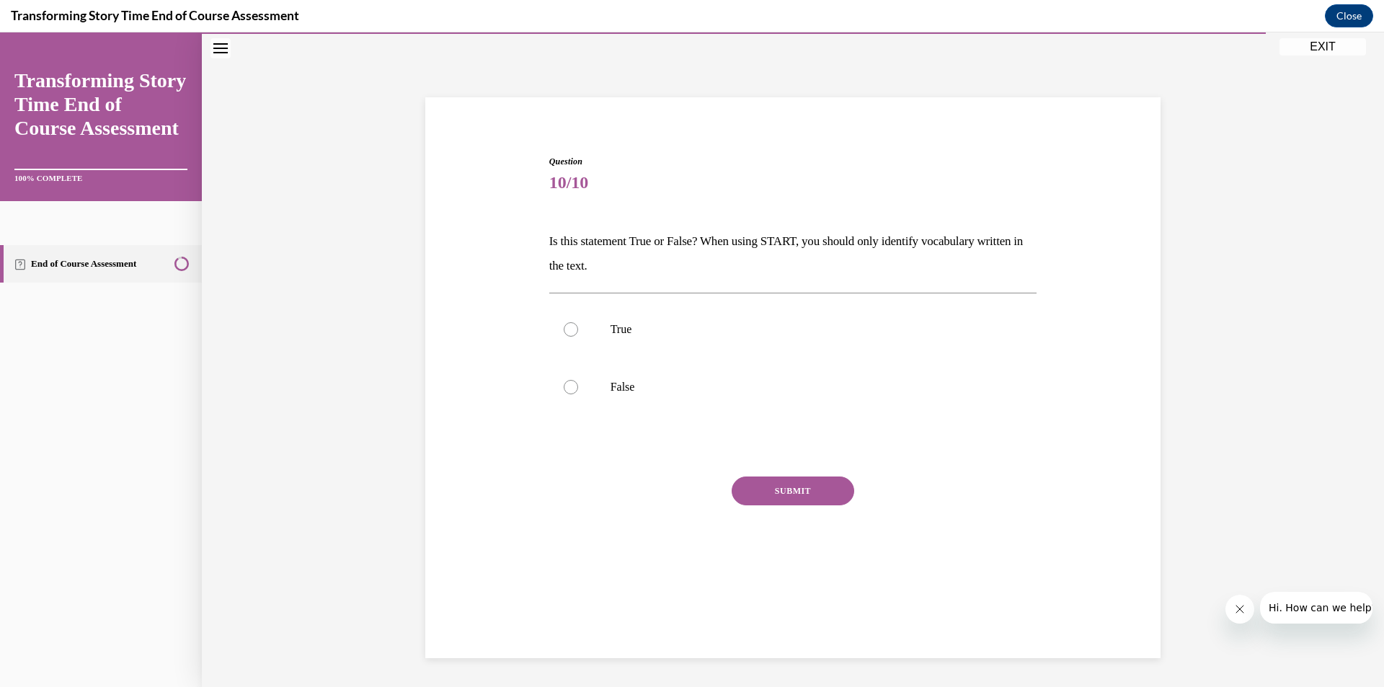
scroll to position [45, 0]
click at [709, 402] on label "False" at bounding box center [793, 387] width 488 height 58
click at [578, 394] on input "False" at bounding box center [571, 387] width 14 height 14
radio input "true"
click at [784, 503] on button "SUBMIT" at bounding box center [793, 491] width 123 height 29
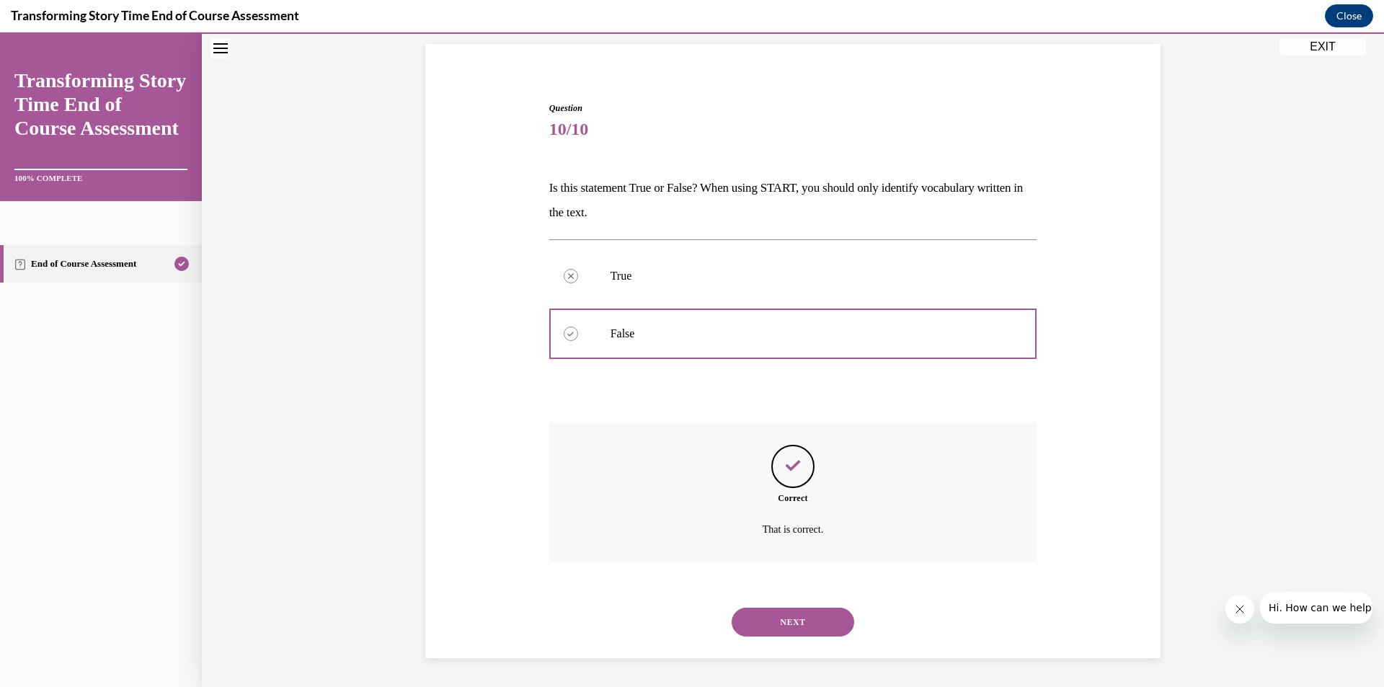
click at [811, 614] on button "NEXT" at bounding box center [793, 622] width 123 height 29
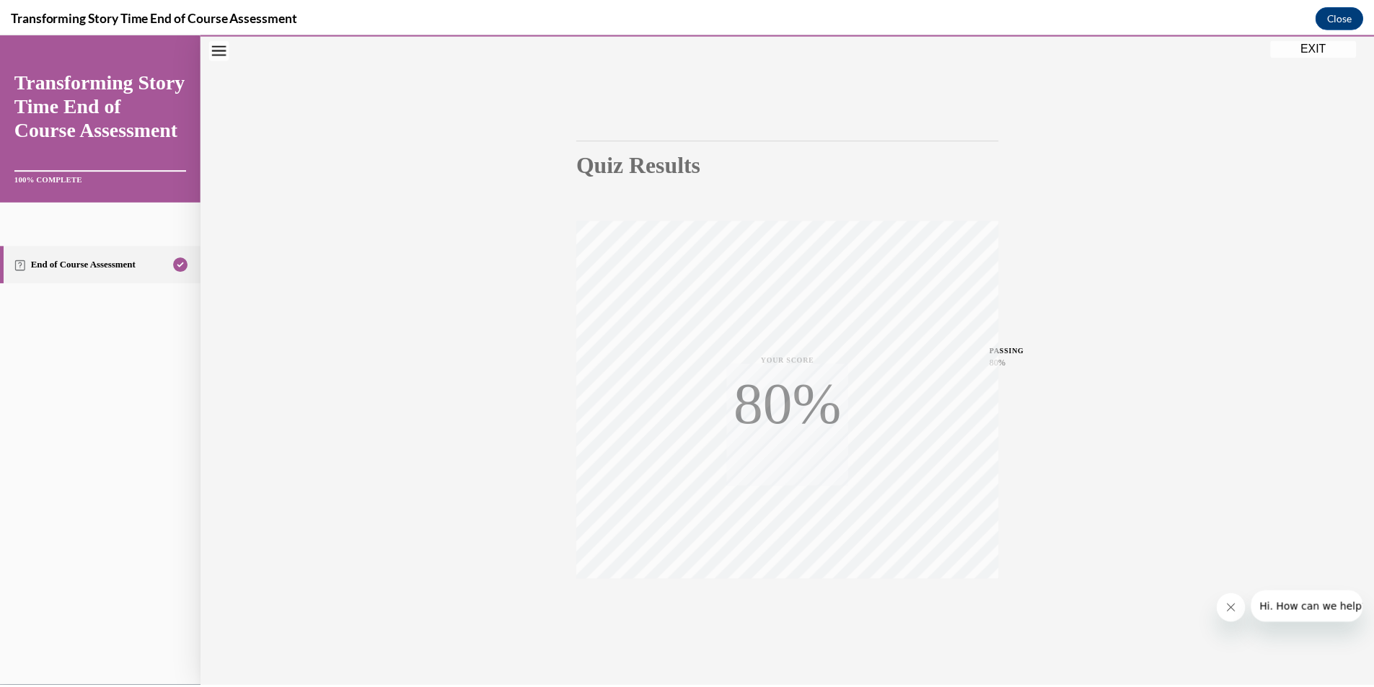
scroll to position [84, 0]
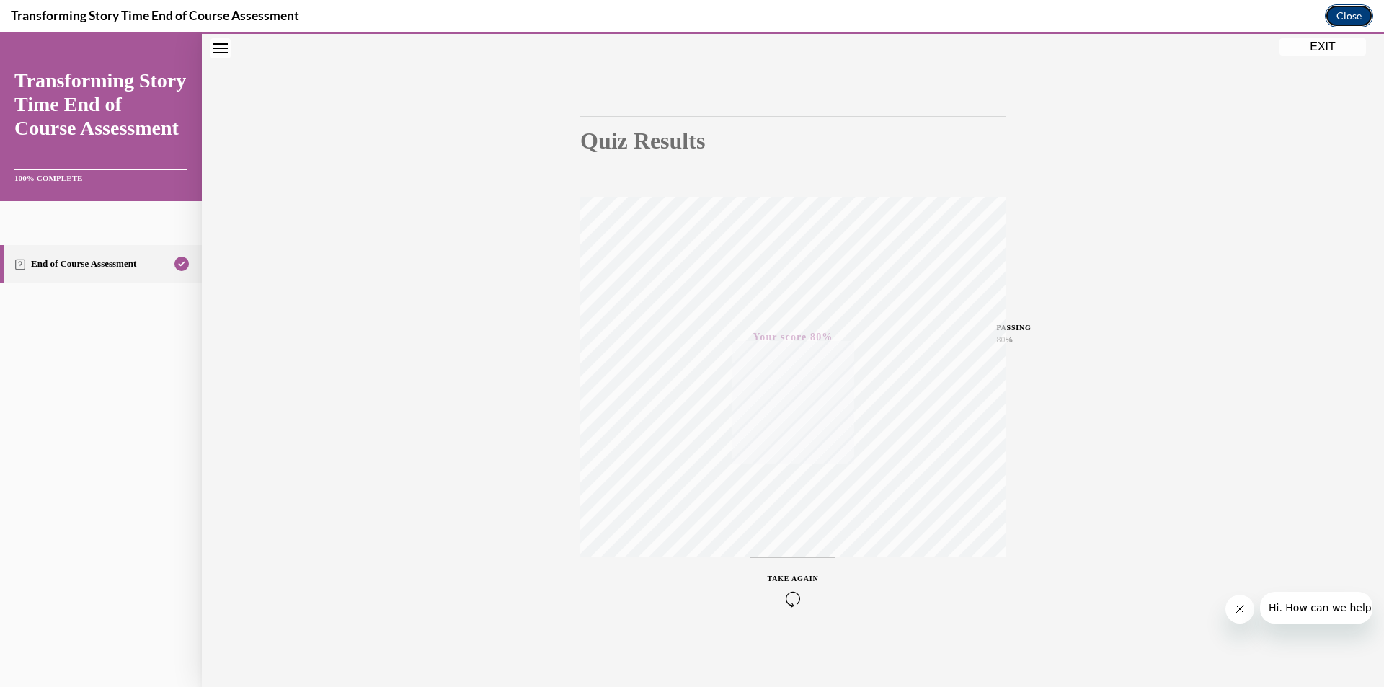
click at [1350, 25] on button "Close" at bounding box center [1349, 15] width 48 height 23
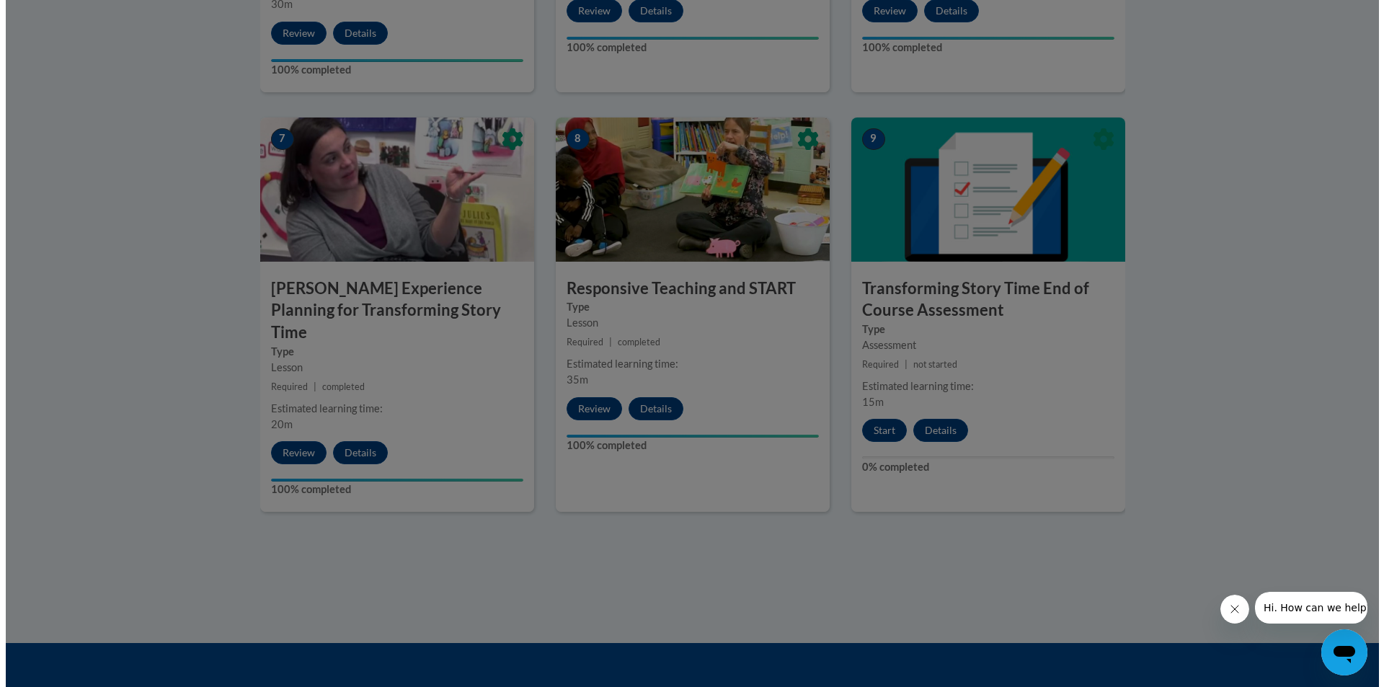
scroll to position [1140, 0]
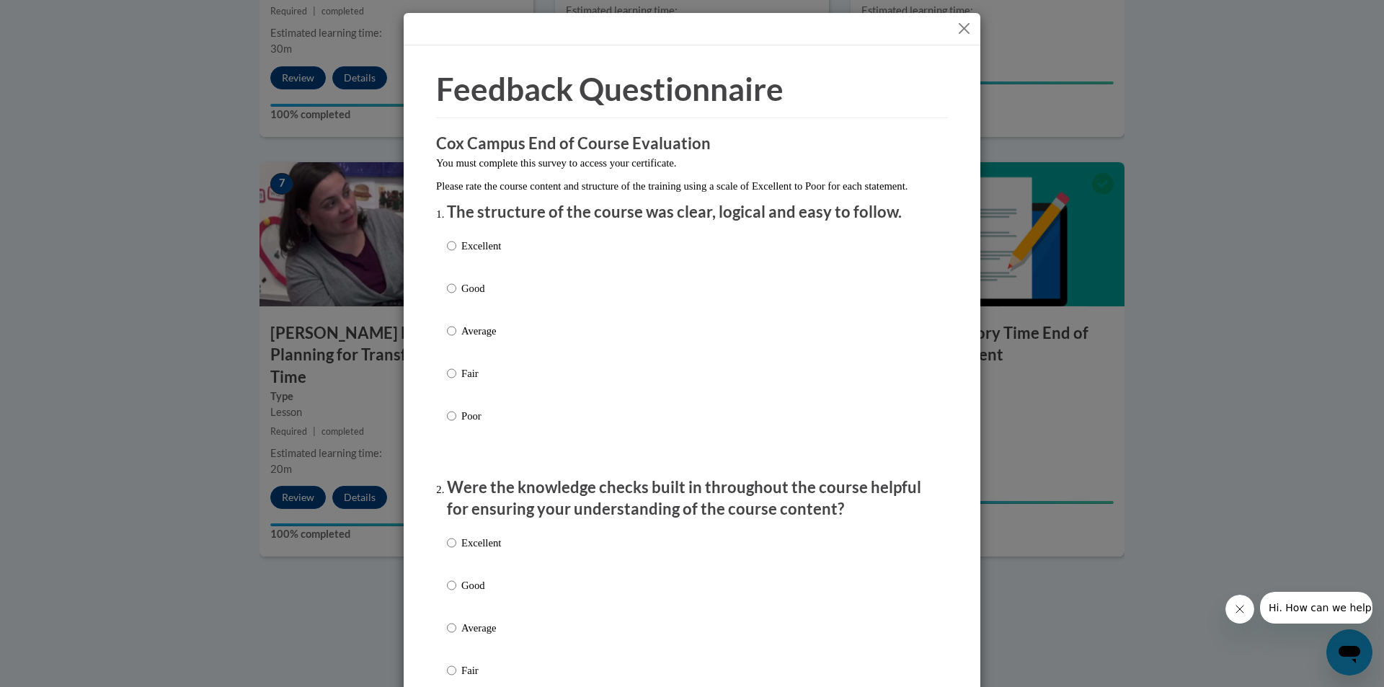
click at [629, 267] on div "Excellent Good Average Fair Poor" at bounding box center [692, 348] width 490 height 235
click at [673, 260] on div "Excellent Good Average Fair Poor" at bounding box center [692, 348] width 490 height 235
click at [448, 254] on input "Excellent" at bounding box center [451, 246] width 9 height 16
radio input "true"
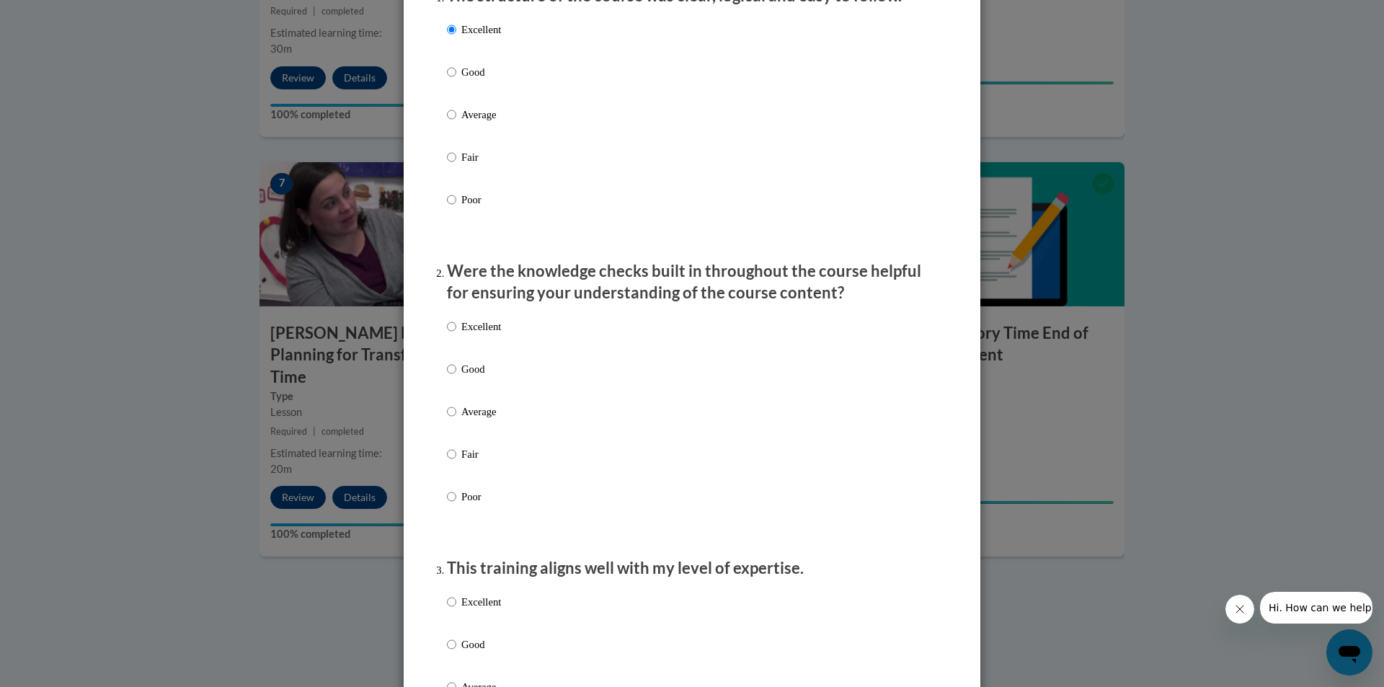
drag, startPoint x: 466, startPoint y: 340, endPoint x: 475, endPoint y: 356, distance: 19.0
click at [467, 335] on p "Excellent" at bounding box center [481, 327] width 40 height 16
click at [456, 335] on input "Excellent" at bounding box center [451, 327] width 9 height 16
radio input "true"
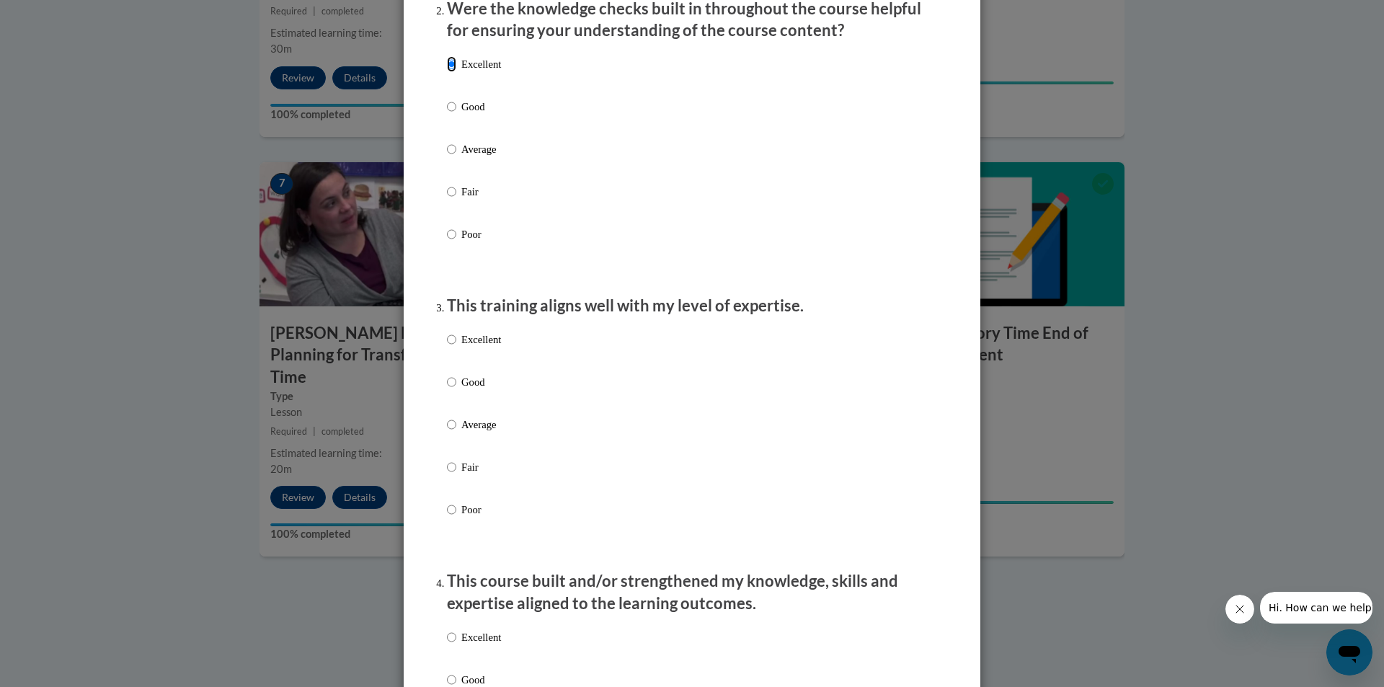
scroll to position [505, 0]
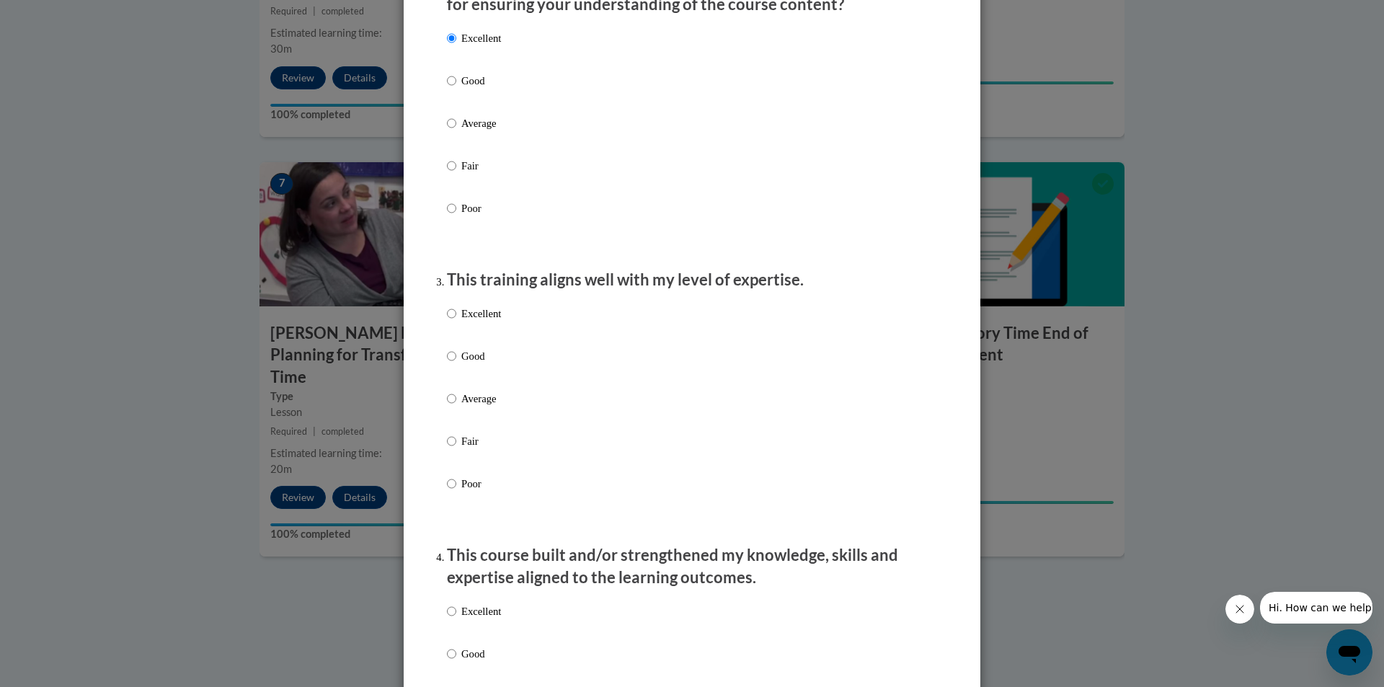
click at [473, 337] on label "Excellent" at bounding box center [474, 325] width 54 height 39
click at [456, 322] on input "Excellent" at bounding box center [451, 314] width 9 height 16
radio input "true"
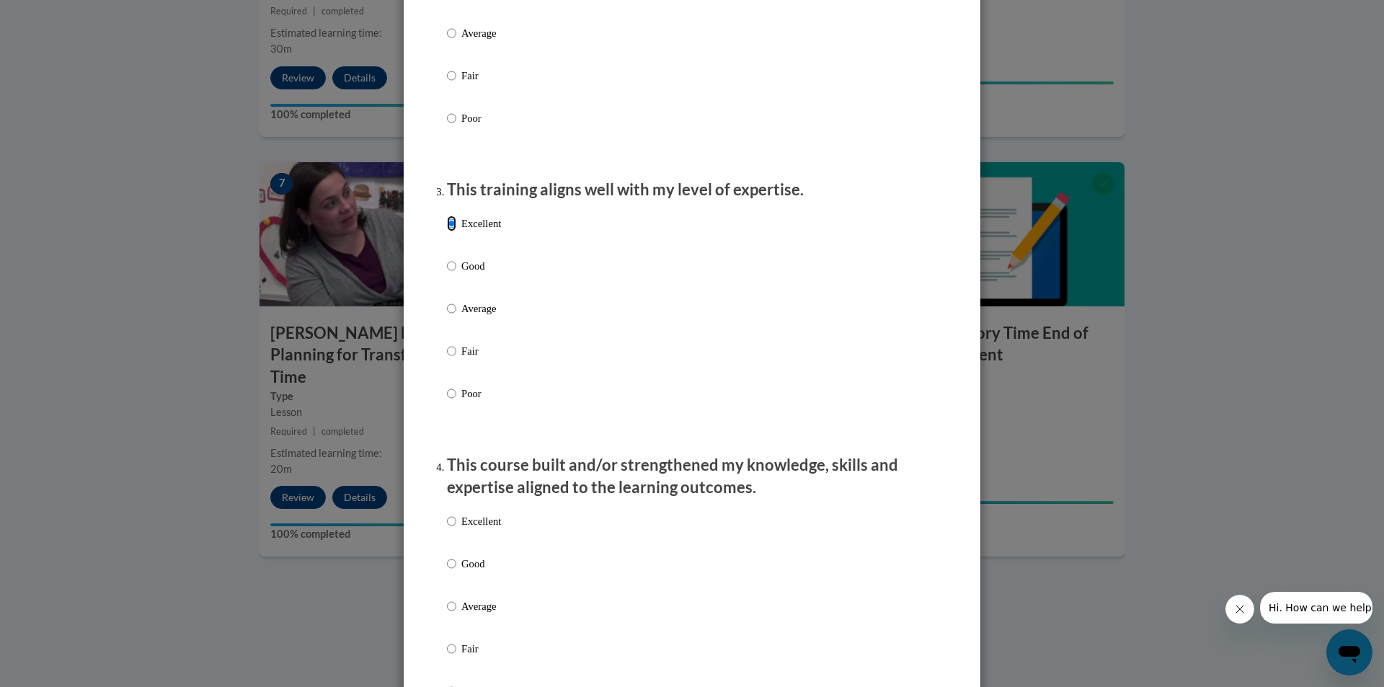
scroll to position [865, 0]
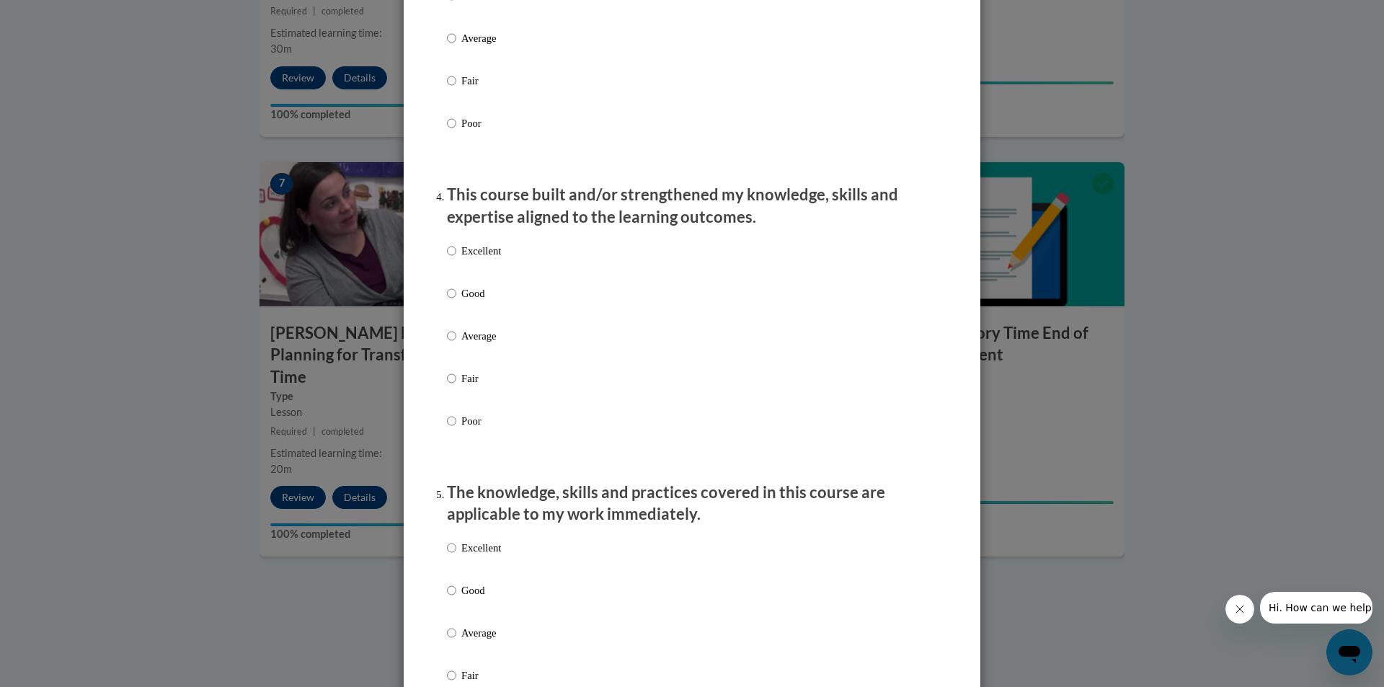
click at [502, 267] on div "Excellent Good Average Fair Poor" at bounding box center [692, 353] width 490 height 235
click at [485, 259] on p "Excellent" at bounding box center [481, 251] width 40 height 16
click at [456, 259] on input "Excellent" at bounding box center [451, 251] width 9 height 16
radio input "true"
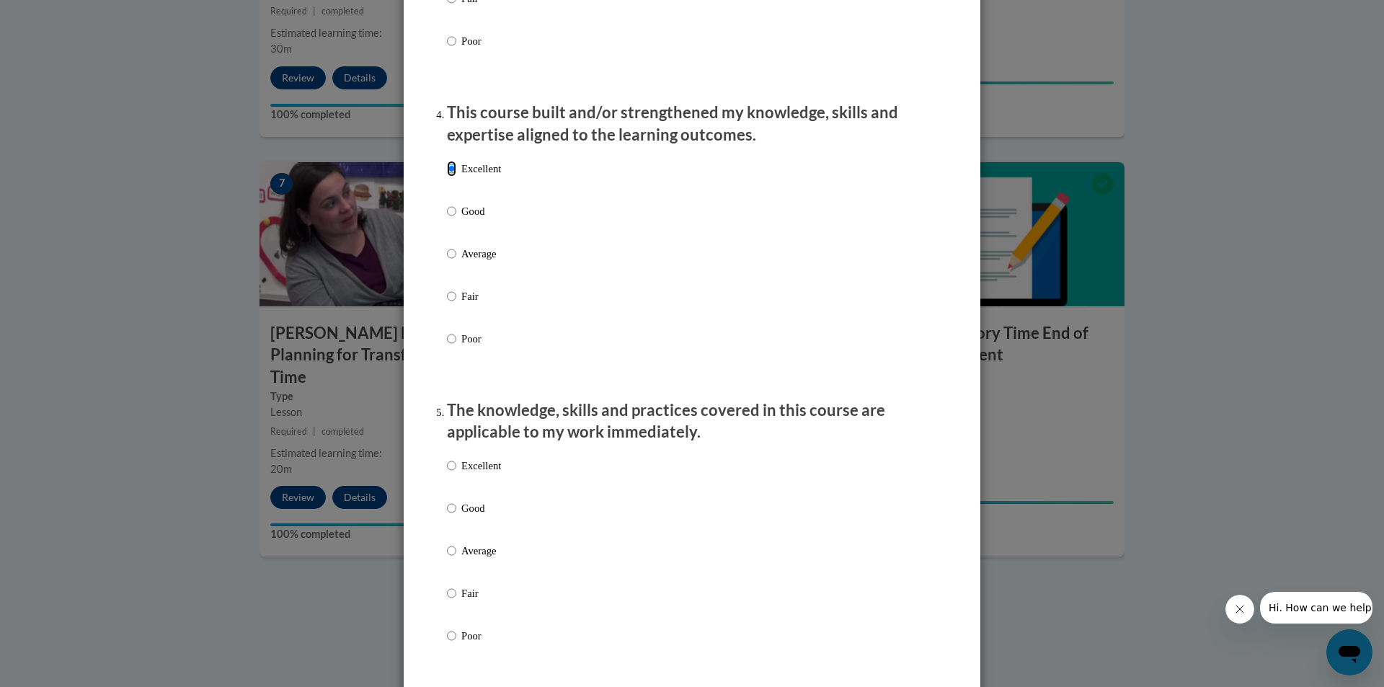
scroll to position [1298, 0]
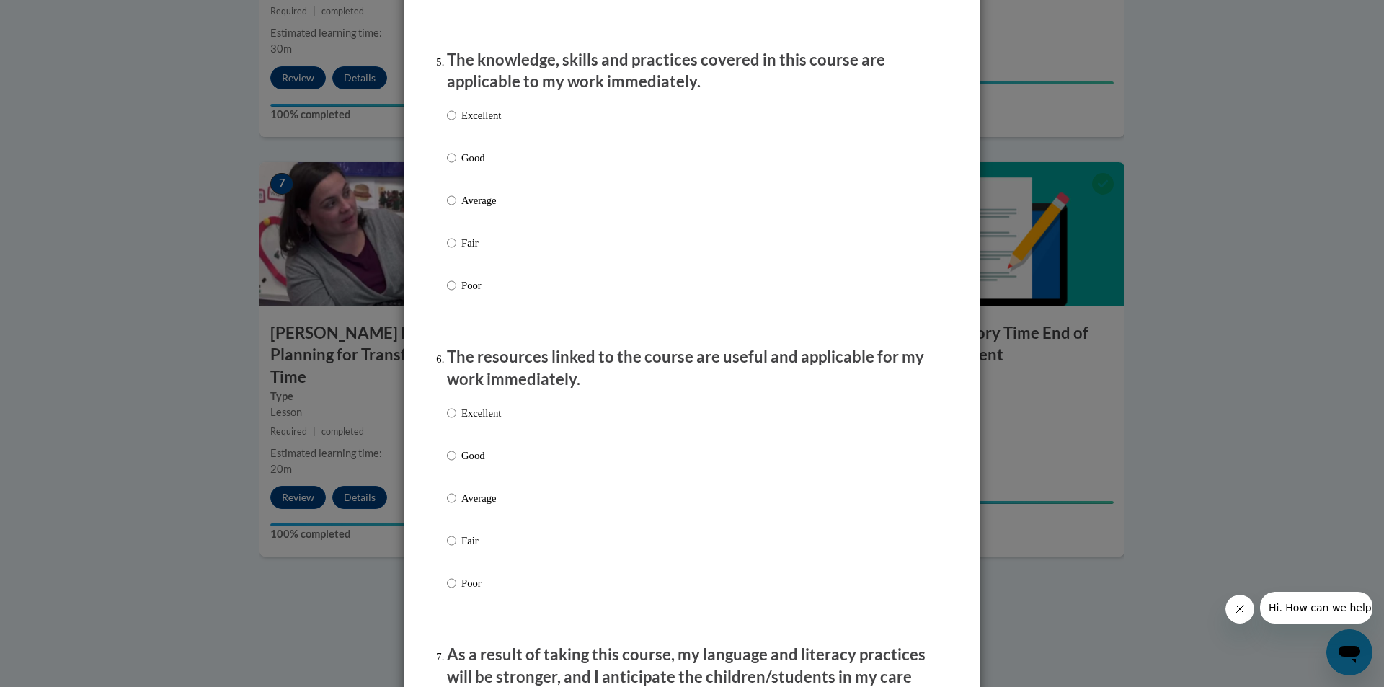
click at [469, 137] on label "Excellent" at bounding box center [474, 126] width 54 height 39
click at [456, 123] on input "Excellent" at bounding box center [451, 115] width 9 height 16
radio input "true"
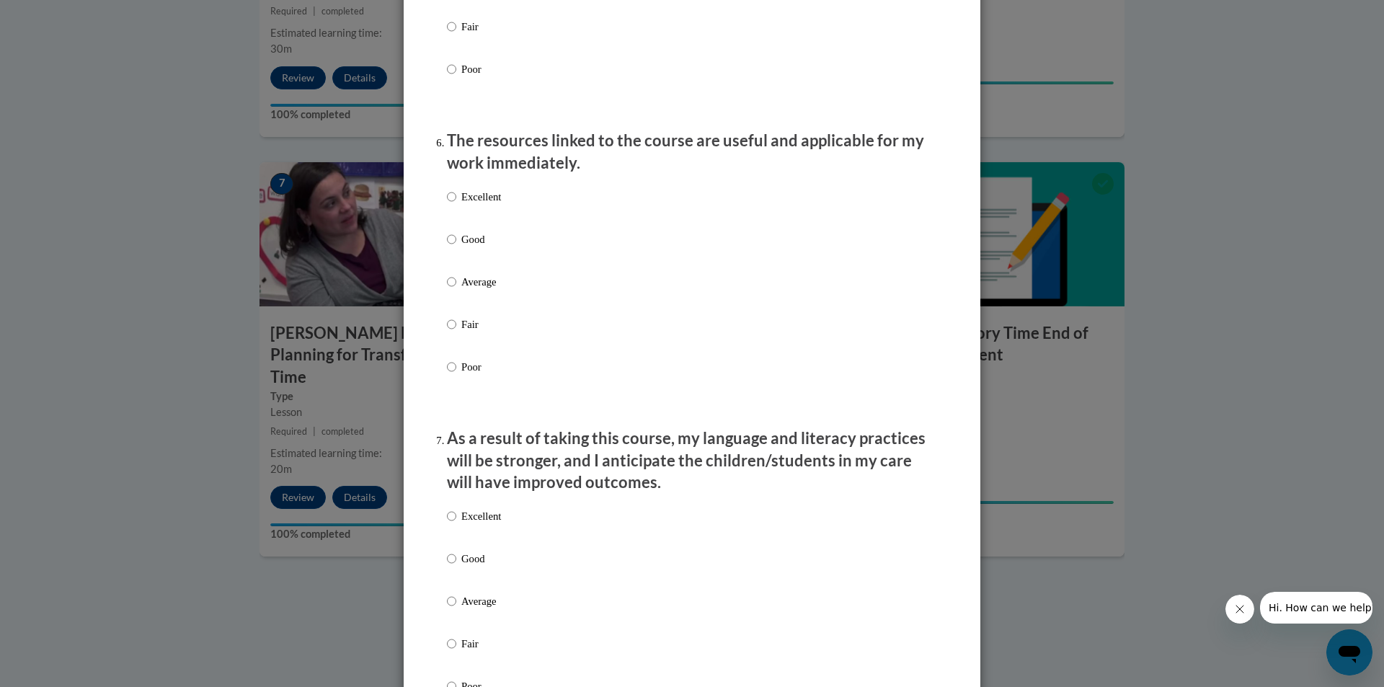
click at [477, 205] on p "Excellent" at bounding box center [481, 197] width 40 height 16
click at [456, 205] on input "Excellent" at bounding box center [451, 197] width 9 height 16
radio input "true"
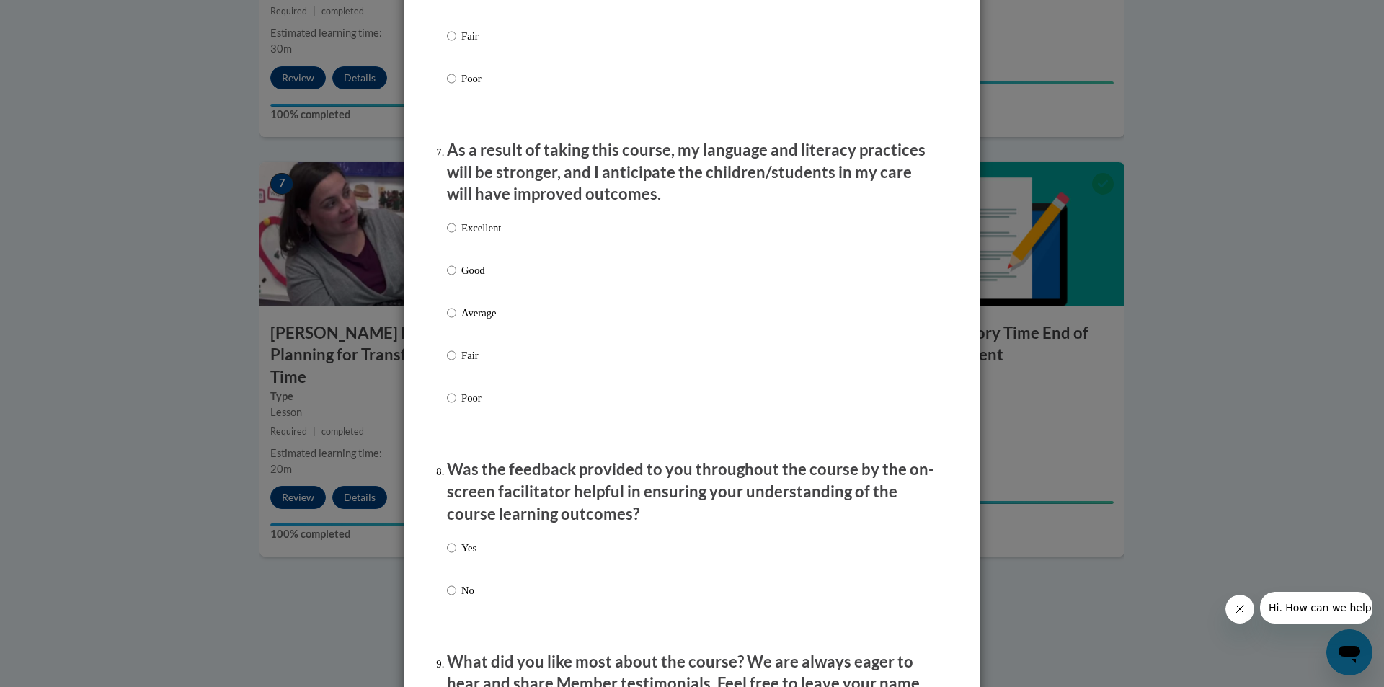
drag, startPoint x: 472, startPoint y: 243, endPoint x: 471, endPoint y: 253, distance: 10.2
click at [472, 236] on p "Excellent" at bounding box center [481, 228] width 40 height 16
click at [456, 236] on input "Excellent" at bounding box center [451, 228] width 9 height 16
radio input "true"
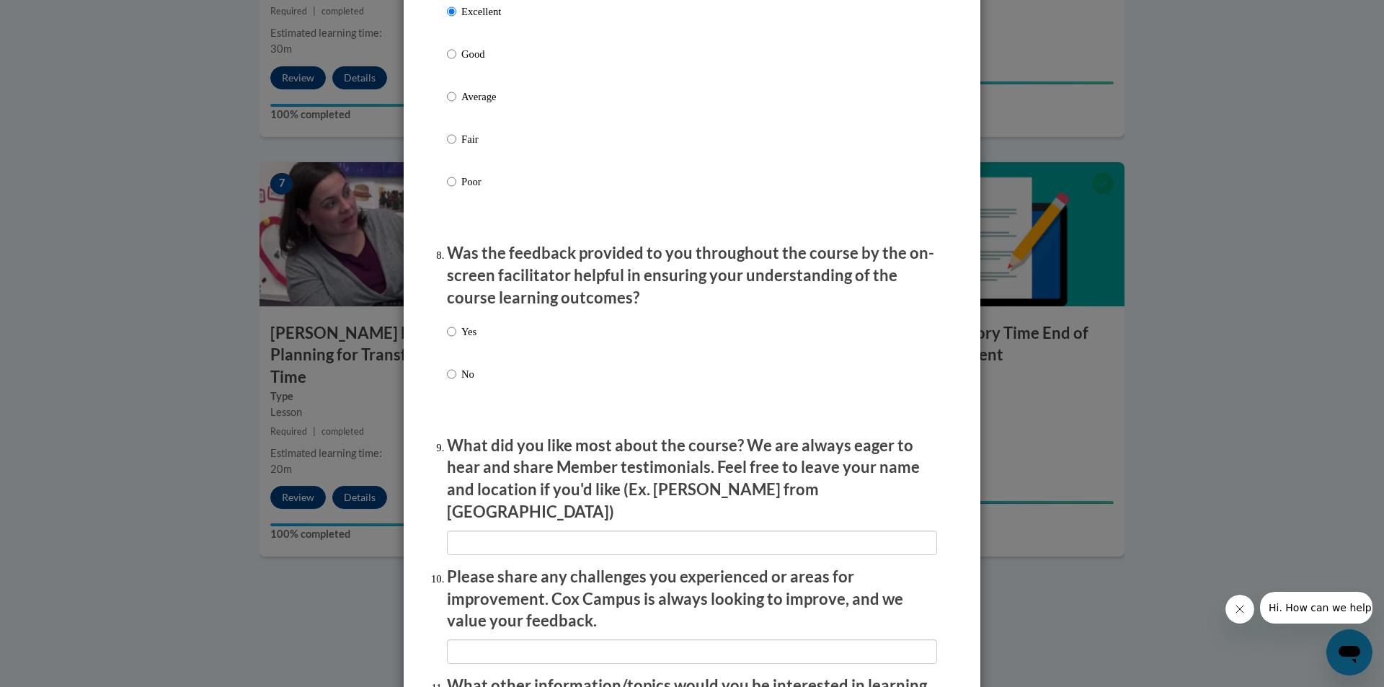
click at [464, 338] on p "Yes" at bounding box center [468, 332] width 15 height 16
click at [456, 338] on input "Yes" at bounding box center [451, 332] width 9 height 16
radio input "true"
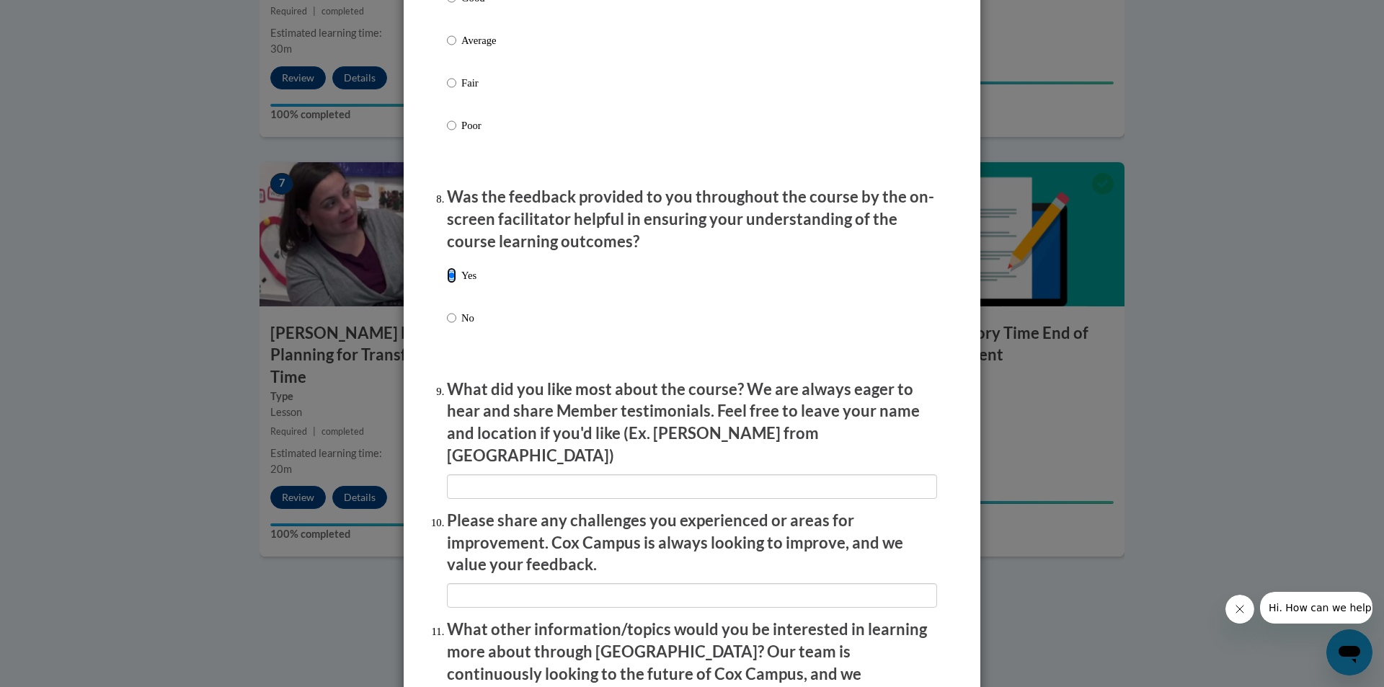
scroll to position [2309, 0]
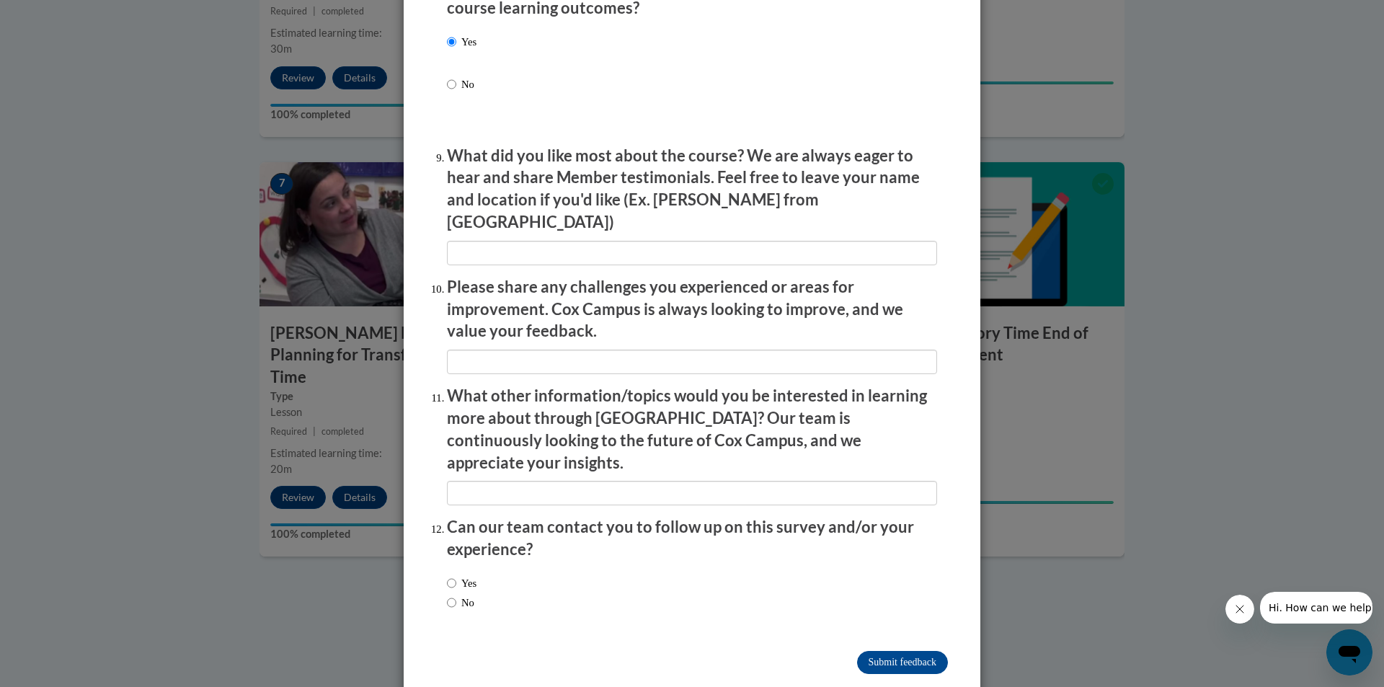
click at [479, 568] on div "Yes No" at bounding box center [692, 595] width 490 height 54
click at [877, 651] on input "Submit feedback" at bounding box center [902, 662] width 91 height 23
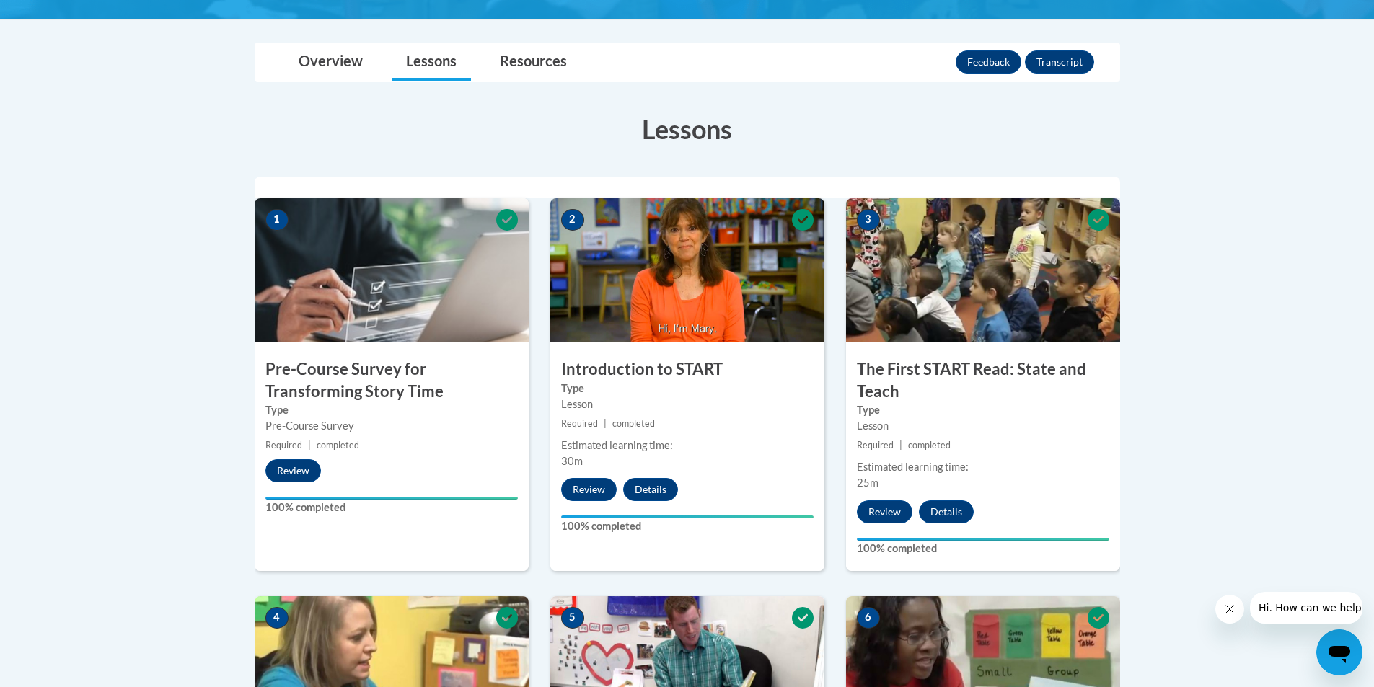
scroll to position [0, 0]
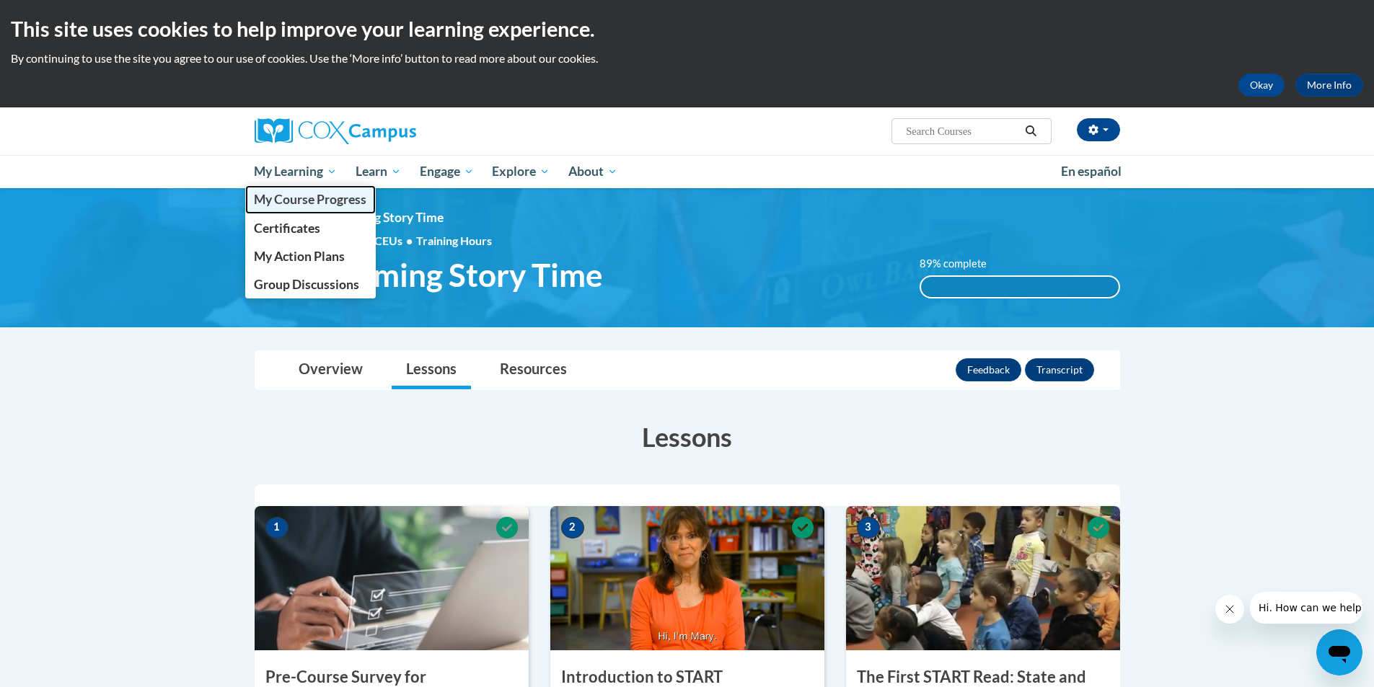
click at [285, 195] on span "My Course Progress" at bounding box center [310, 199] width 112 height 15
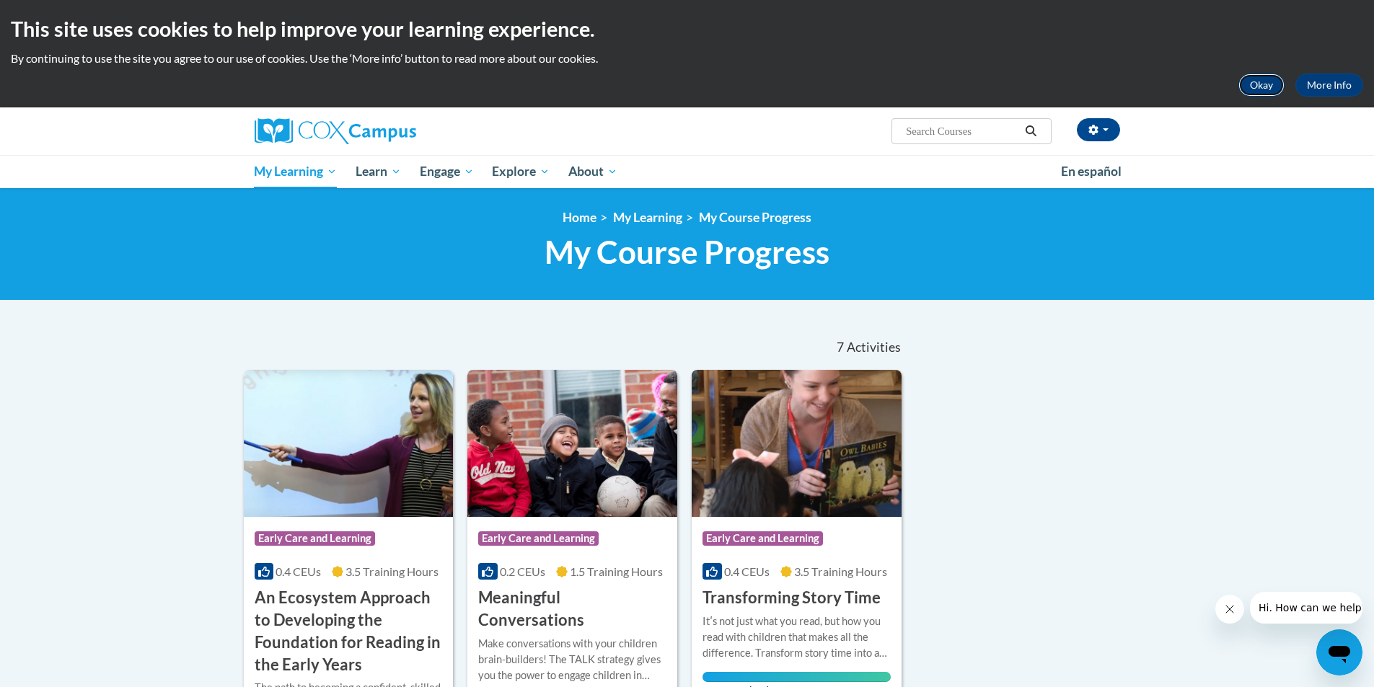
click at [1265, 83] on button "Okay" at bounding box center [1261, 85] width 46 height 23
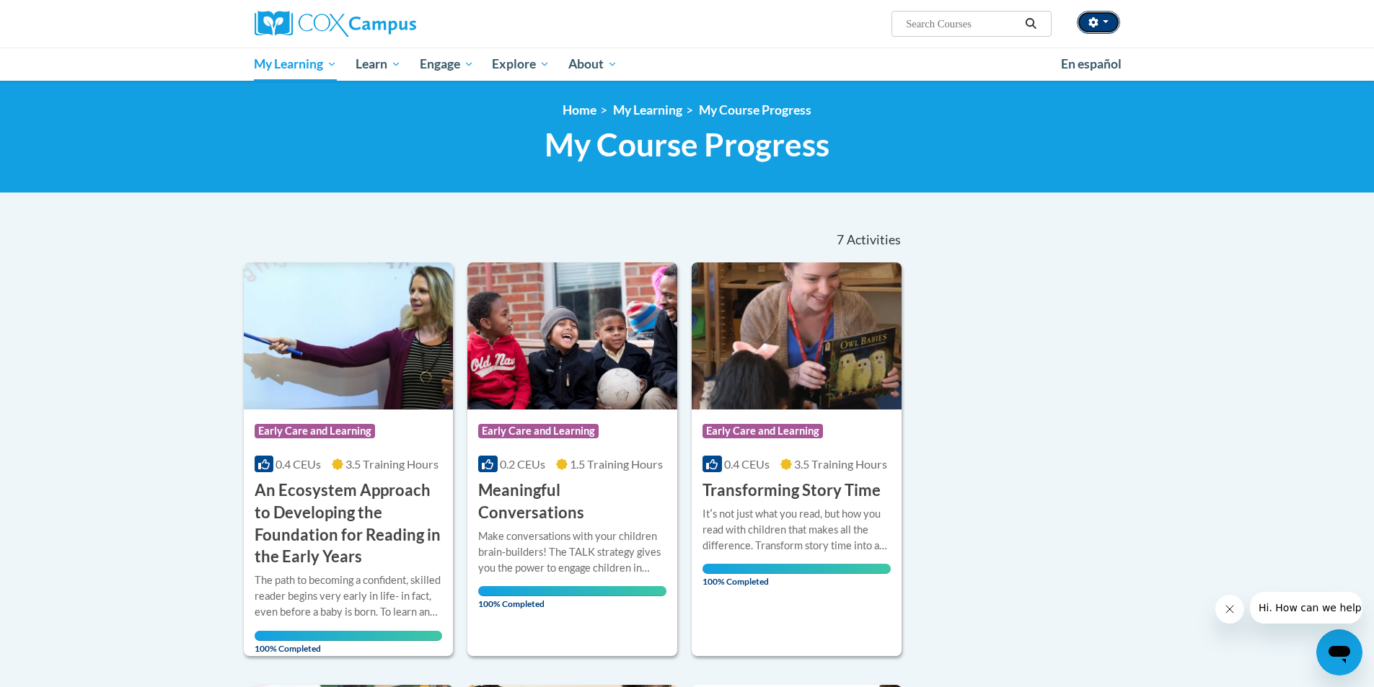
click at [1100, 29] on button "button" at bounding box center [1098, 22] width 43 height 23
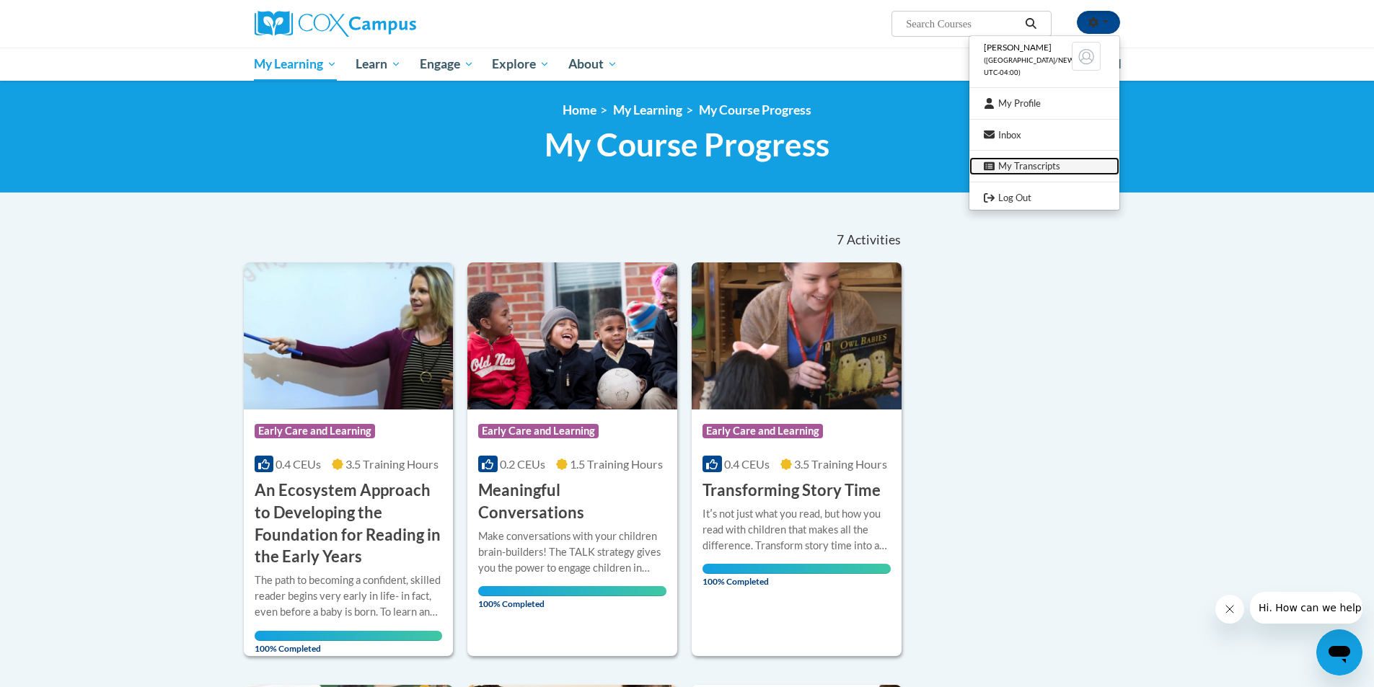
click at [1002, 169] on link "My Transcripts" at bounding box center [1044, 166] width 150 height 18
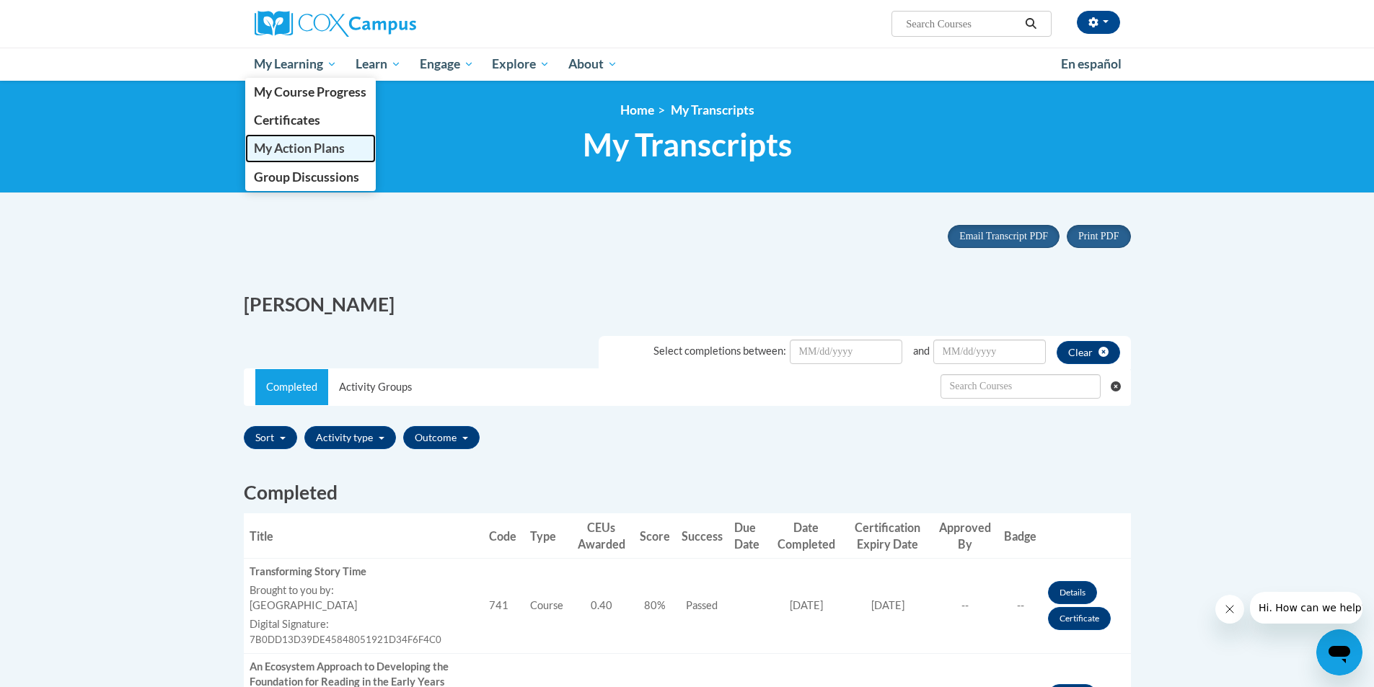
click at [301, 154] on span "My Action Plans" at bounding box center [299, 148] width 91 height 15
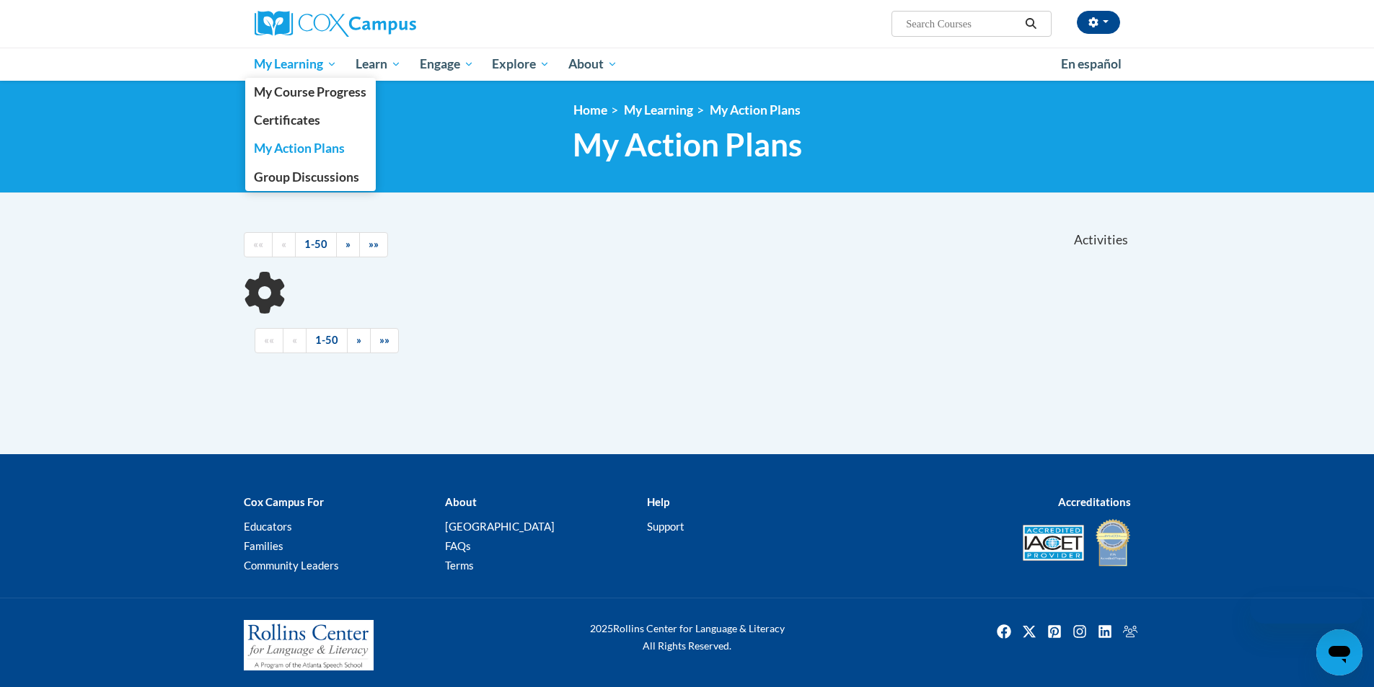
click at [313, 58] on span "My Learning" at bounding box center [295, 64] width 83 height 17
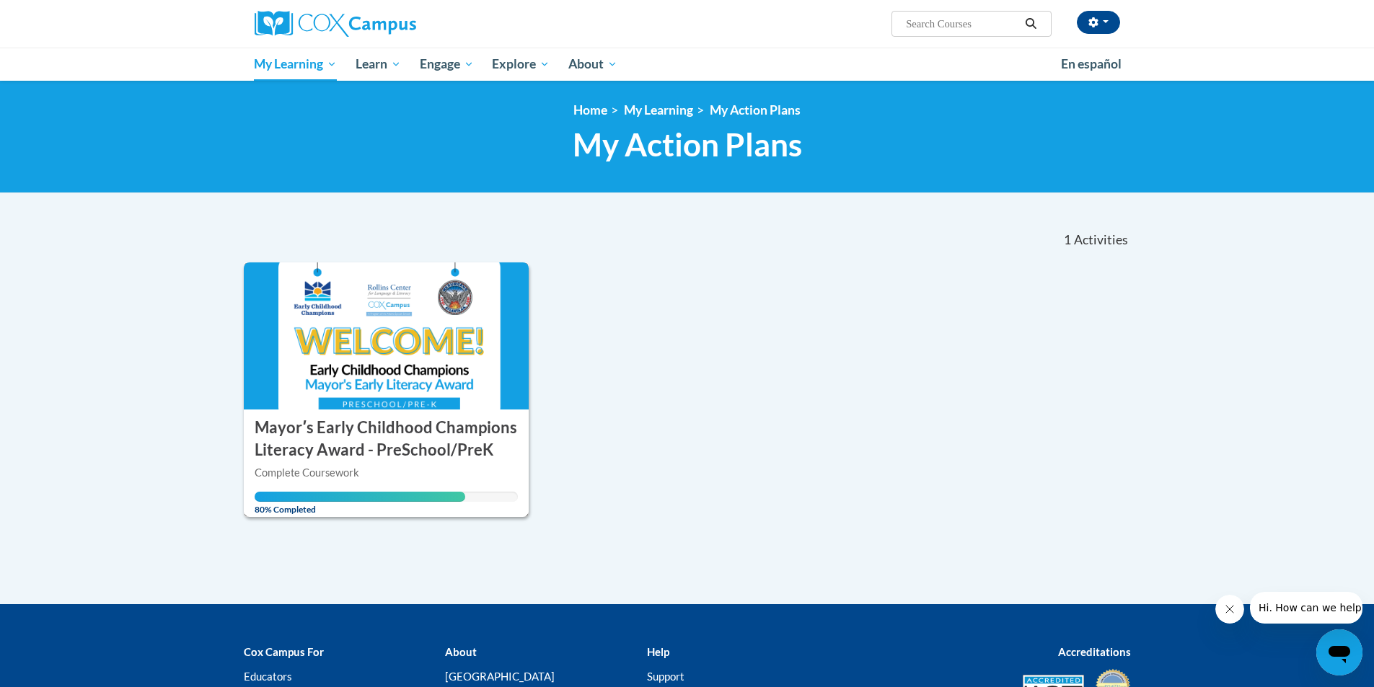
click at [353, 437] on h3 "Mayorʹs Early Childhood Champions Literacy Award - PreSchool/PreK" at bounding box center [387, 439] width 264 height 45
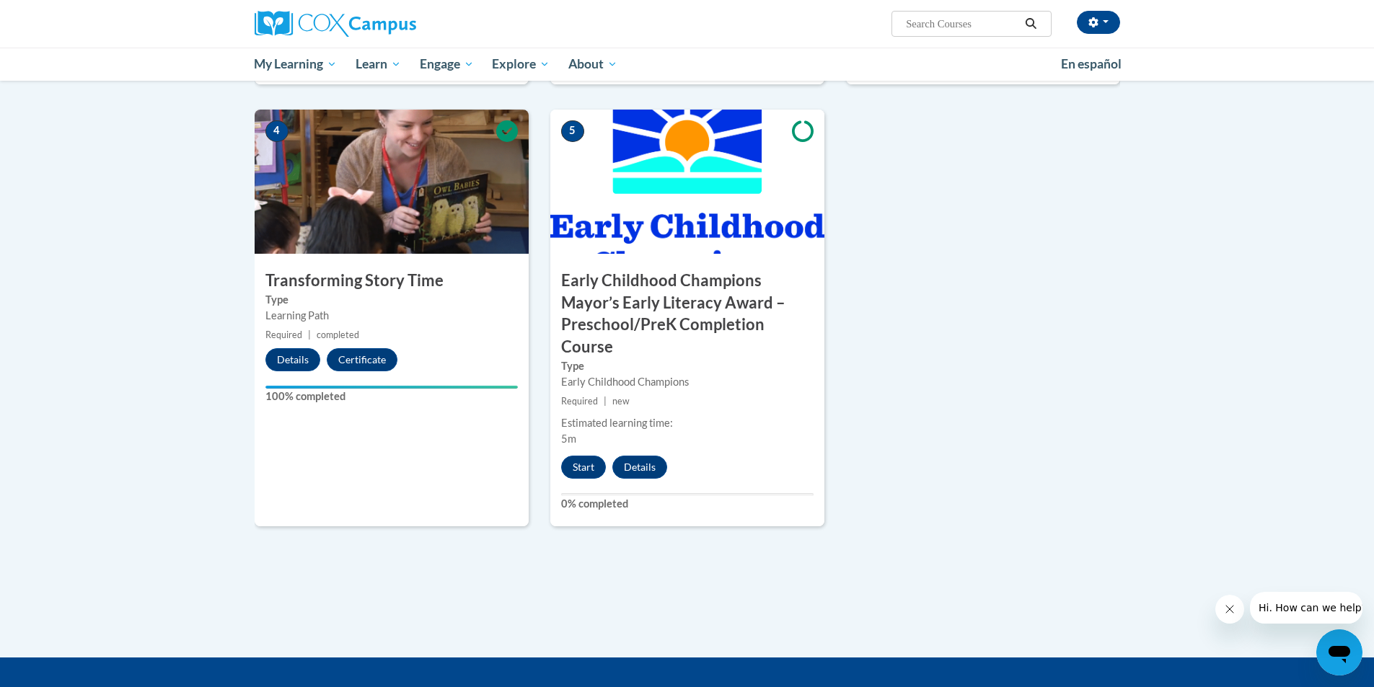
scroll to position [793, 0]
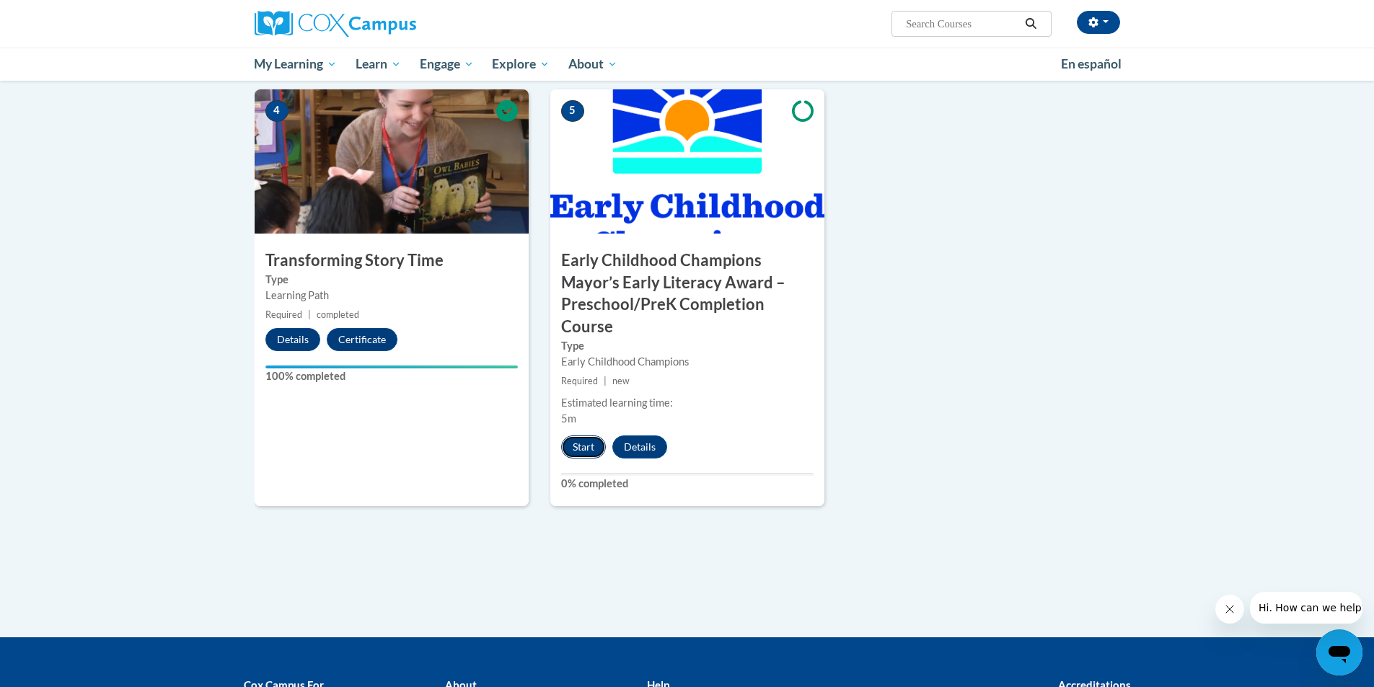
click at [574, 438] on button "Start" at bounding box center [583, 447] width 45 height 23
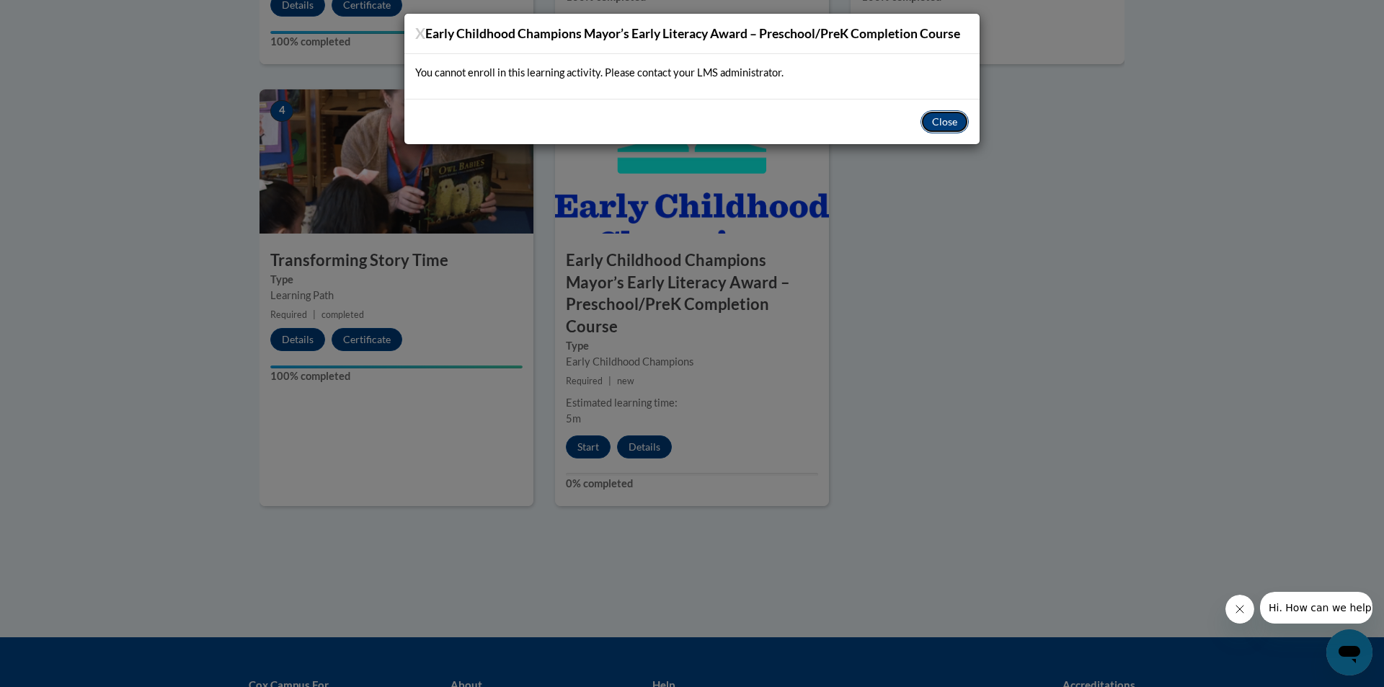
click at [937, 127] on button "Close" at bounding box center [945, 121] width 48 height 23
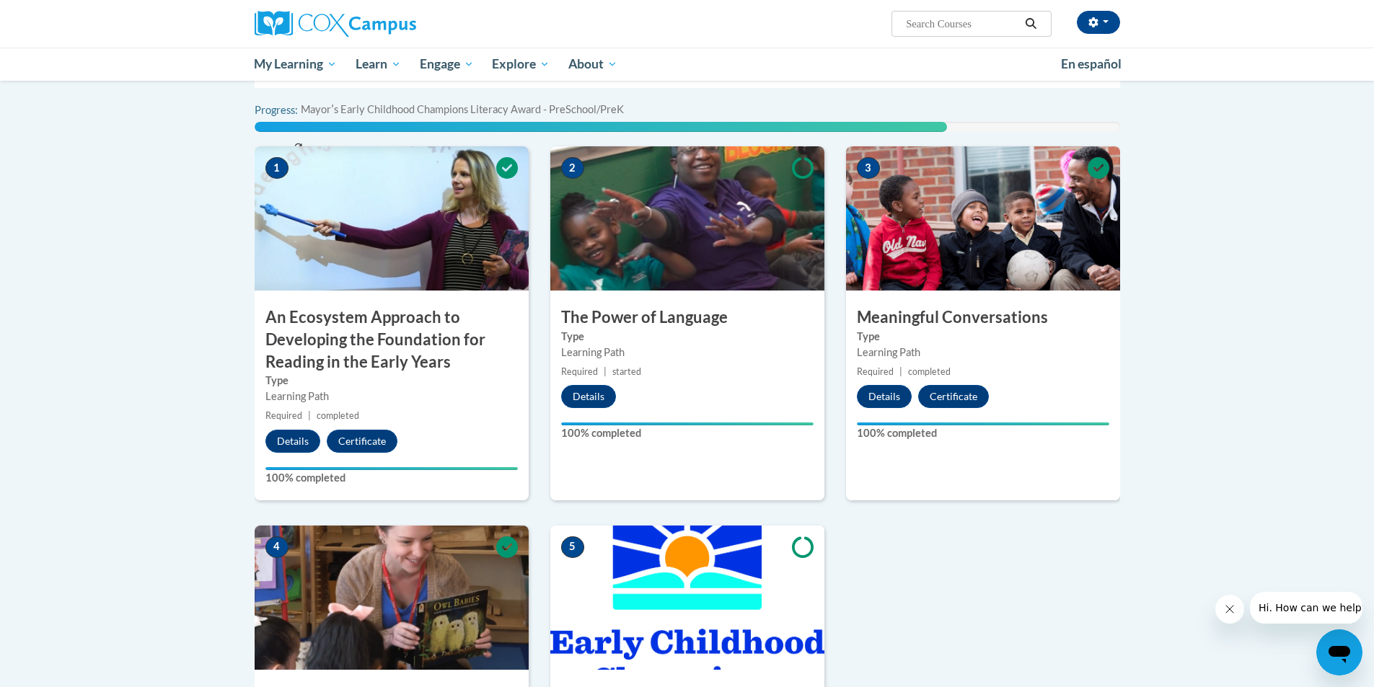
scroll to position [72, 0]
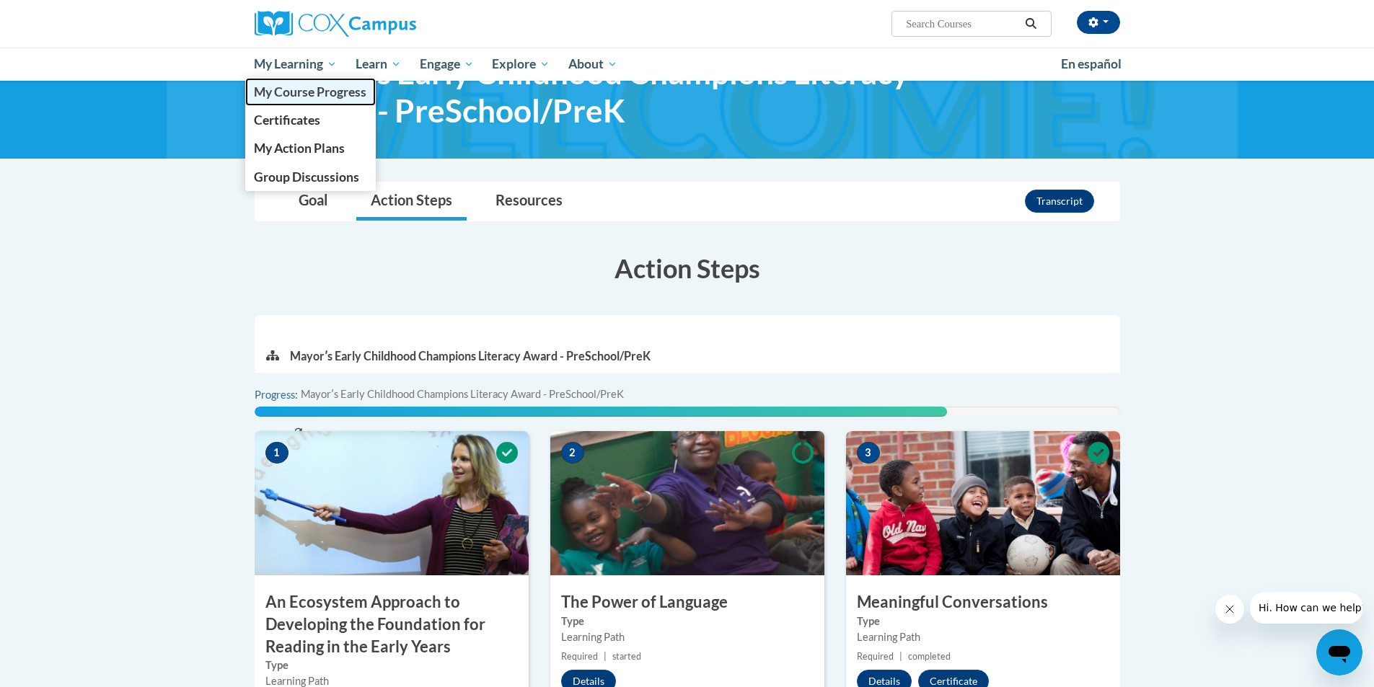
click at [293, 87] on span "My Course Progress" at bounding box center [310, 91] width 112 height 15
